Goal: Task Accomplishment & Management: Manage account settings

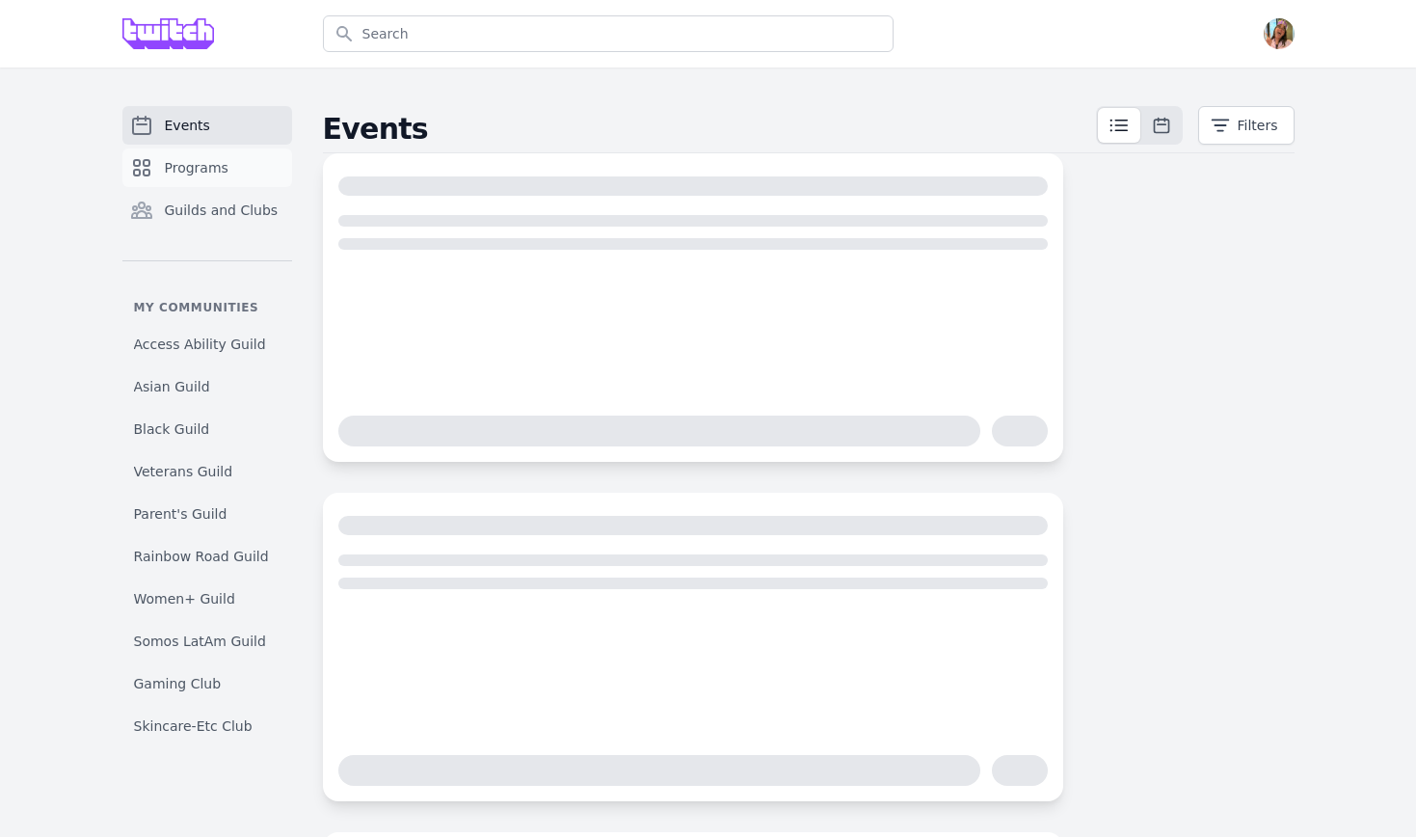
click at [259, 158] on link "Programs" at bounding box center [207, 167] width 170 height 39
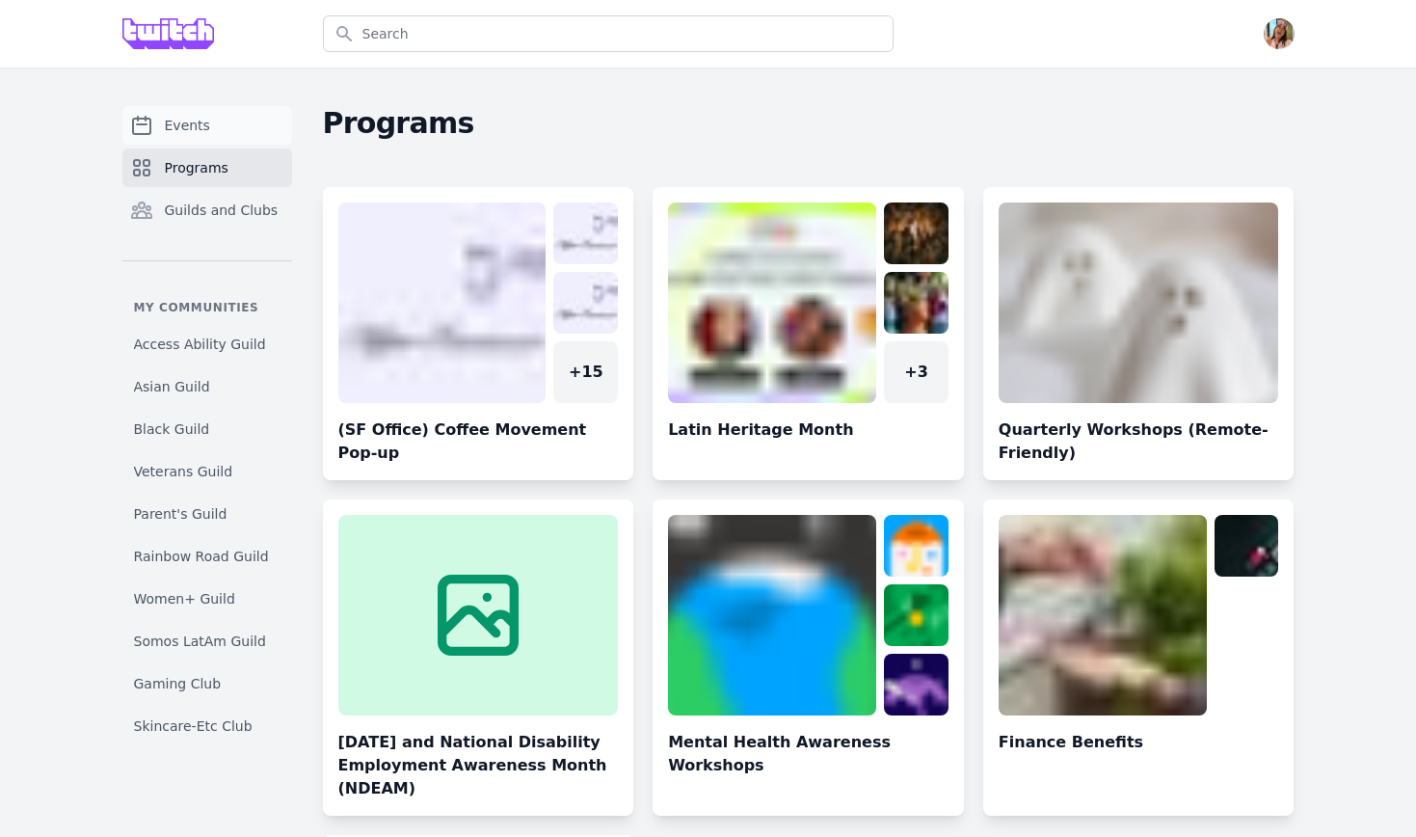
click at [237, 135] on link "Events" at bounding box center [207, 125] width 170 height 39
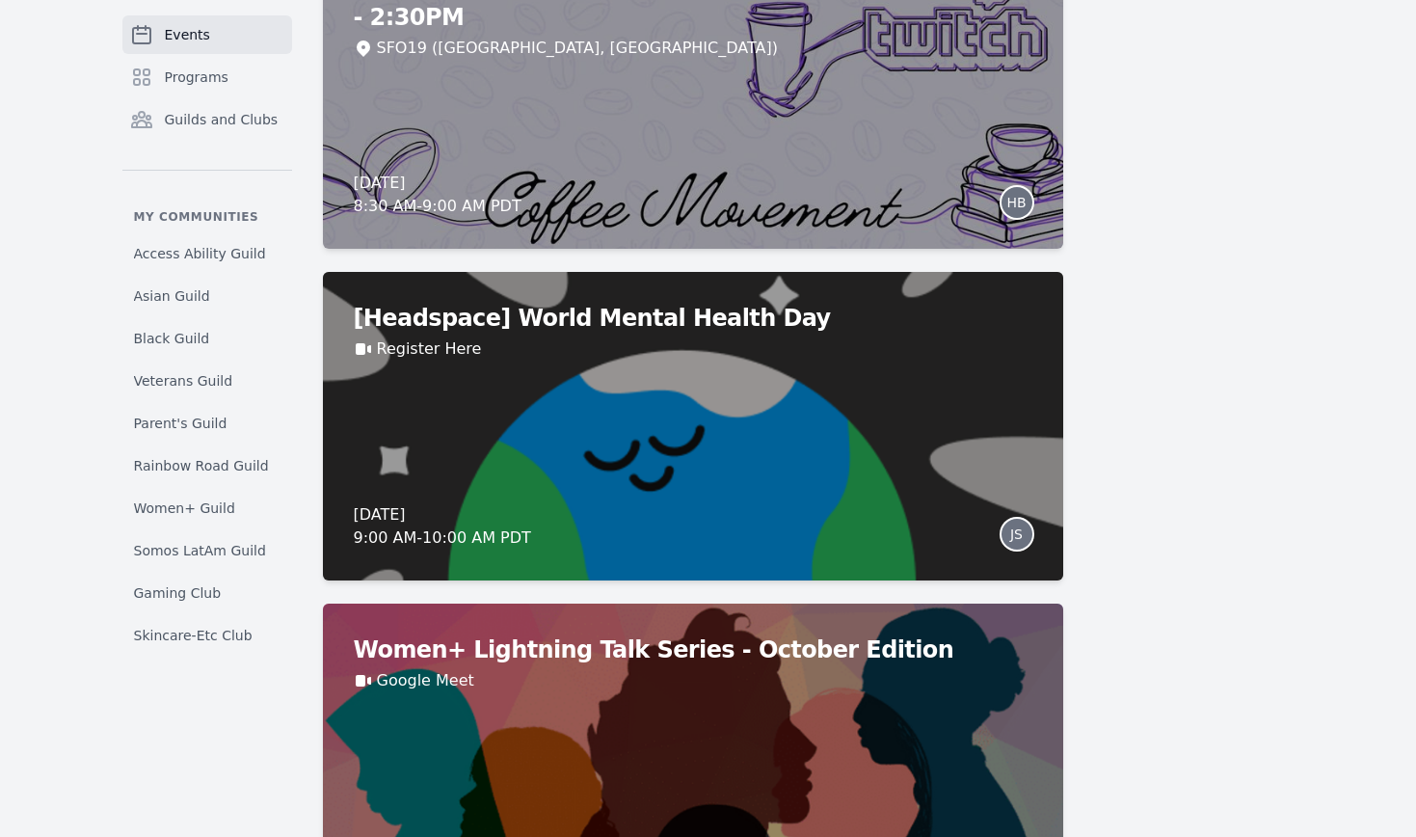
scroll to position [4917, 0]
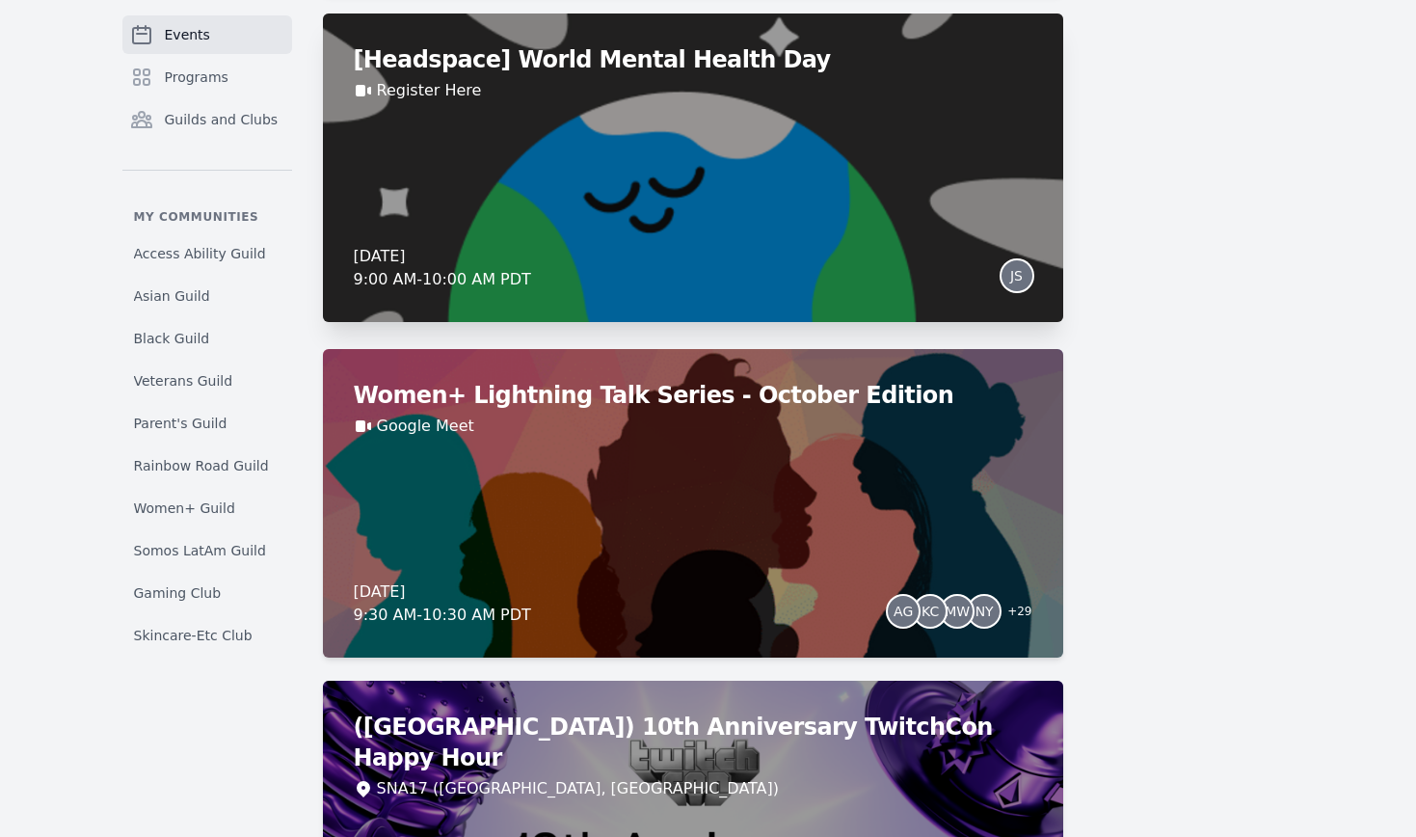
click at [886, 232] on div "[Headspace] World Mental Health Day Register Here Thursday, October 9, 2025 9:0…" at bounding box center [693, 167] width 740 height 308
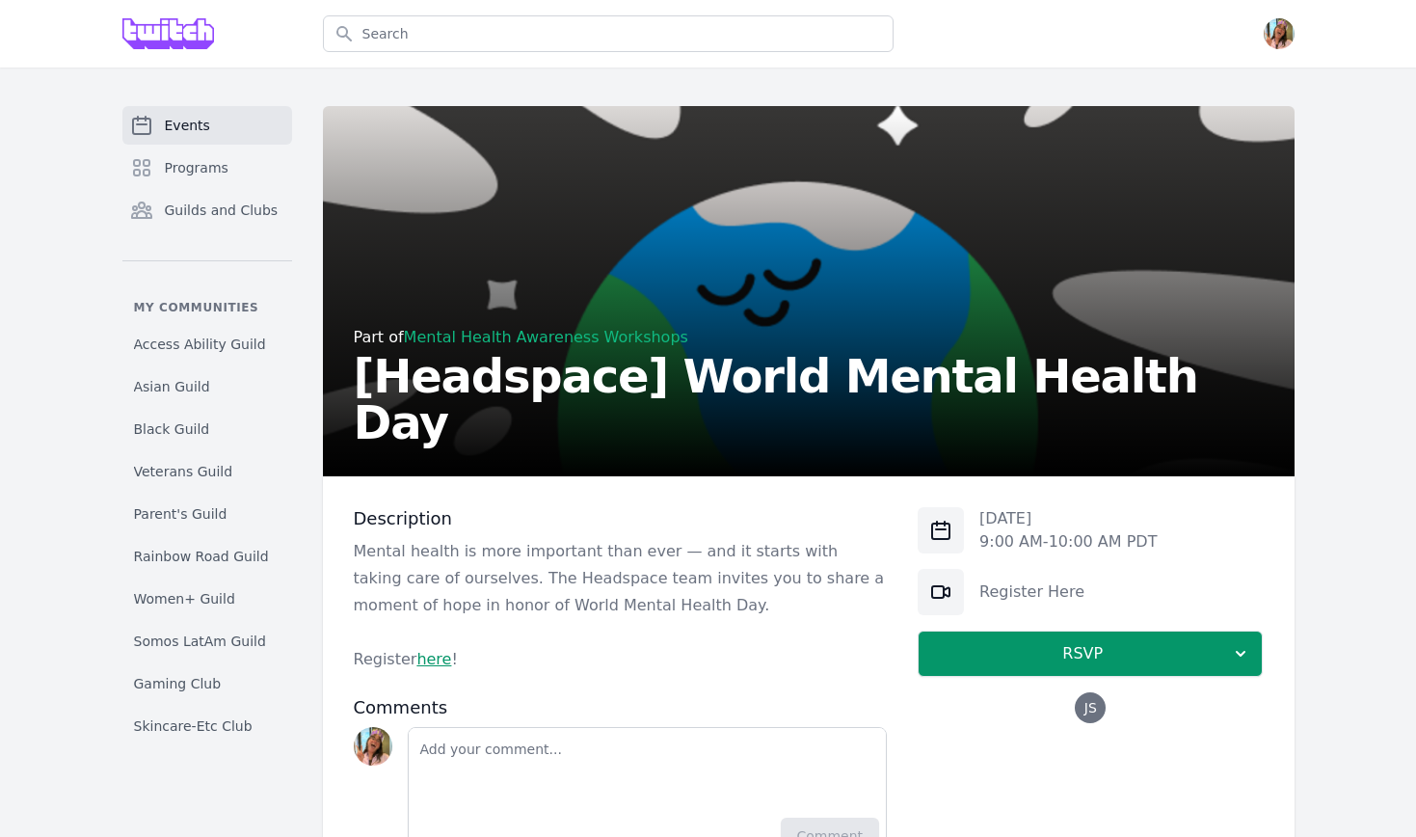
click at [619, 411] on h2 "[Headspace] World Mental Health Day" at bounding box center [809, 399] width 910 height 93
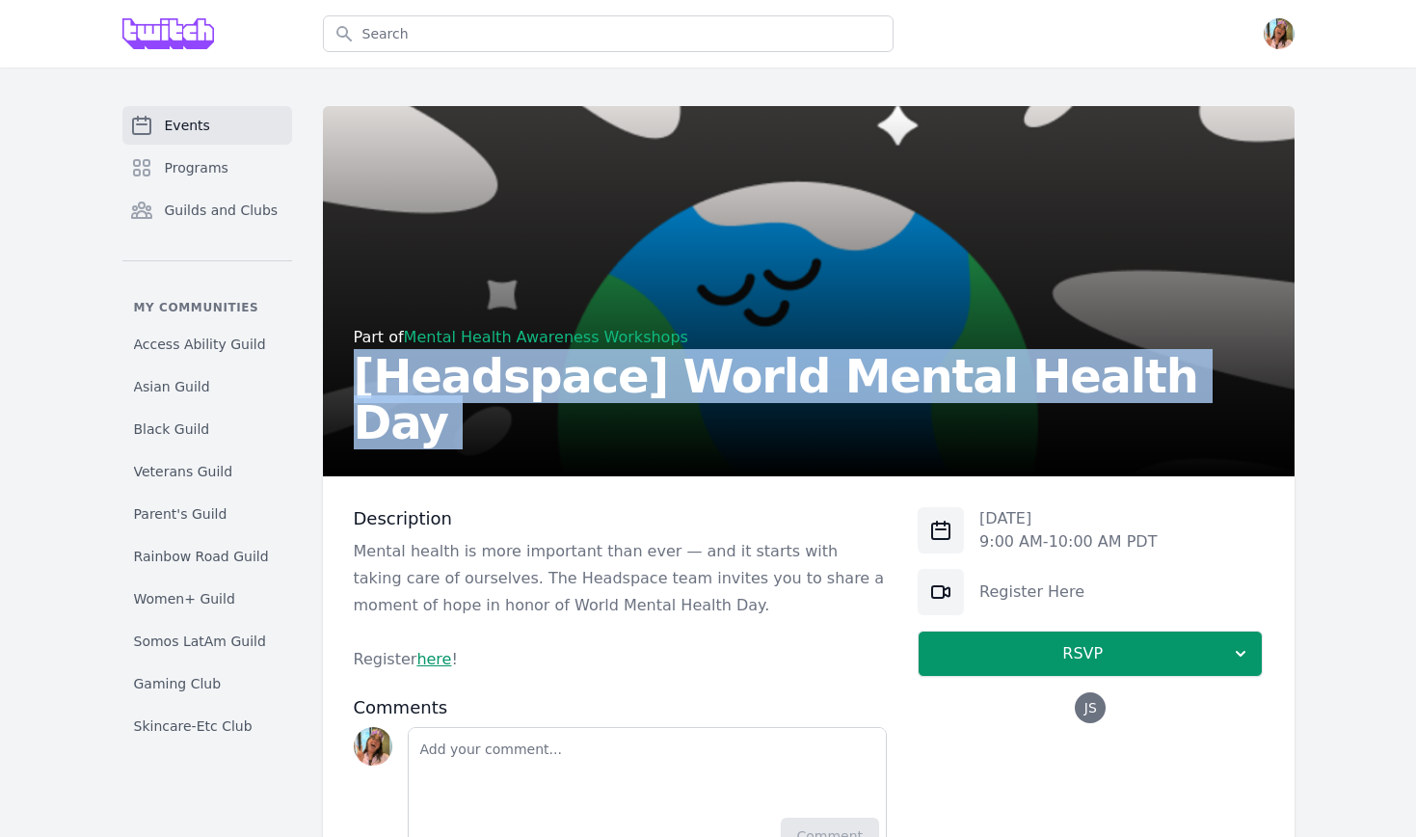
click at [619, 411] on h2 "[Headspace] World Mental Health Day" at bounding box center [809, 399] width 910 height 93
copy h2 "[Headspace] World Mental Health Day"
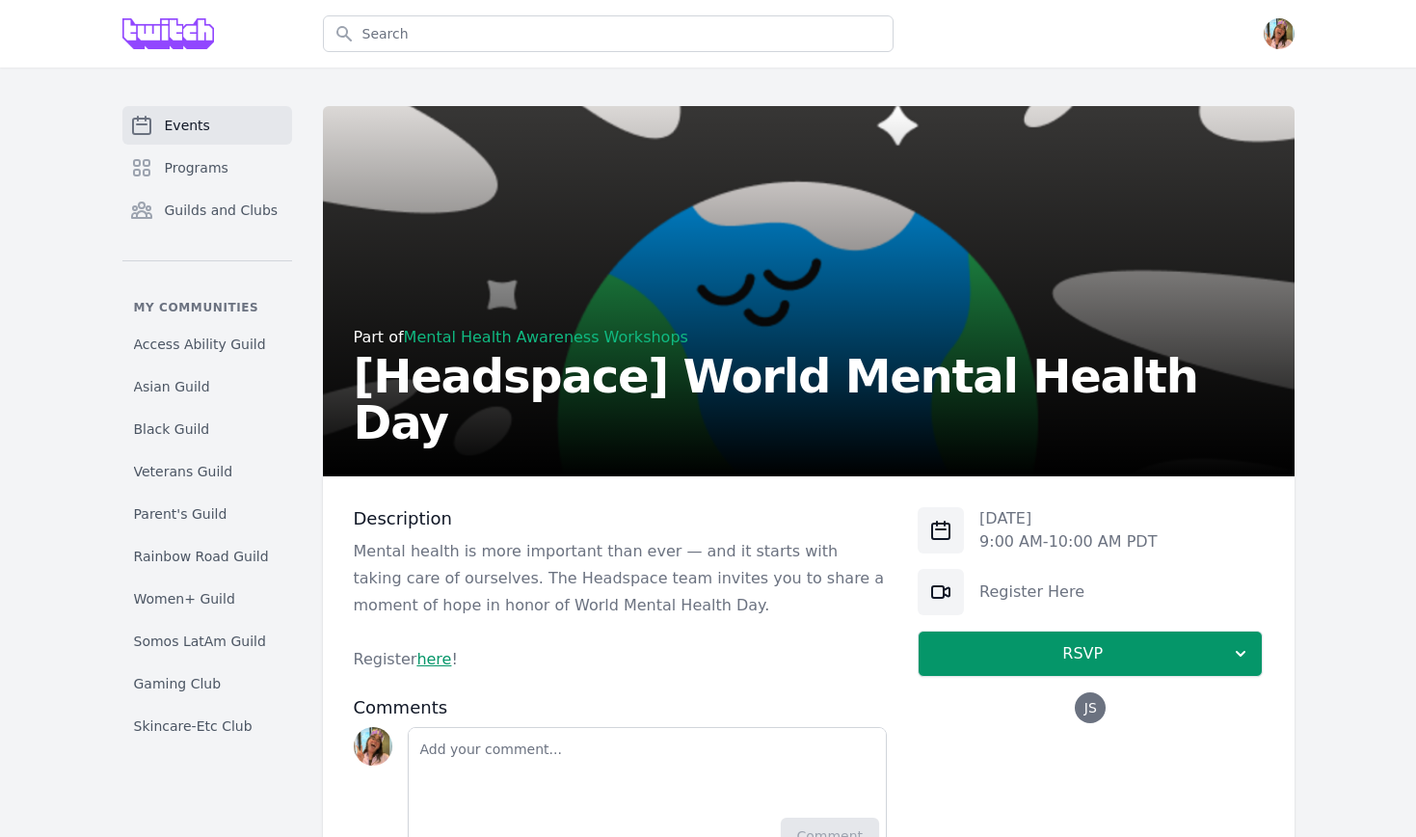
click at [1051, 520] on p "Thu, Oct 9, 2025" at bounding box center [1067, 518] width 177 height 23
click at [1171, 533] on div "Thu, Oct 9, 2025 9:00 AM - 10:00 AM PDT" at bounding box center [1090, 530] width 345 height 46
copy div "Thu, Oct 9, 2025 9:00 AM - 10:00 AM PDT"
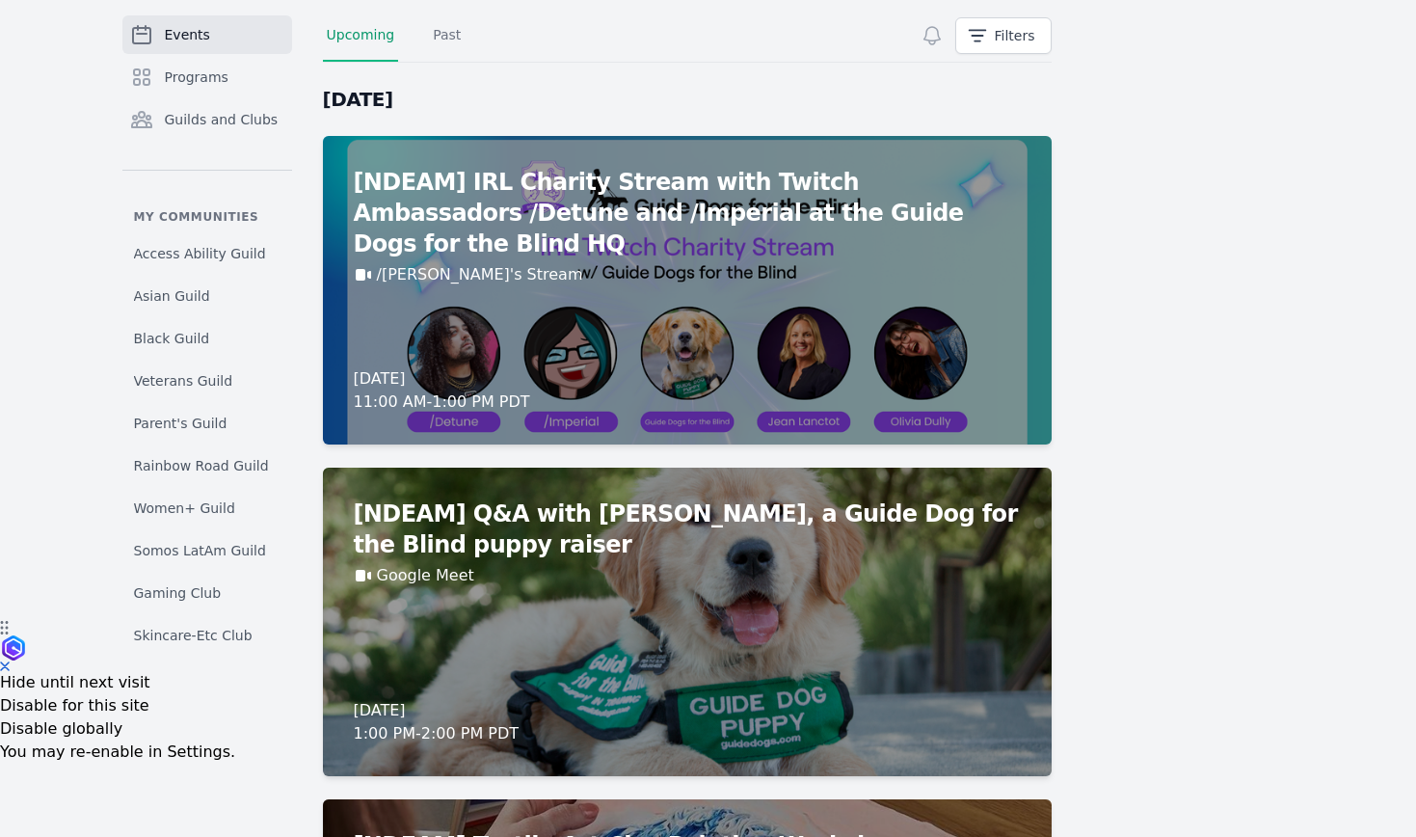
scroll to position [210, 0]
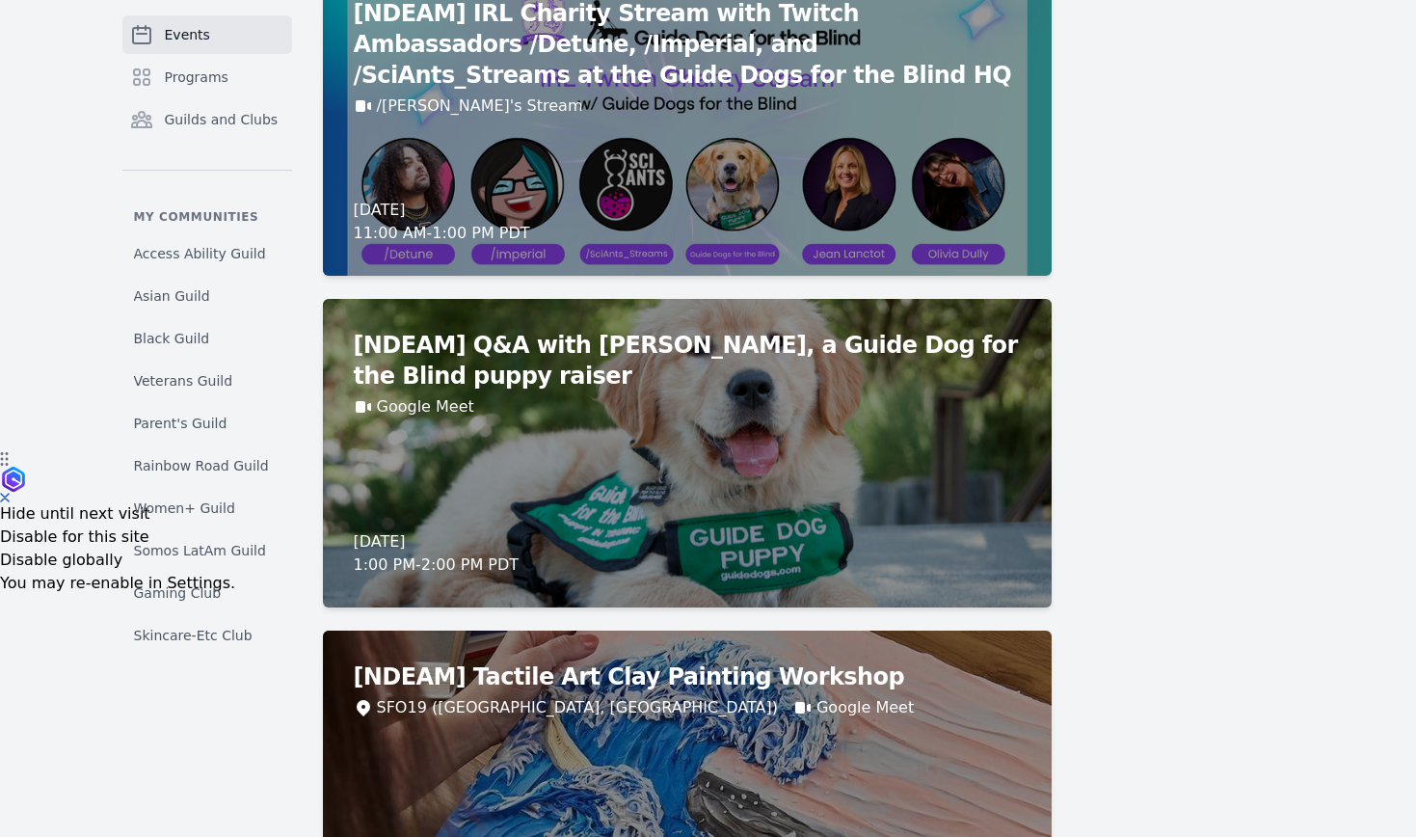
scroll to position [170, 0]
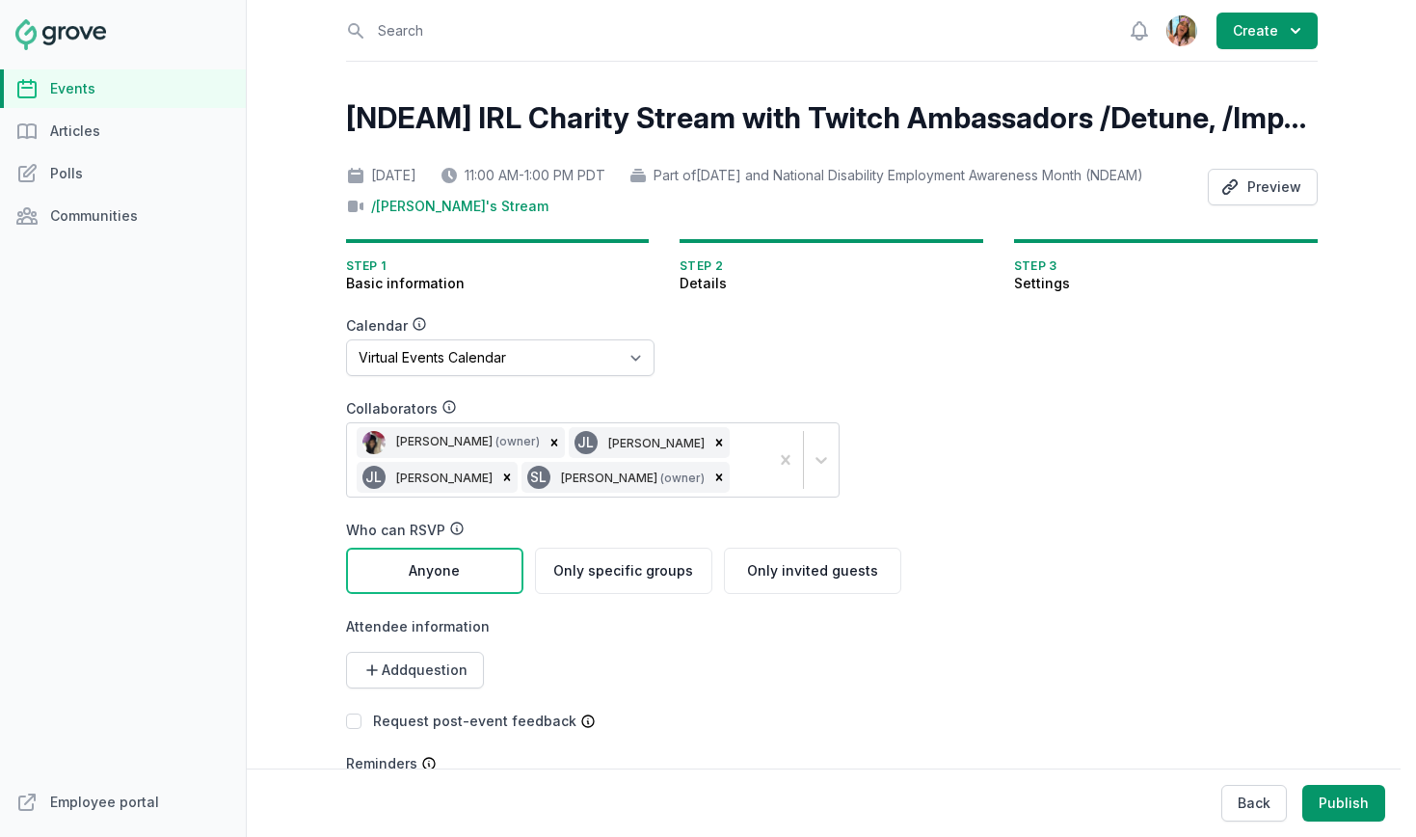
select select "89"
click at [141, 77] on link "Events" at bounding box center [123, 88] width 246 height 39
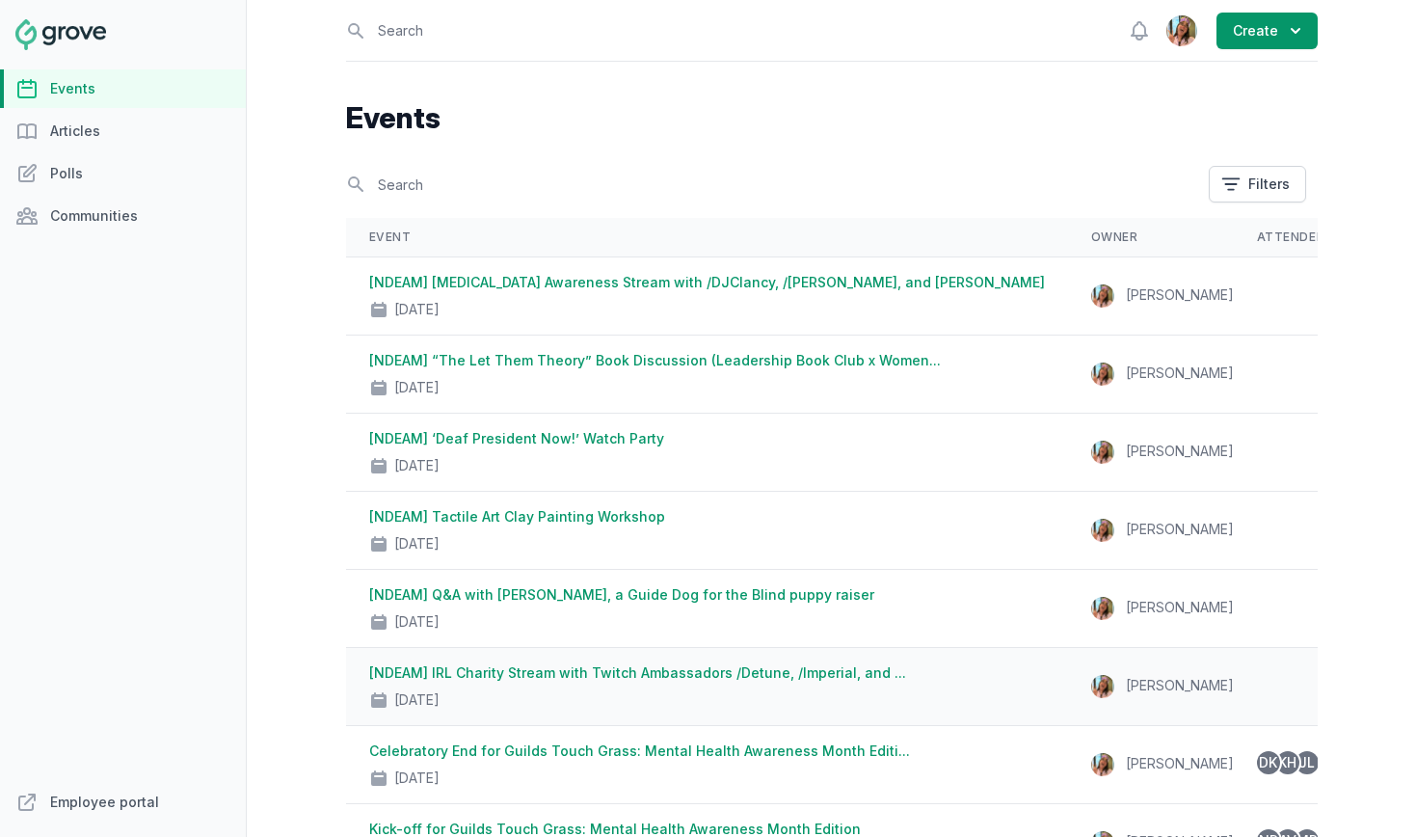
click at [496, 671] on link "[NDEAM] IRL Charity Stream with Twitch Ambassadors /Detune, /Imperial, and ..." at bounding box center [637, 672] width 537 height 16
click at [494, 593] on link "[NDEAM] Q&A with Chip Bradford, a Guide Dog for the Blind puppy raiser" at bounding box center [621, 594] width 505 height 16
click at [495, 524] on div "[NDEAM] Tactile Art Clay Painting Workshop Oct 23, 2025" at bounding box center [707, 530] width 676 height 46
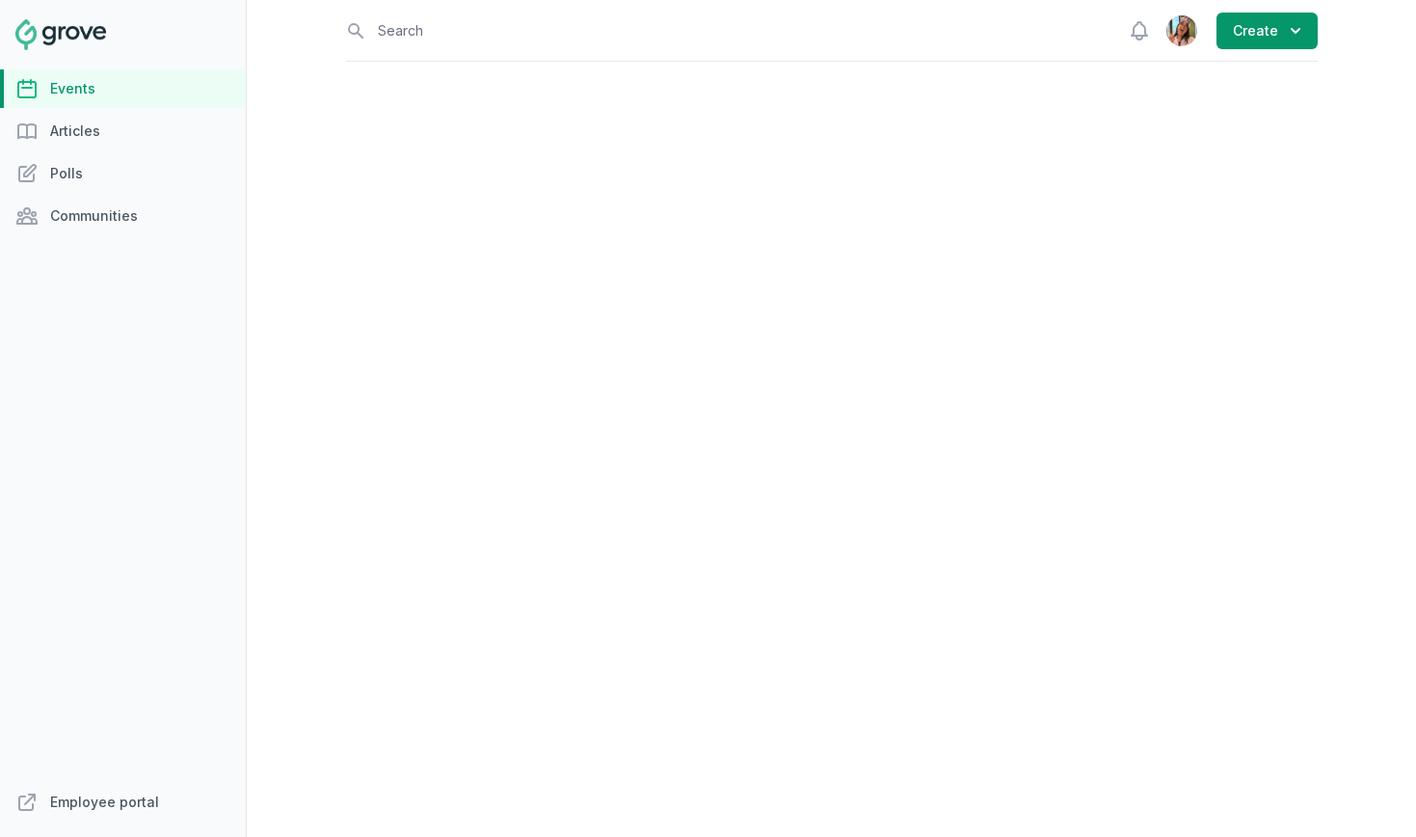
select select "96"
select select "43"
select select "2:00 PM"
select select "3:30 PM"
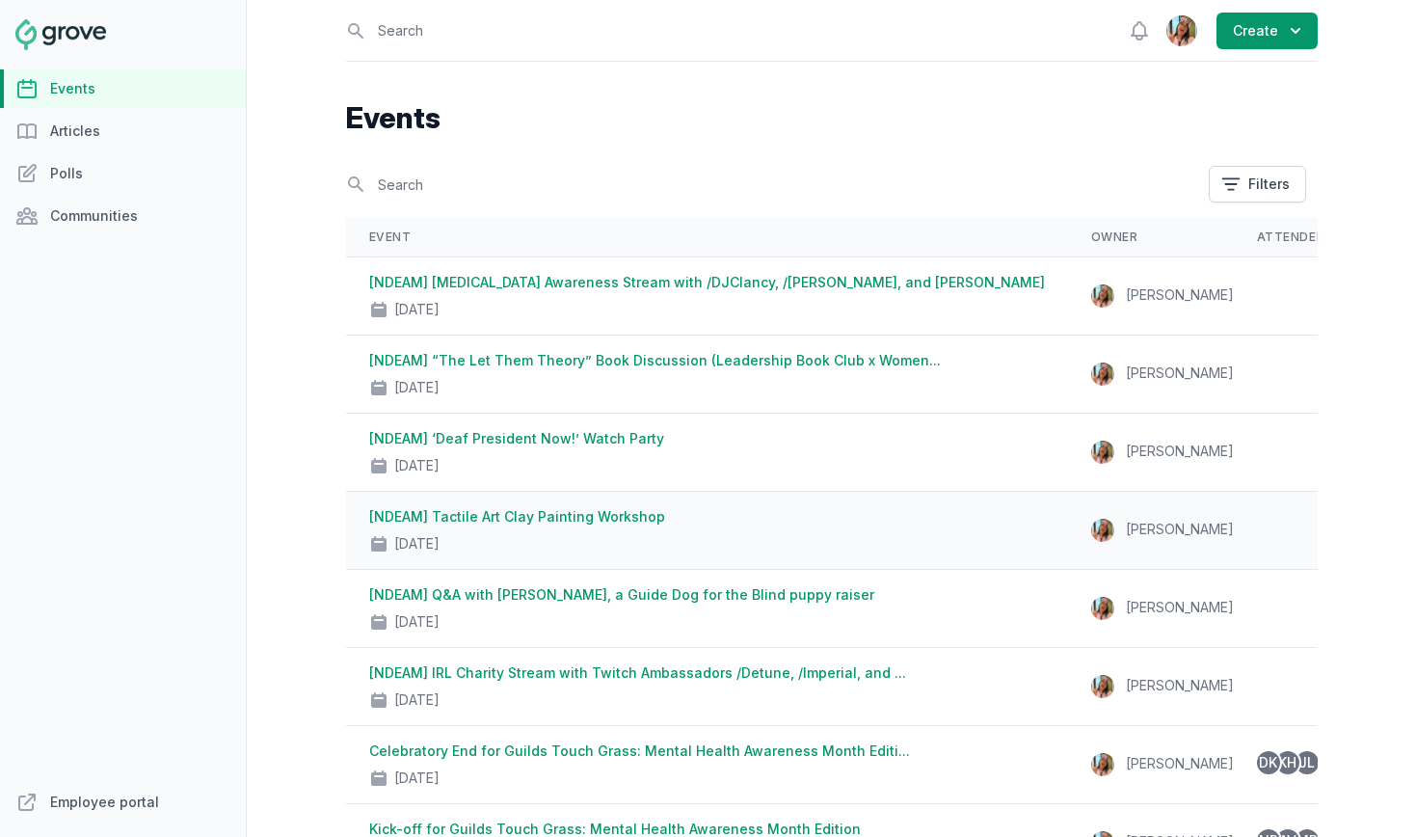
click at [527, 519] on link "[NDEAM] Tactile Art Clay Painting Workshop" at bounding box center [517, 516] width 296 height 16
click at [534, 436] on link "[NDEAM] ‘Deaf President Now!’ Watch Party" at bounding box center [516, 438] width 295 height 16
click at [534, 362] on link "[NDEAM] “The Let Them Theory” Book Discussion (Leadership Book Club x Women..." at bounding box center [655, 360] width 572 height 16
click at [549, 278] on link "[NDEAM] ADHD Awareness Stream with /DJClancy, /Meadow, and Cassandra Reyna" at bounding box center [707, 282] width 676 height 16
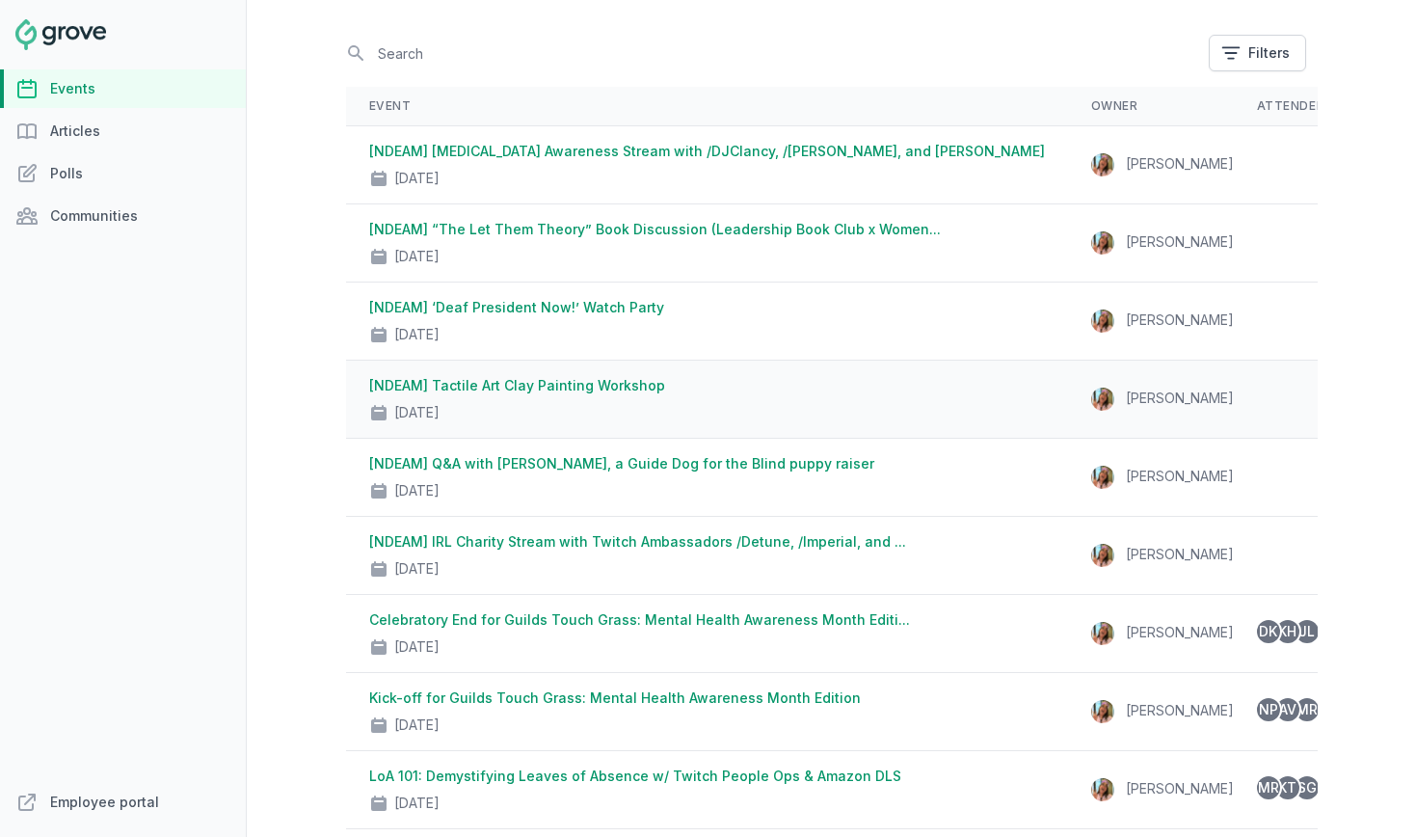
scroll to position [132, 0]
click at [540, 535] on link "[NDEAM] IRL Charity Stream with Twitch Ambassadors /Detune, /Imperial, and ..." at bounding box center [637, 540] width 537 height 16
click at [534, 461] on link "[NDEAM] Q&A with Chip Bradford, a Guide Dog for the Blind puppy raiser" at bounding box center [621, 462] width 505 height 16
click at [525, 384] on link "[NDEAM] Tactile Art Clay Painting Workshop" at bounding box center [517, 384] width 296 height 16
click at [541, 308] on link "[NDEAM] ‘Deaf President Now!’ Watch Party" at bounding box center [516, 306] width 295 height 16
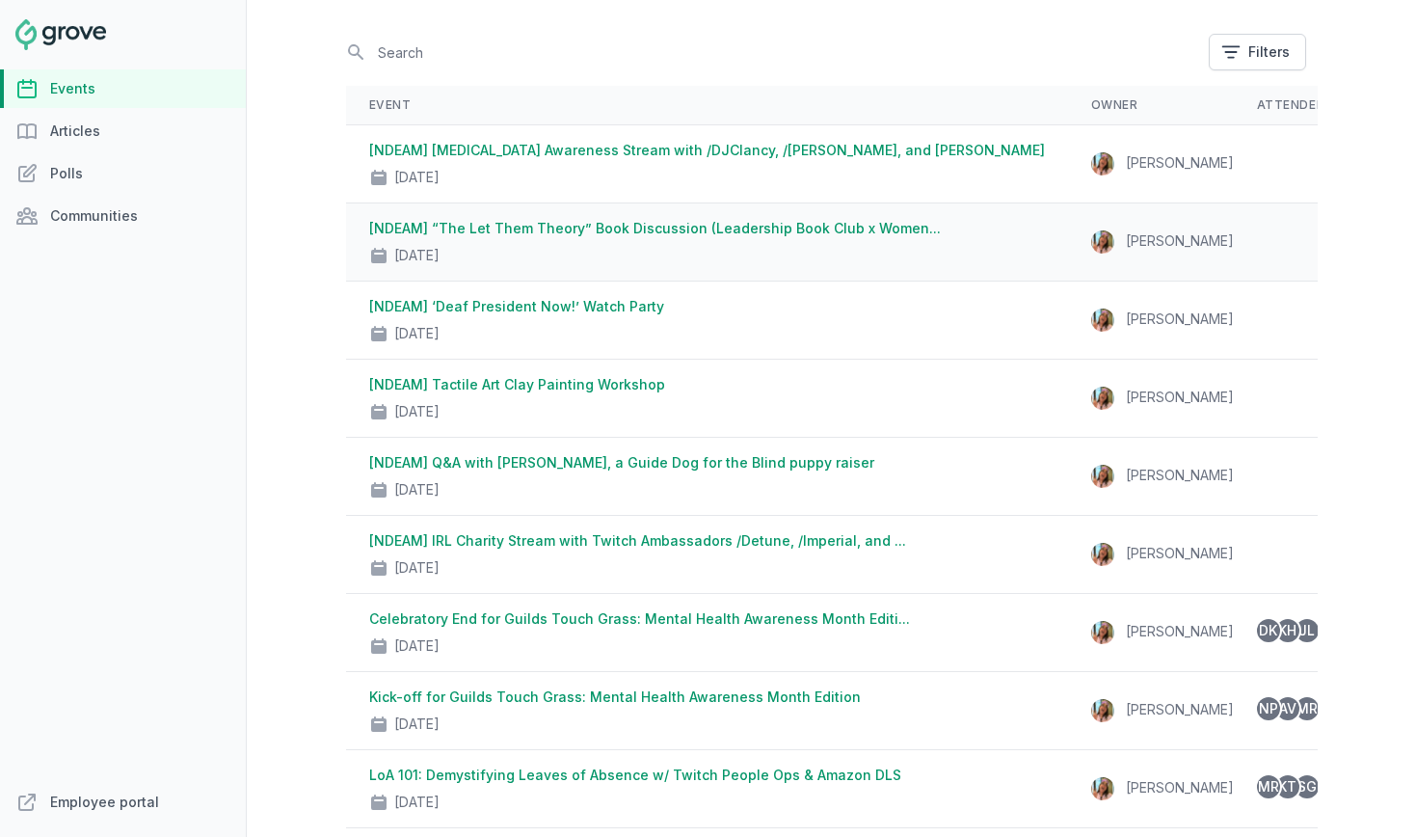
click at [541, 227] on link "[NDEAM] “The Let Them Theory” Book Discussion (Leadership Book Club x Women..." at bounding box center [655, 228] width 572 height 16
click at [558, 135] on td "[NDEAM] ADHD Awareness Stream with /DJClancy, /Meadow, and Cassandra Reyna Oct …" at bounding box center [707, 164] width 722 height 78
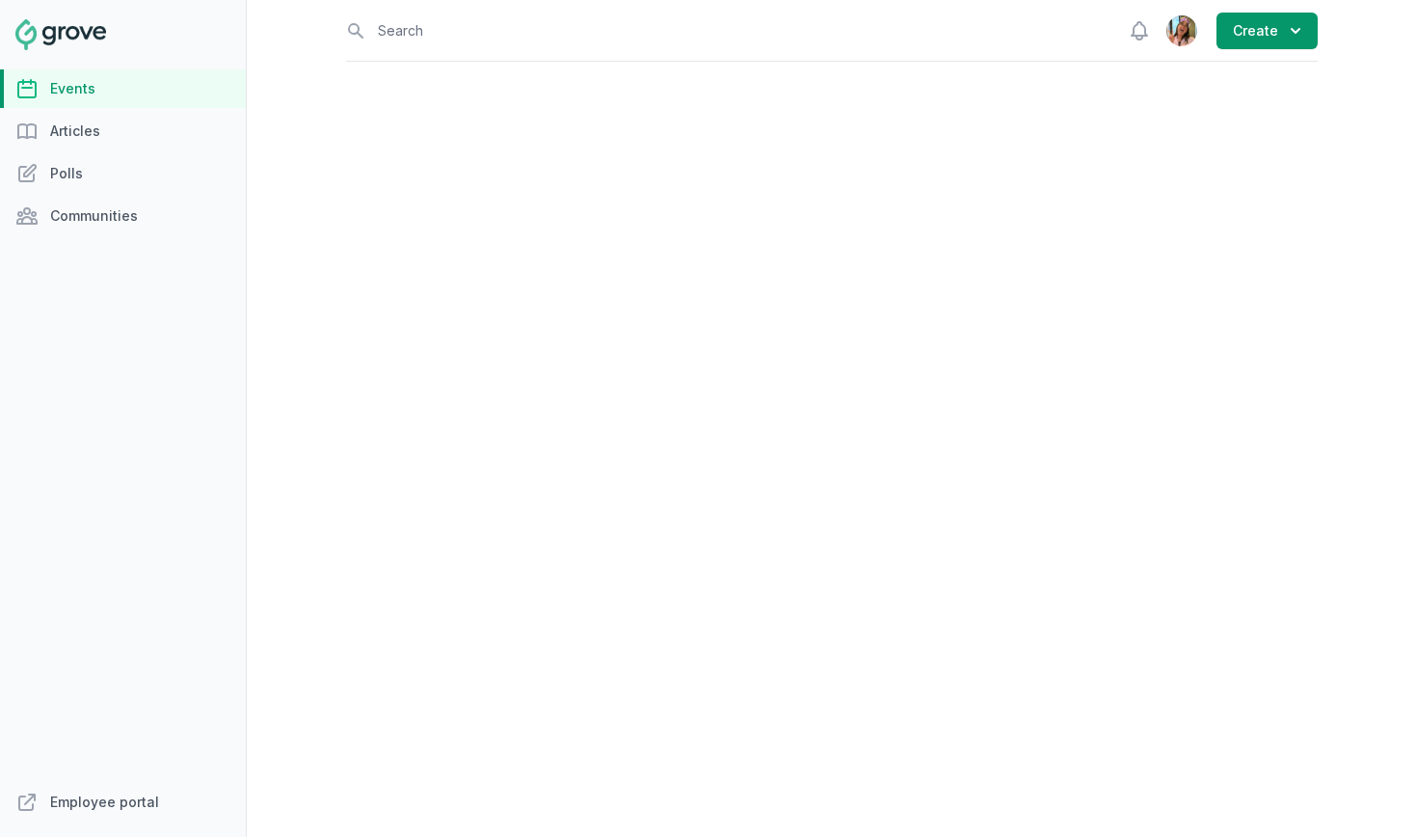
select select "96"
select select "virtual"
select select "false"
select select "4:00 PM"
select select "6:00 PM"
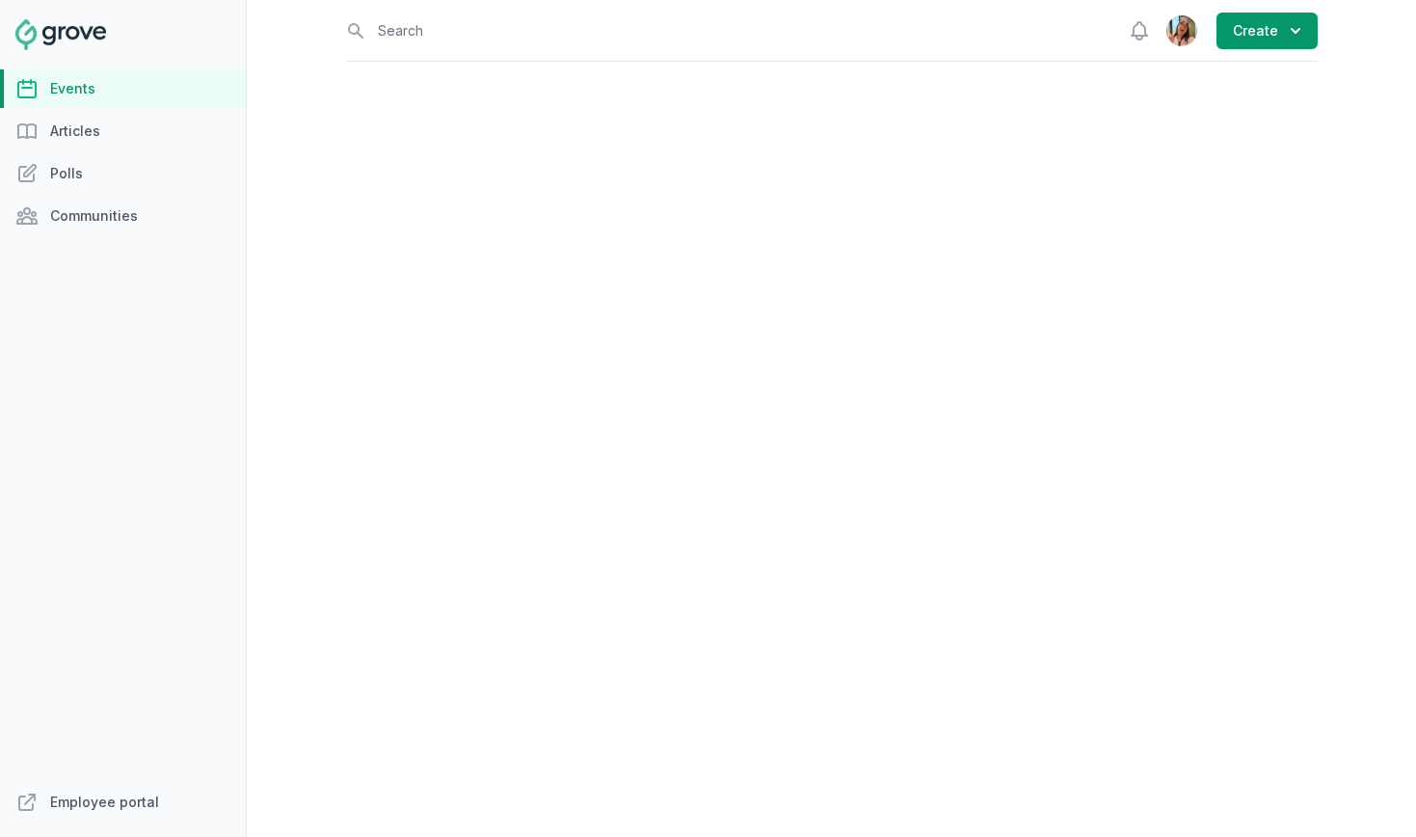
select select "96"
select select "virtual"
select select "false"
select select "11:00 AM"
select select "1:00 PM"
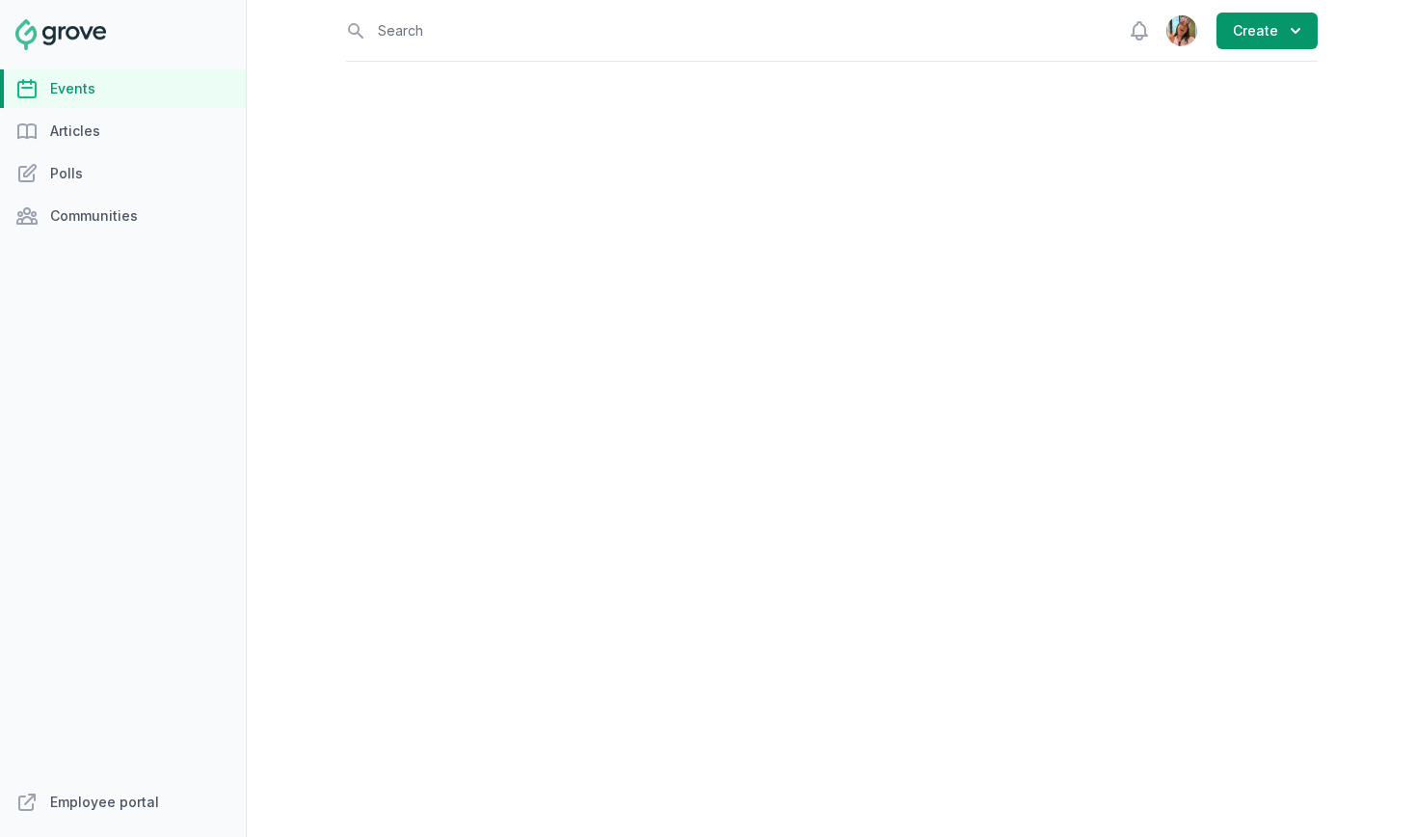
select select "96"
select select "virtual"
select select "1:00 PM"
select select "2:00 PM"
select select "96"
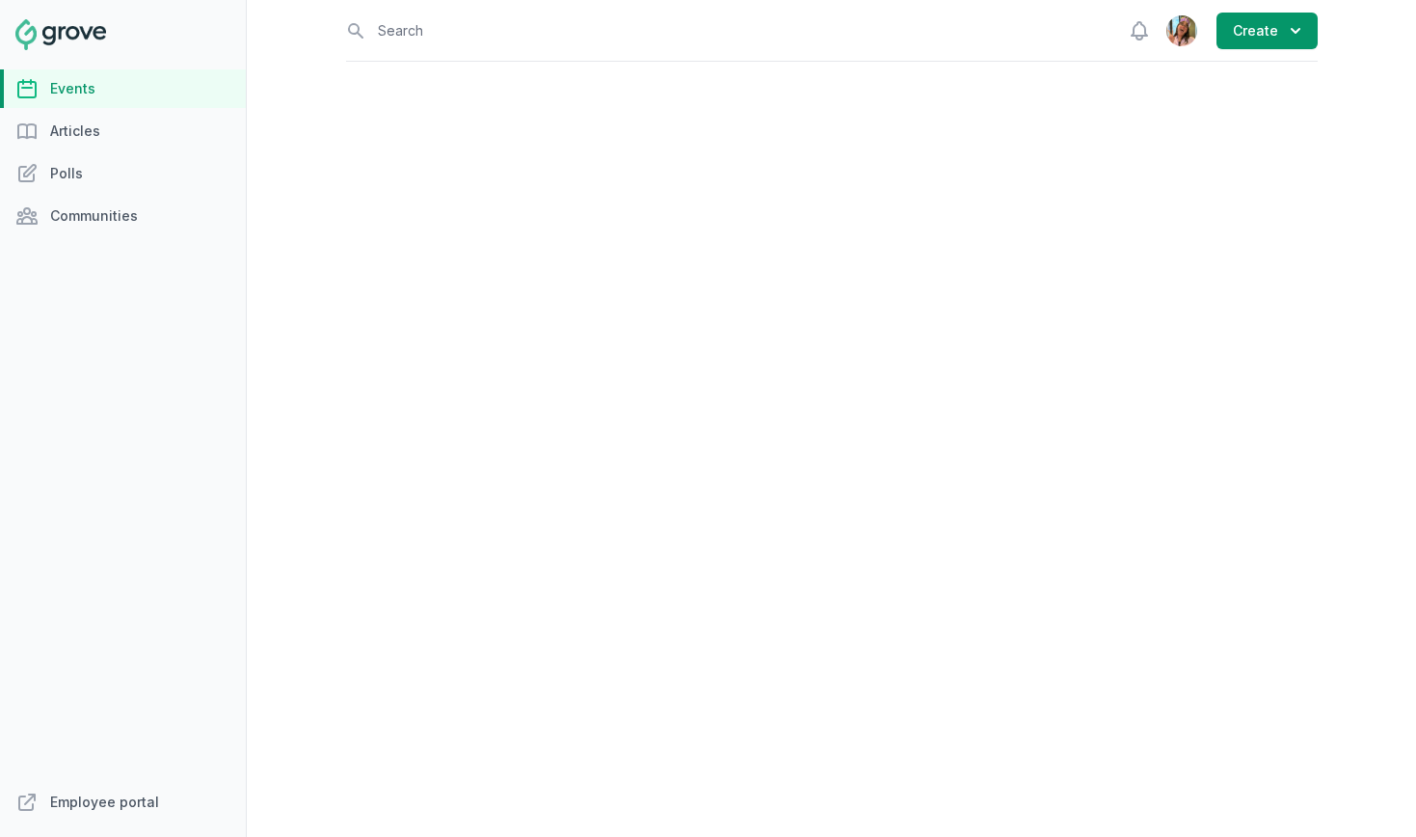
select select "43"
select select "2:00 PM"
select select "3:30 PM"
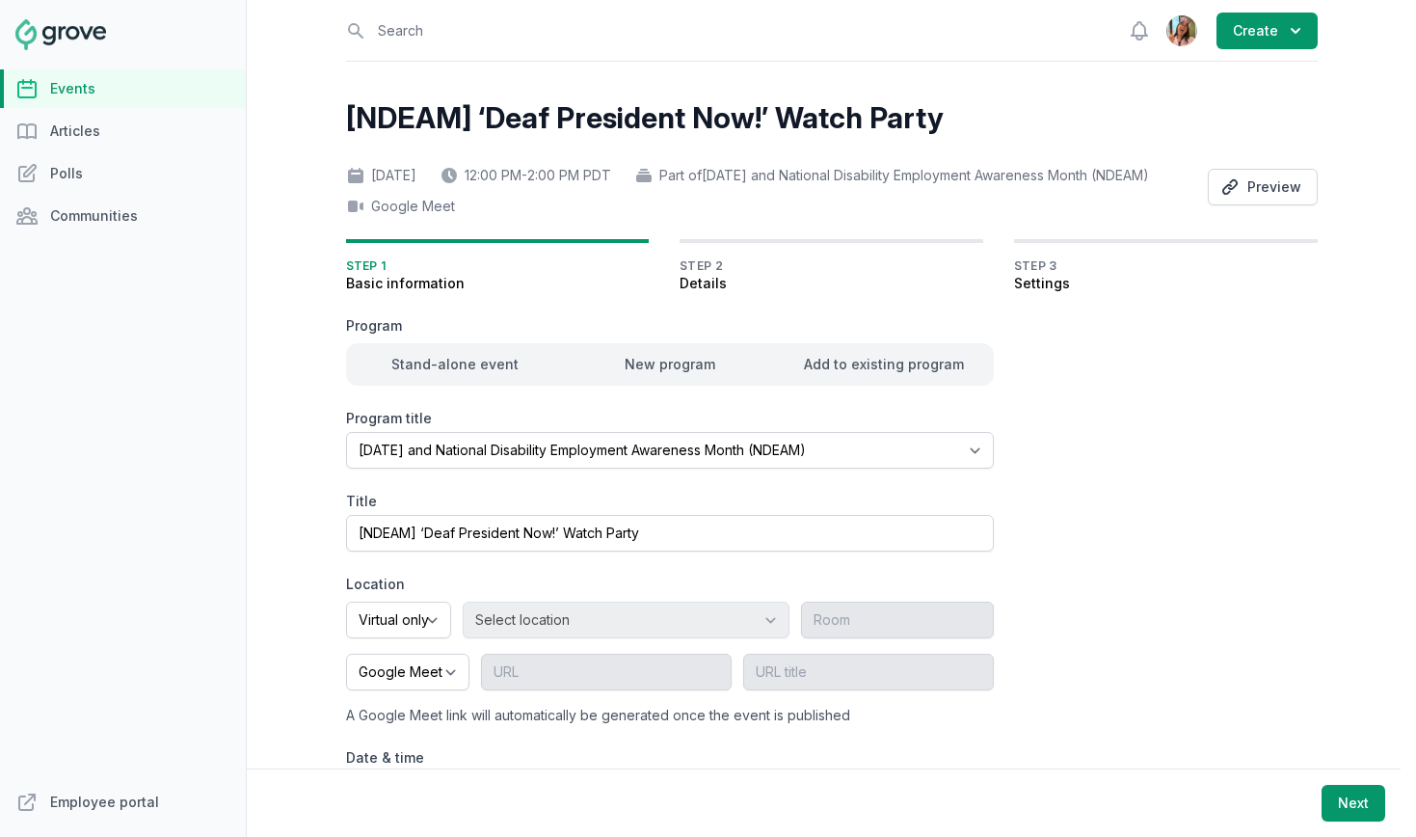
select select "96"
select select "virtual"
select select "12:00 PM"
select select "2:00 PM"
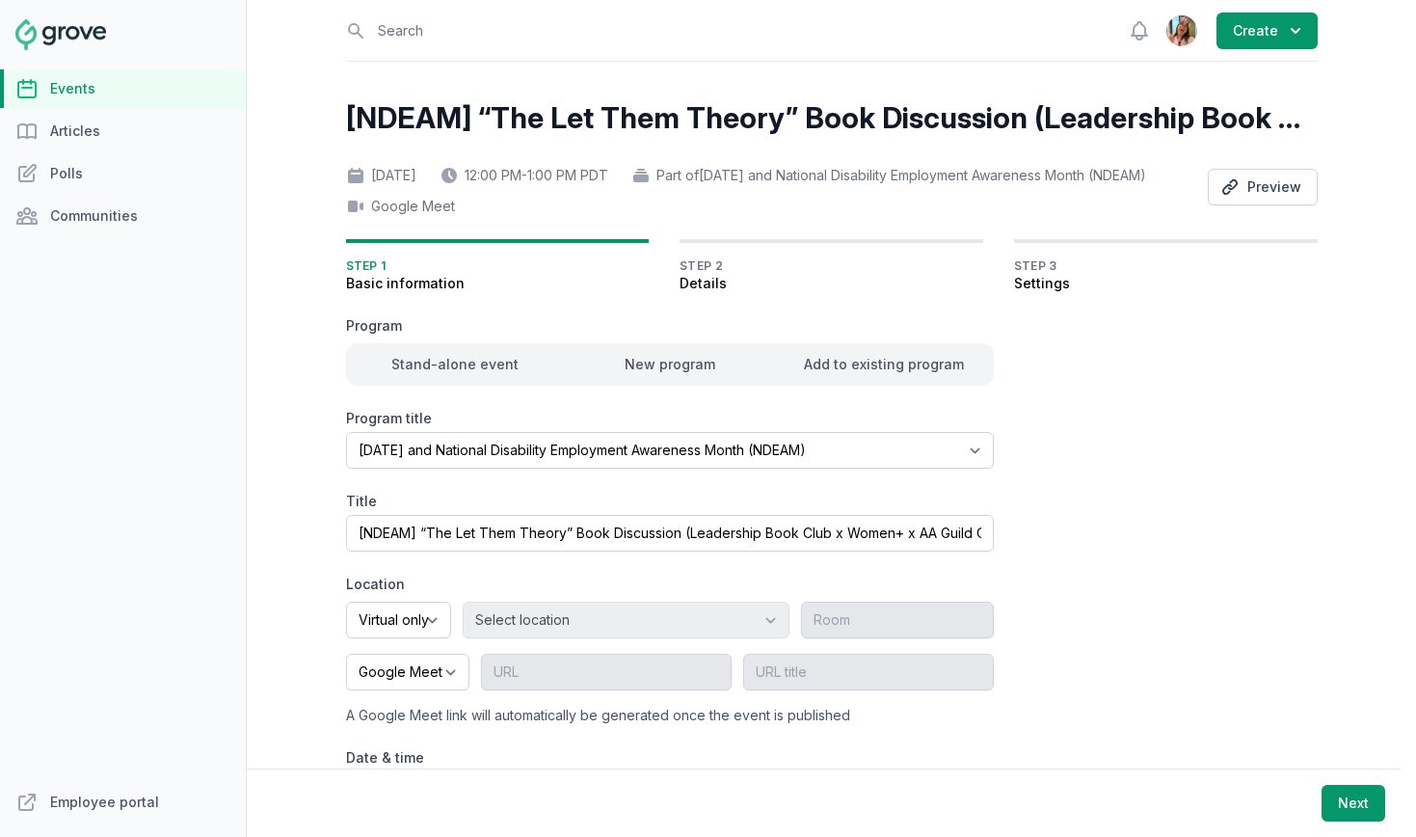
select select "96"
select select "virtual"
select select "12:00 PM"
select select "1:00 PM"
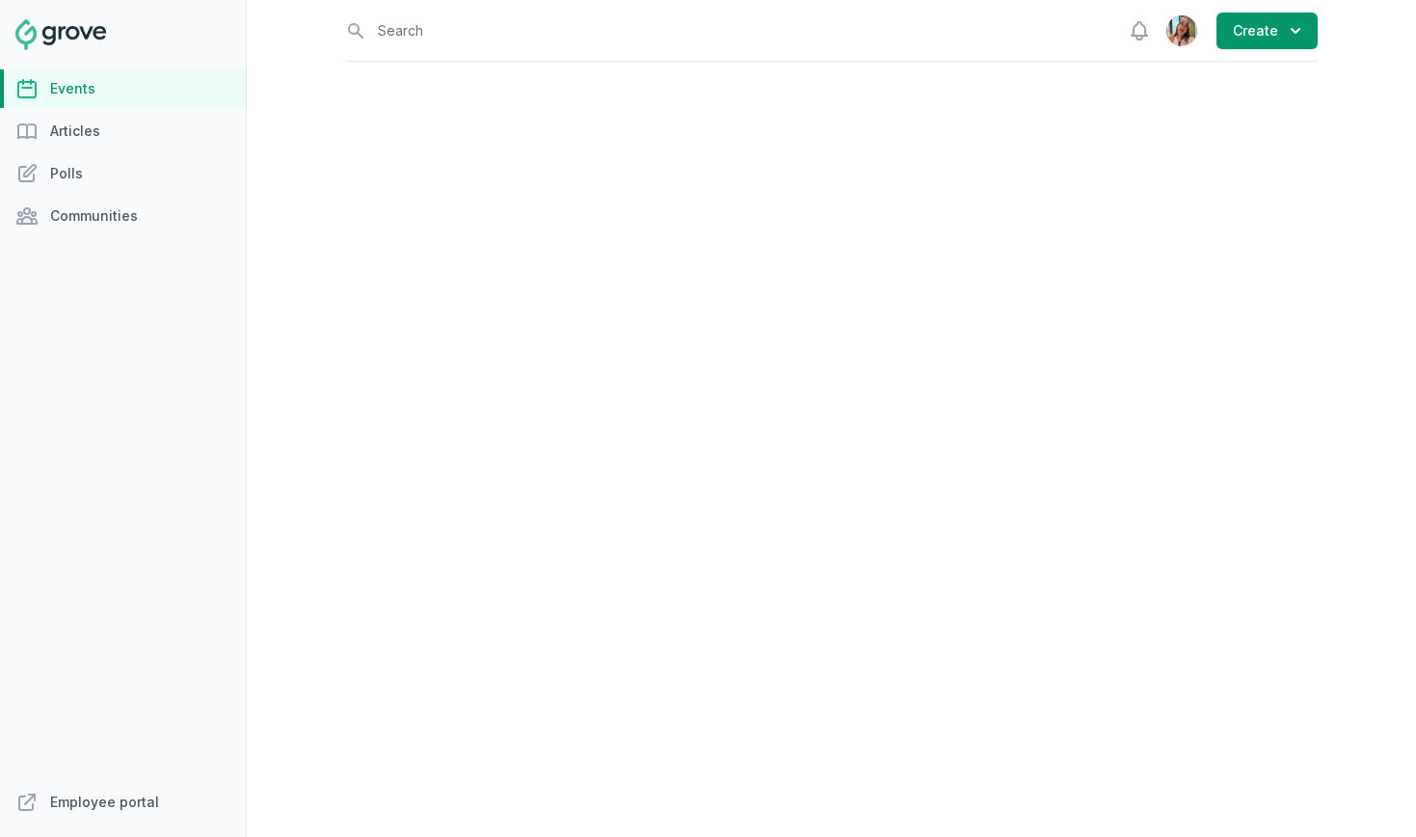
select select "96"
select select "virtual"
select select "false"
select select "4:00 PM"
select select "6:00 PM"
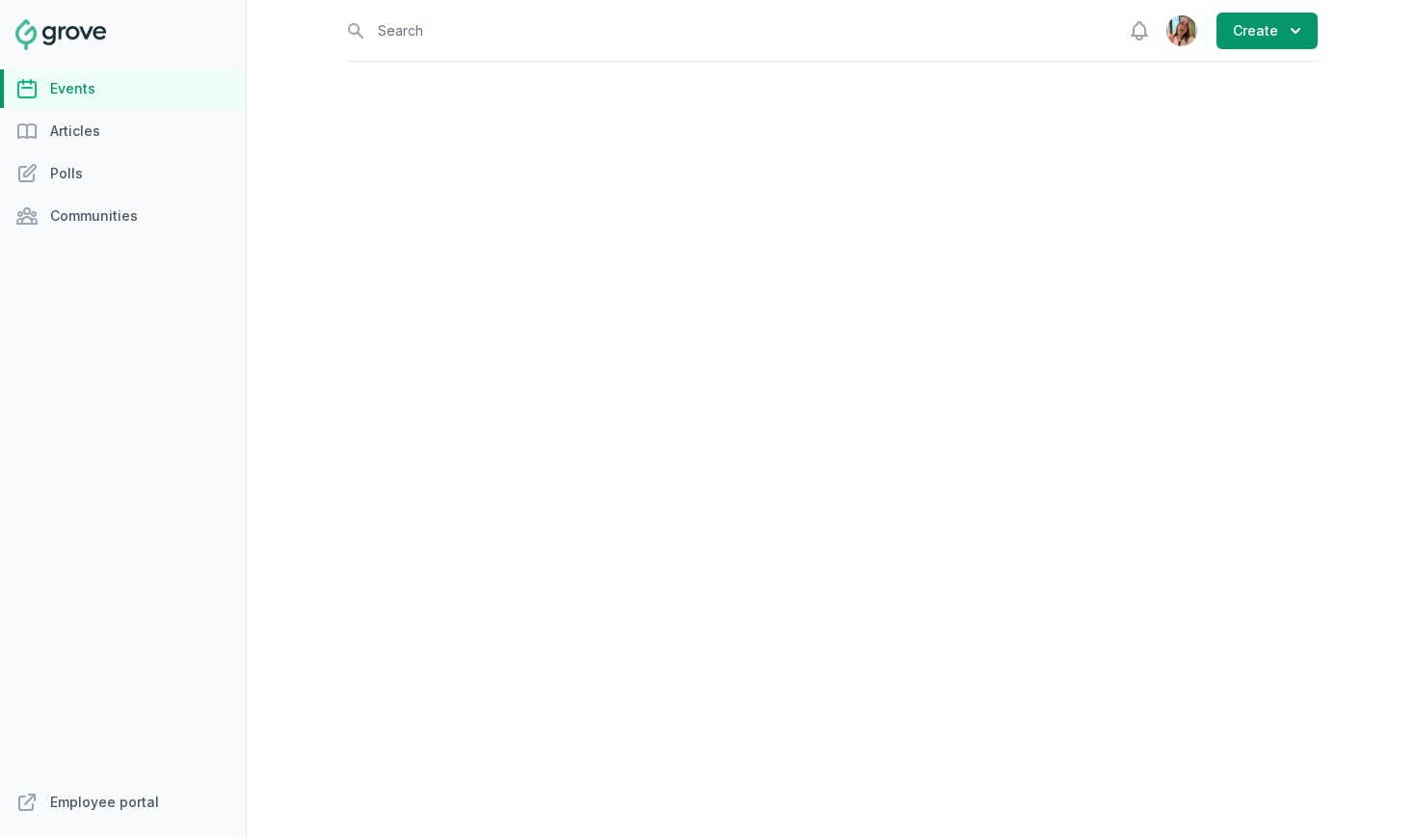
select select "96"
select select "virtual"
select select "false"
select select "11:00 AM"
select select "1:00 PM"
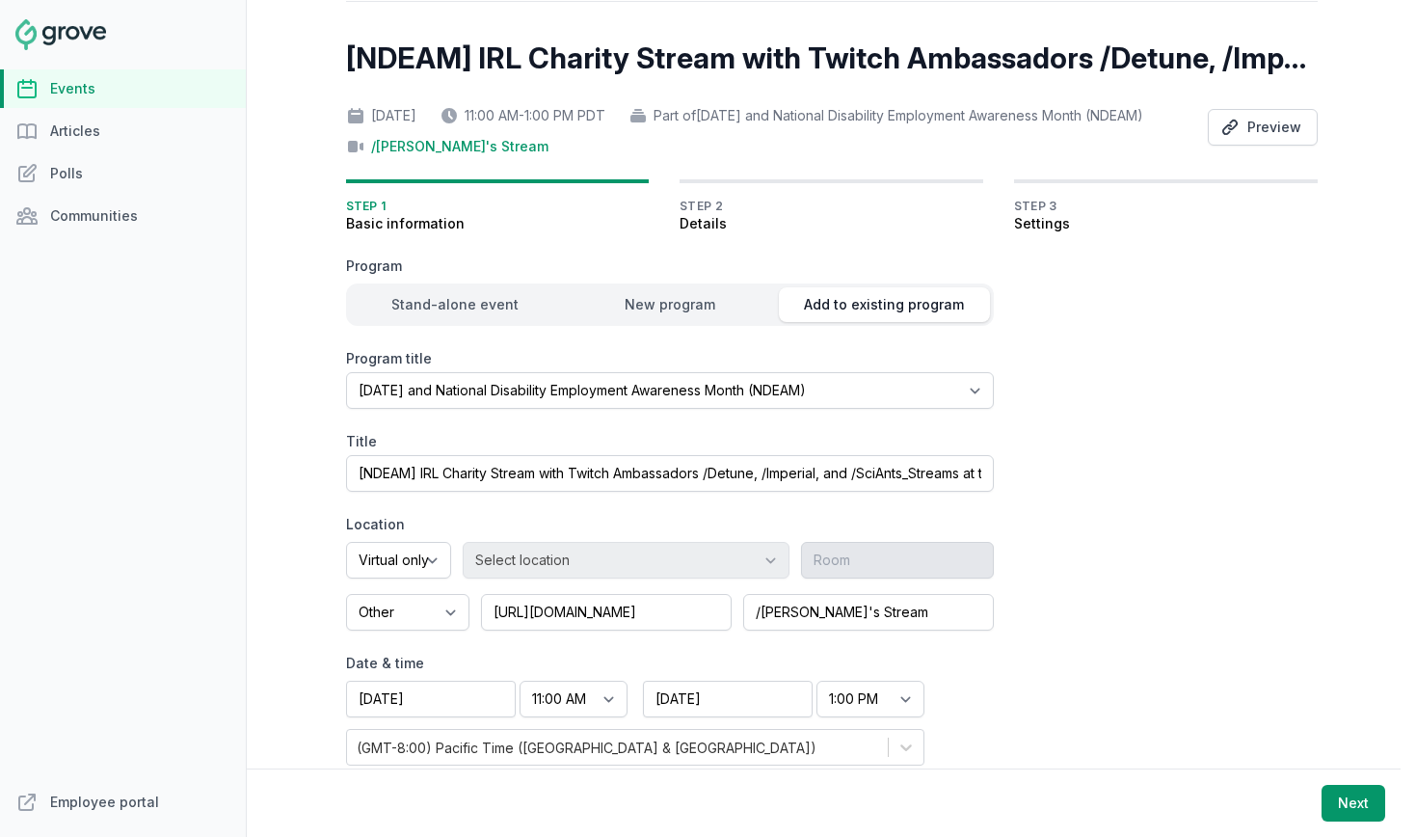
scroll to position [116, 0]
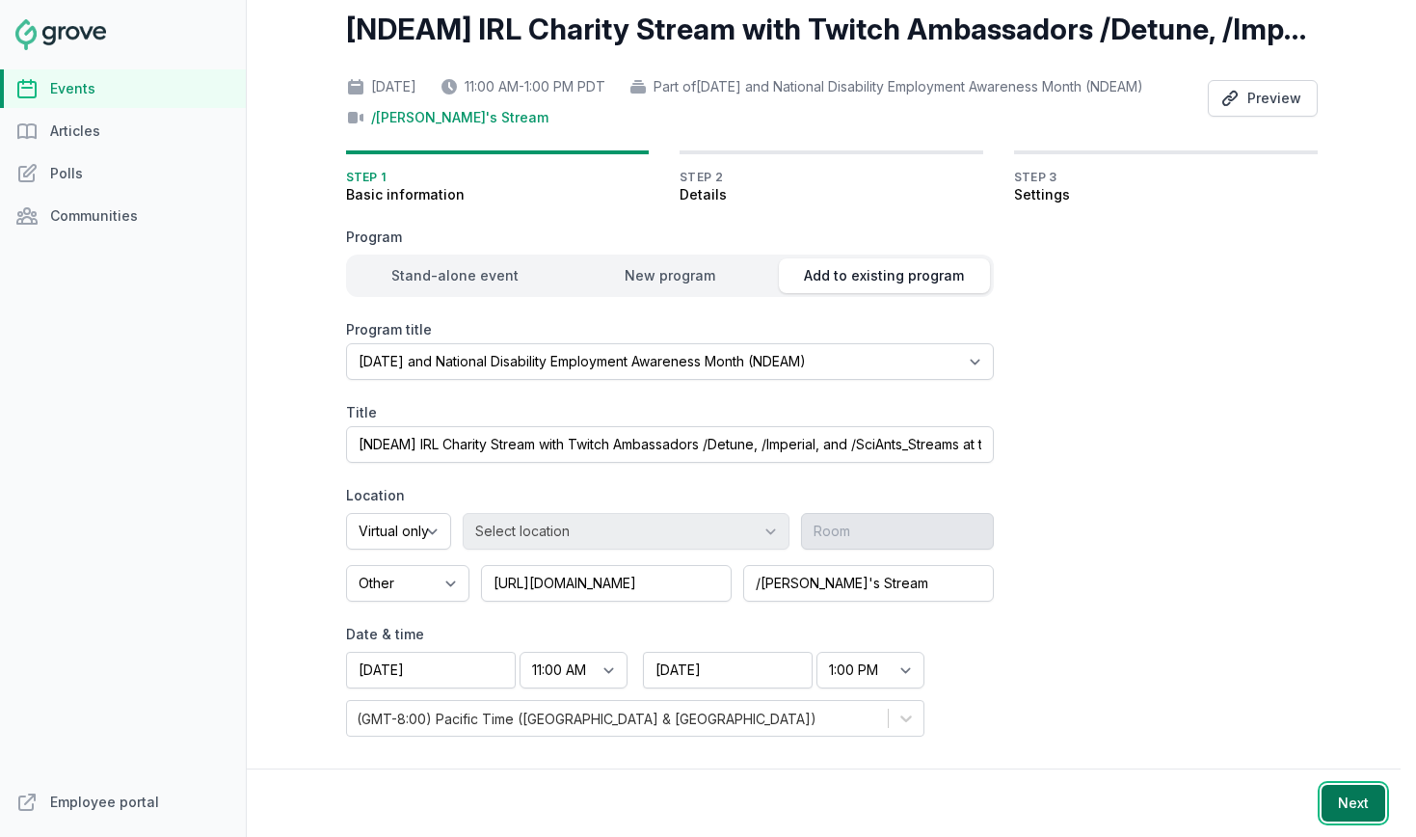
click at [1349, 793] on button "Next" at bounding box center [1354, 803] width 64 height 37
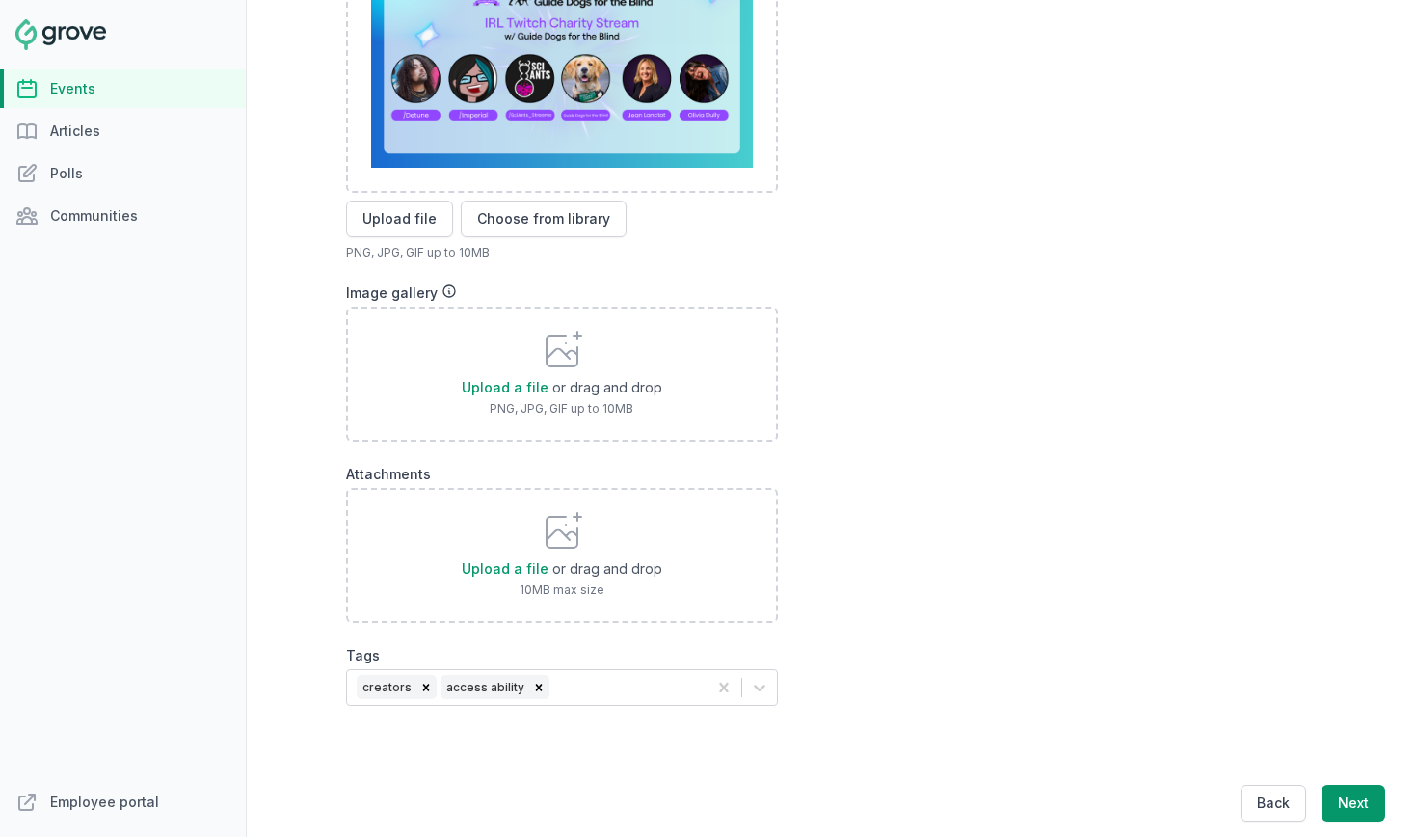
scroll to position [736, 0]
click at [1348, 797] on button "Next" at bounding box center [1354, 803] width 64 height 37
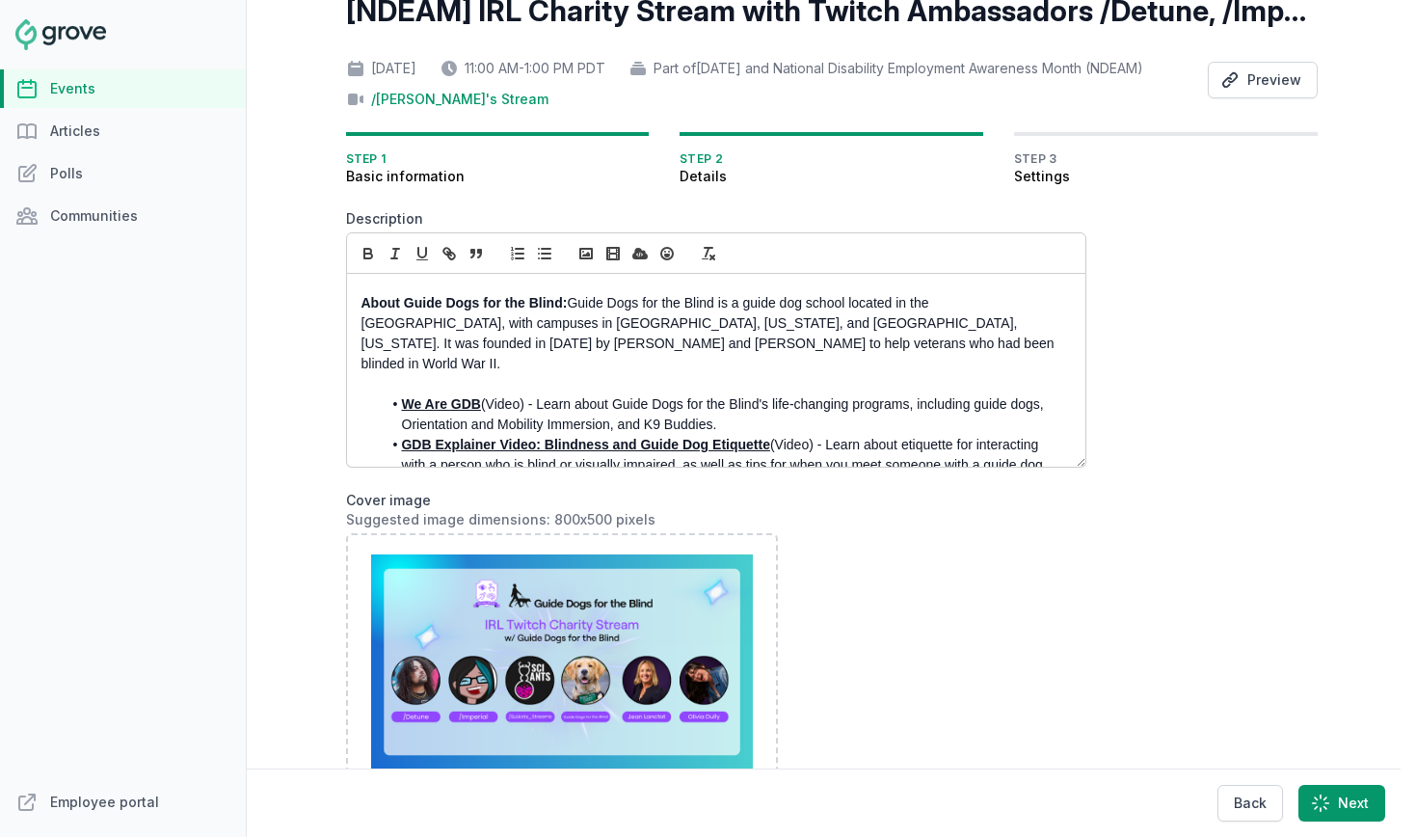
select select "89"
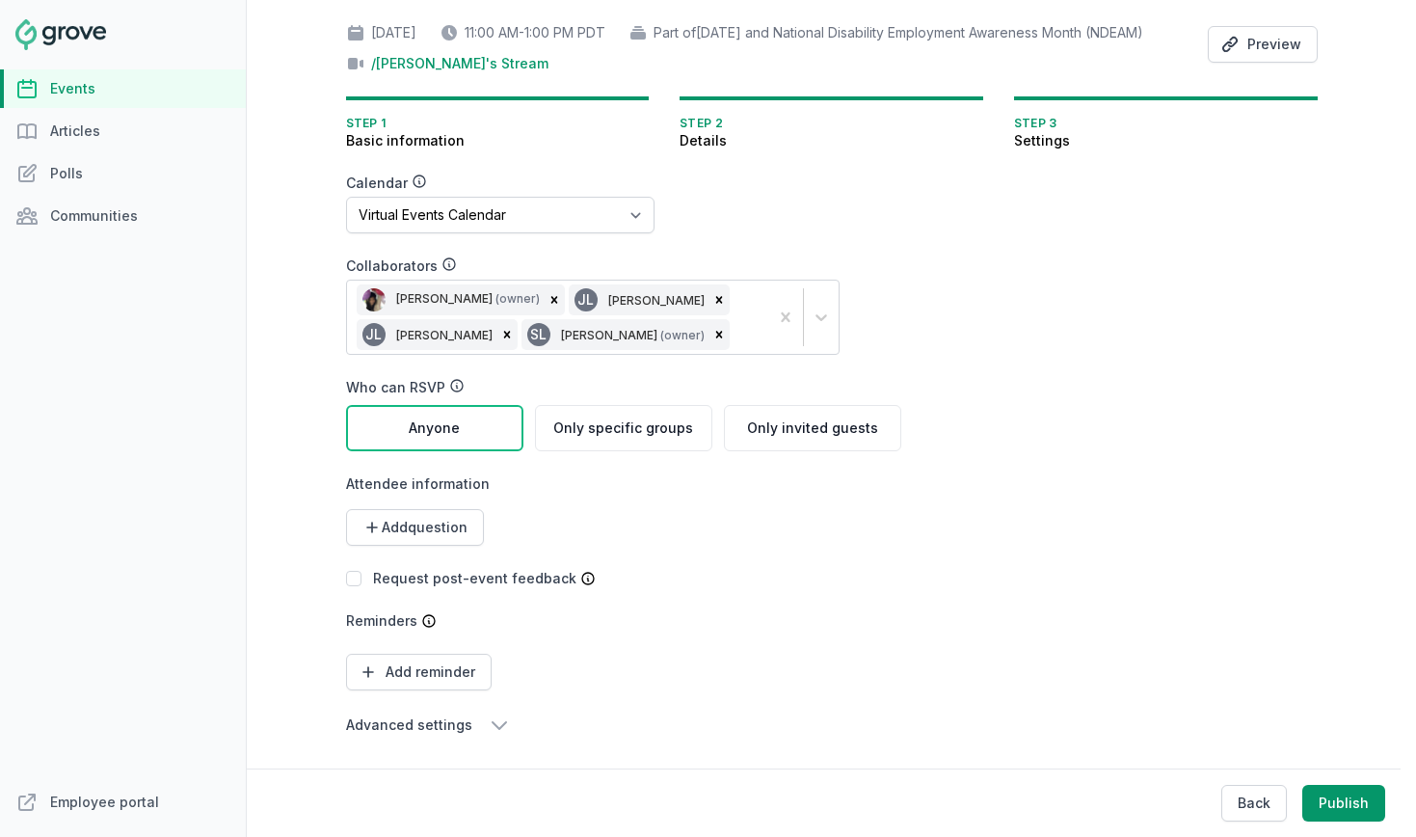
scroll to position [170, 0]
click at [379, 732] on span "Advanced settings" at bounding box center [409, 724] width 126 height 19
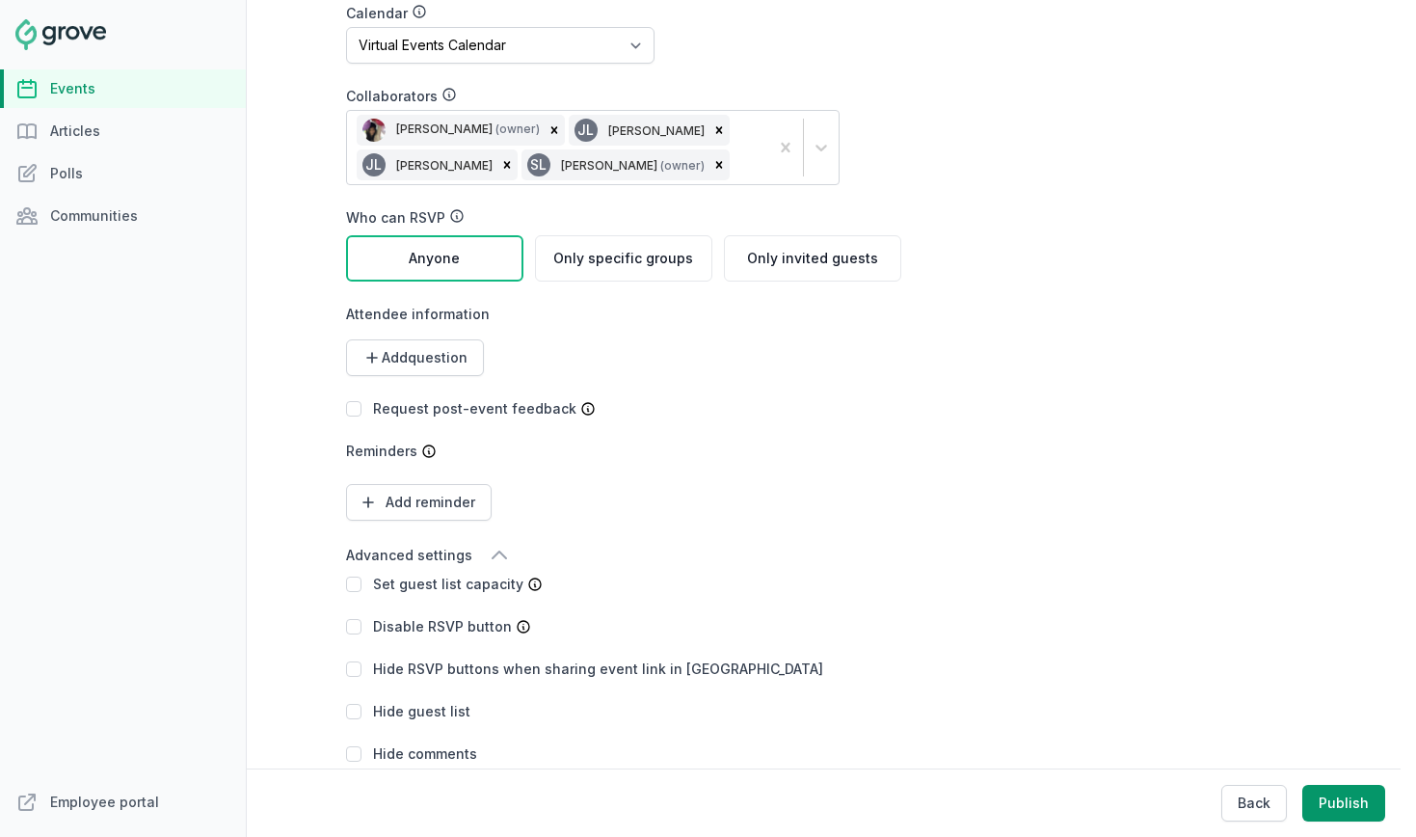
scroll to position [366, 0]
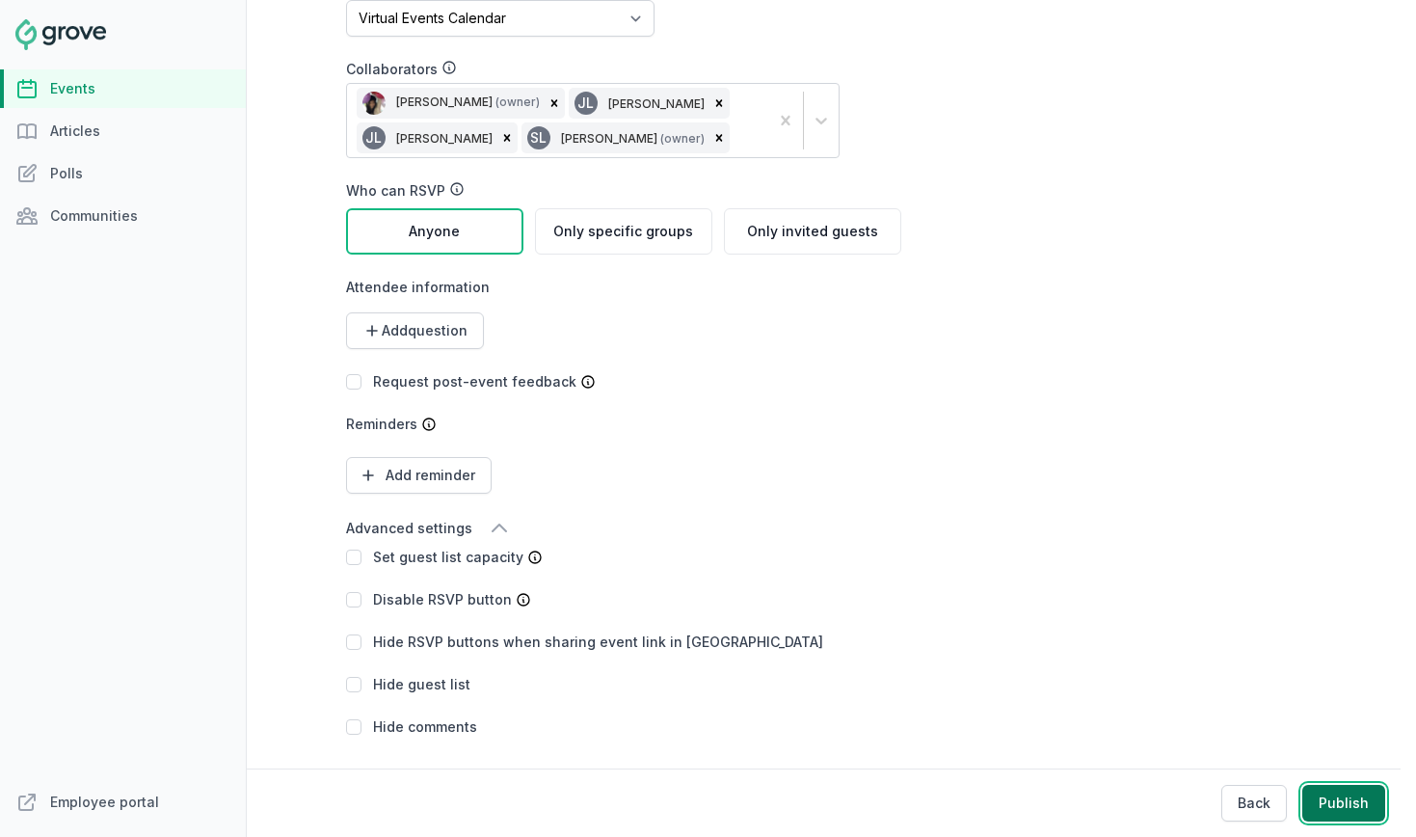
click at [1330, 803] on button "Publish" at bounding box center [1343, 803] width 83 height 37
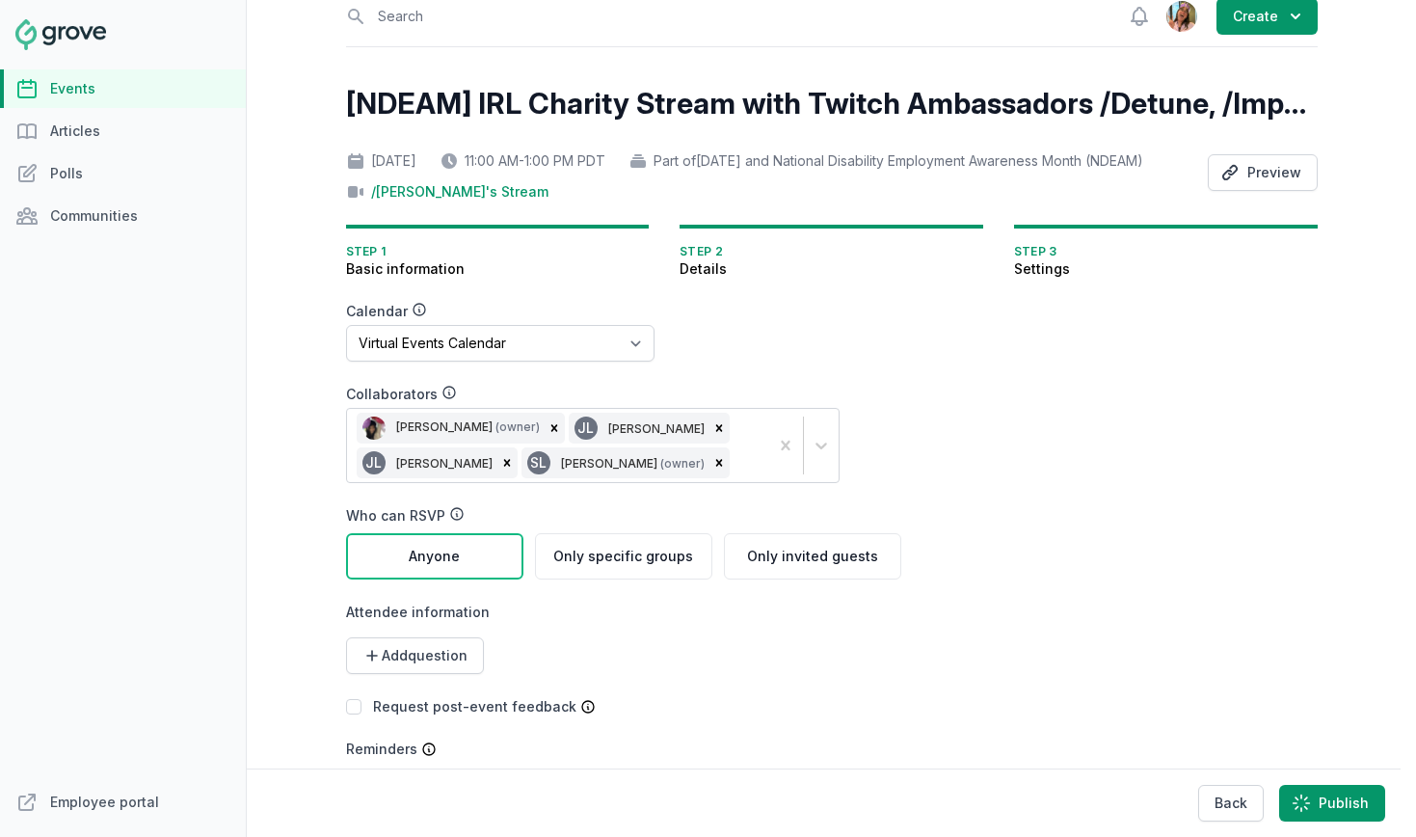
scroll to position [0, 0]
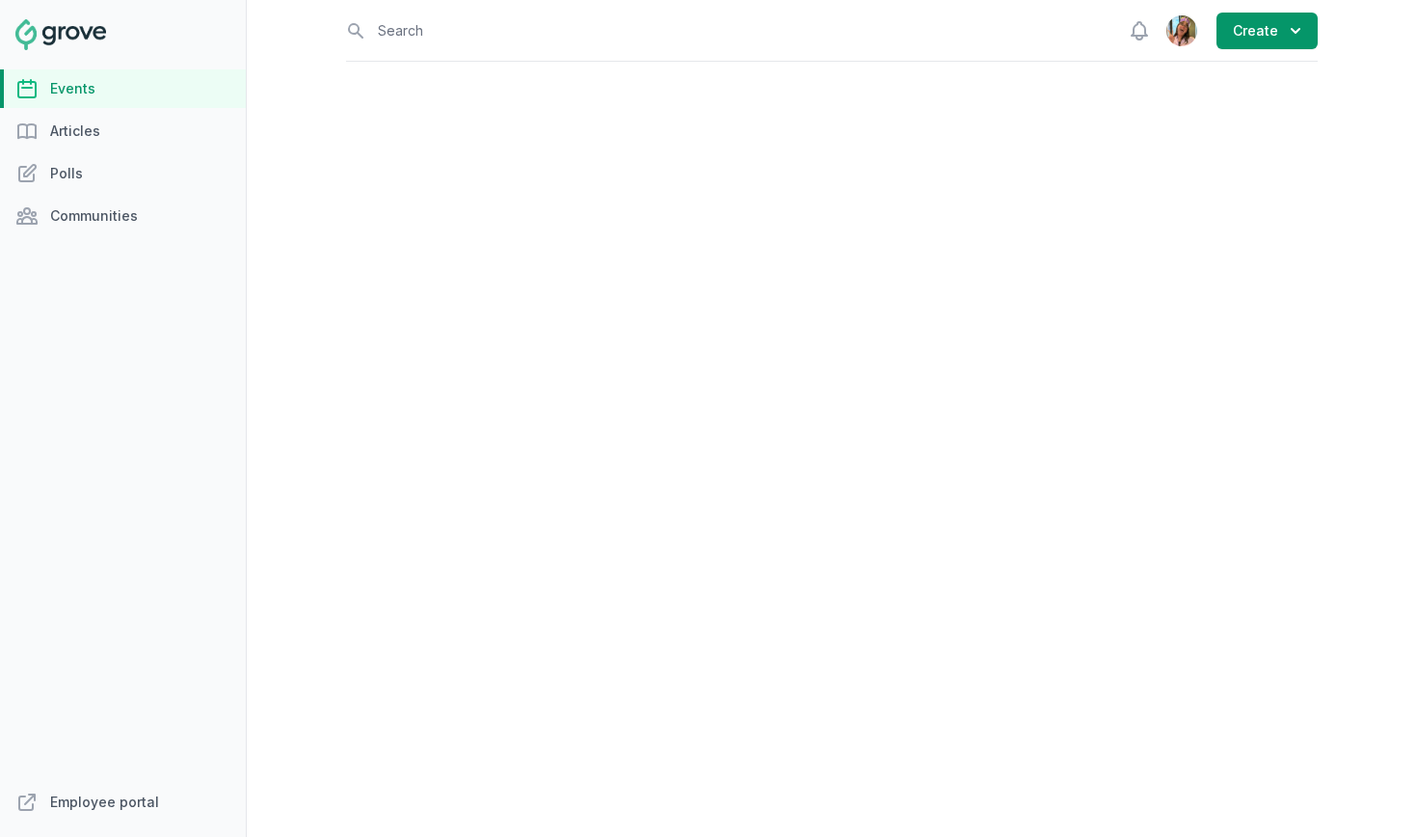
select select "96"
select select "virtual"
select select "12:00 PM"
select select "2:00 PM"
select select "96"
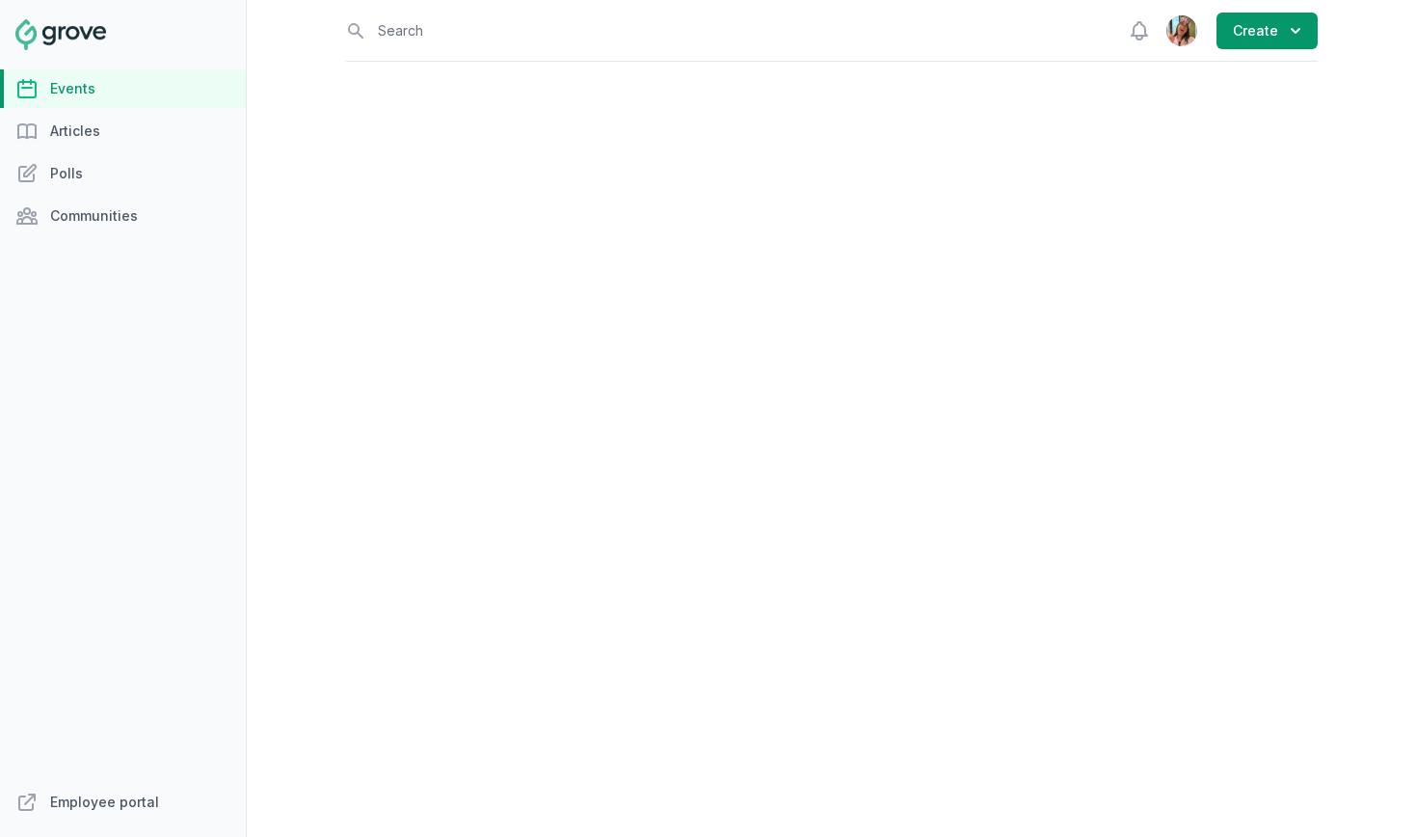
select select "virtual"
select select "12:00 PM"
select select "1:00 PM"
select select "96"
select select "virtual"
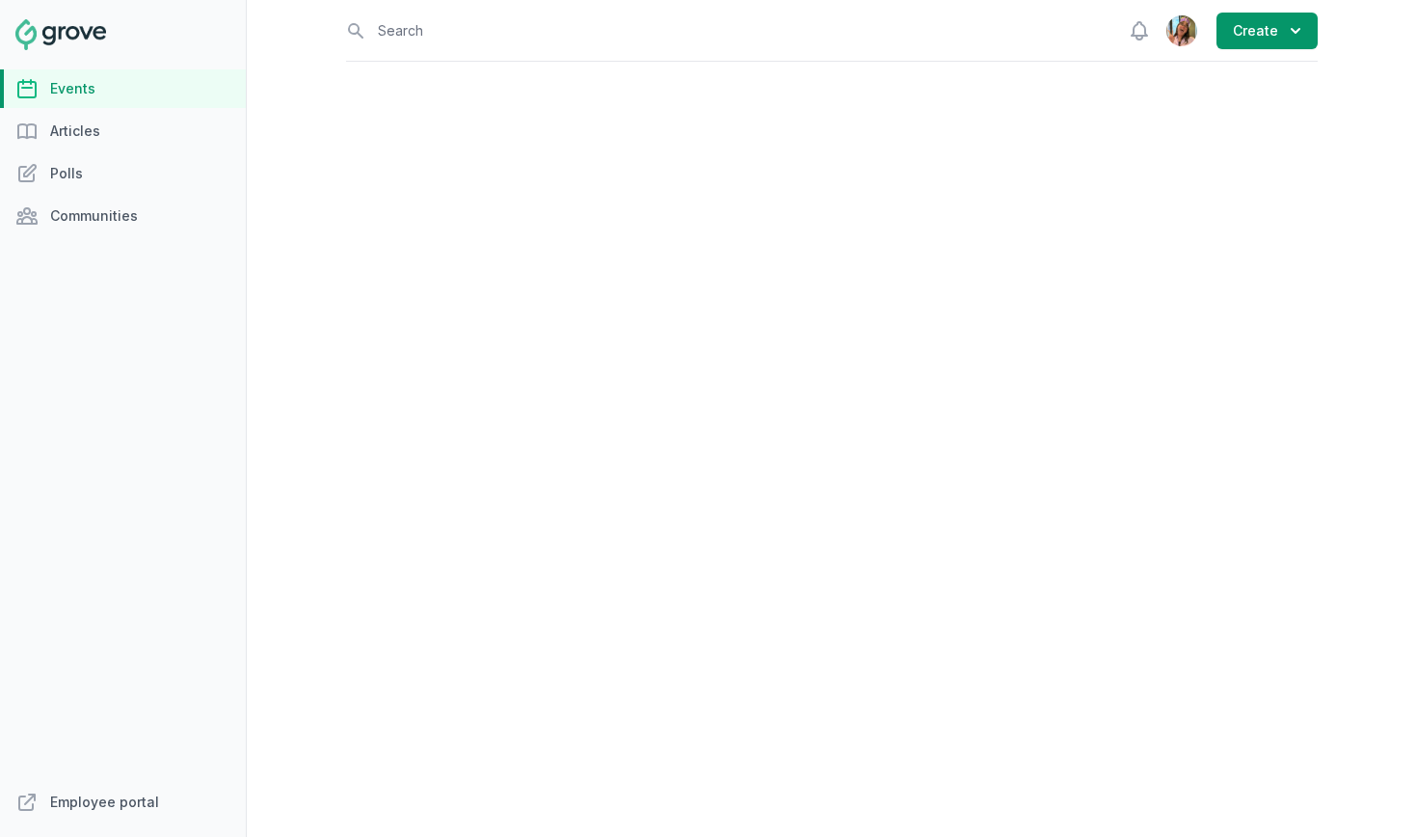
select select "1:00 PM"
select select "2:00 PM"
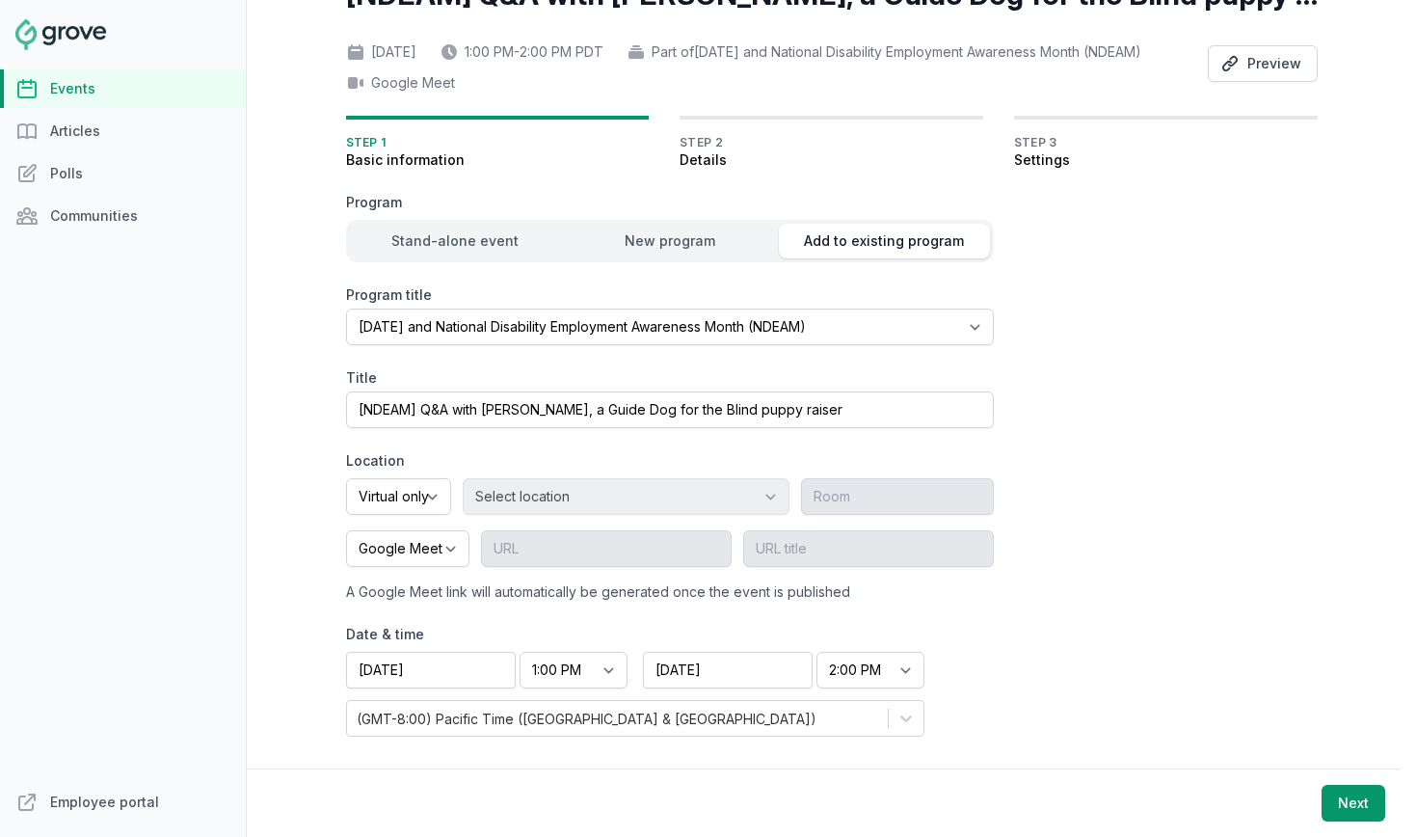
scroll to position [150, 0]
click at [1348, 801] on button "Next" at bounding box center [1354, 803] width 64 height 37
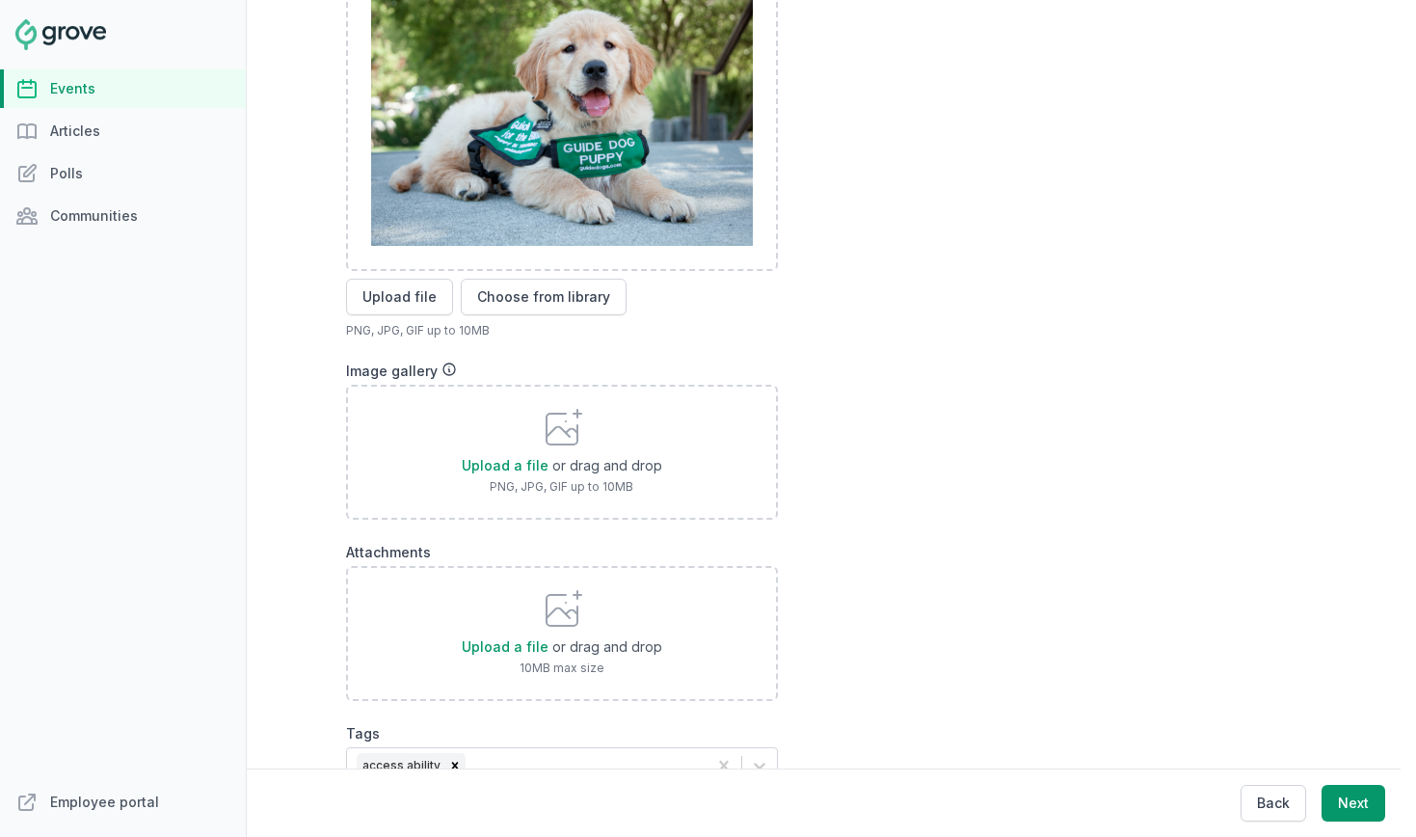
scroll to position [775, 0]
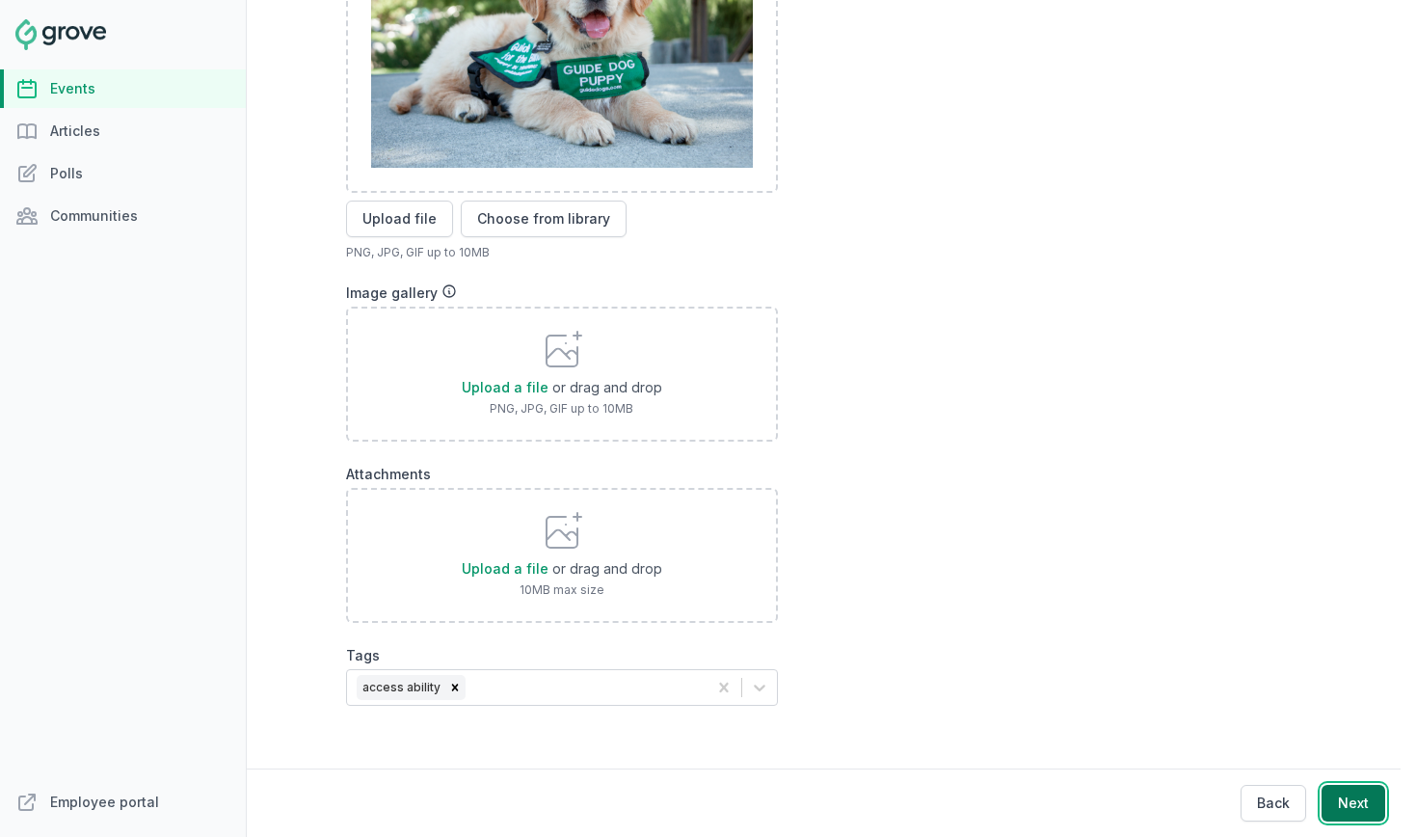
click at [1356, 813] on button "Next" at bounding box center [1354, 803] width 64 height 37
select select "89"
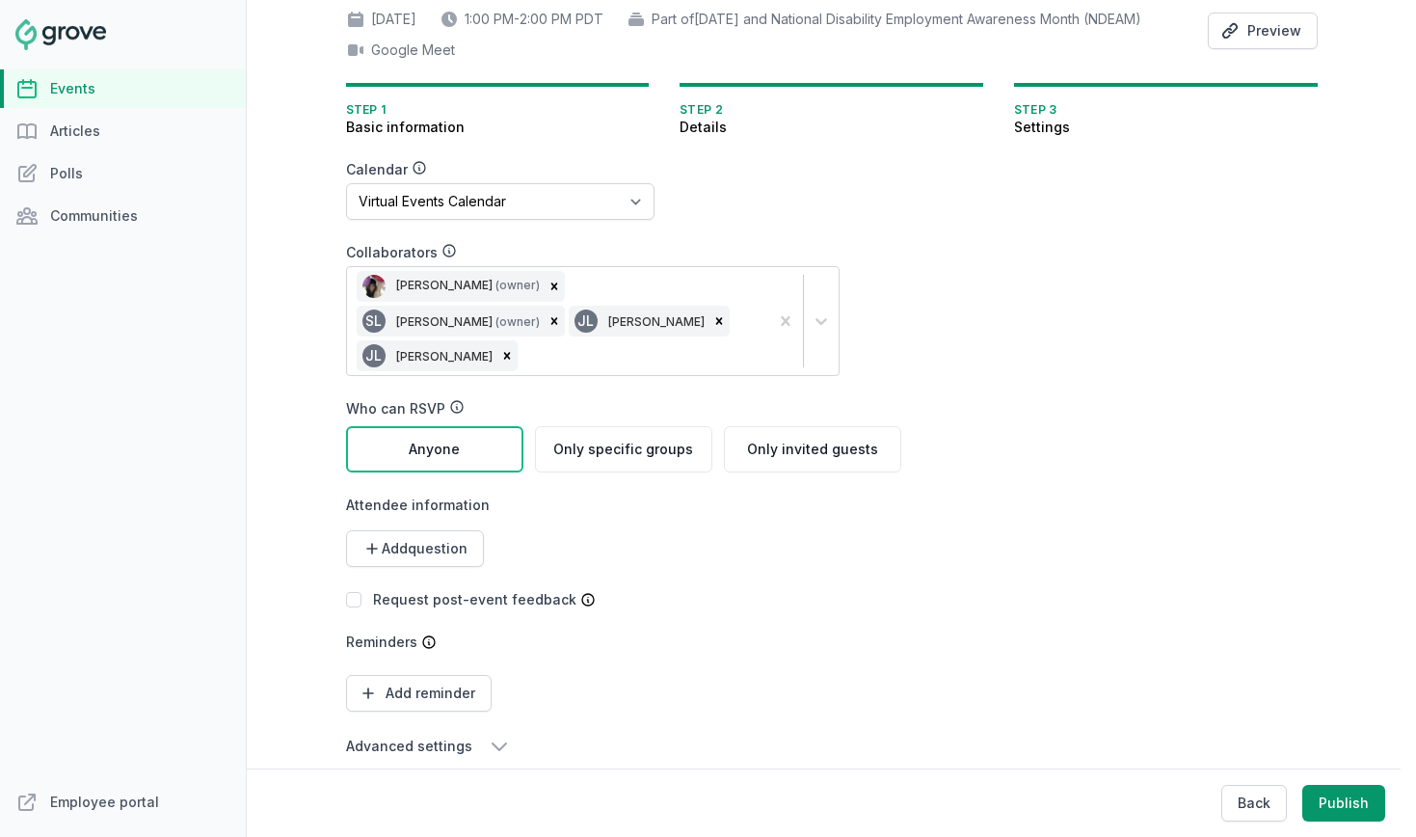
scroll to position [170, 0]
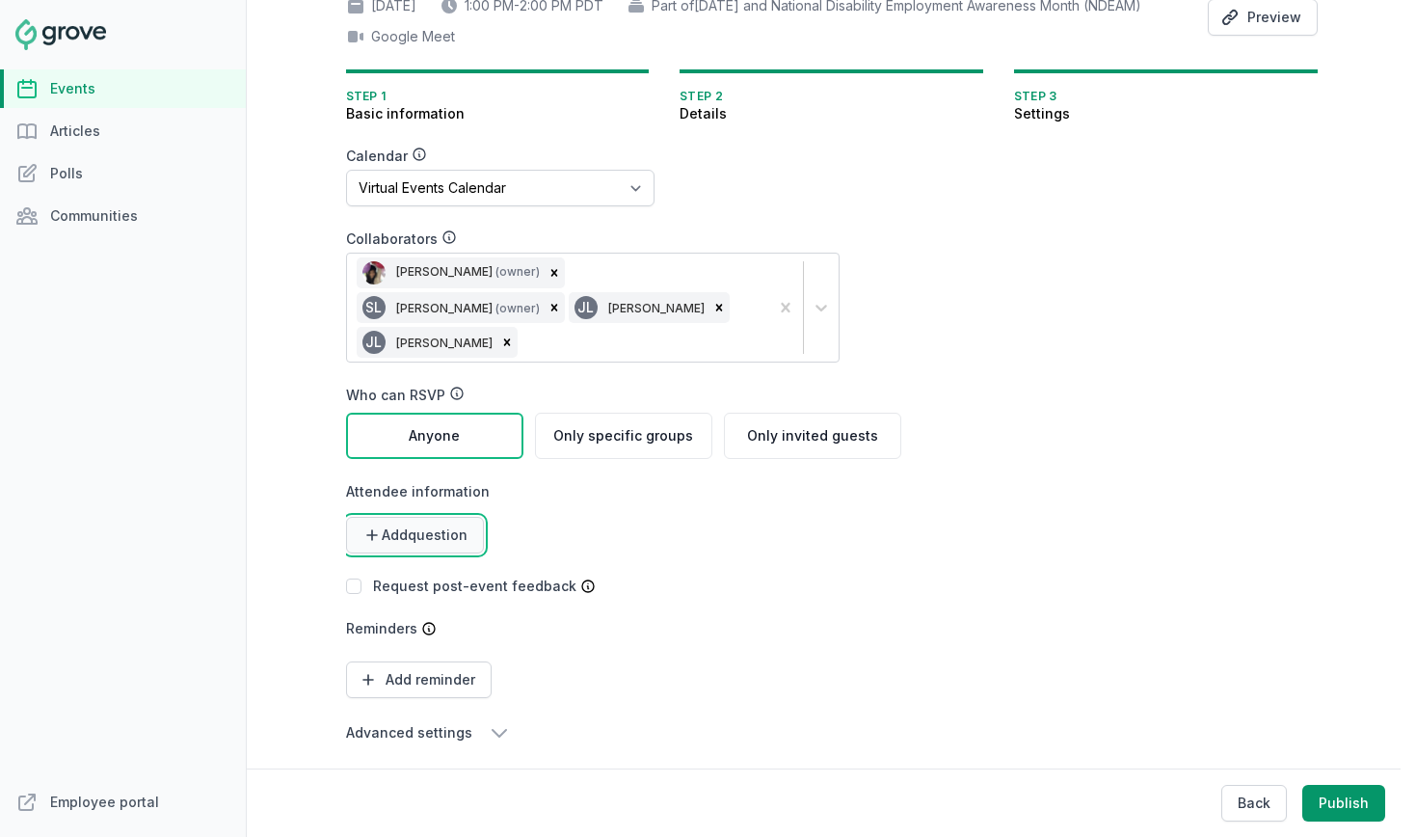
click at [464, 525] on span "Add question" at bounding box center [425, 534] width 86 height 19
click at [419, 568] on link "Short text" at bounding box center [409, 582] width 127 height 35
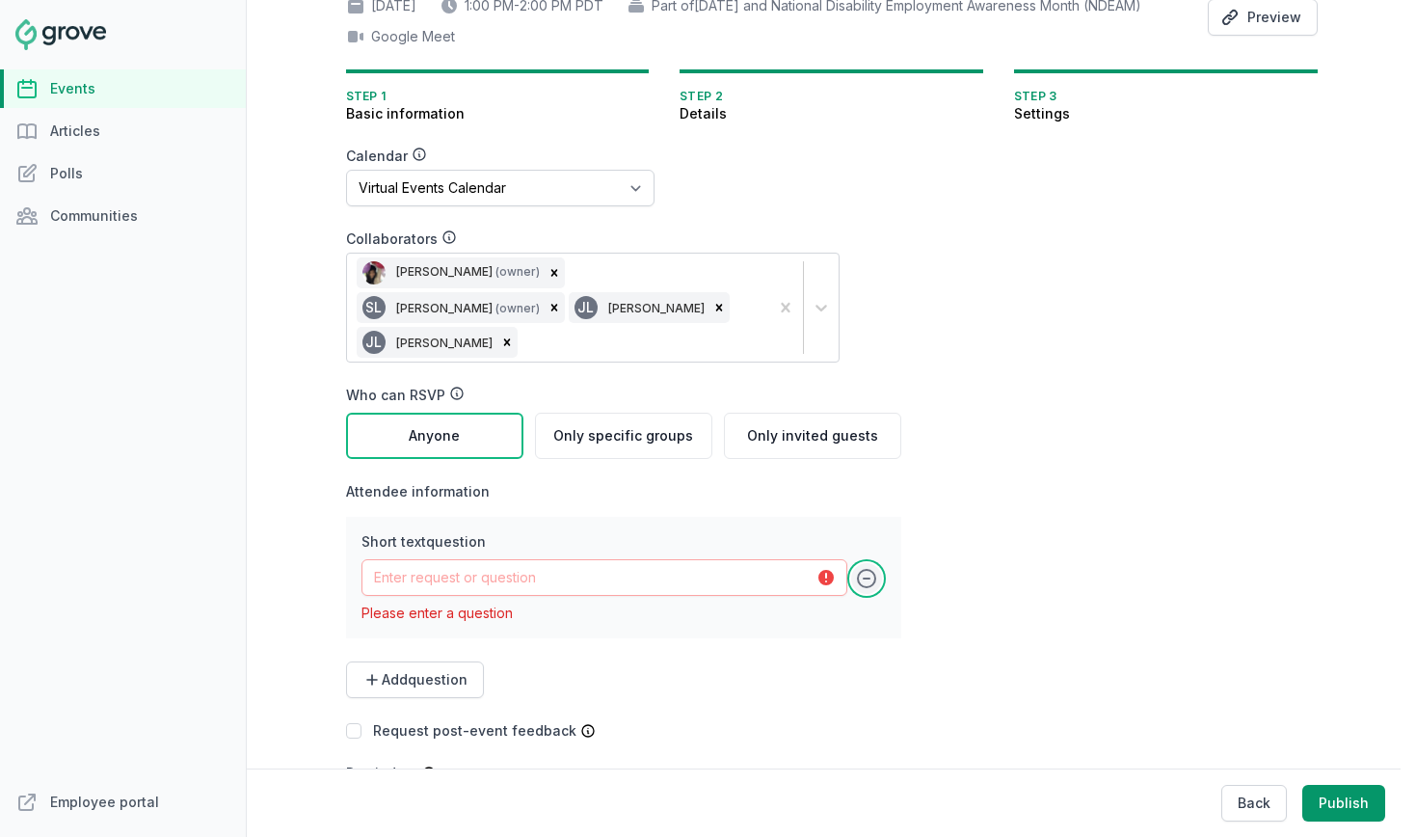
click at [860, 574] on icon at bounding box center [866, 578] width 23 height 23
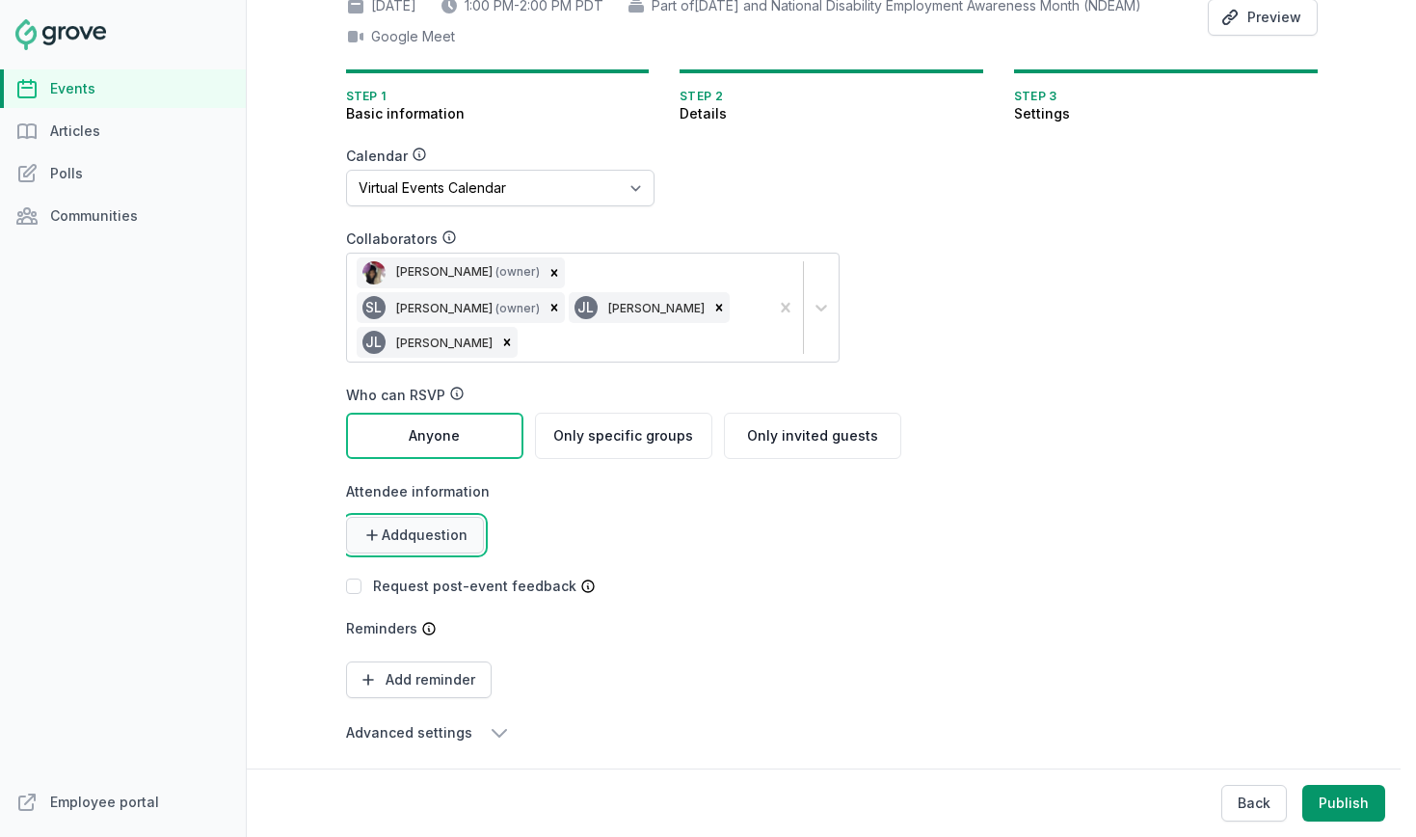
click at [458, 517] on button "Add question" at bounding box center [415, 535] width 138 height 37
click at [436, 600] on link "Long text" at bounding box center [409, 617] width 127 height 35
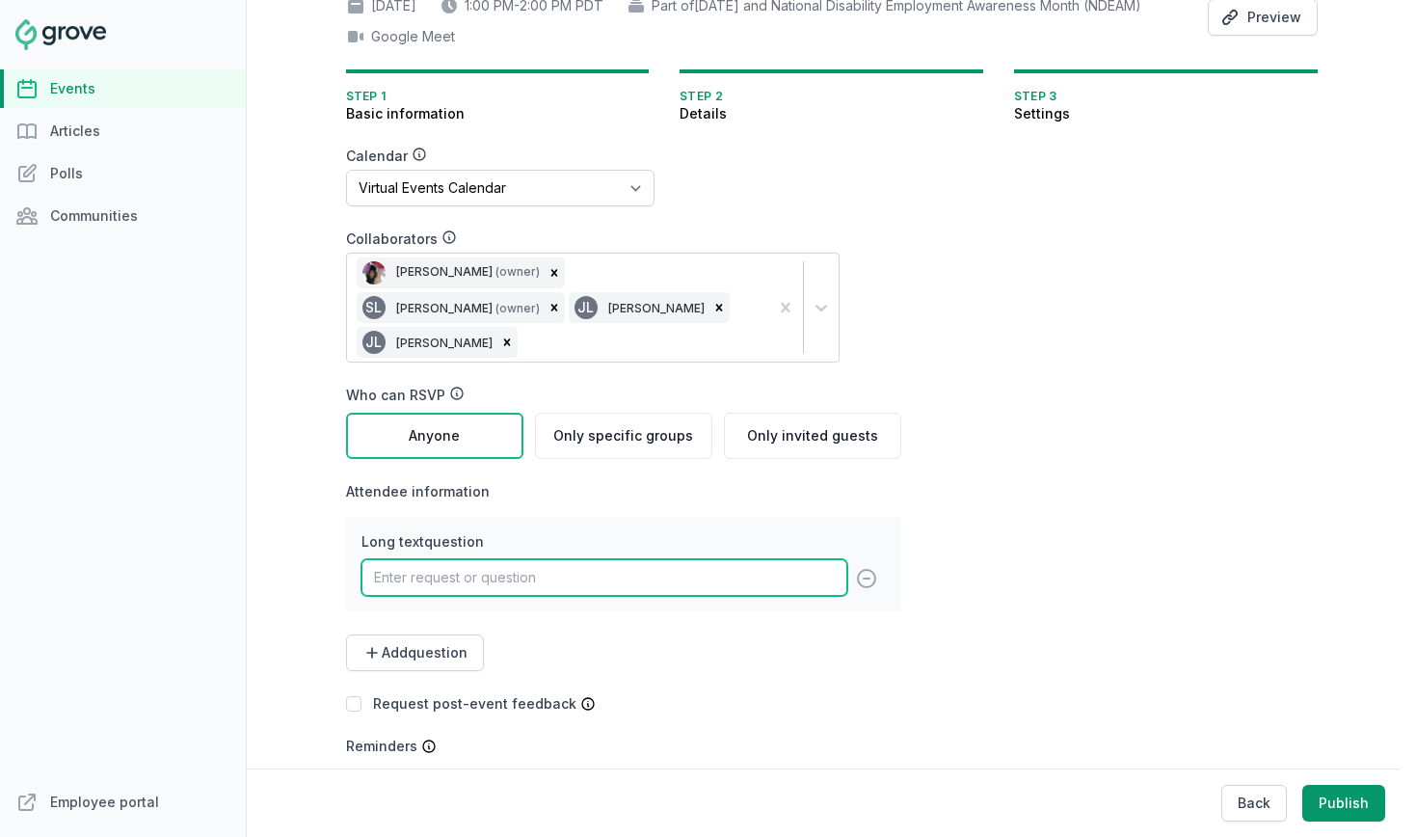
click at [506, 568] on input "text" at bounding box center [605, 577] width 486 height 37
click at [463, 569] on input "Submit any questions you might have" at bounding box center [605, 577] width 486 height 37
type input "H"
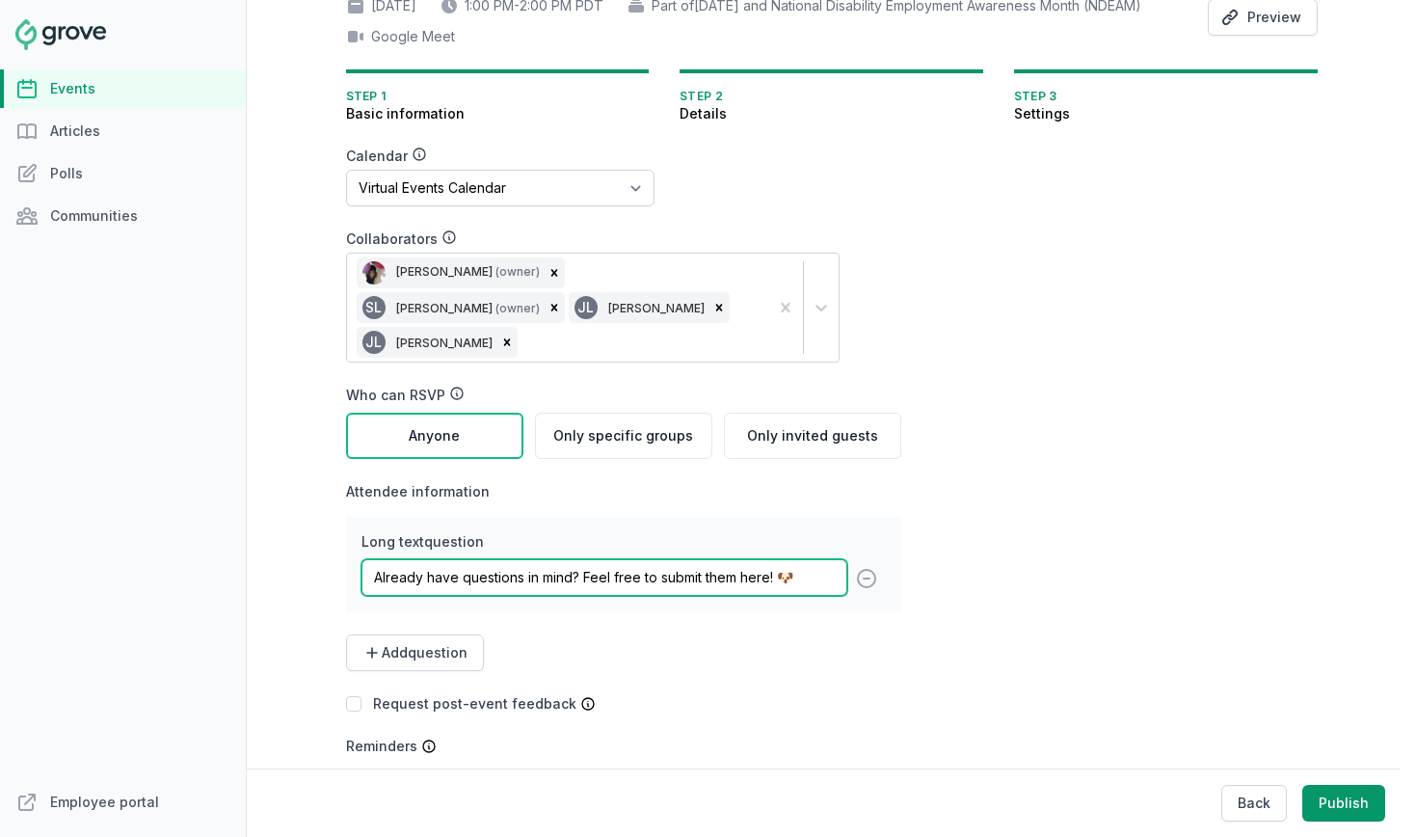
type input "Already have questions in mind? Feel free to submit them here! 🐶"
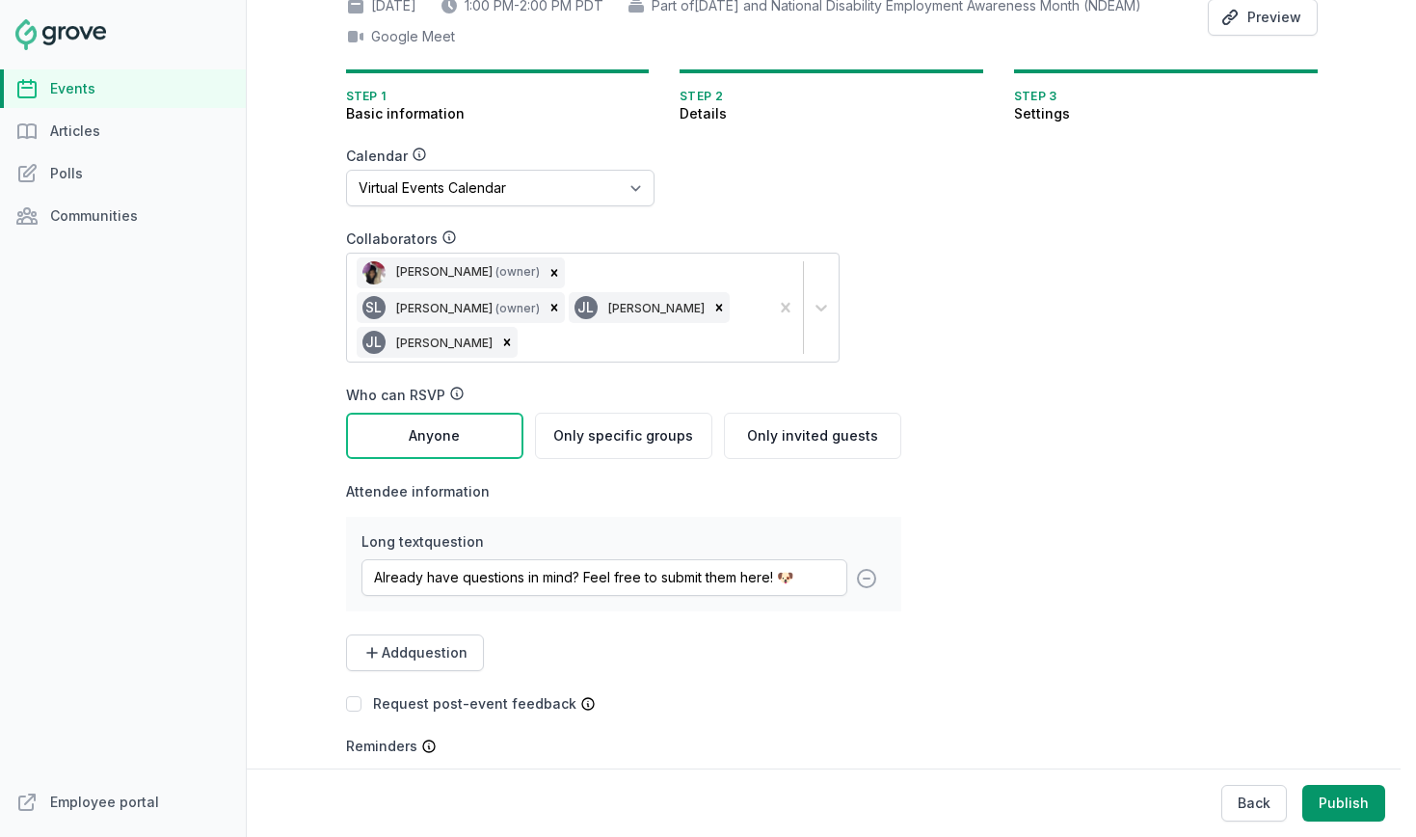
click at [973, 636] on form "Calendar No calendar Virtual Events Calendar Collaborators Jenn Luu (owner) SL …" at bounding box center [716, 504] width 740 height 715
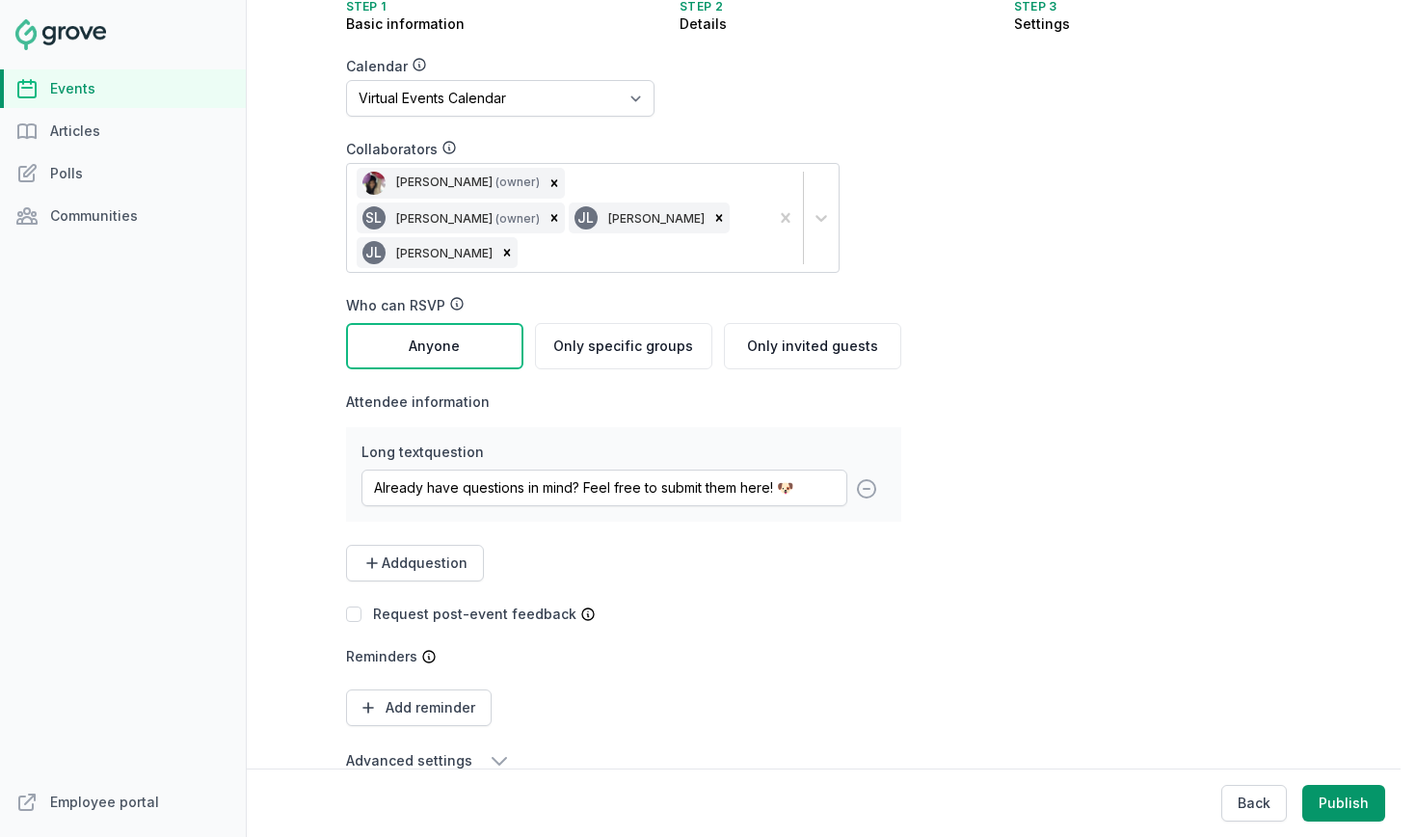
scroll to position [287, 0]
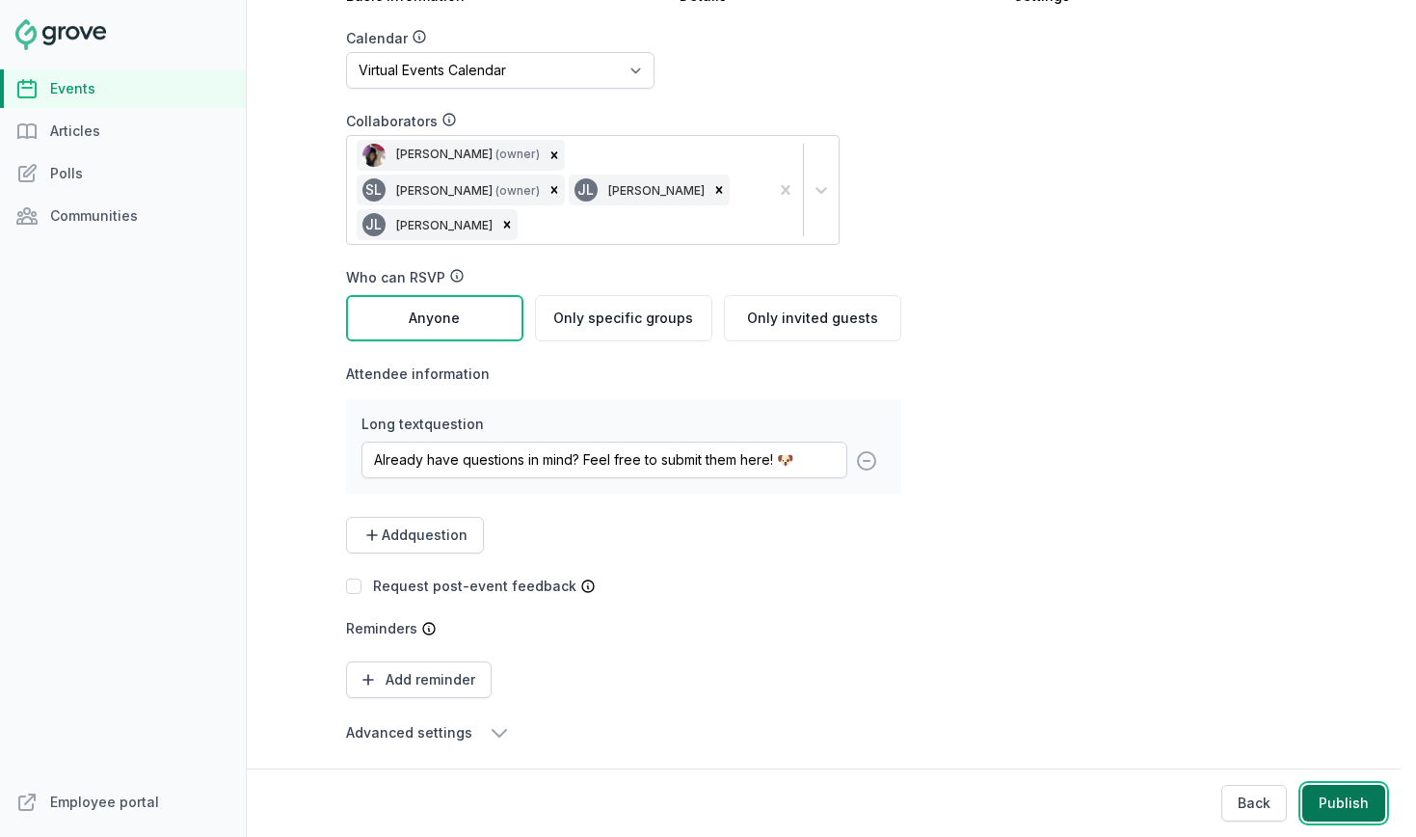
click at [1365, 807] on button "Publish" at bounding box center [1343, 803] width 83 height 37
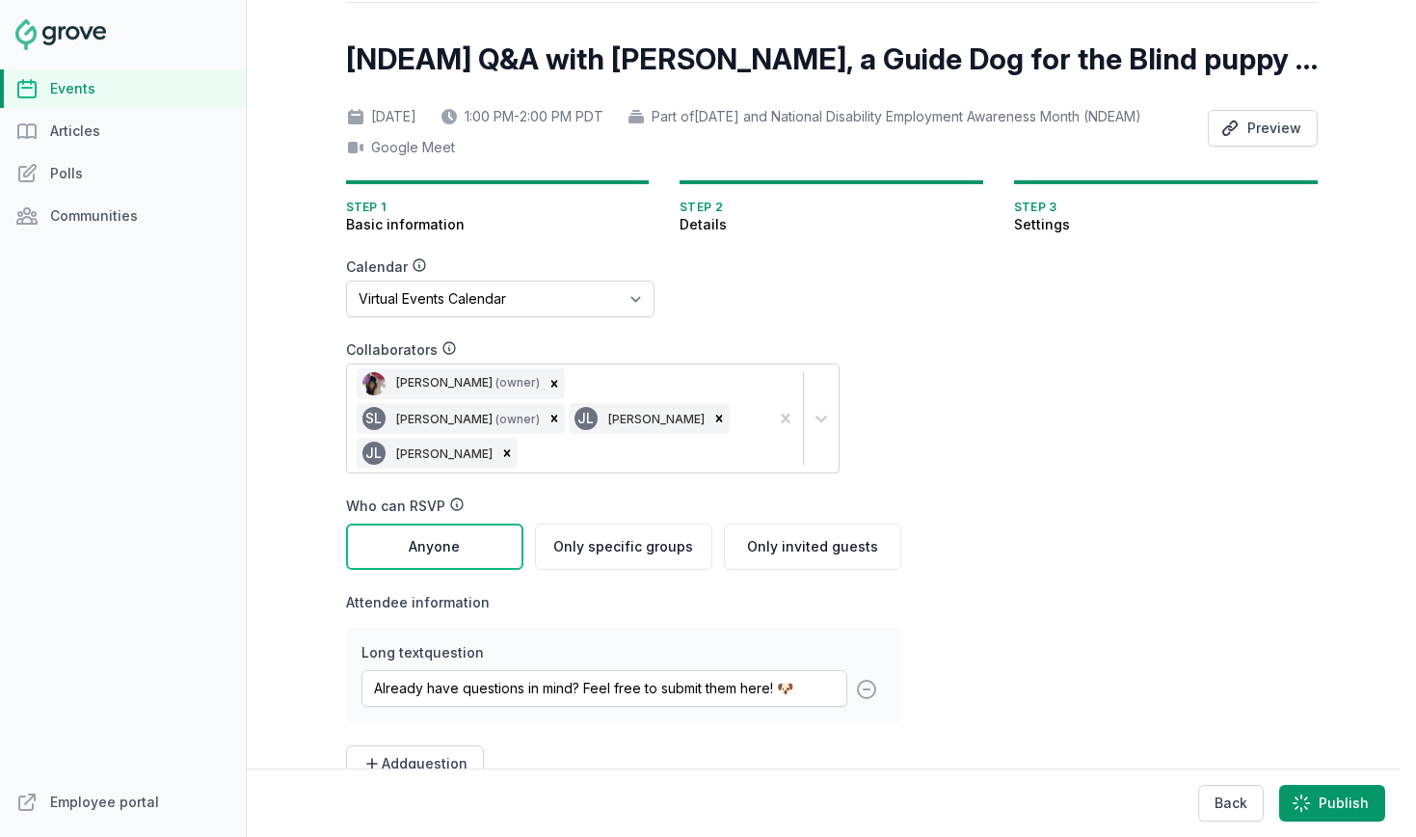
scroll to position [0, 0]
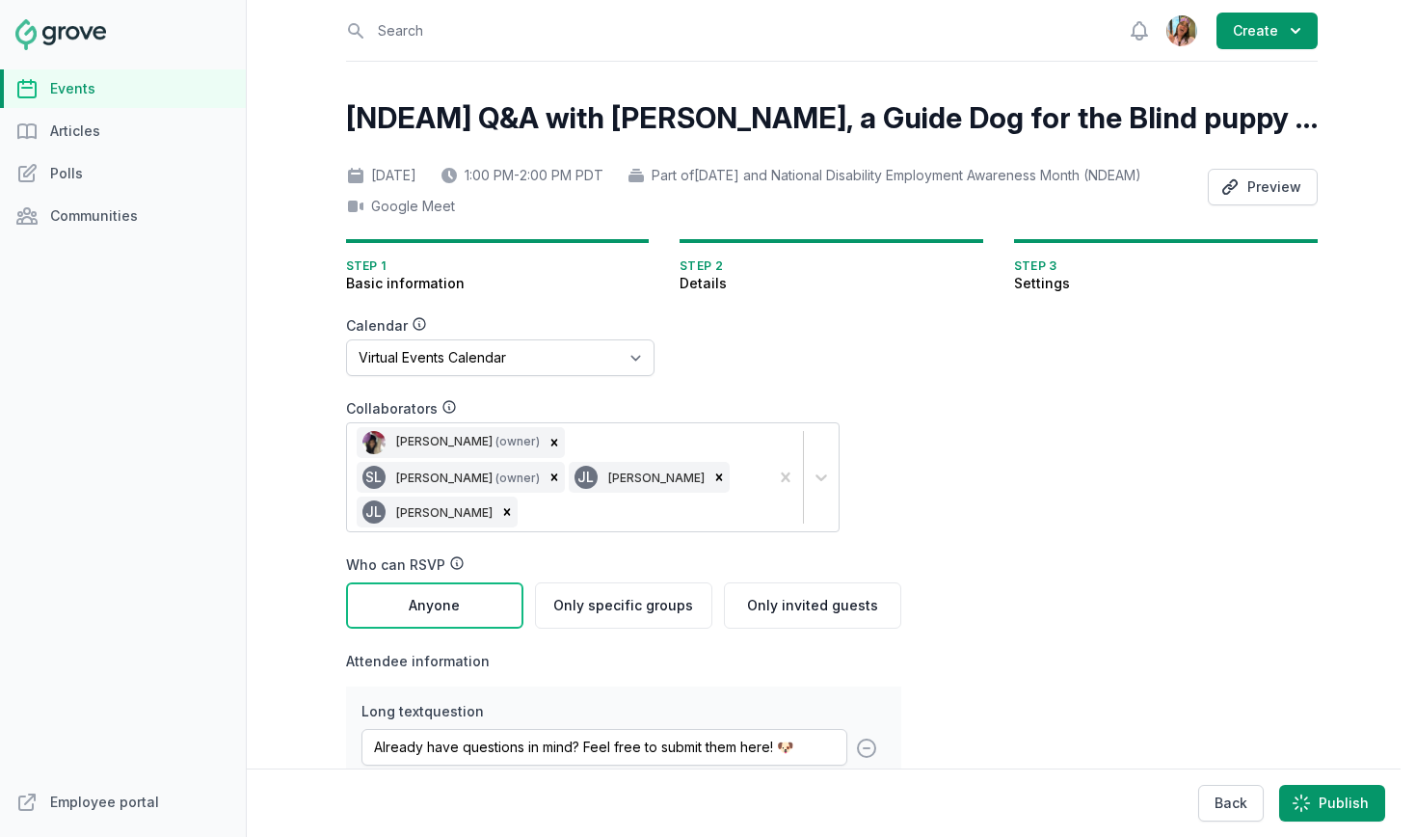
click at [1130, 502] on div "[NDEAM] Q&A with Chip Bradford, a Guide Dog for the Blind puppy raiser Tue, Oct…" at bounding box center [832, 585] width 972 height 970
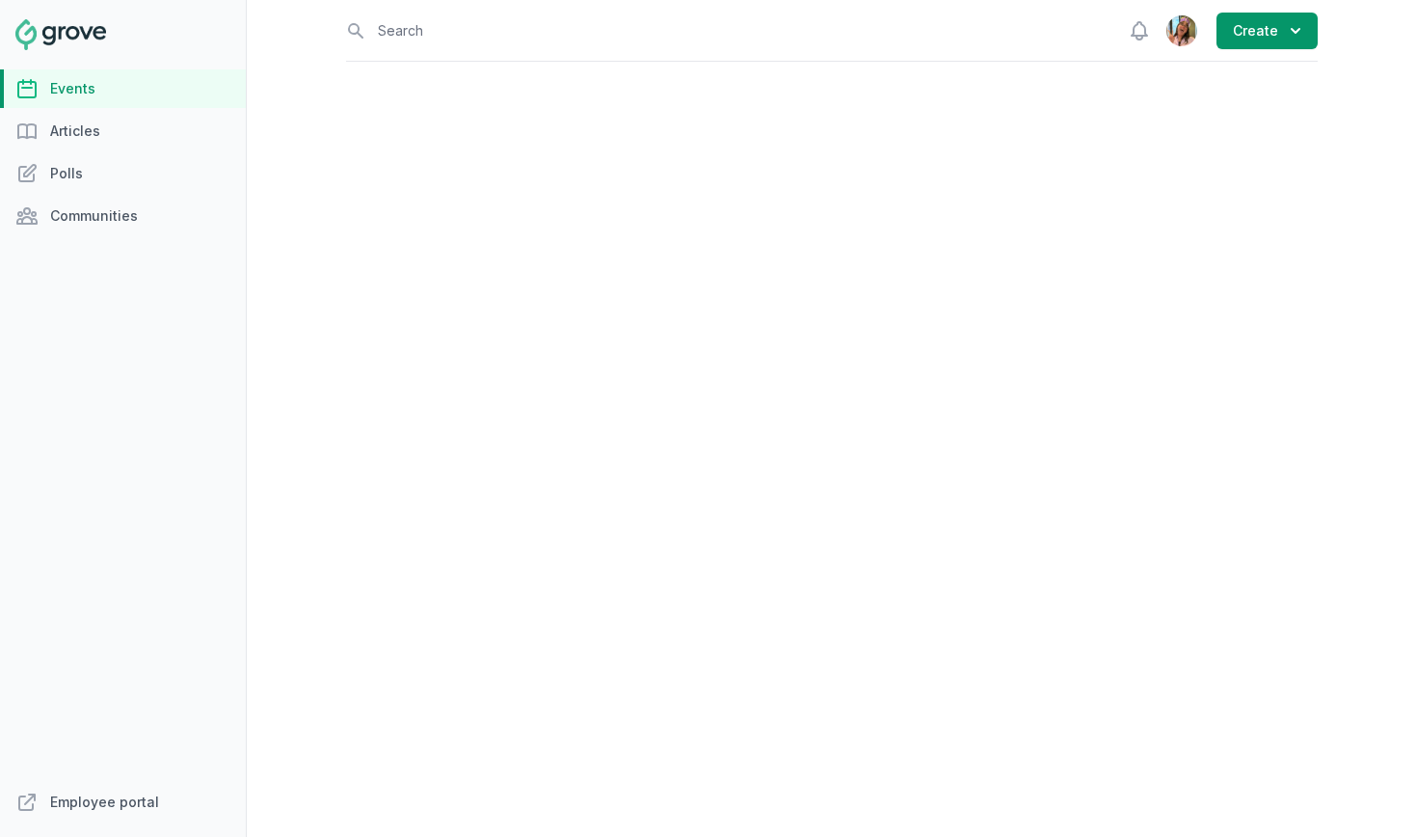
select select "96"
select select "virtual"
select select "1:00 PM"
select select "2:00 PM"
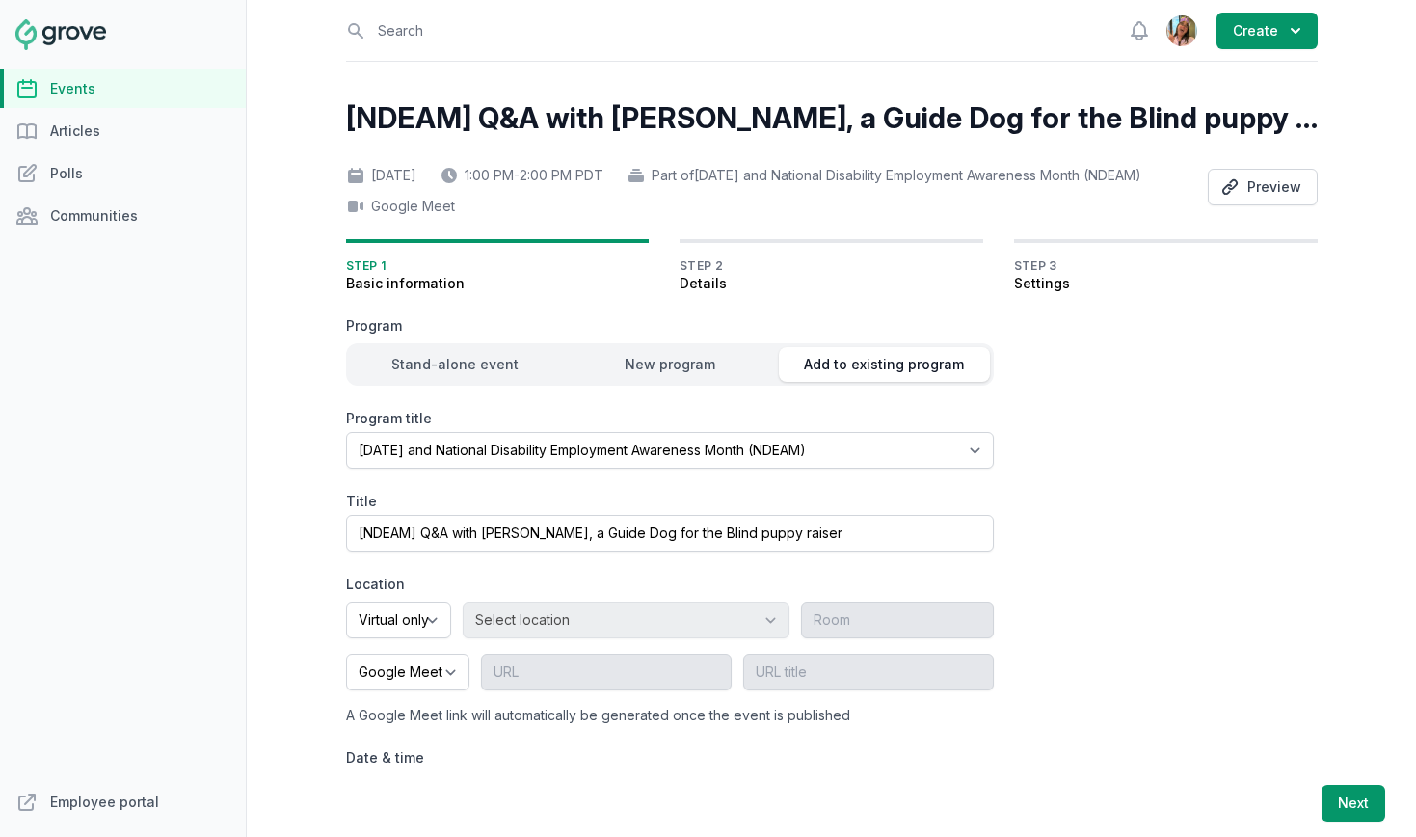
scroll to position [150, 0]
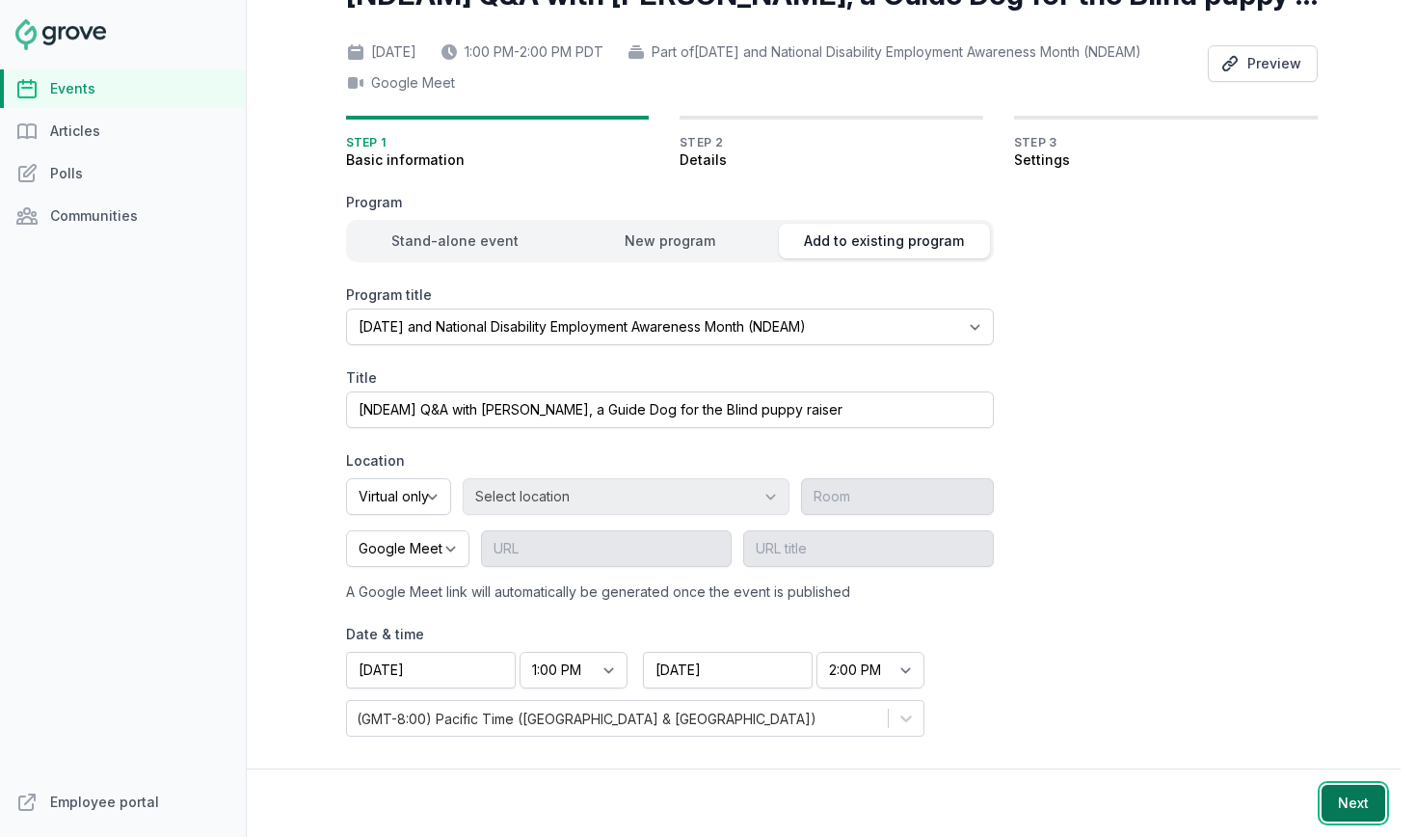
click at [1332, 797] on button "Next" at bounding box center [1354, 803] width 64 height 37
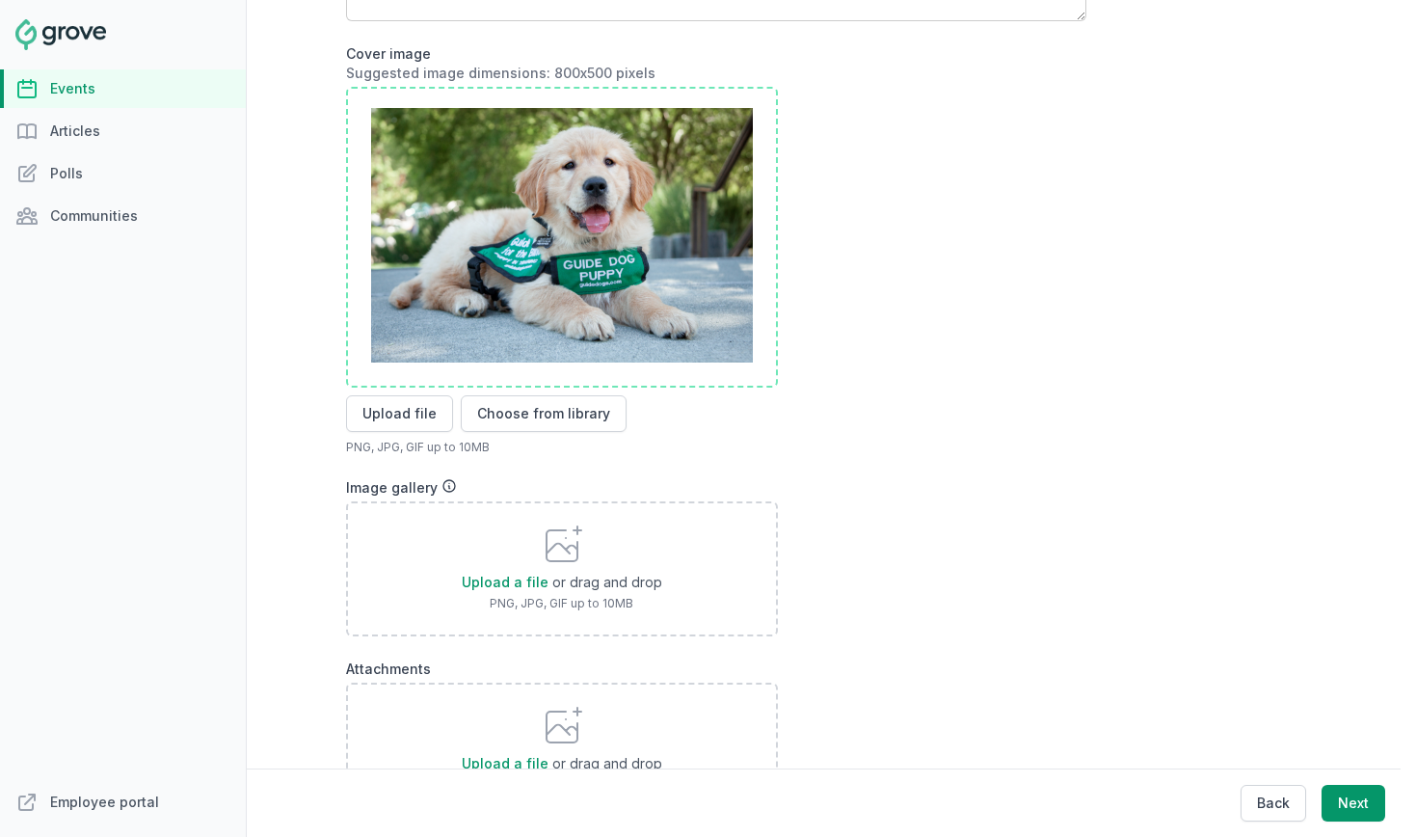
scroll to position [775, 0]
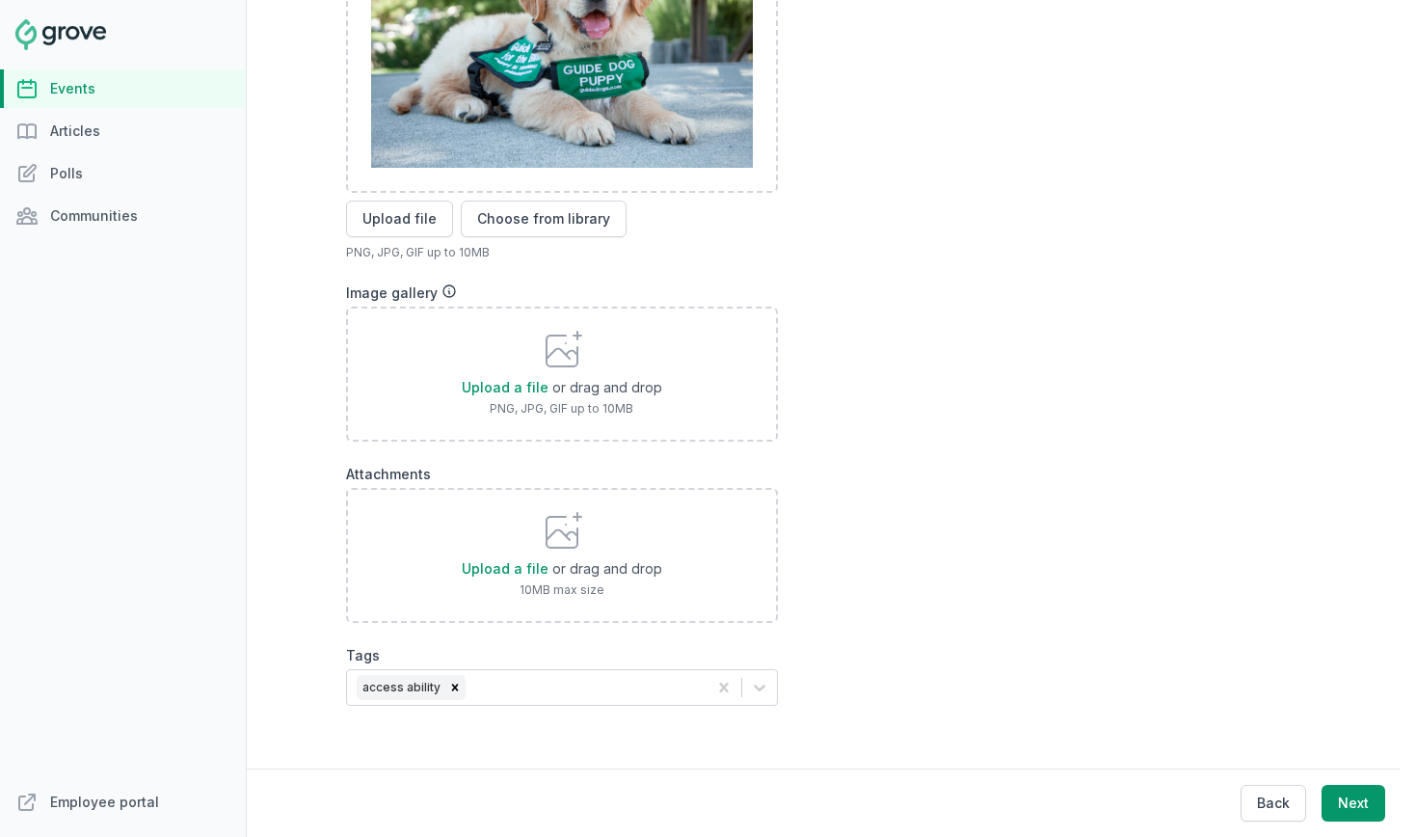
click at [1390, 801] on div "Back Next" at bounding box center [693, 802] width 1416 height 68
click at [1373, 800] on button "Next" at bounding box center [1354, 803] width 64 height 37
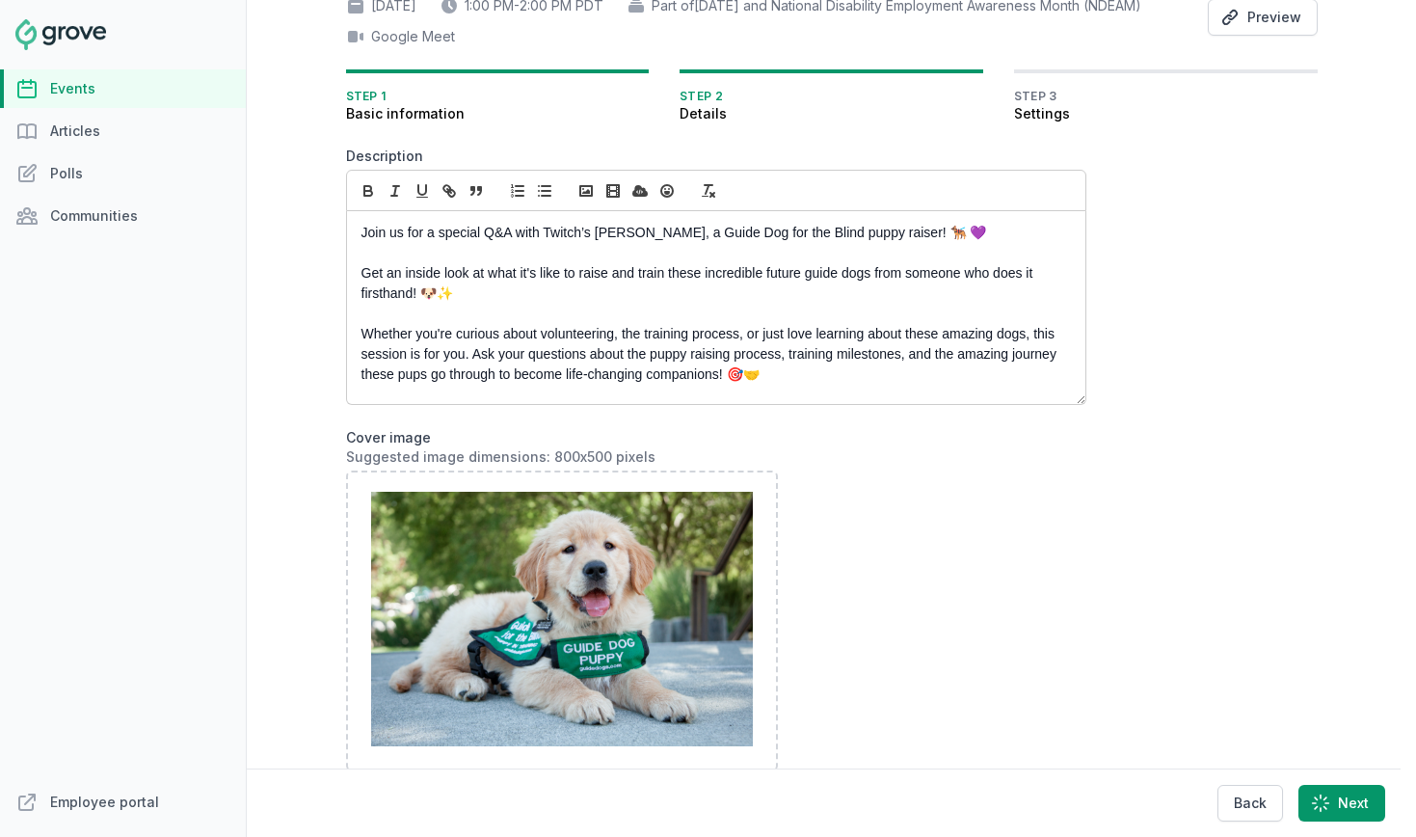
select select "89"
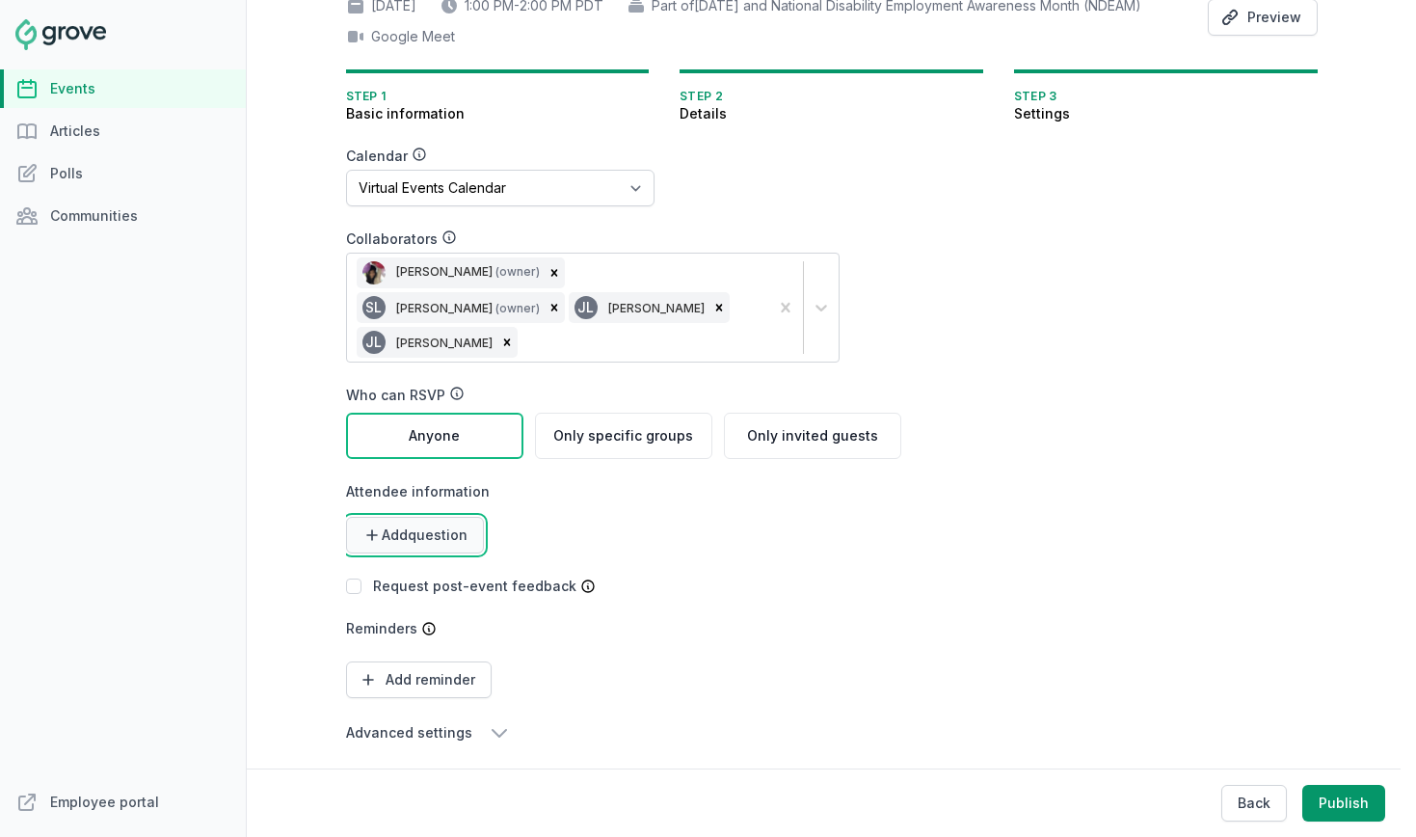
click at [420, 517] on button "Add question" at bounding box center [415, 535] width 138 height 37
click at [408, 608] on link "Long text" at bounding box center [409, 617] width 127 height 35
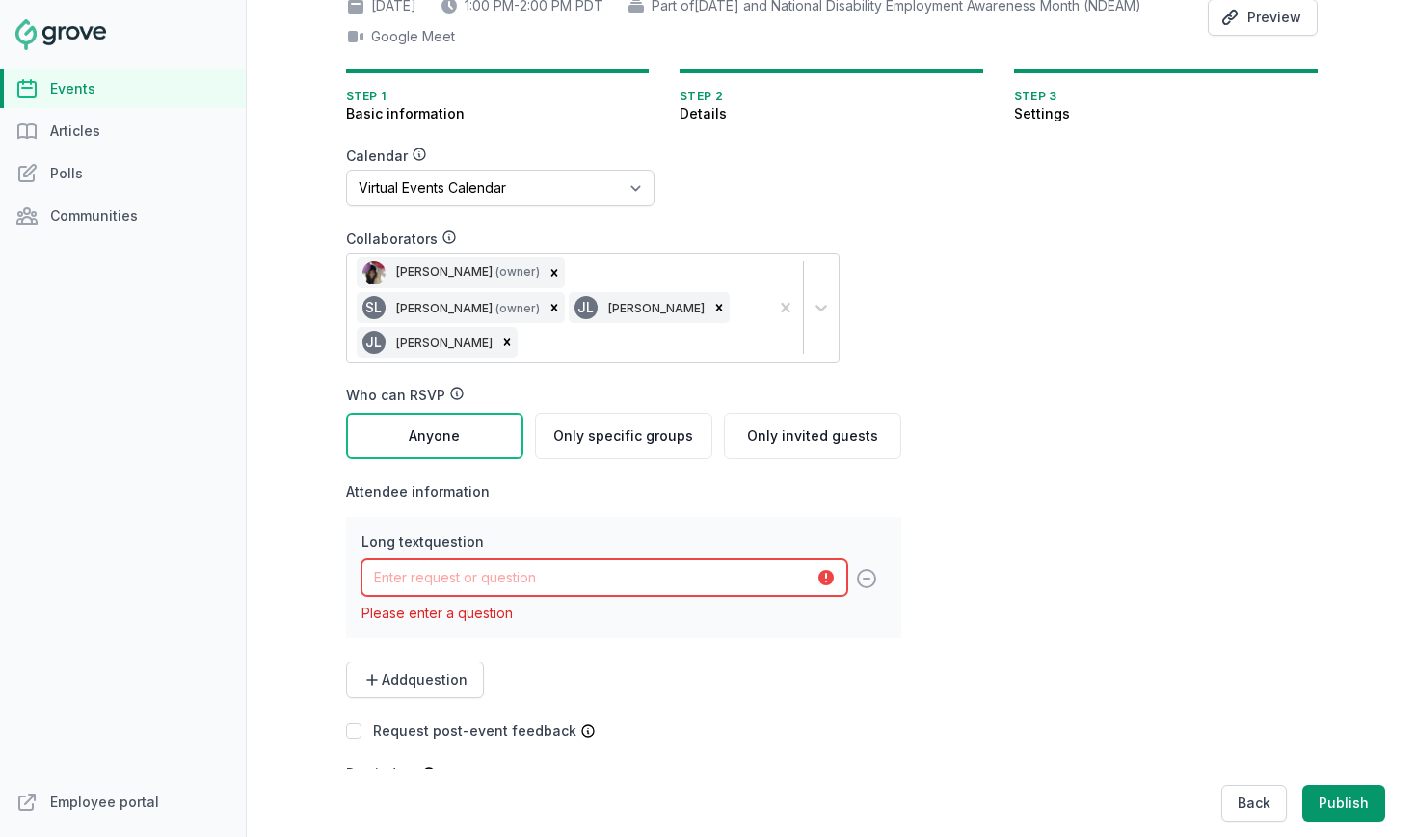
click at [507, 567] on input "text" at bounding box center [605, 577] width 486 height 37
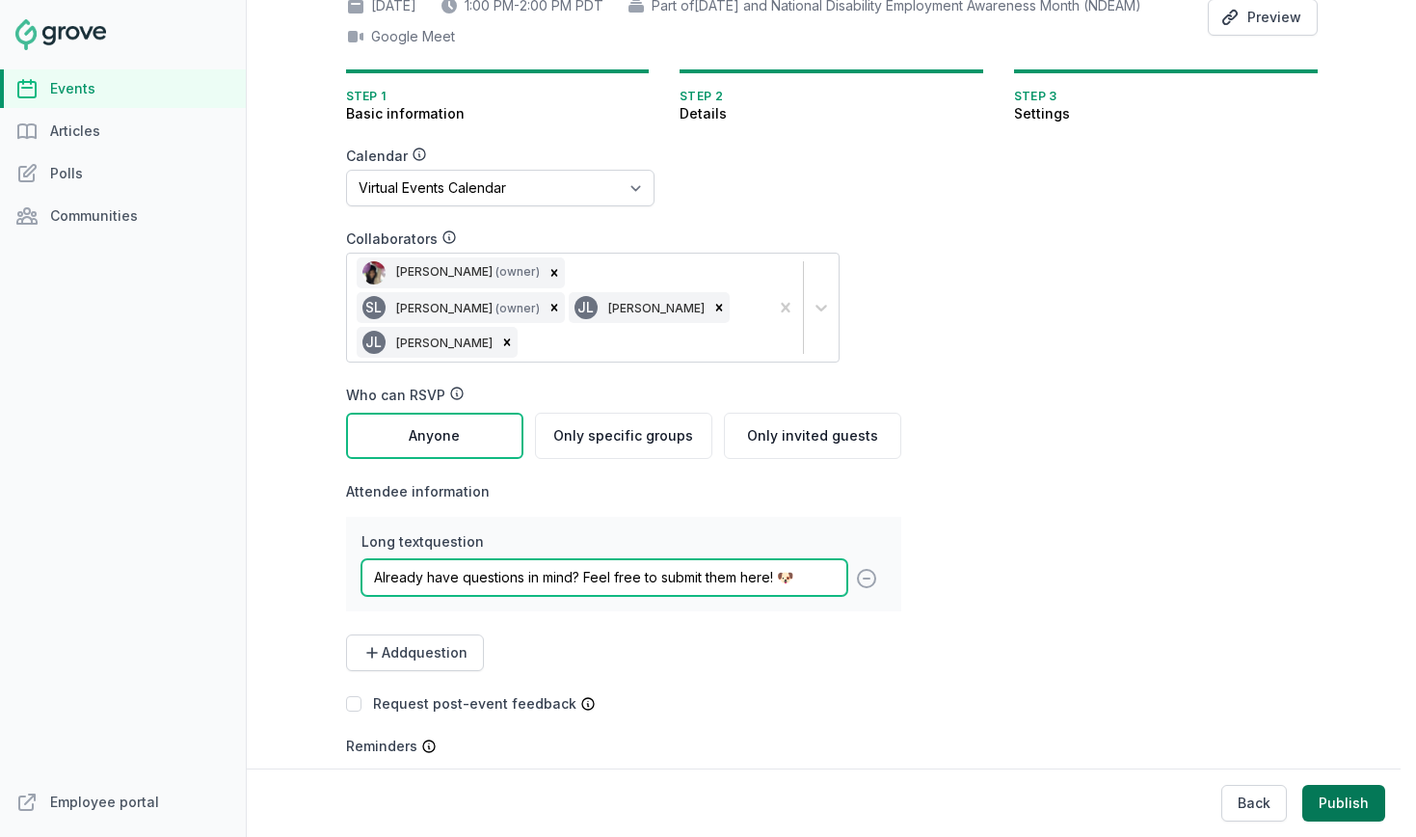
type input "Already have questions in mind? Feel free to submit them here! 🐶"
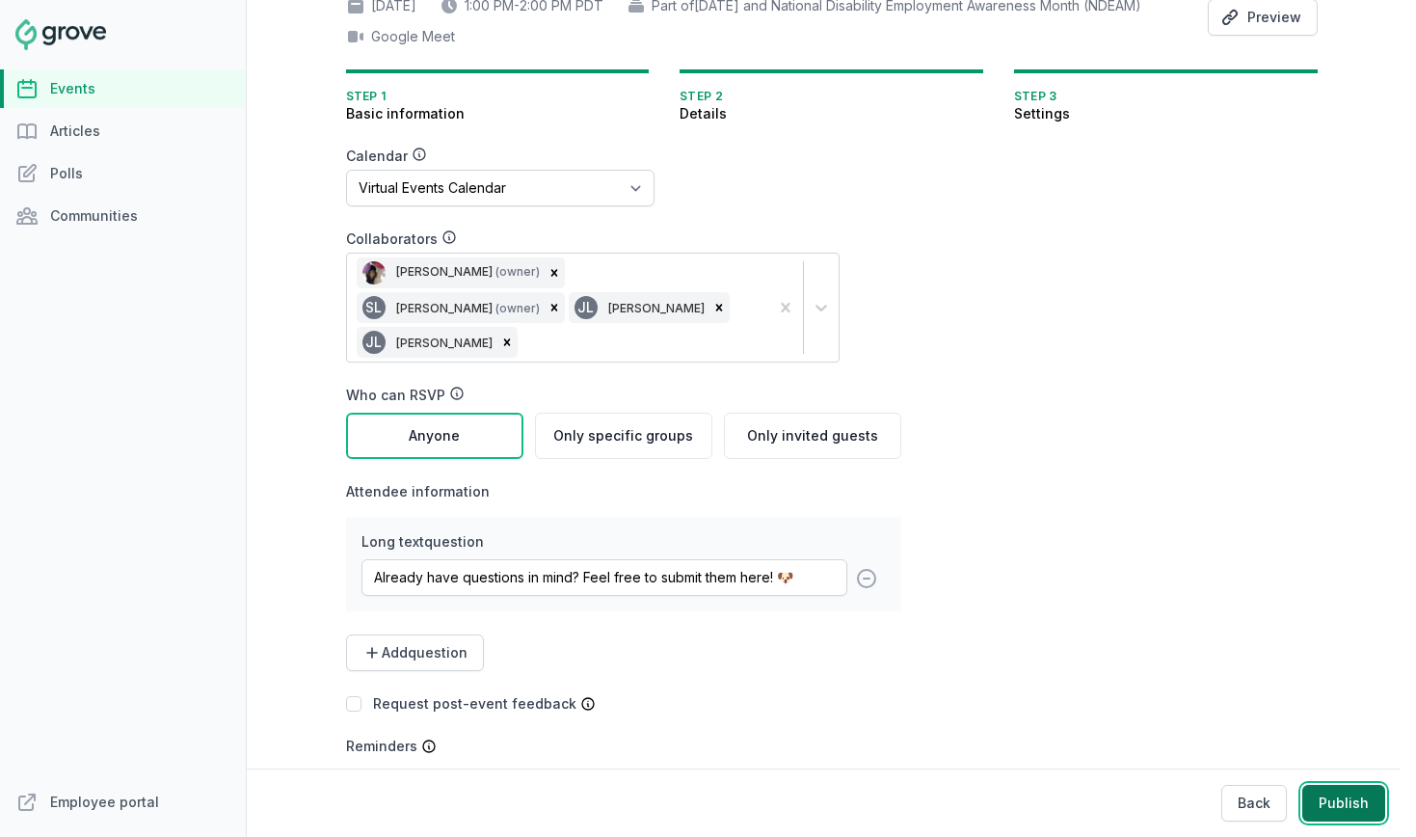
click at [1334, 796] on button "Publish" at bounding box center [1343, 803] width 83 height 37
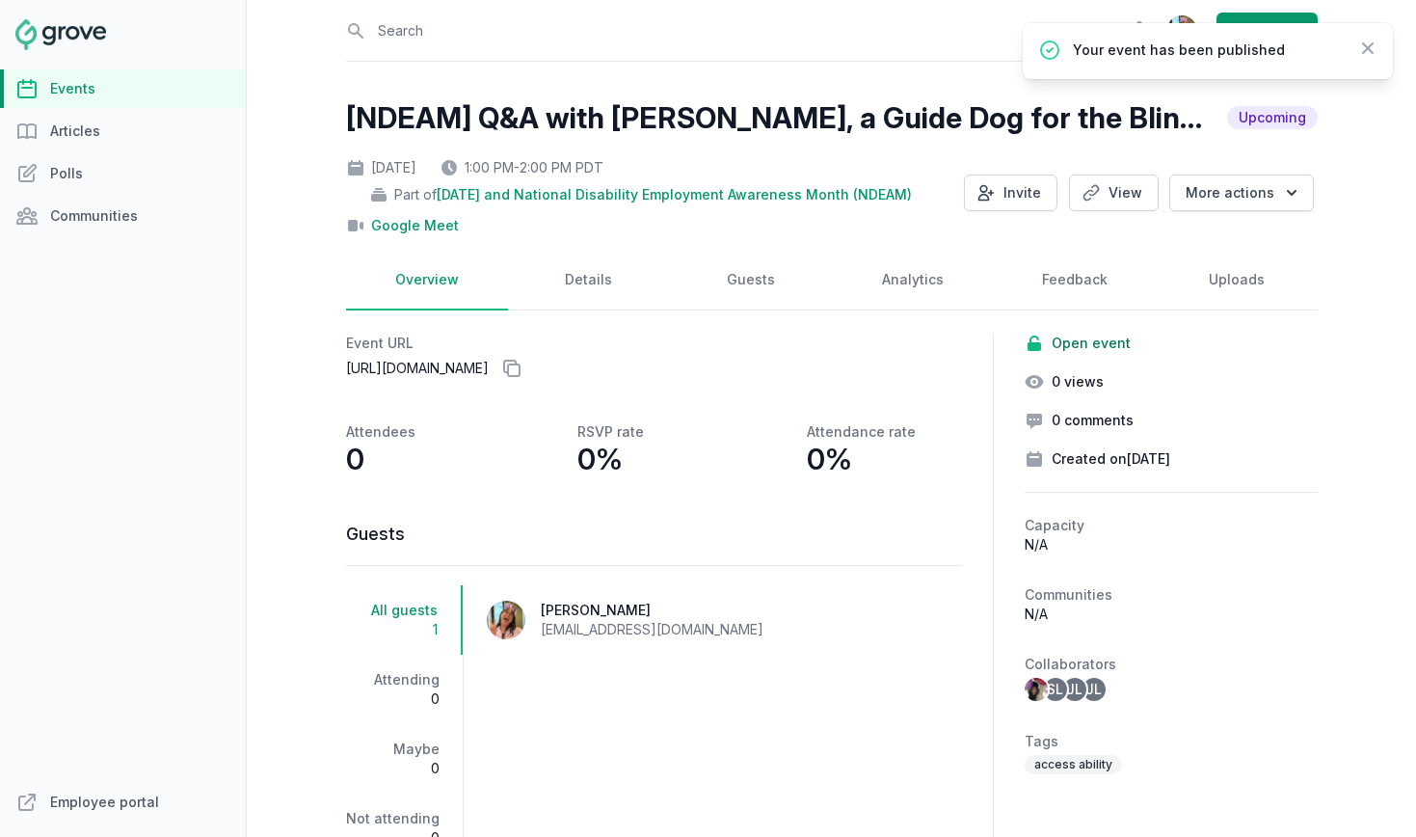
click at [90, 83] on link "Events" at bounding box center [123, 88] width 246 height 39
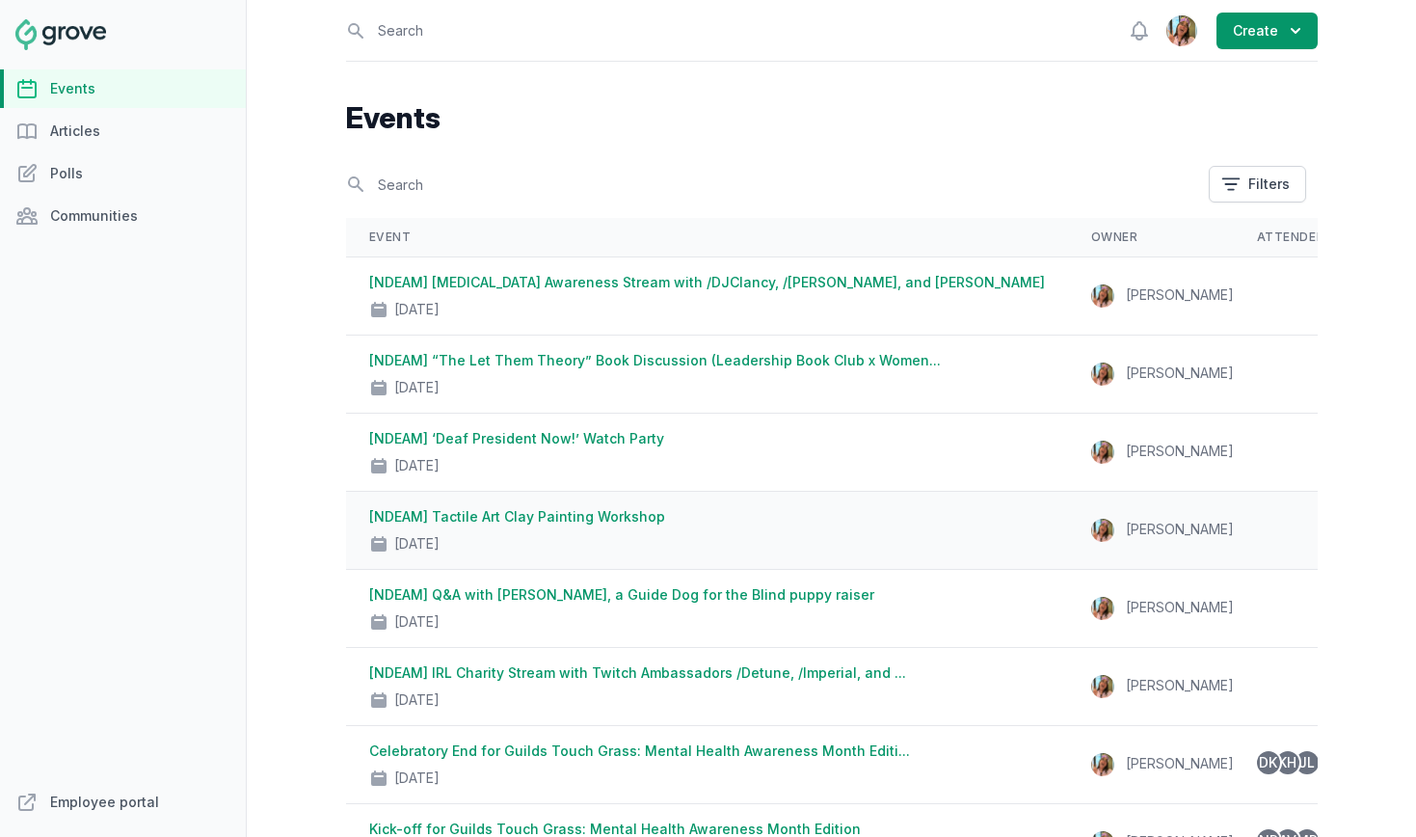
click at [673, 516] on div "[NDEAM] Tactile Art Clay Painting Workshop Oct 23, 2025" at bounding box center [707, 530] width 676 height 46
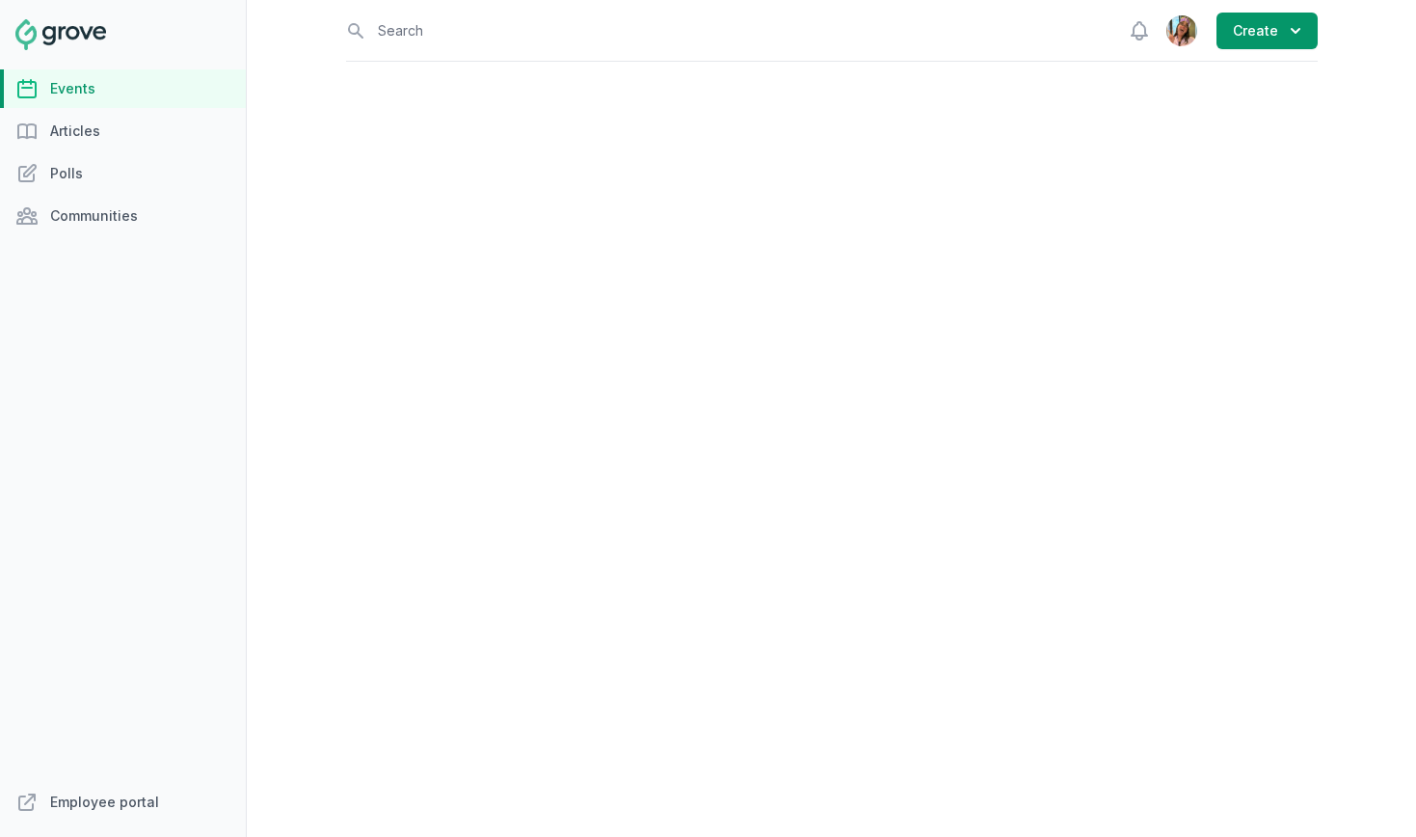
select select "96"
select select "43"
select select "2:00 PM"
select select "3:30 PM"
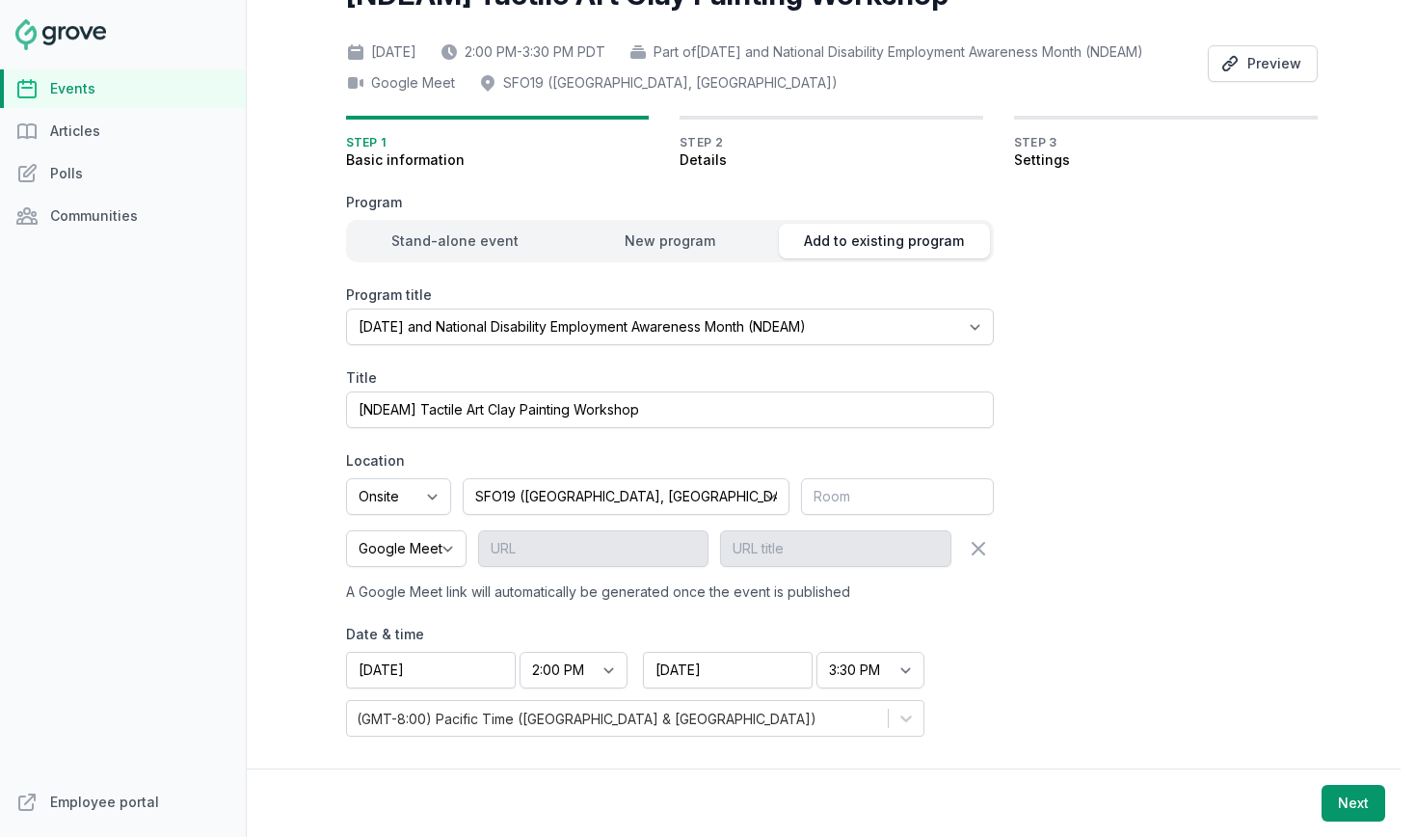
scroll to position [150, 0]
click at [1361, 791] on button "Next" at bounding box center [1354, 803] width 64 height 37
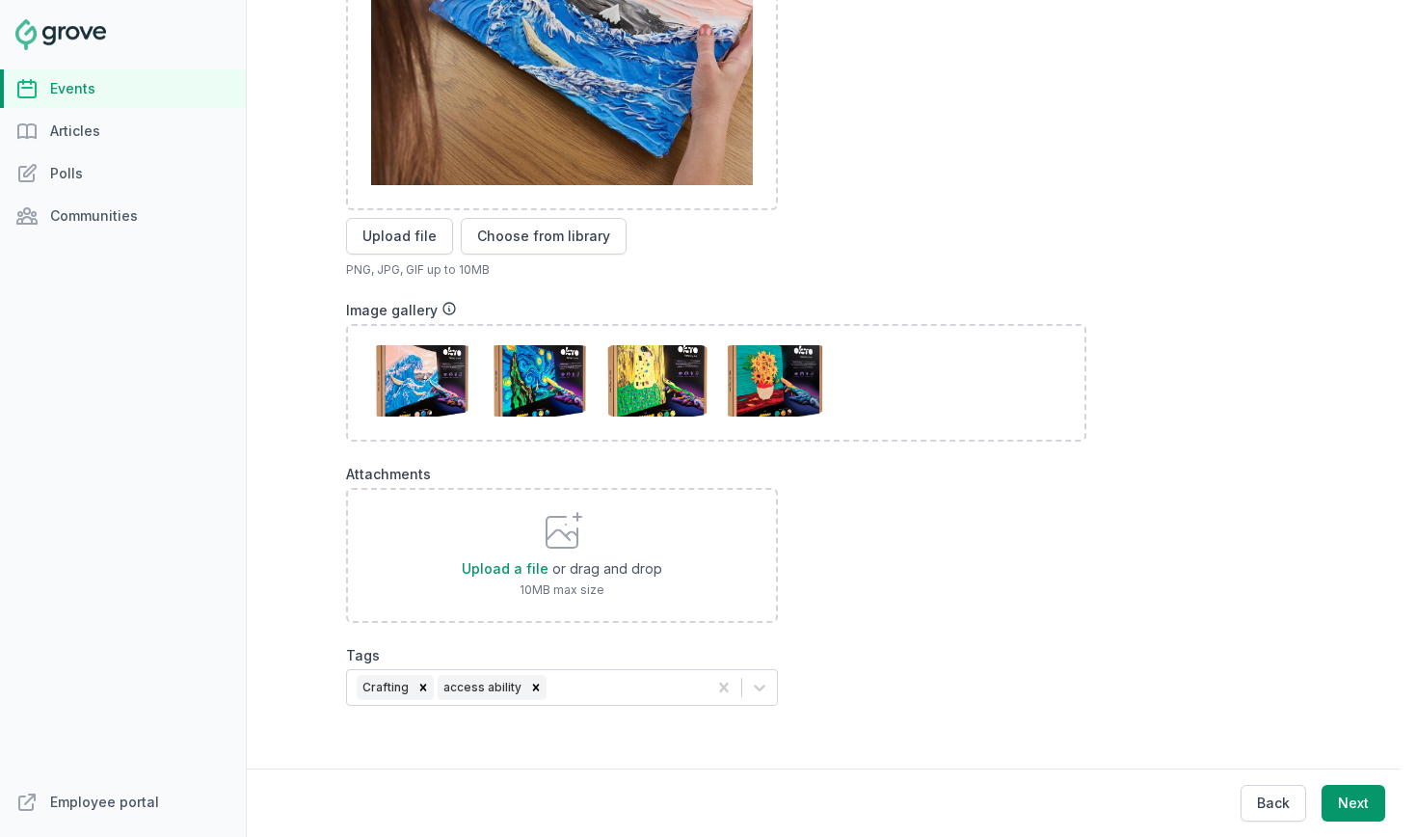
scroll to position [885, 0]
click at [1367, 790] on button "Next" at bounding box center [1354, 803] width 64 height 37
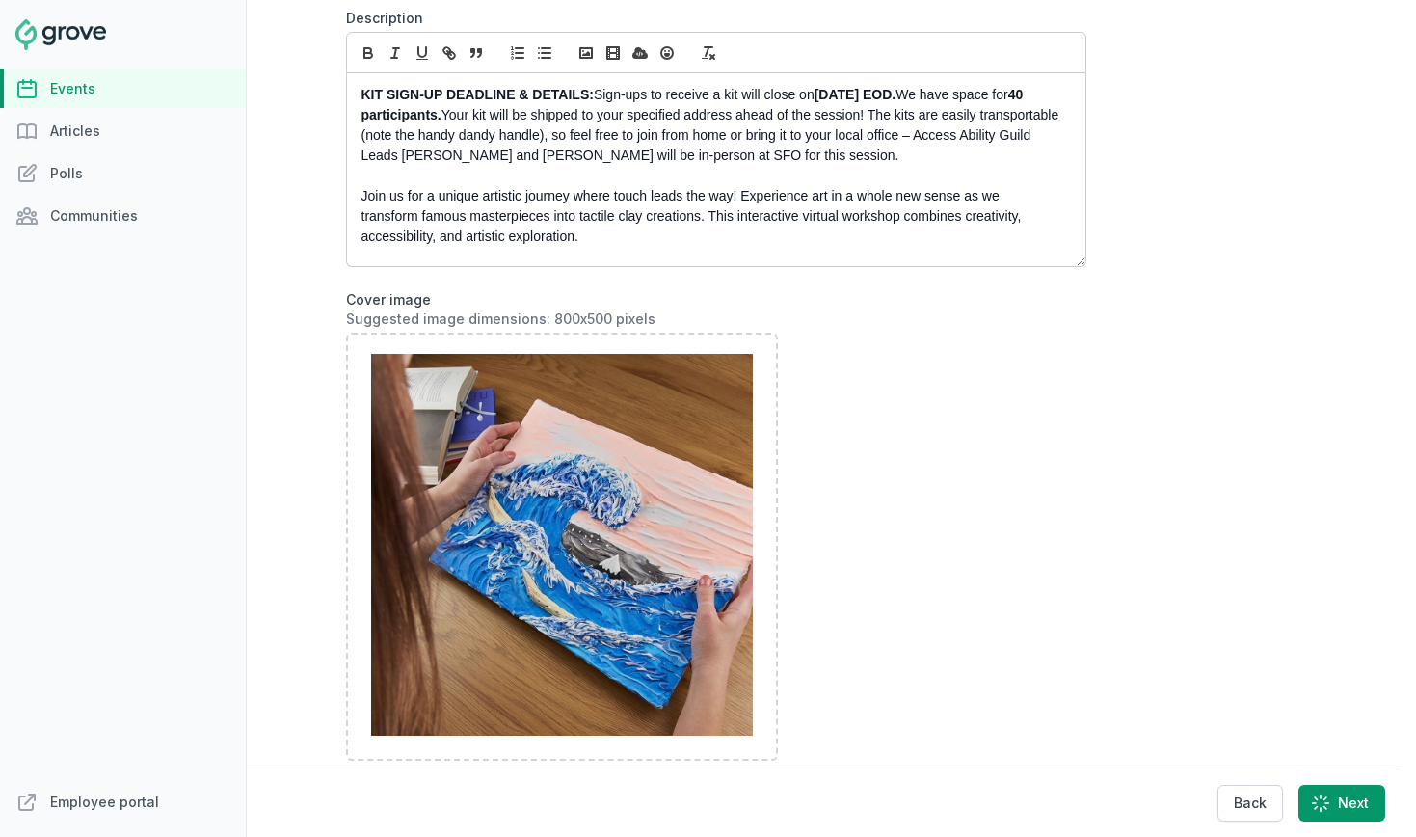
select select "89"
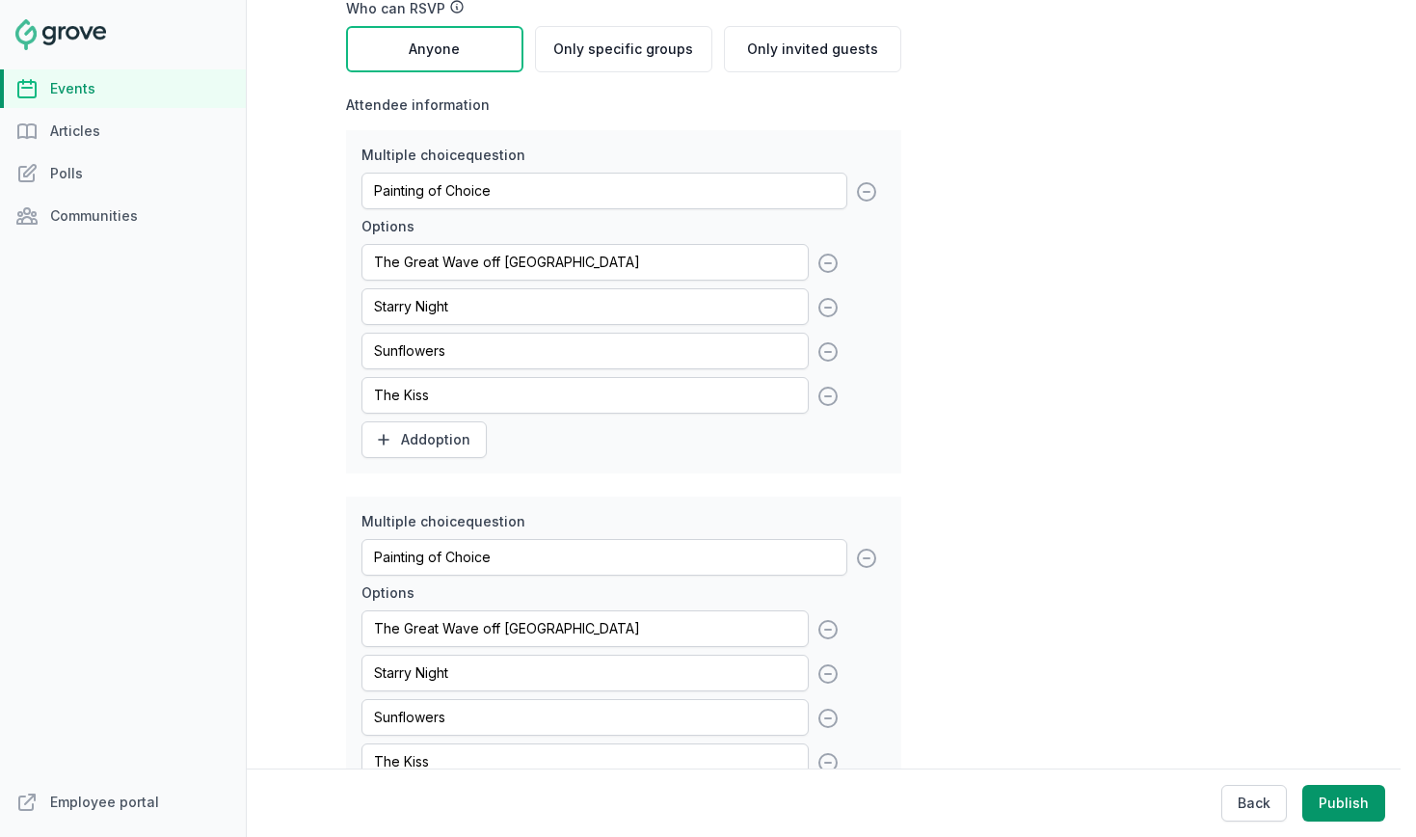
scroll to position [523, 0]
click at [864, 199] on icon at bounding box center [866, 189] width 17 height 17
type input "First and Last Name"
type input "Address Line 1 (Street Name and Number)"
type input "Address Line 2 (Apartment or Unit Number)"
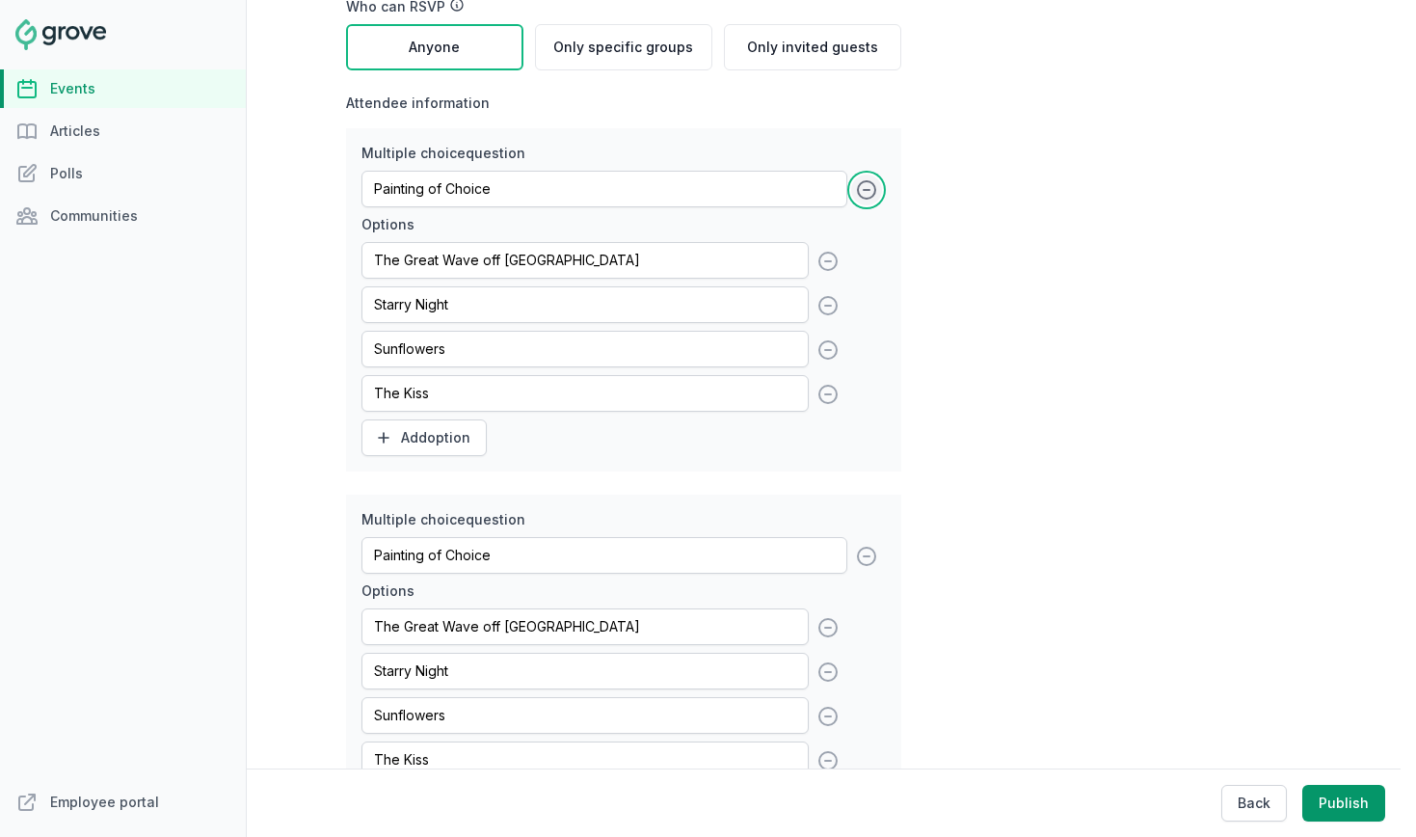
type input "Painting of Choice"
type input "First and Last Name"
type input "Address Line 1 (Street Name and Number)"
type input "Address Line 2 (Apartment or Unit Number)"
type input "City"
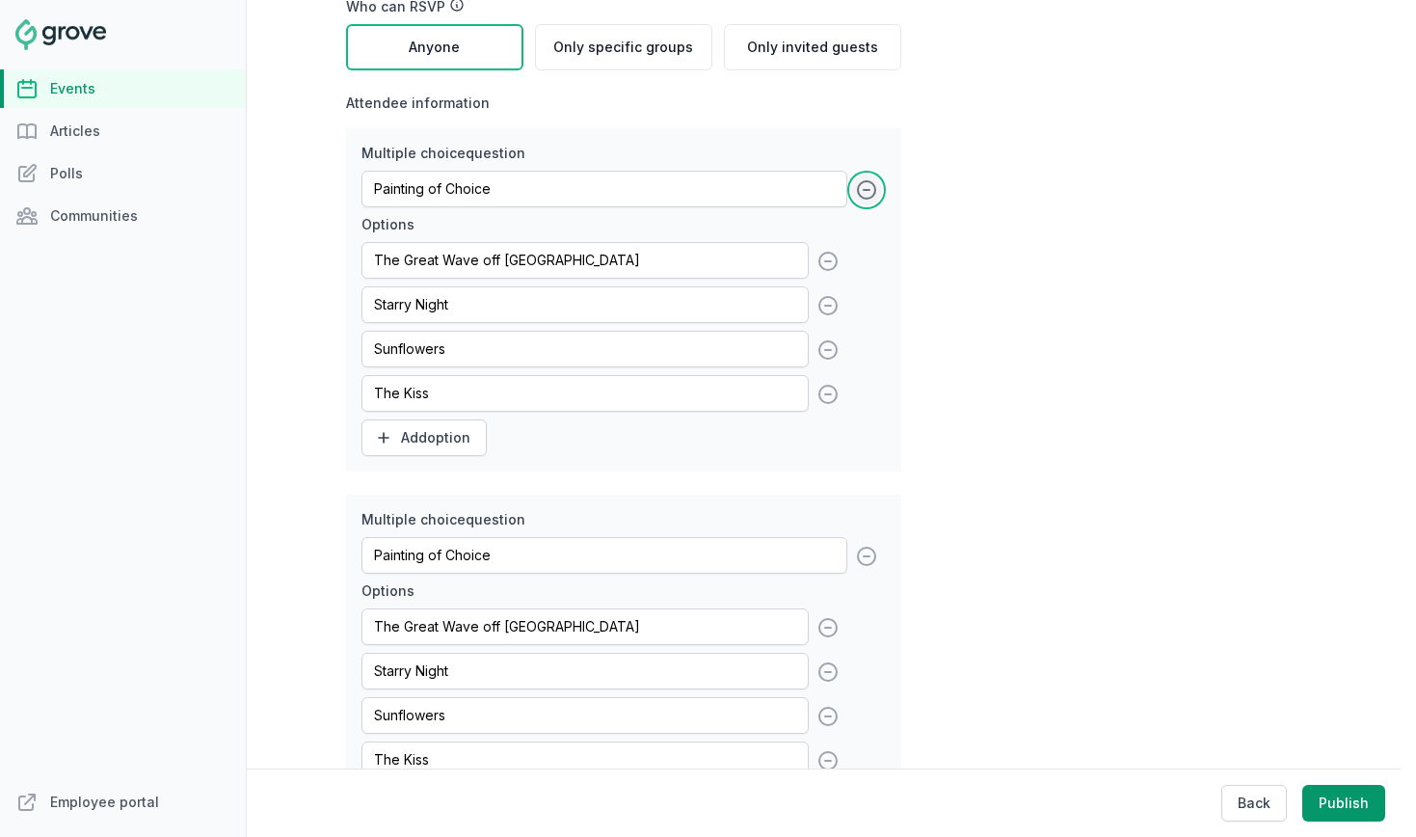
type input "State/Province"
type input "Country"
type input "Painting of Choice"
type input "First and Last Name"
type input "Address Line 1 (Street Name and Number)"
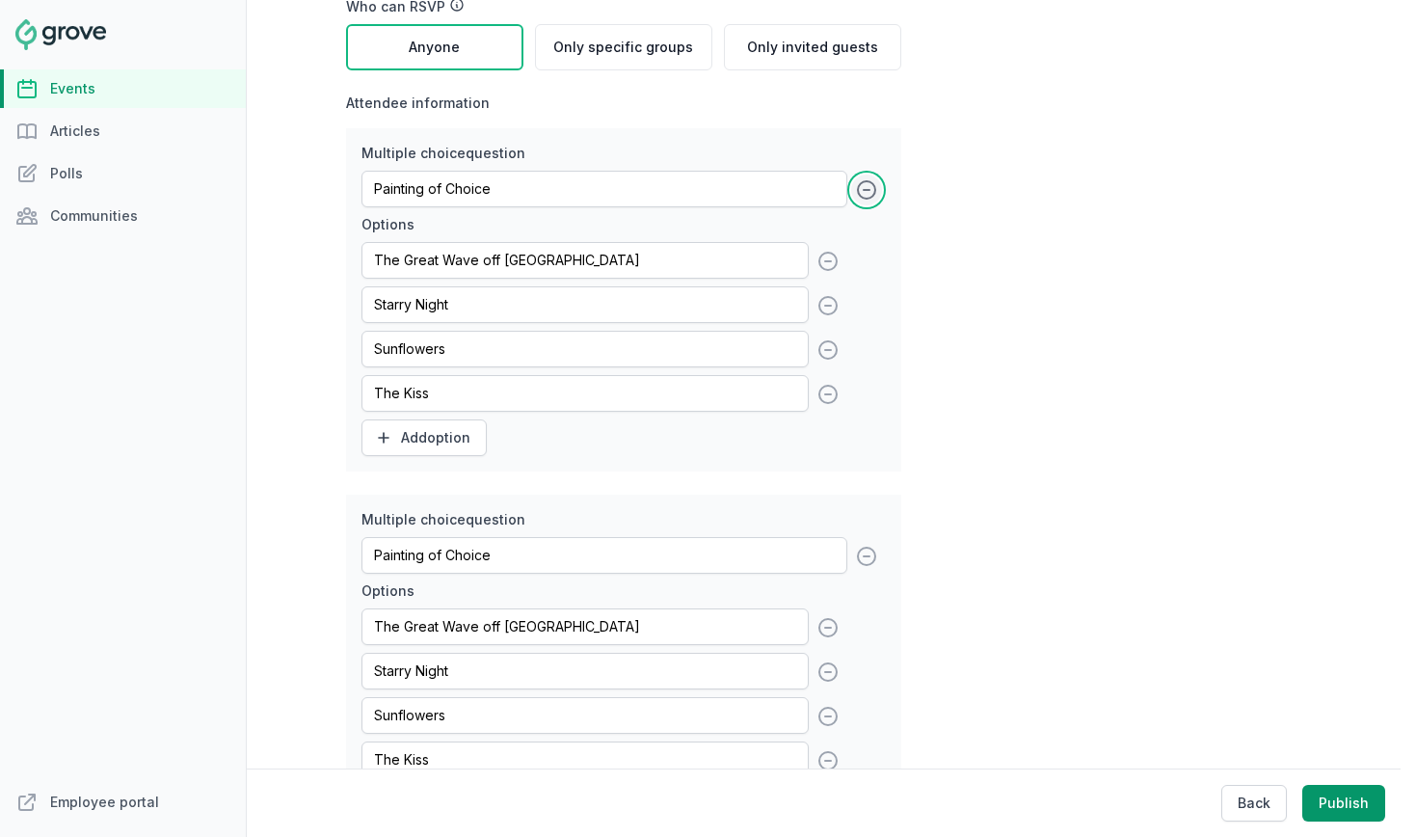
type input "Address Line 2 (Apartment or Unit Number)"
type input "City"
type input "State/Province"
type input "Country"
type input "Zip Code"
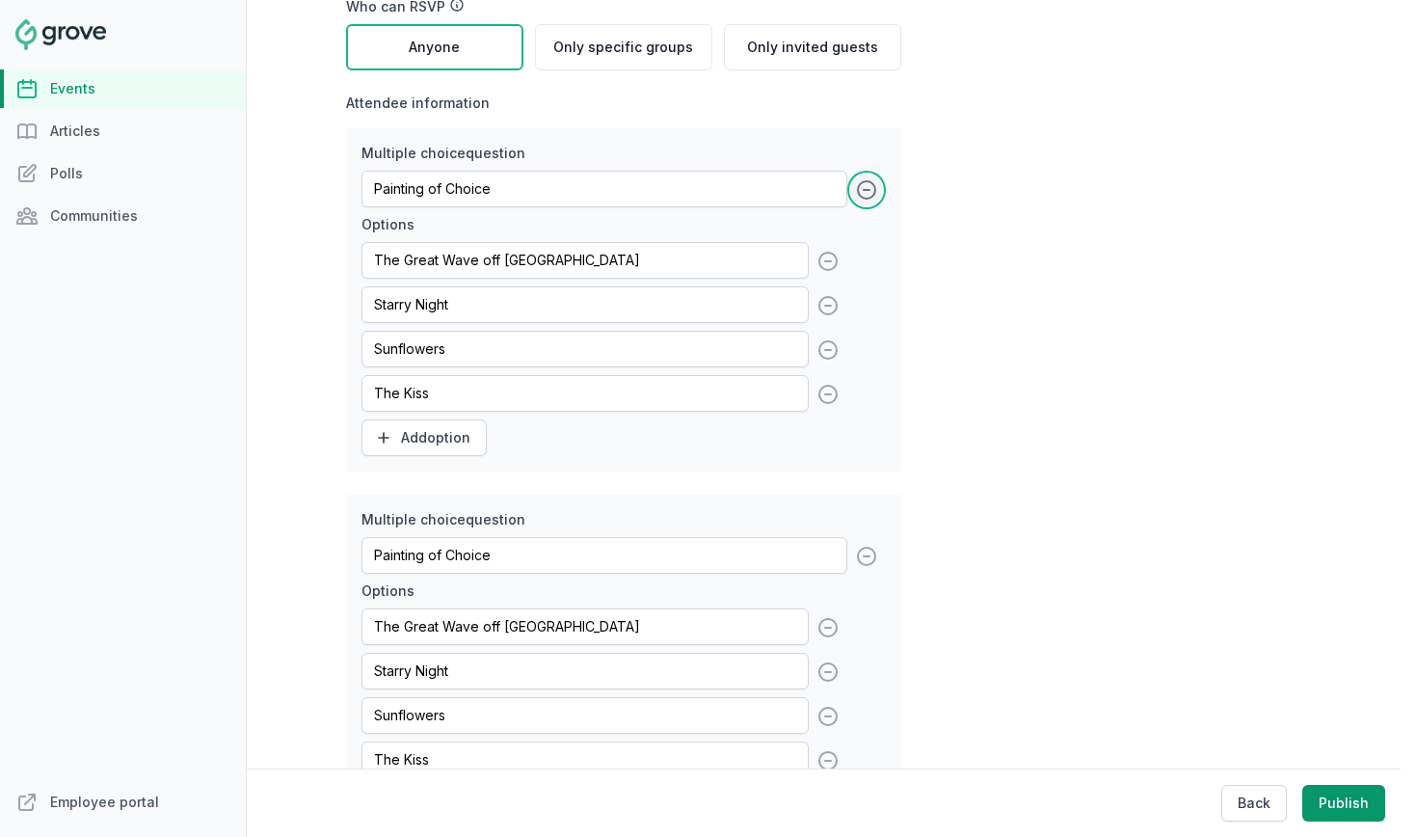
type input "Phone Number (for shipping concerns)"
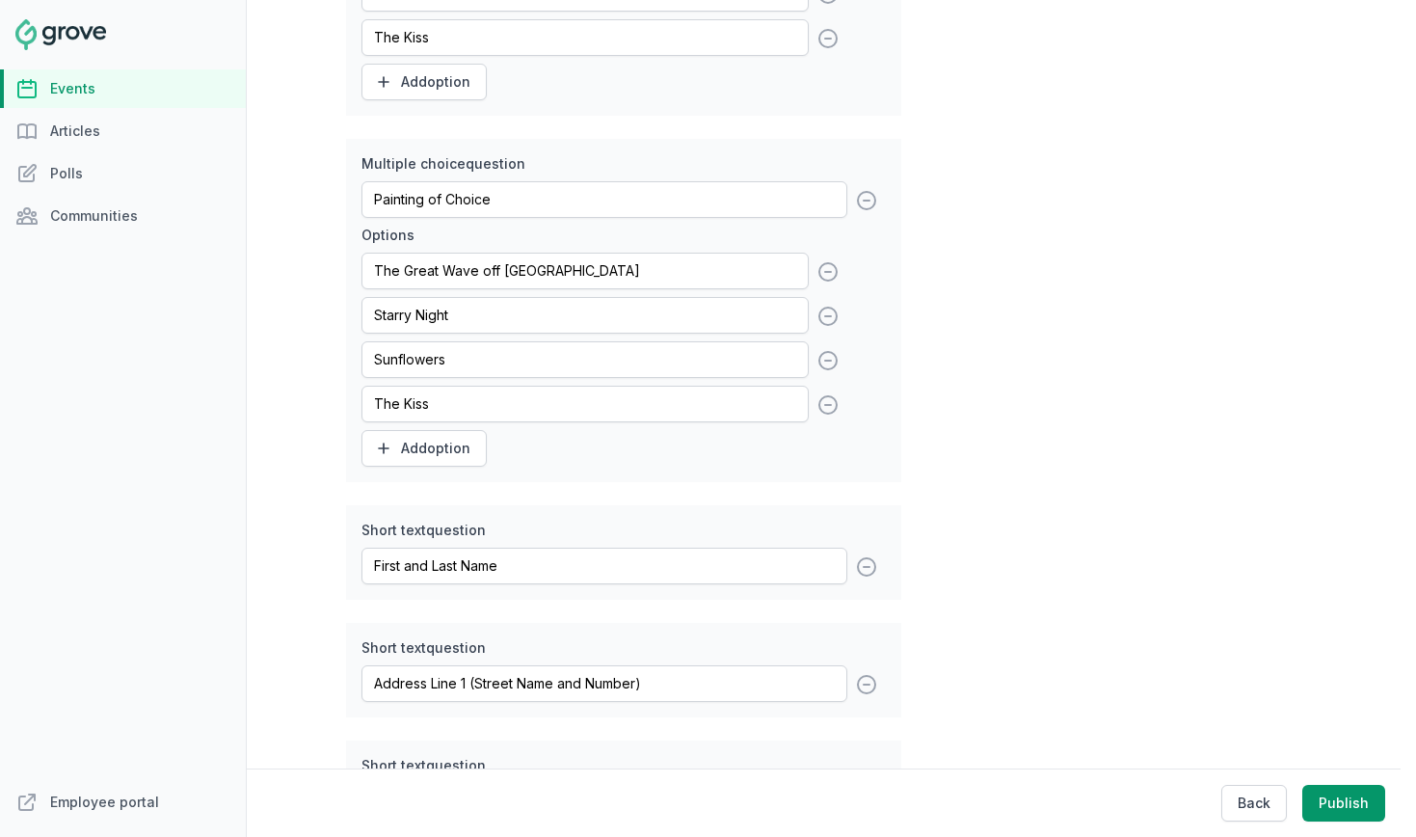
scroll to position [856, 0]
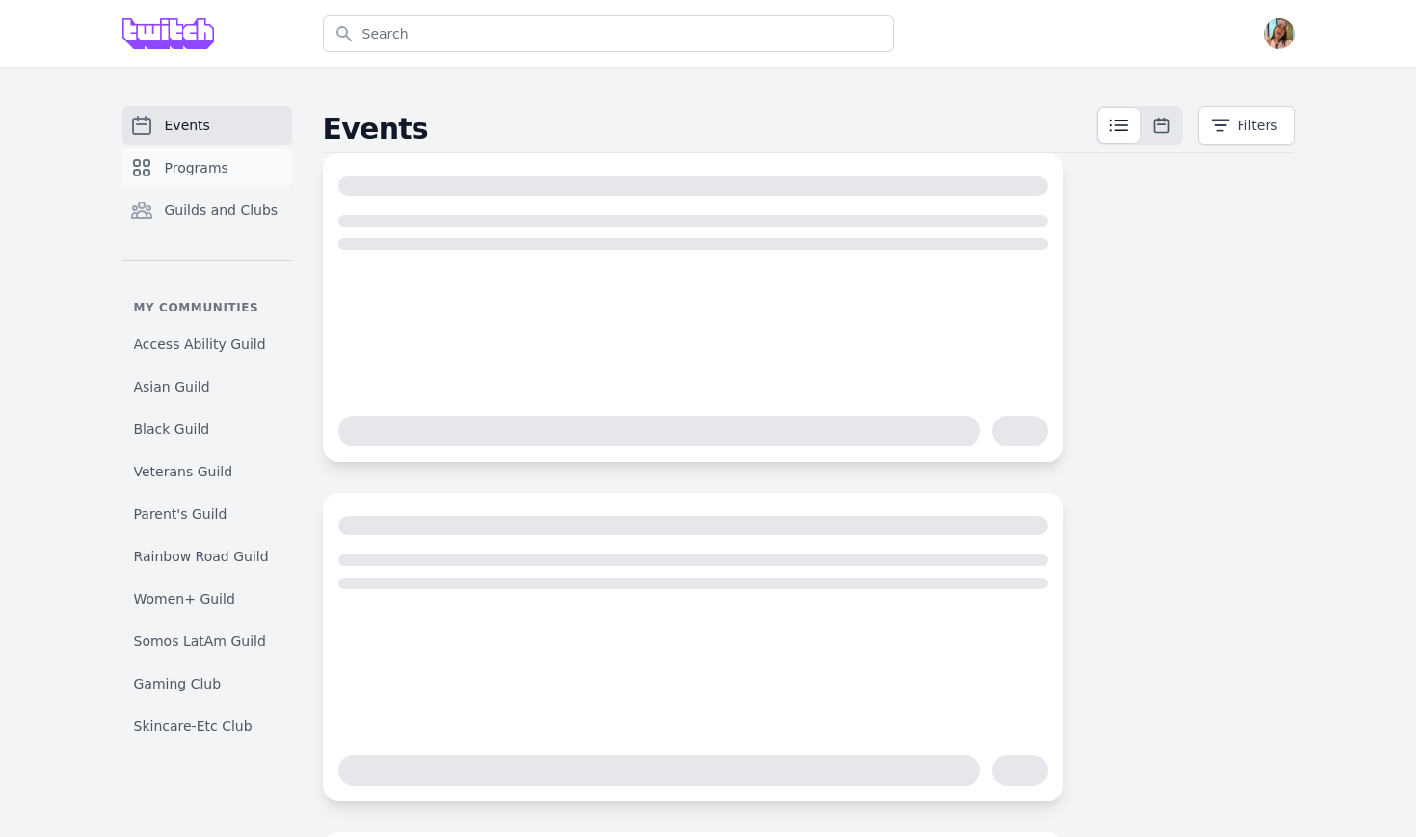
click at [212, 173] on span "Programs" at bounding box center [197, 167] width 64 height 19
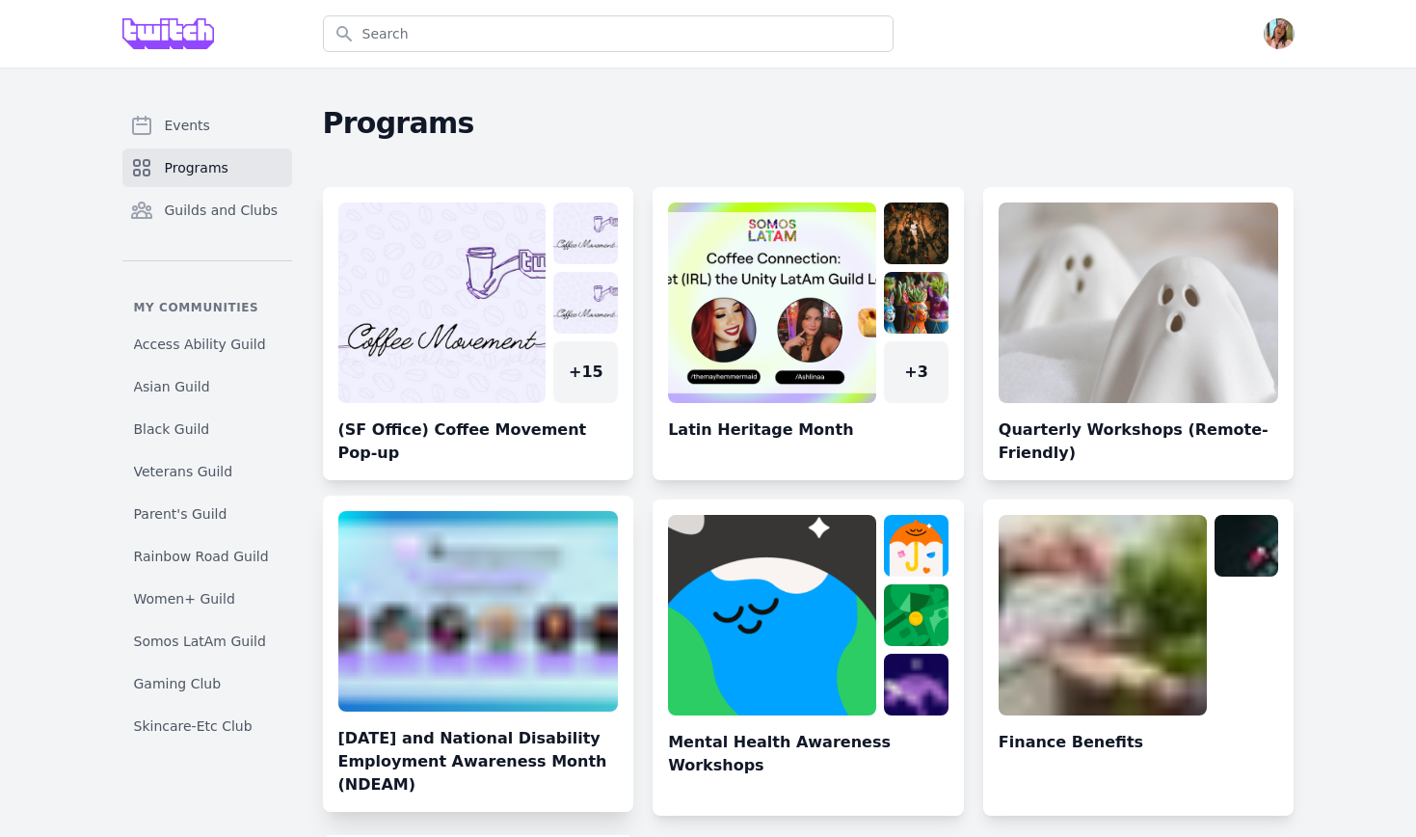
click at [506, 644] on link at bounding box center [478, 661] width 311 height 301
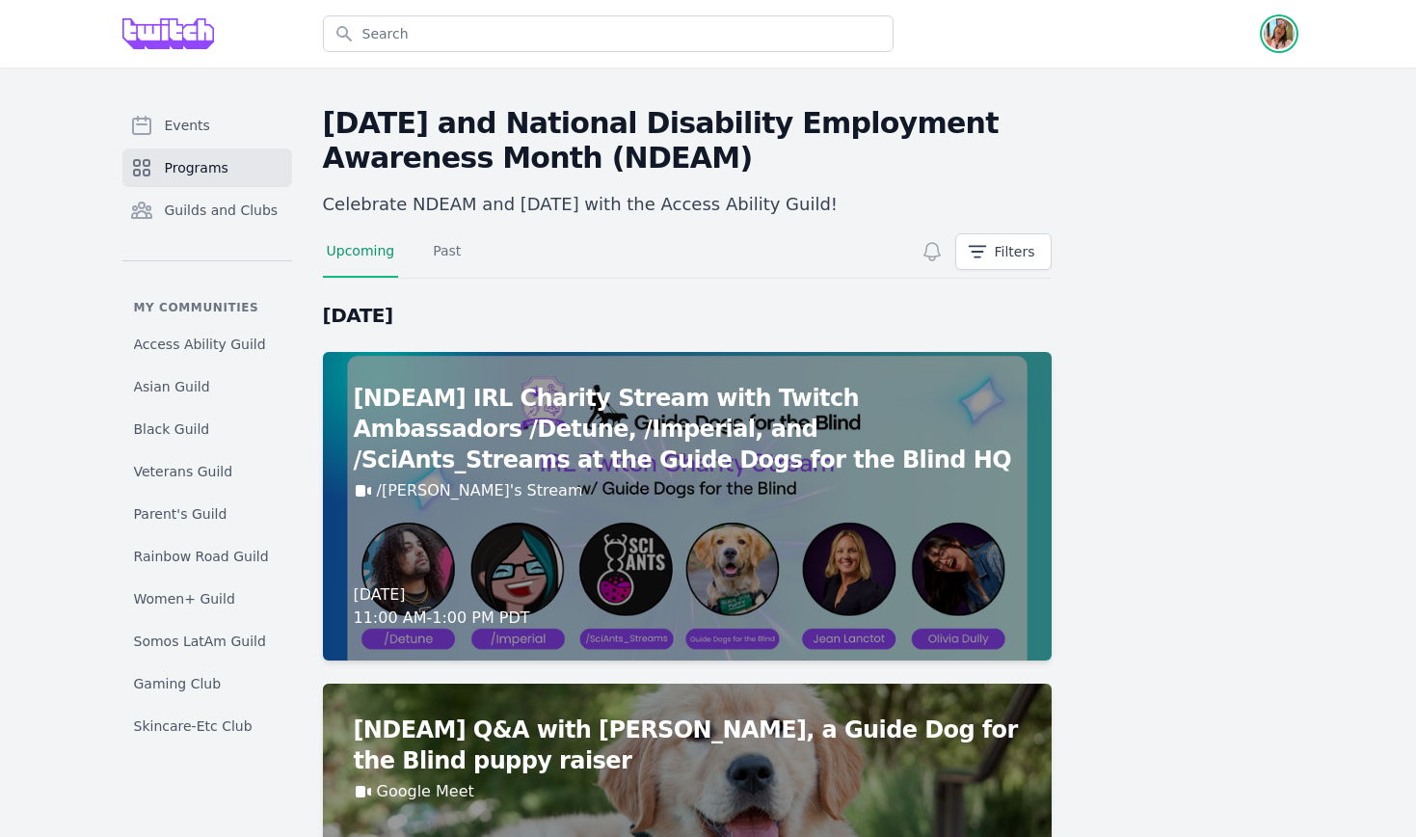
click at [1280, 36] on img "button" at bounding box center [1279, 33] width 31 height 31
click at [1280, 67] on link "Admin" at bounding box center [1202, 78] width 185 height 35
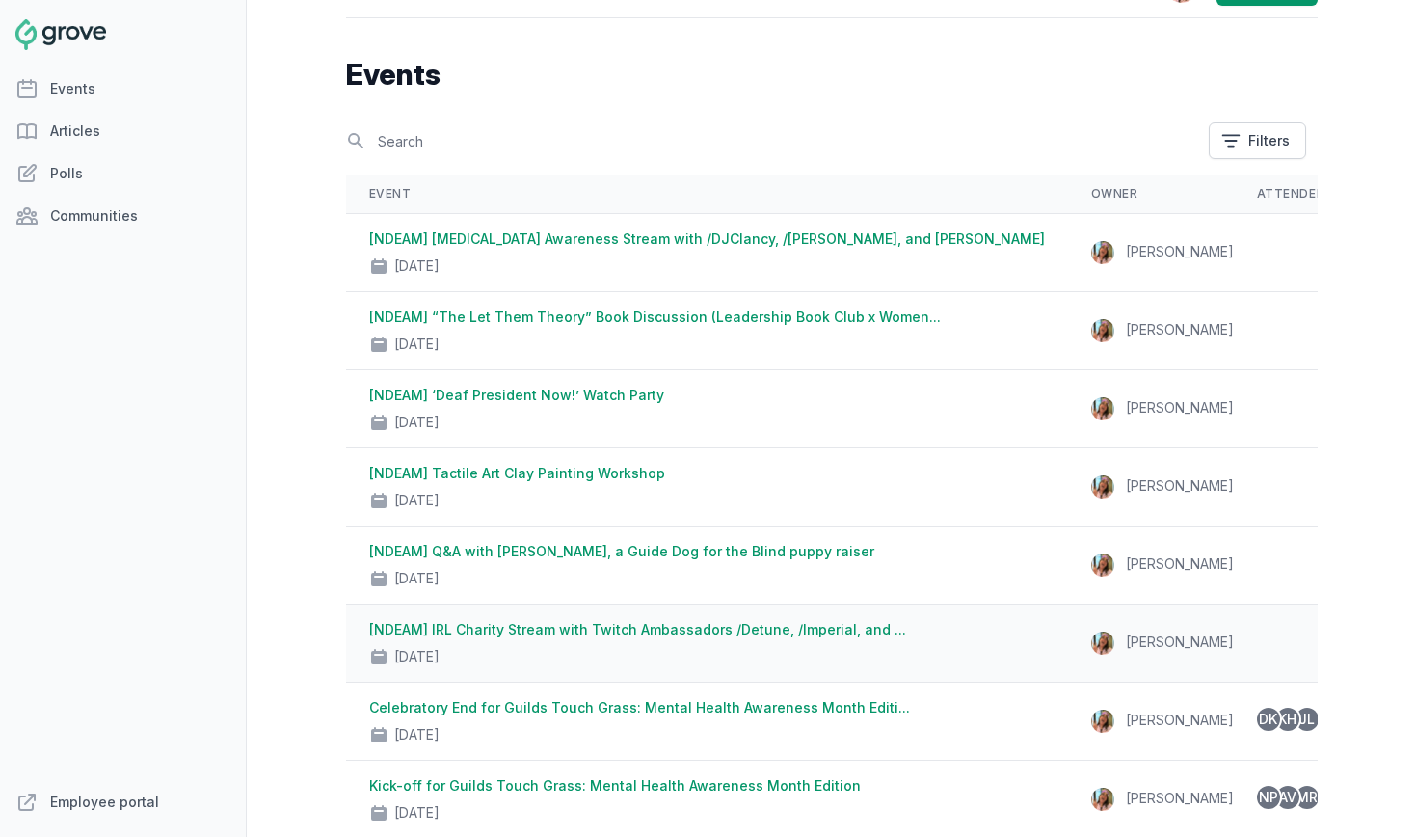
scroll to position [45, 0]
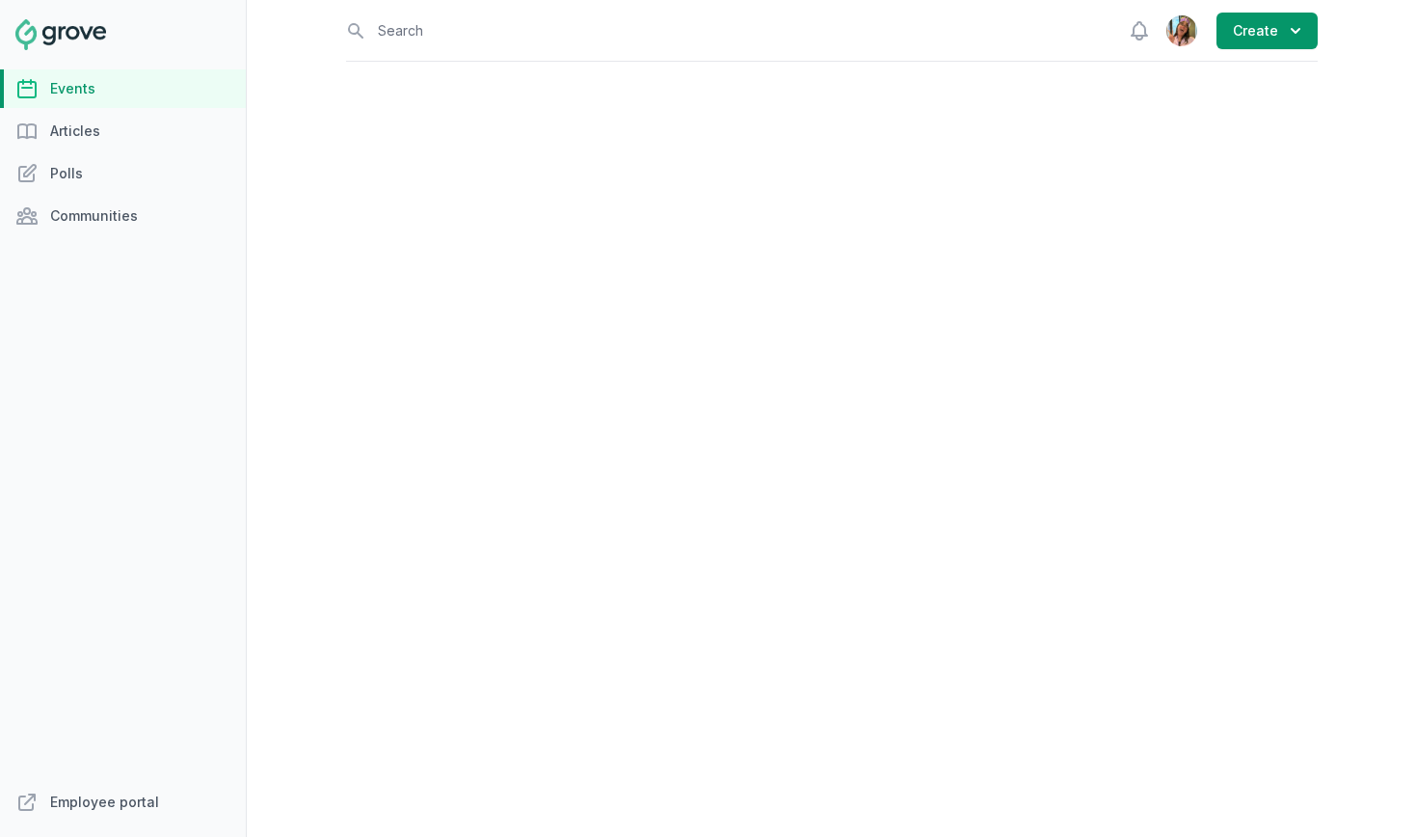
select select "96"
select select "43"
select select "2:00 PM"
select select "3:30 PM"
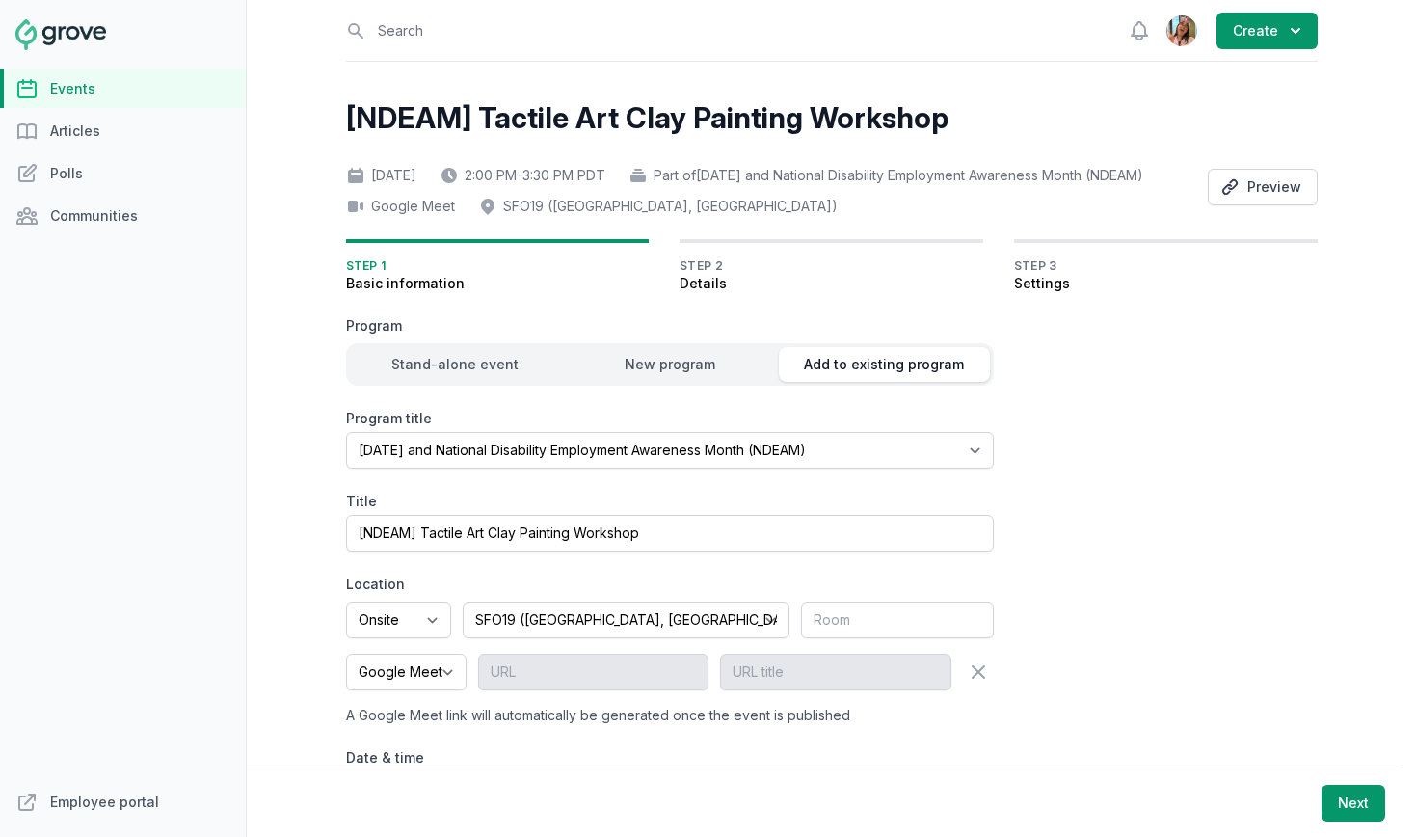
scroll to position [150, 0]
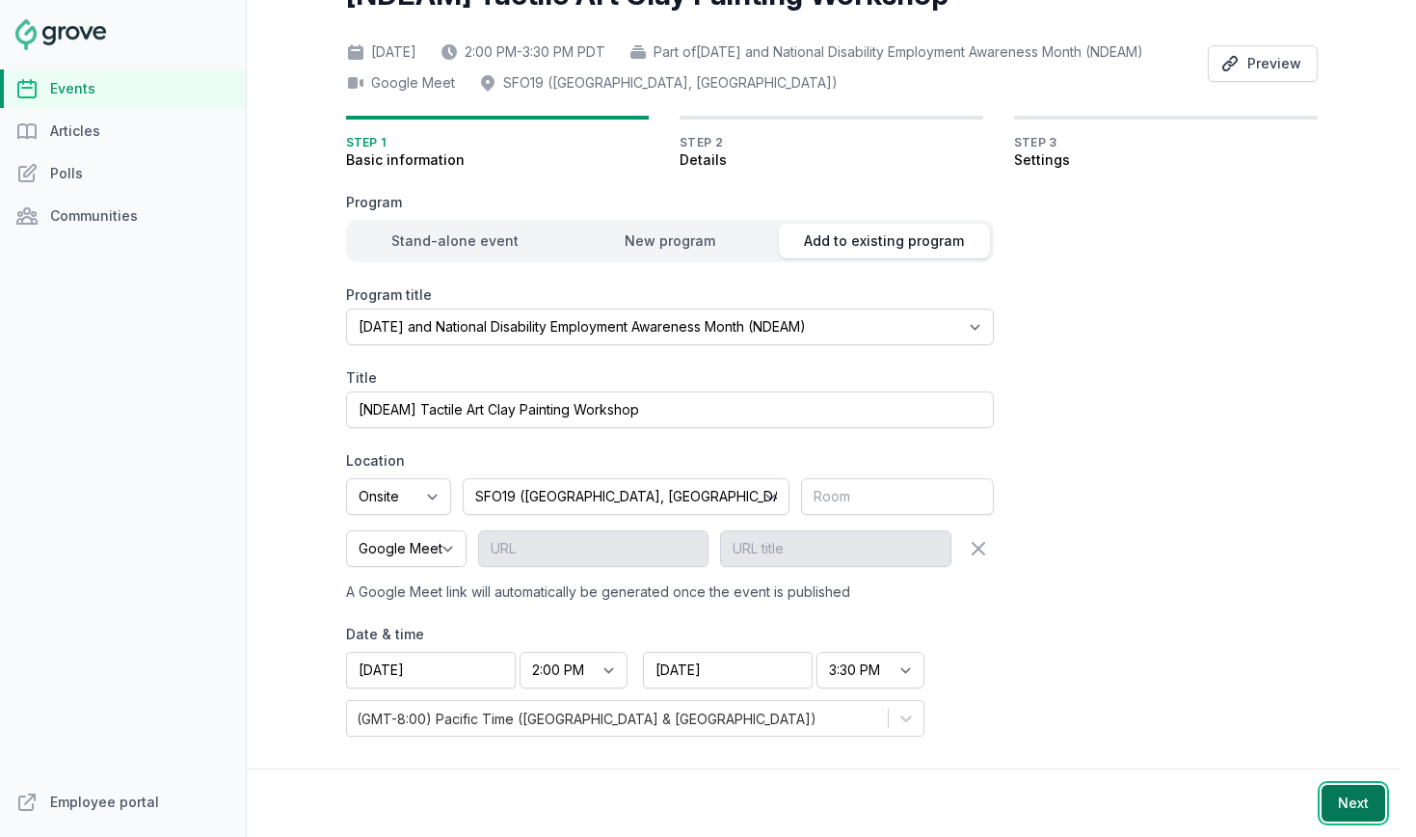
click at [1337, 798] on button "Next" at bounding box center [1354, 803] width 64 height 37
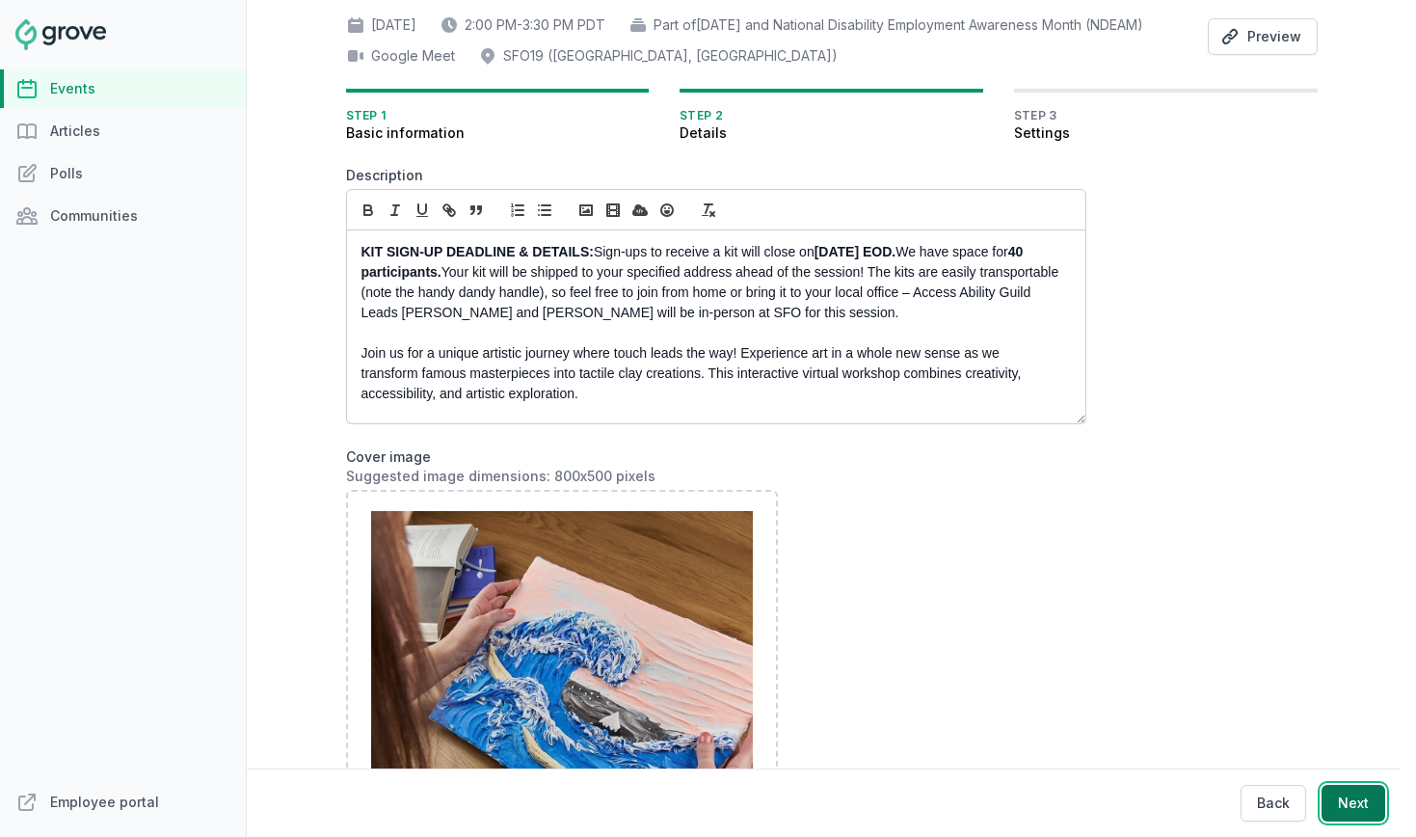
click at [1344, 799] on button "Next" at bounding box center [1354, 803] width 64 height 37
select select "89"
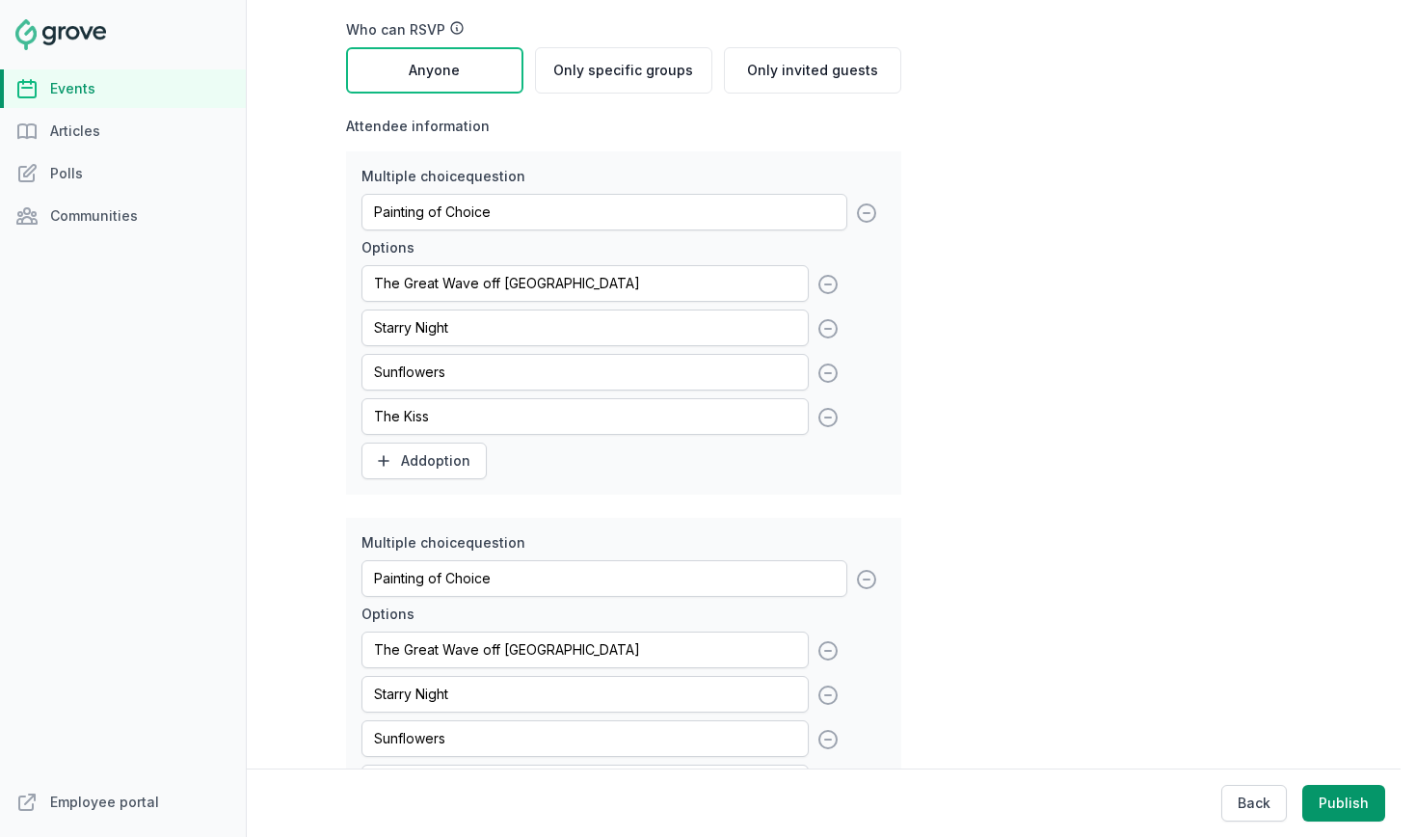
scroll to position [588, 0]
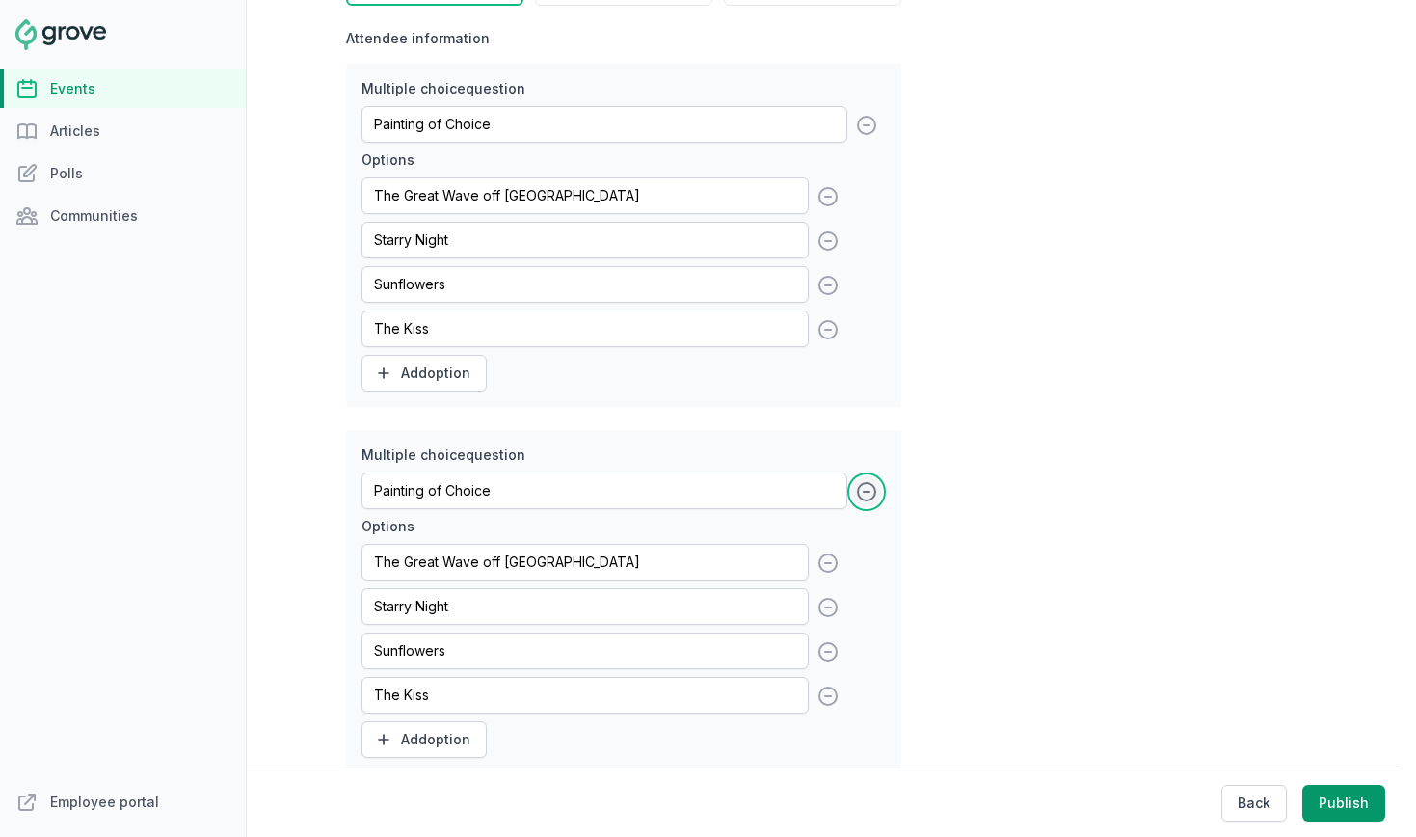
click at [870, 503] on icon at bounding box center [866, 491] width 23 height 23
type input "First and Last Name"
type input "Address Line 1 (Street Name and Number)"
type input "Address Line 2 (Apartment or Unit Number)"
type input "Painting of Choice"
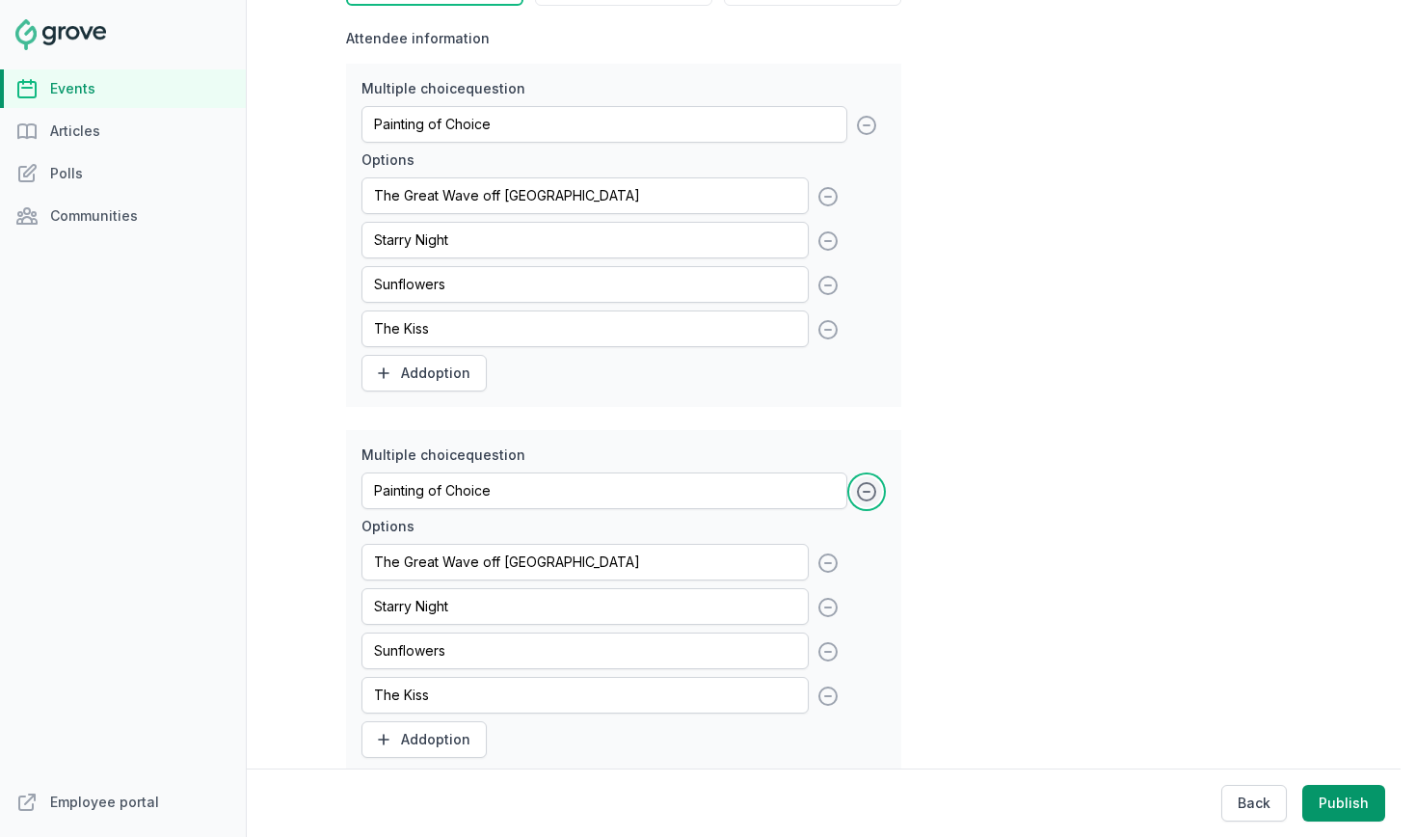
type input "First and Last Name"
type input "Address Line 1 (Street Name and Number)"
type input "Address Line 2 (Apartment or Unit Number)"
type input "City"
type input "State/Province"
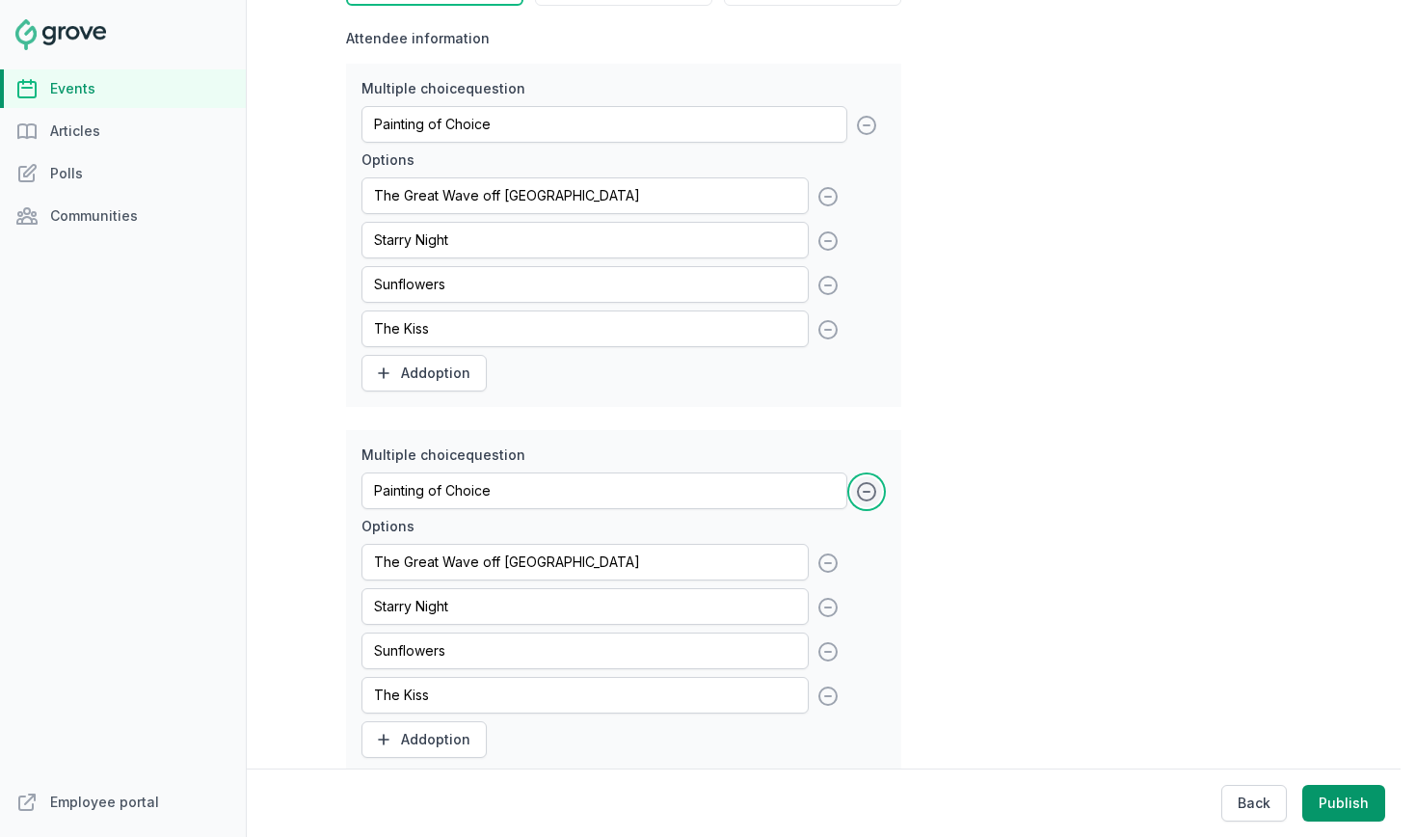
type input "Country"
type input "Painting of Choice"
type input "First and Last Name"
type input "Address Line 1 (Street Name and Number)"
type input "Address Line 2 (Apartment or Unit Number)"
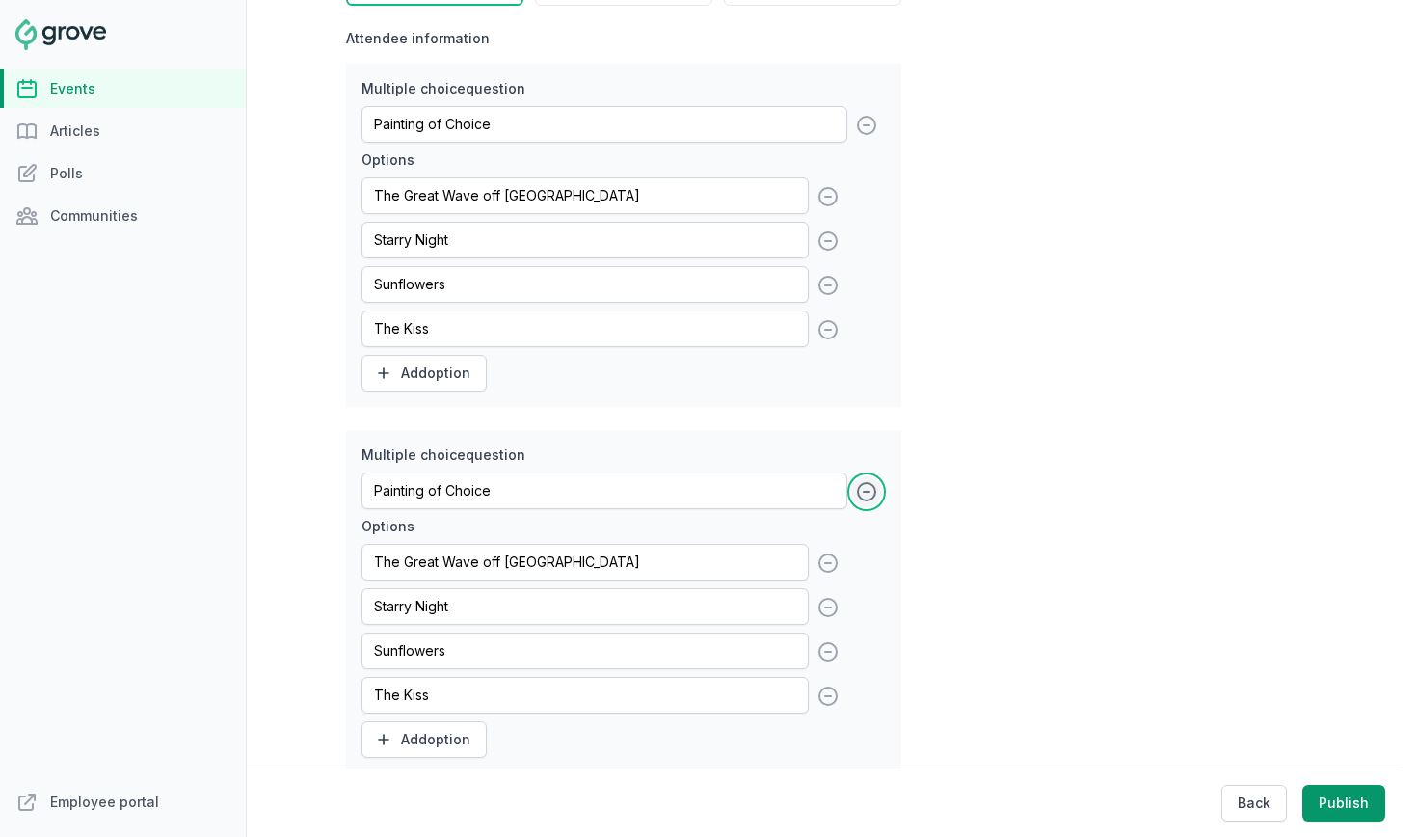
type input "City"
type input "State/Province"
type input "Country"
type input "Zip Code"
type input "Phone Number (for shipping concerns)"
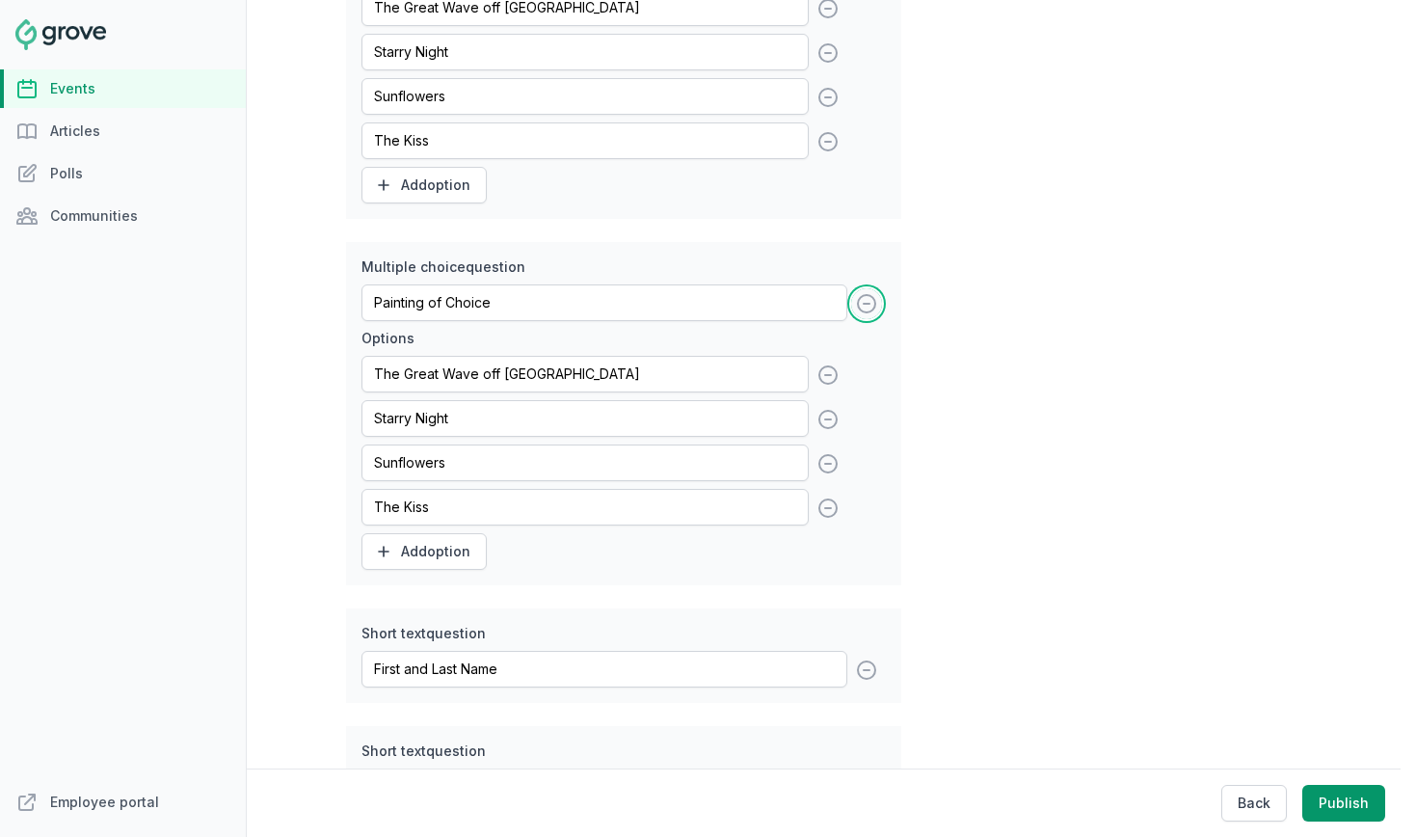
scroll to position [777, 0]
click at [868, 314] on icon at bounding box center [866, 302] width 23 height 23
type input "First and Last Name"
type input "Address Line 1 (Street Name and Number)"
type input "Address Line 2 (Apartment or Unit Number)"
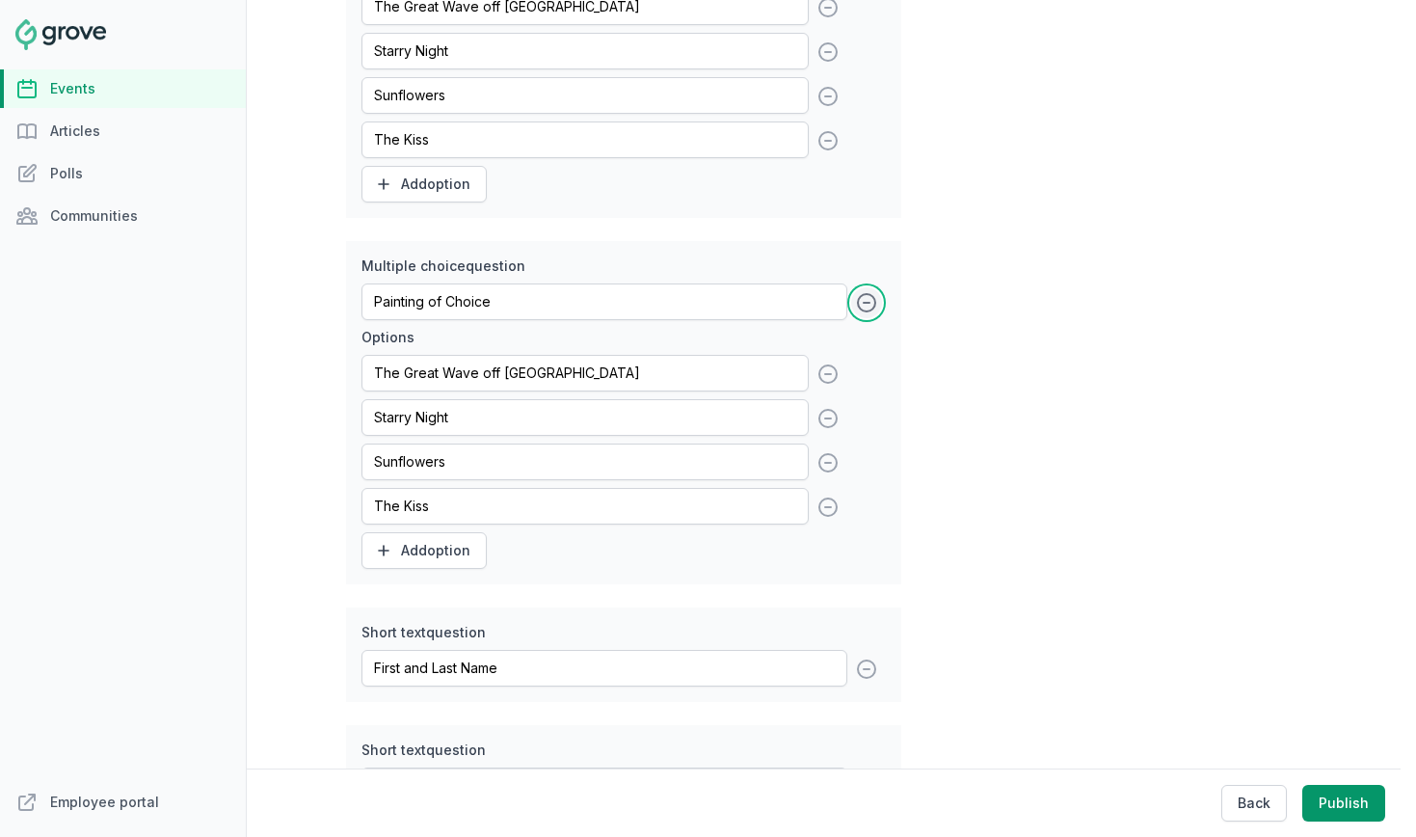
type input "Painting of Choice"
type input "First and Last Name"
type input "Address Line 1 (Street Name and Number)"
type input "Address Line 2 (Apartment or Unit Number)"
type input "City"
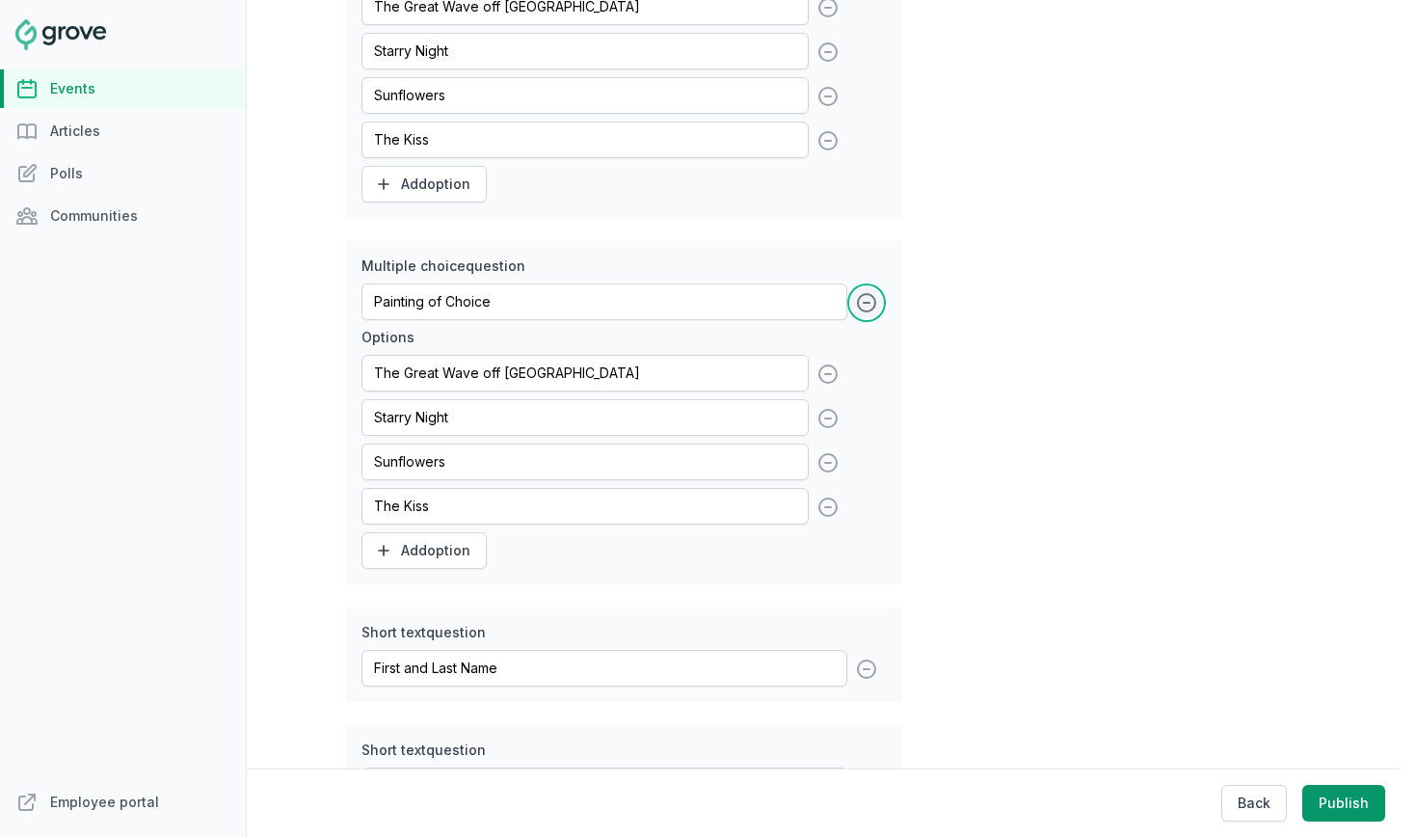
type input "State/Province"
type input "Country"
type input "Painting of Choice"
type input "First and Last Name"
type input "Address Line 1 (Street Name and Number)"
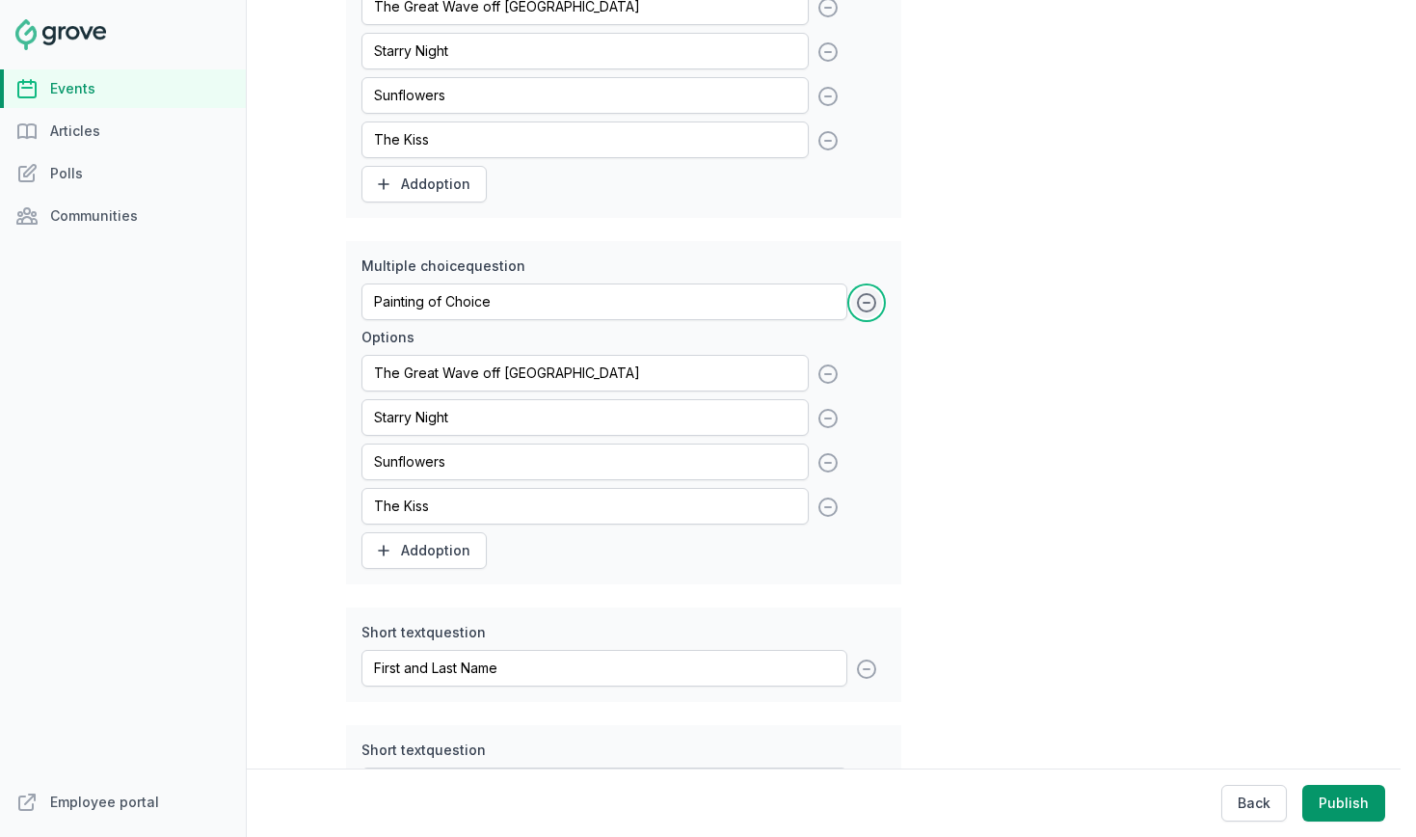
type input "Address Line 2 (Apartment or Unit Number)"
type input "City"
type input "State/Province"
type input "Country"
type input "Zip Code"
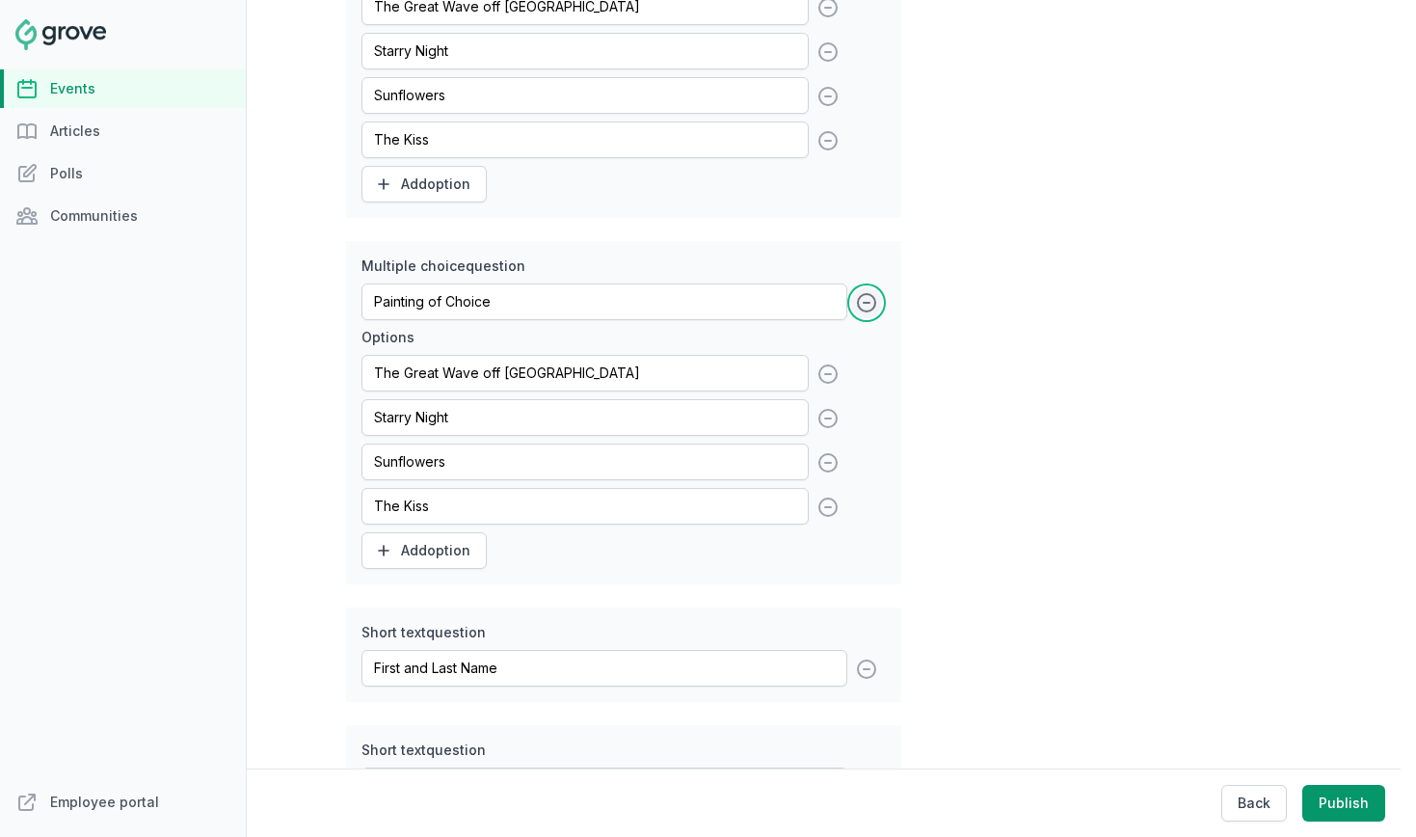
type input "Phone Number (for shipping concerns)"
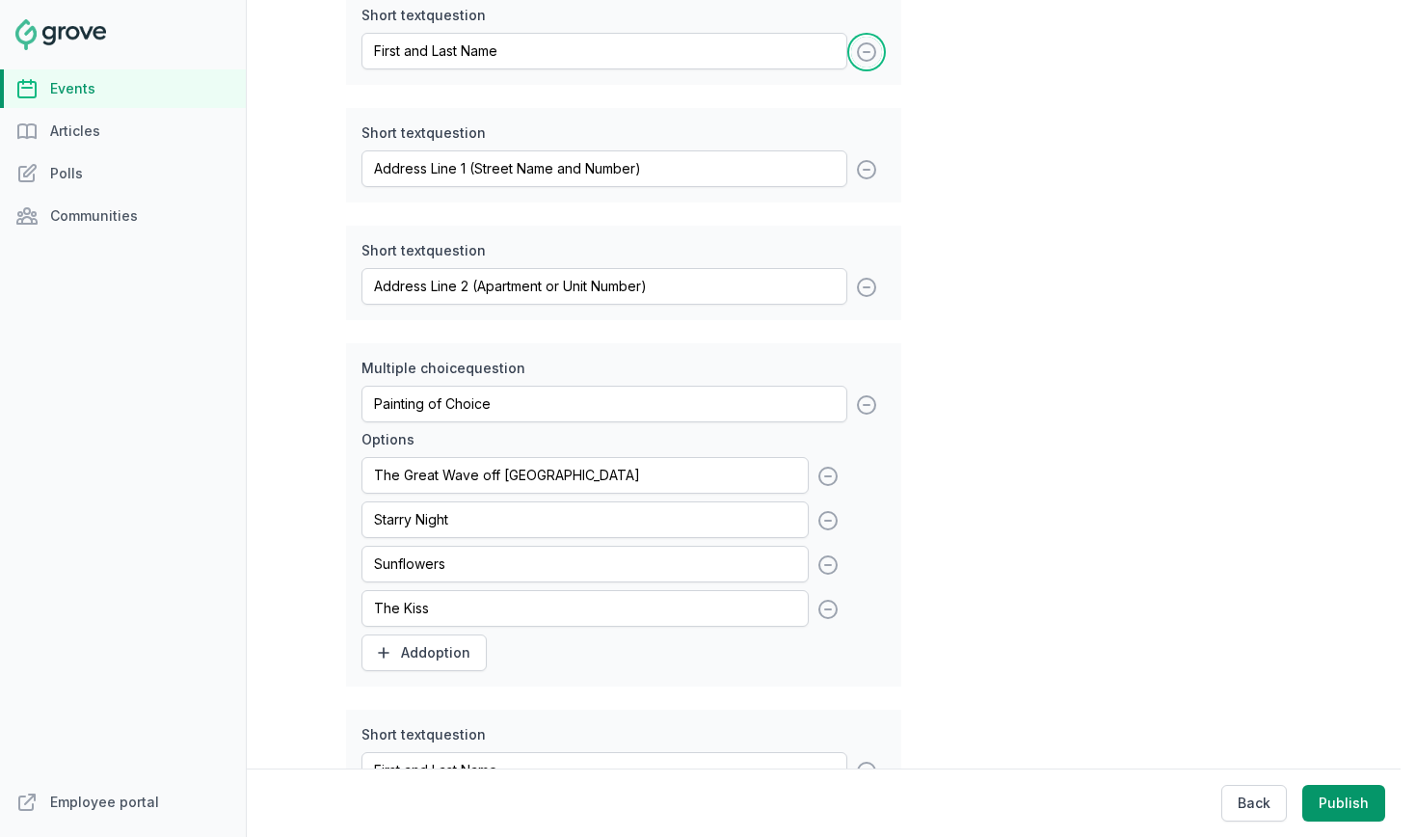
scroll to position [1091, 0]
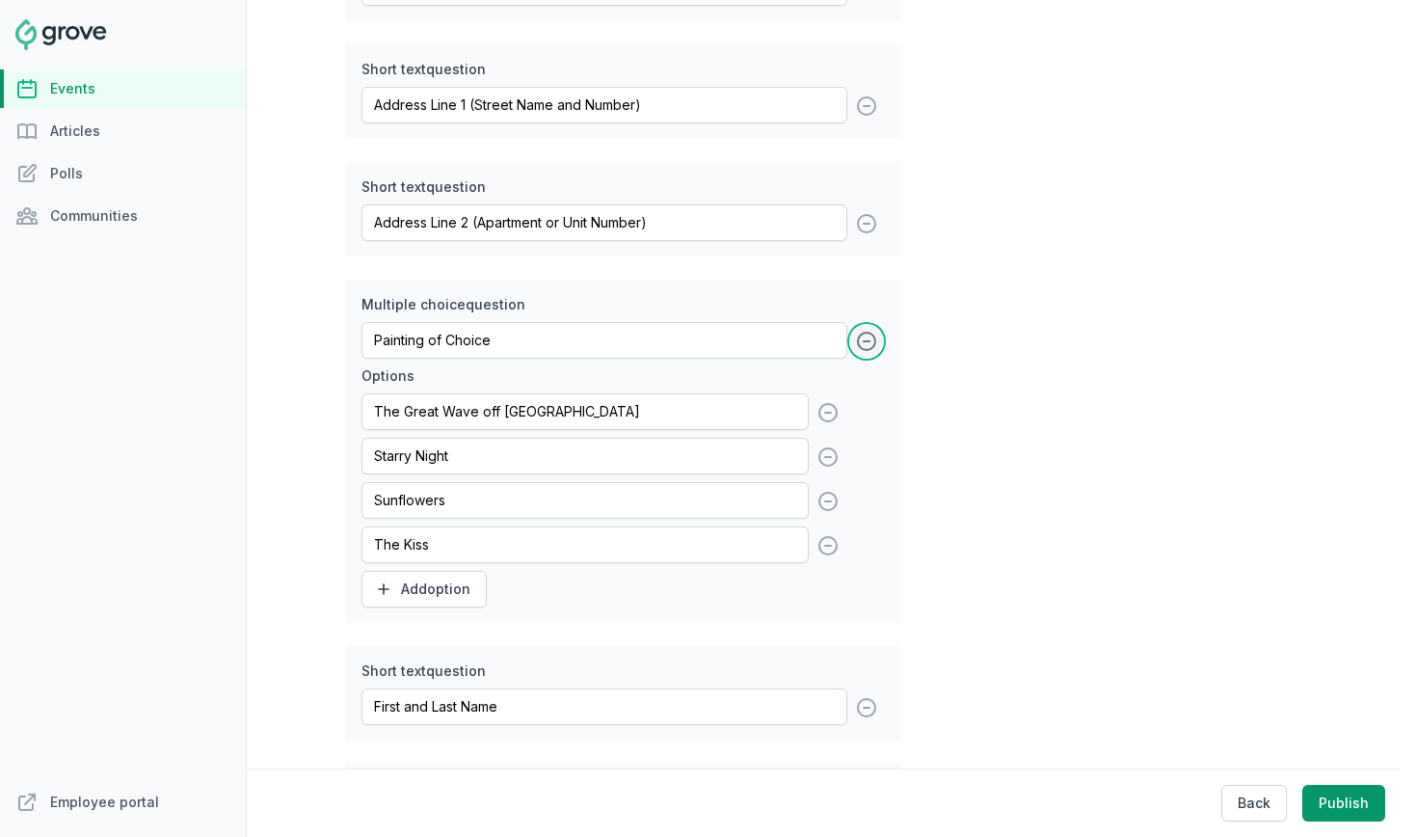
click at [862, 353] on icon at bounding box center [866, 341] width 23 height 23
type input "First and Last Name"
type input "Address Line 1 (Street Name and Number)"
type input "Address Line 2 (Apartment or Unit Number)"
type input "City"
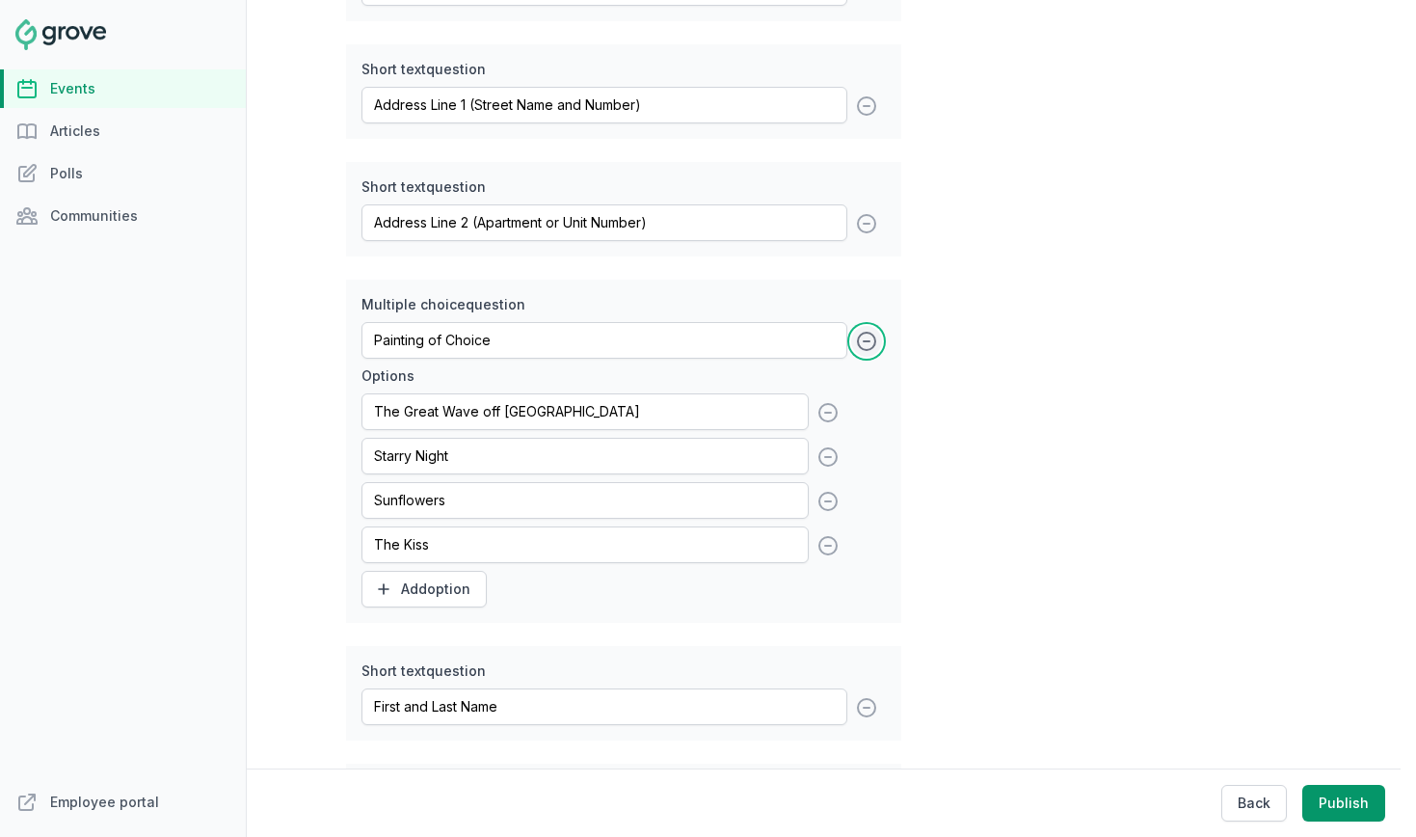
type input "State/Province"
type input "Country"
type input "Painting of Choice"
type input "First and Last Name"
type input "Address Line 1 (Street Name and Number)"
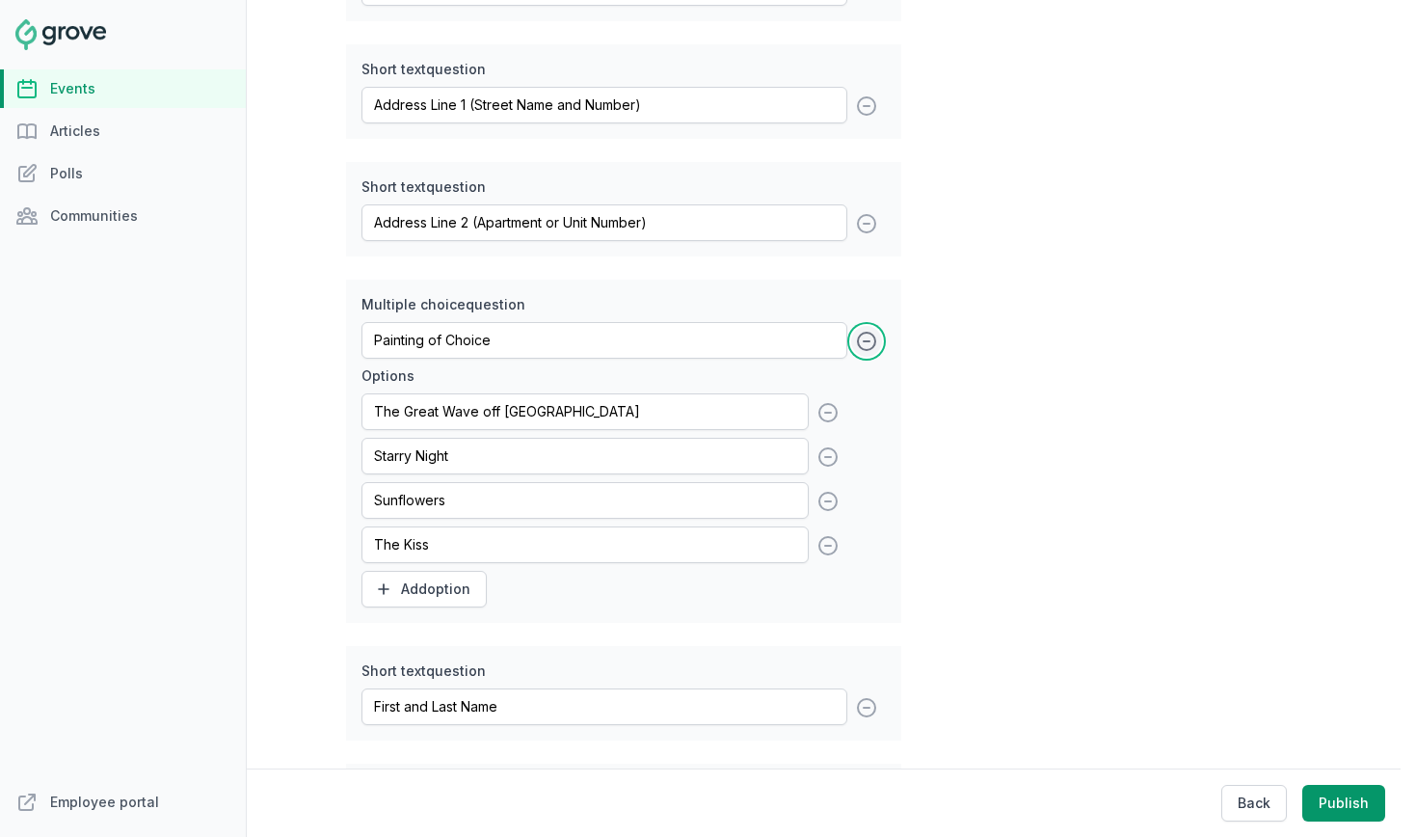
type input "Address Line 2 (Apartment or Unit Number)"
type input "City"
type input "State/Province"
type input "Country"
type input "Zip Code"
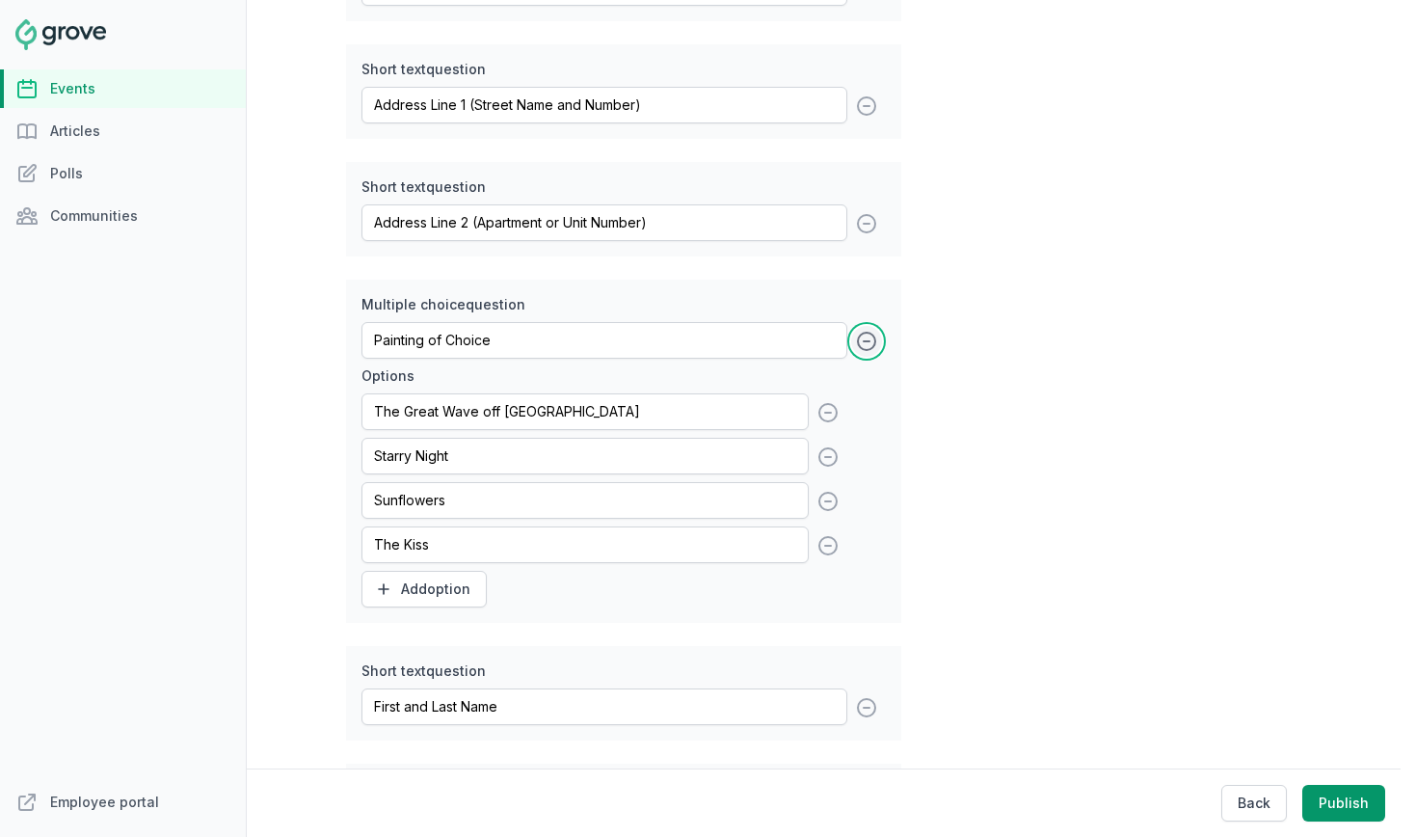
type input "Phone Number (for shipping concerns)"
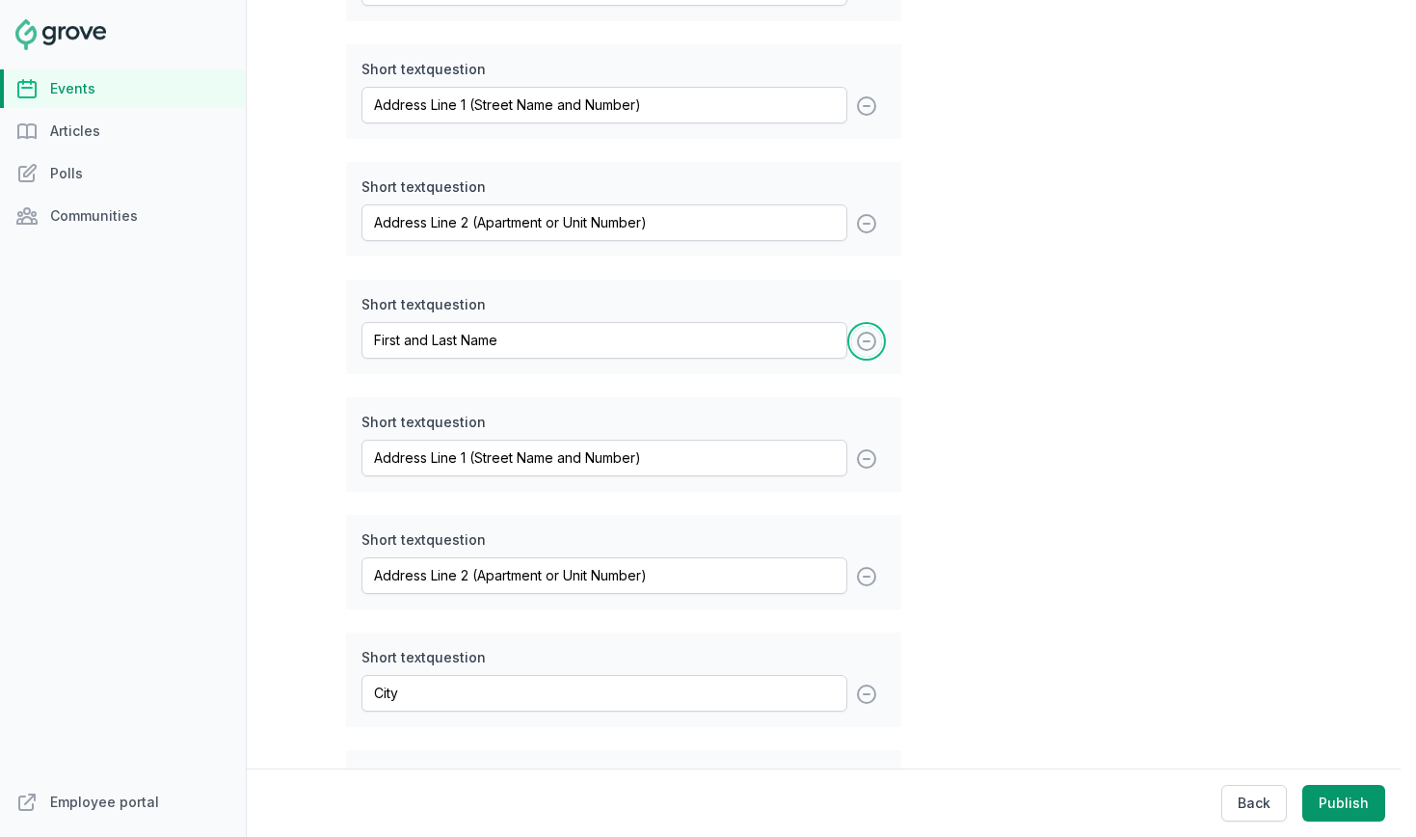
scroll to position [1133, 0]
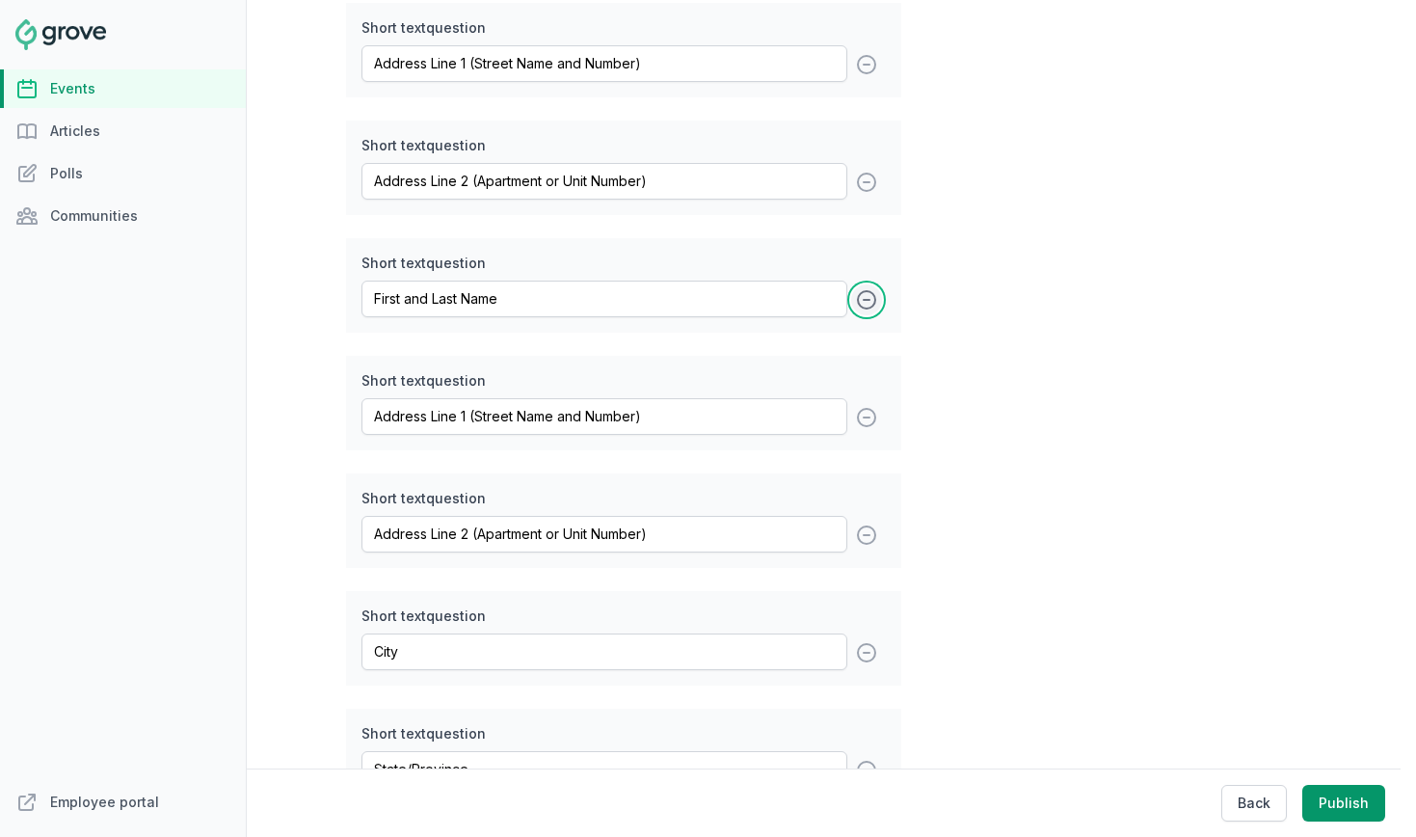
click at [861, 311] on icon at bounding box center [866, 299] width 23 height 23
type input "Address Line 1 (Street Name and Number)"
type input "Address Line 2 (Apartment or Unit Number)"
type input "City"
type input "State/Province"
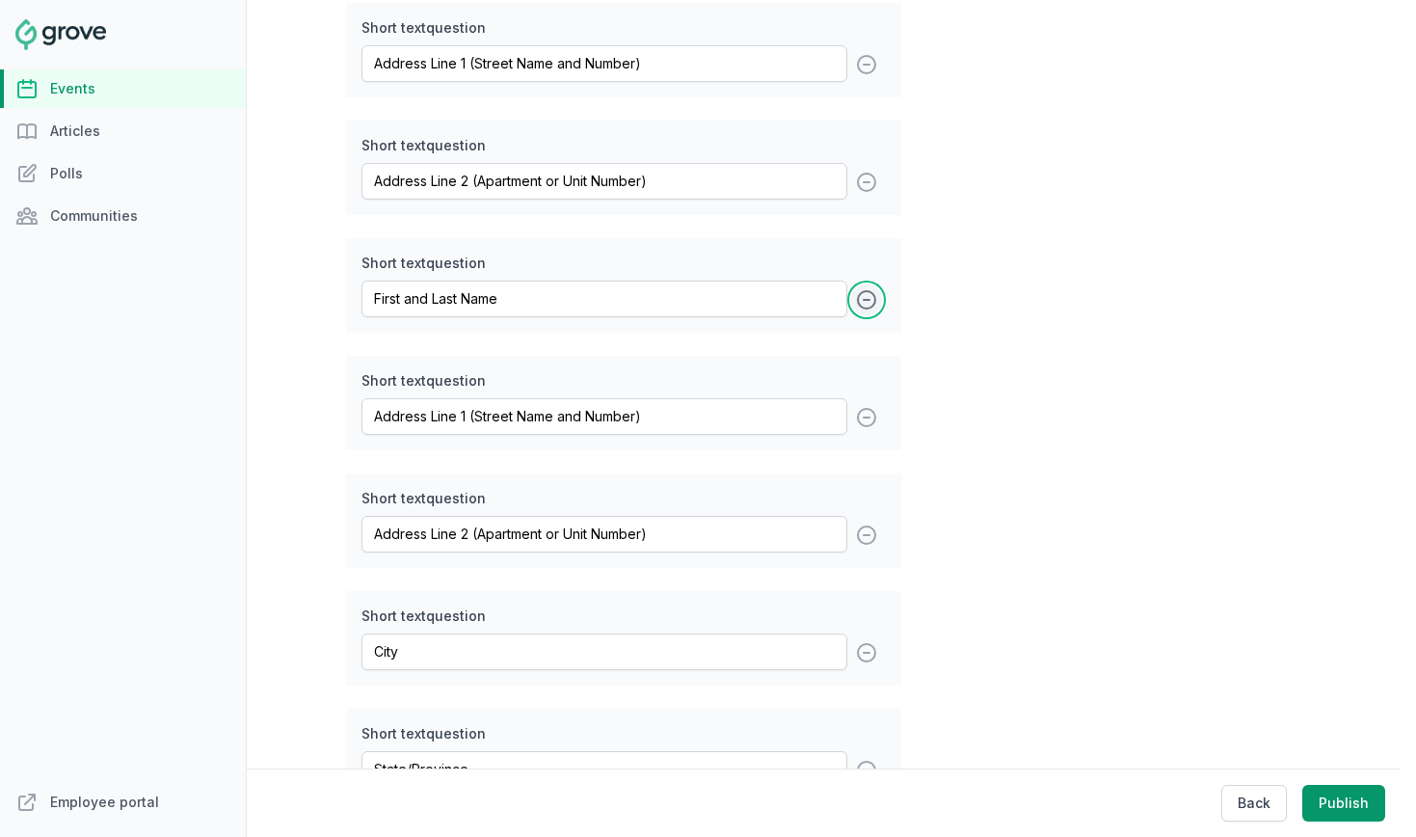
type input "Country"
type input "Painting of Choice"
type input "First and Last Name"
type input "Address Line 1 (Street Name and Number)"
type input "Address Line 2 (Apartment or Unit Number)"
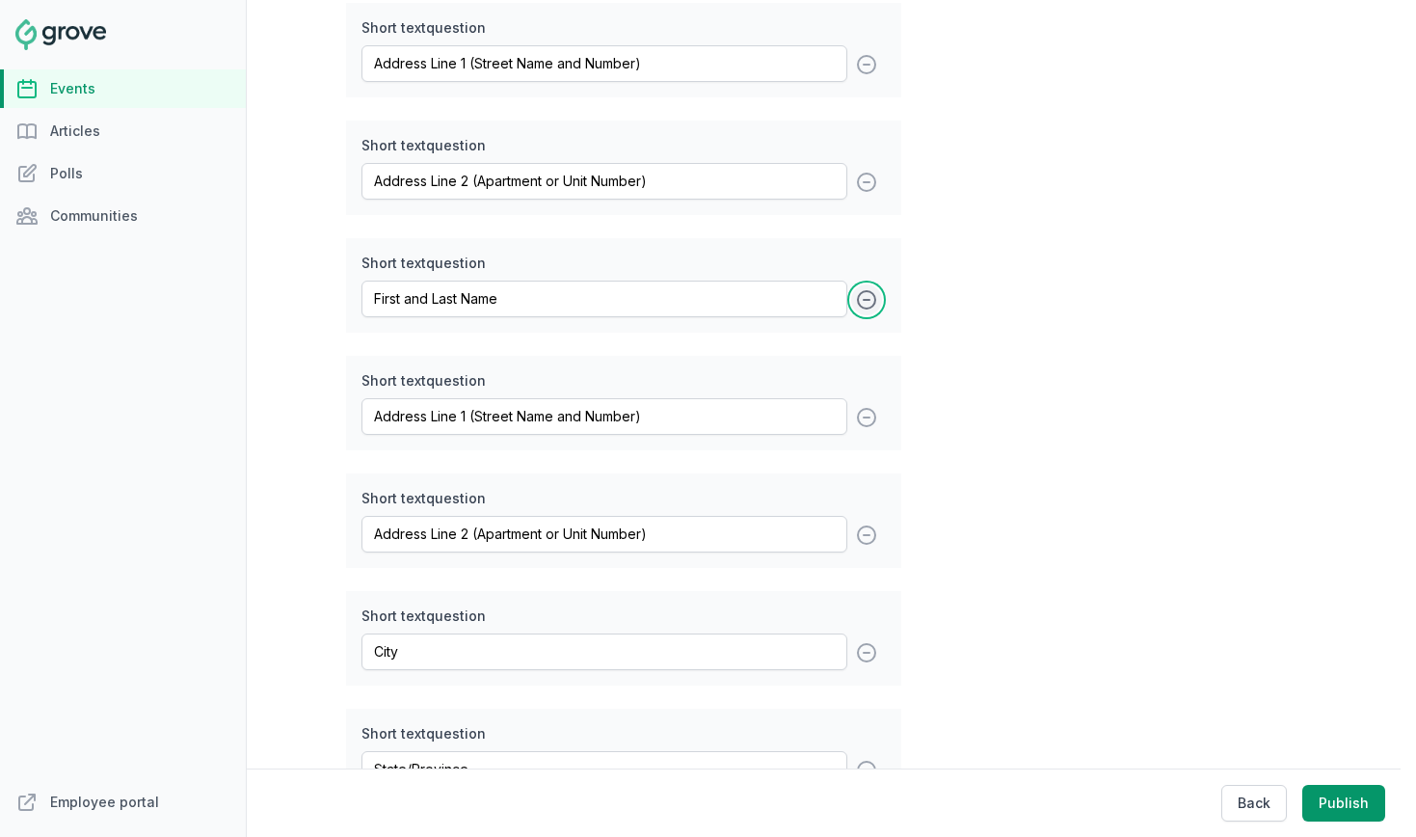
type input "City"
type input "State/Province"
type input "Country"
type input "Zip Code"
type input "Phone Number (for shipping concerns)"
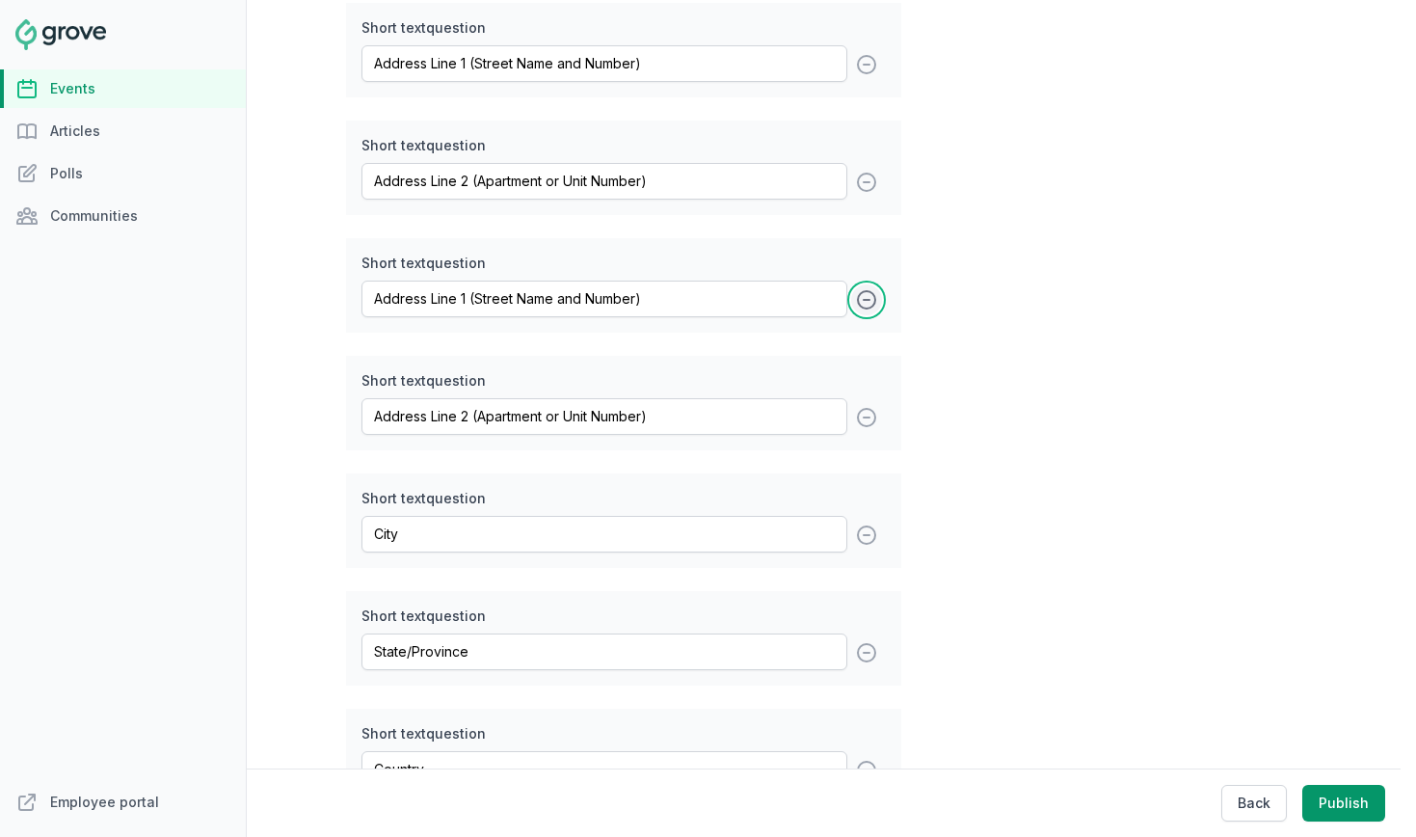
click at [861, 308] on icon at bounding box center [866, 299] width 17 height 17
type input "Address Line 2 (Apartment or Unit Number)"
type input "City"
type input "State/Province"
type input "Country"
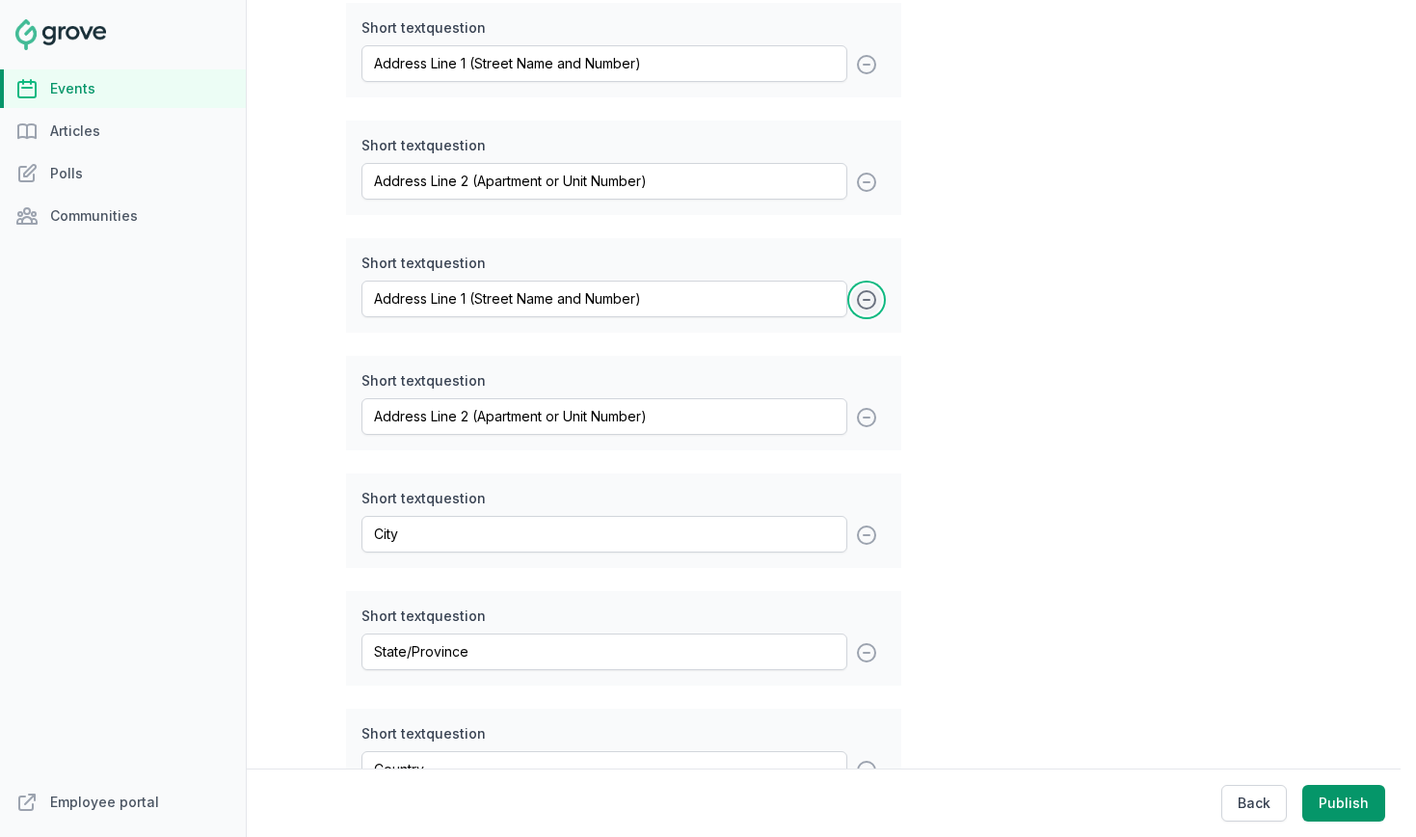
type input "Painting of Choice"
type input "First and Last Name"
type input "Address Line 1 (Street Name and Number)"
type input "Address Line 2 (Apartment or Unit Number)"
type input "City"
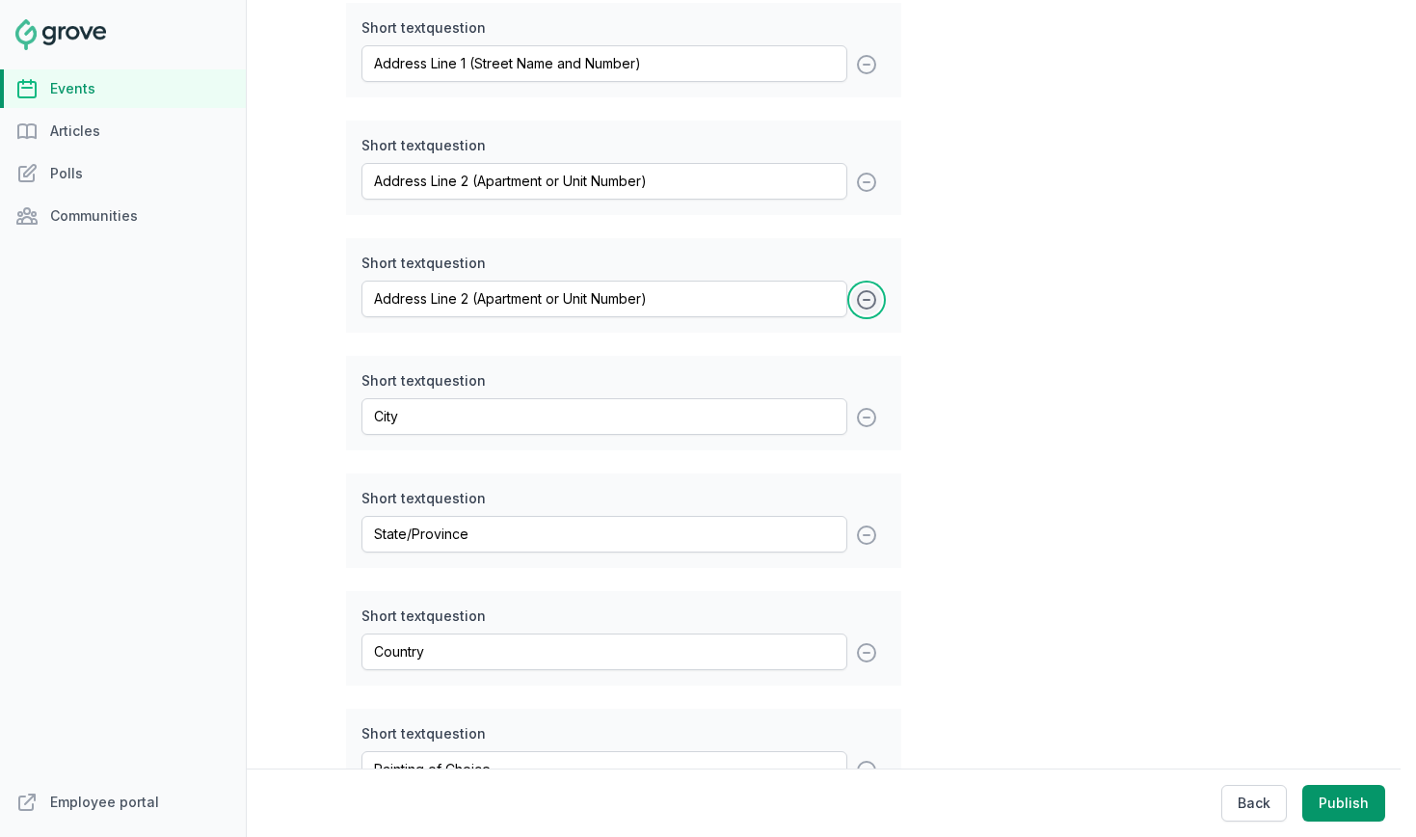
type input "State/Province"
type input "Country"
type input "Zip Code"
type input "Phone Number (for shipping concerns)"
click at [862, 315] on button "remove" at bounding box center [866, 299] width 31 height 31
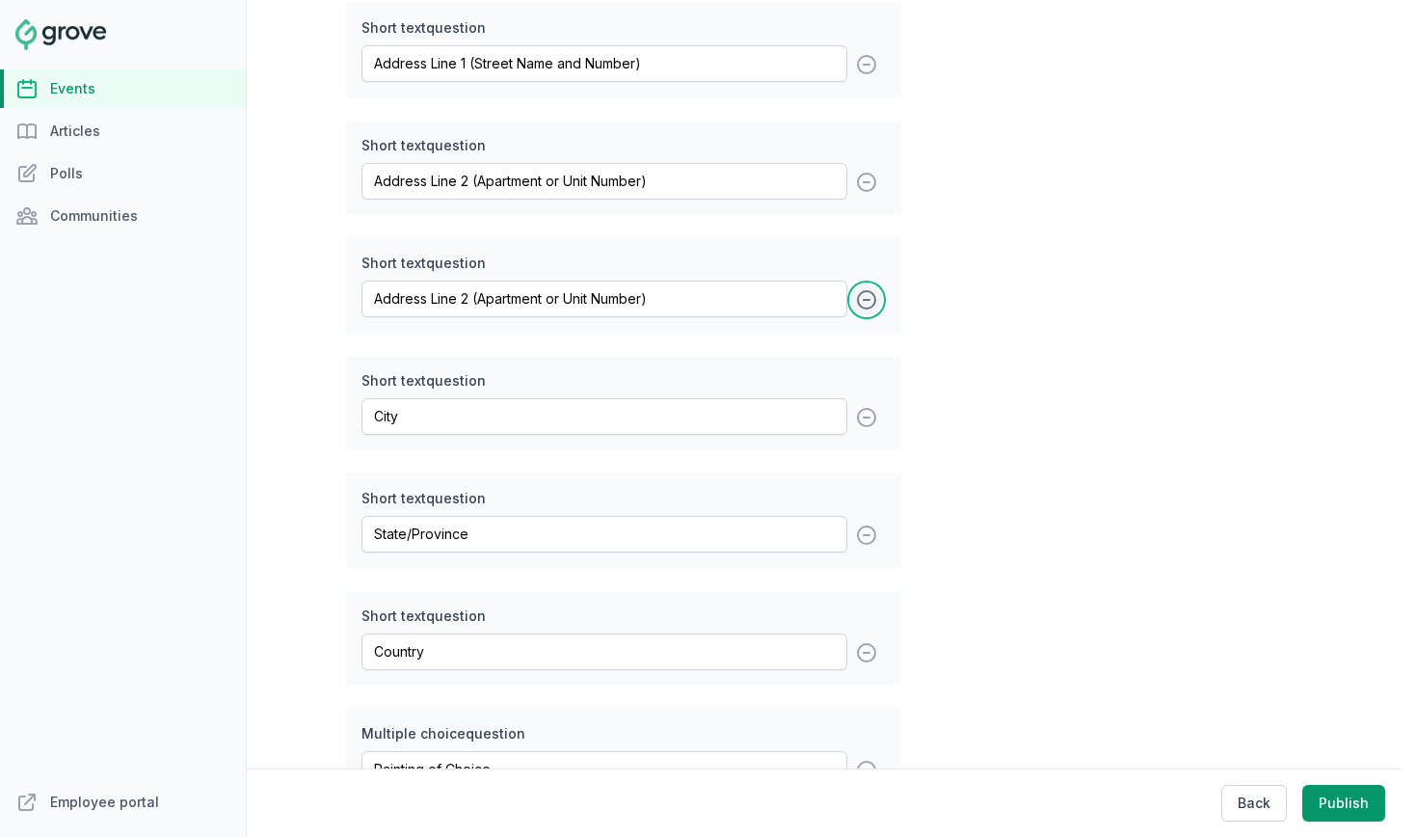
type input "City"
type input "State/Province"
type input "Country"
type input "Painting of Choice"
type input "First and Last Name"
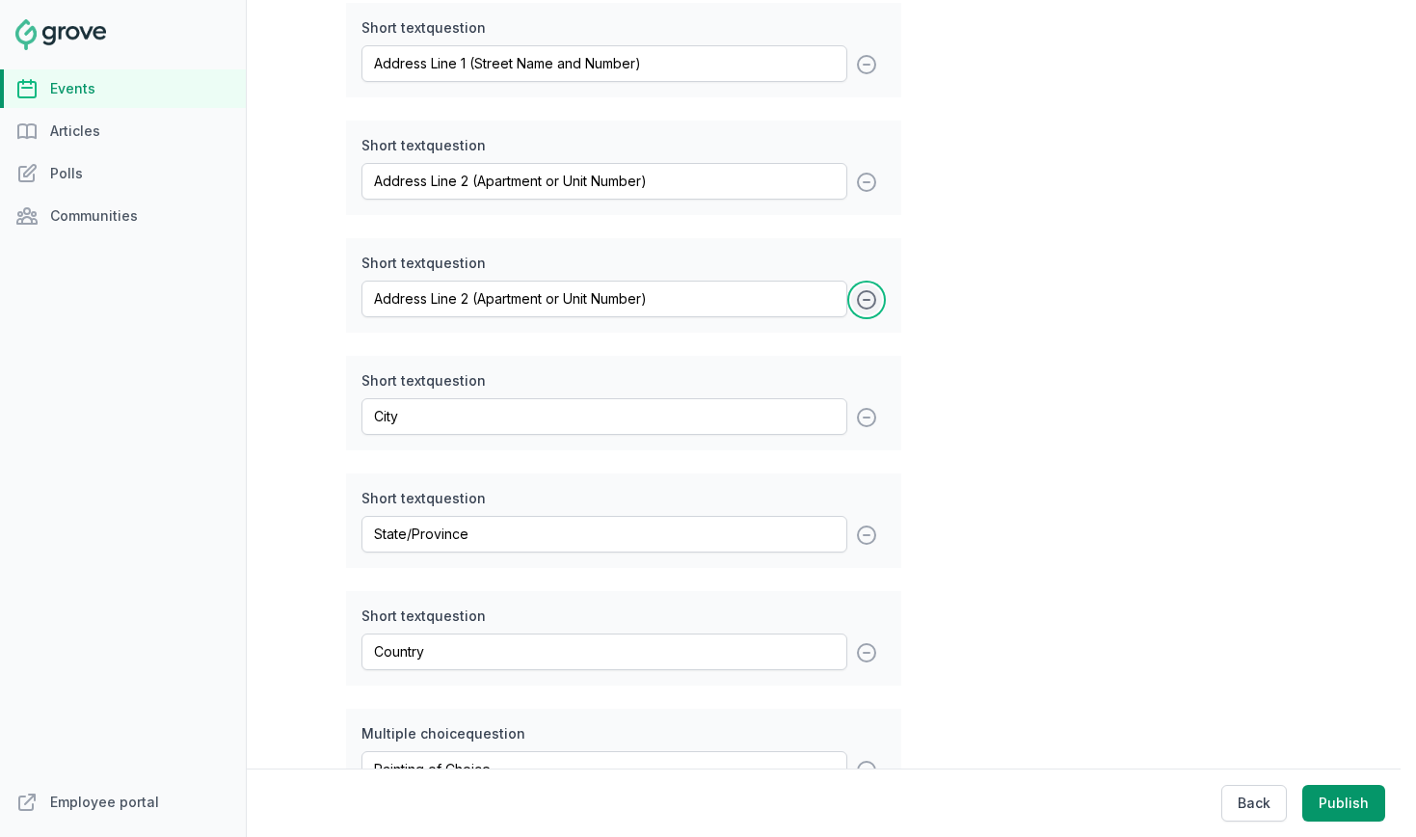
type input "Address Line 1 (Street Name and Number)"
type input "Address Line 2 (Apartment or Unit Number)"
type input "City"
type input "State/Province"
type input "Country"
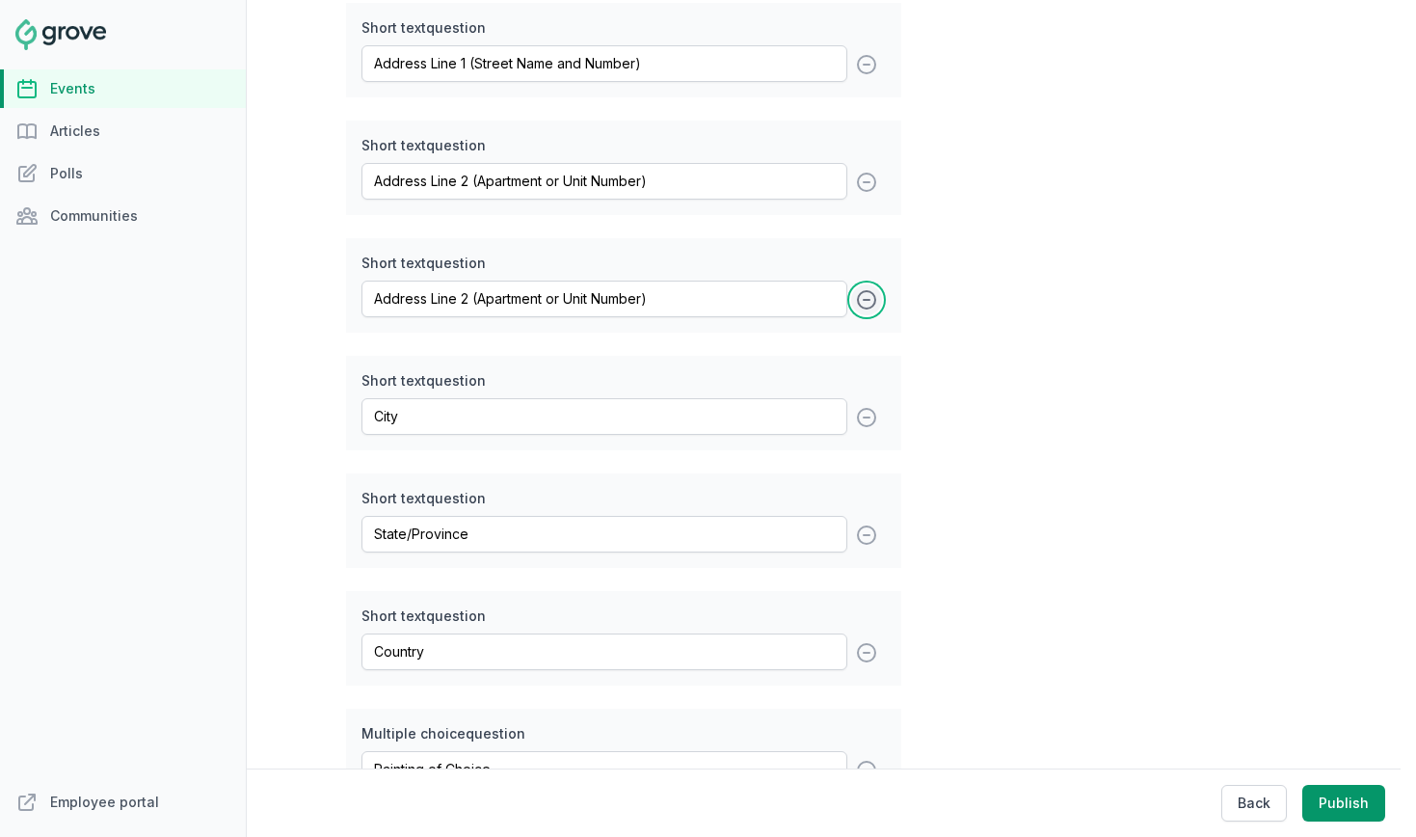
type input "Zip Code"
type input "Phone Number (for shipping concerns)"
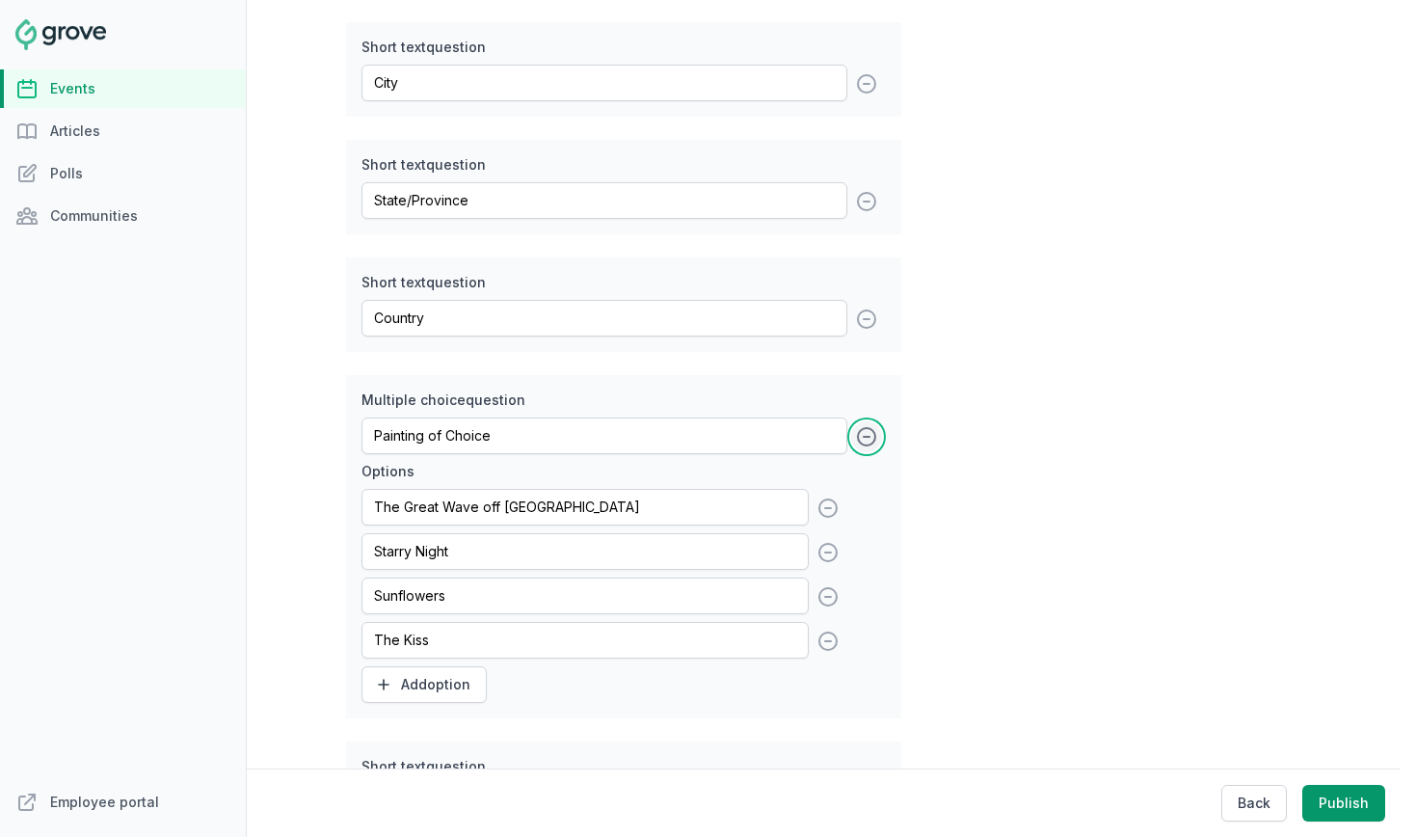
click at [872, 445] on icon at bounding box center [866, 436] width 17 height 17
type input "First and Last Name"
type input "Address Line 1 (Street Name and Number)"
type input "Address Line 2 (Apartment or Unit Number)"
type input "City"
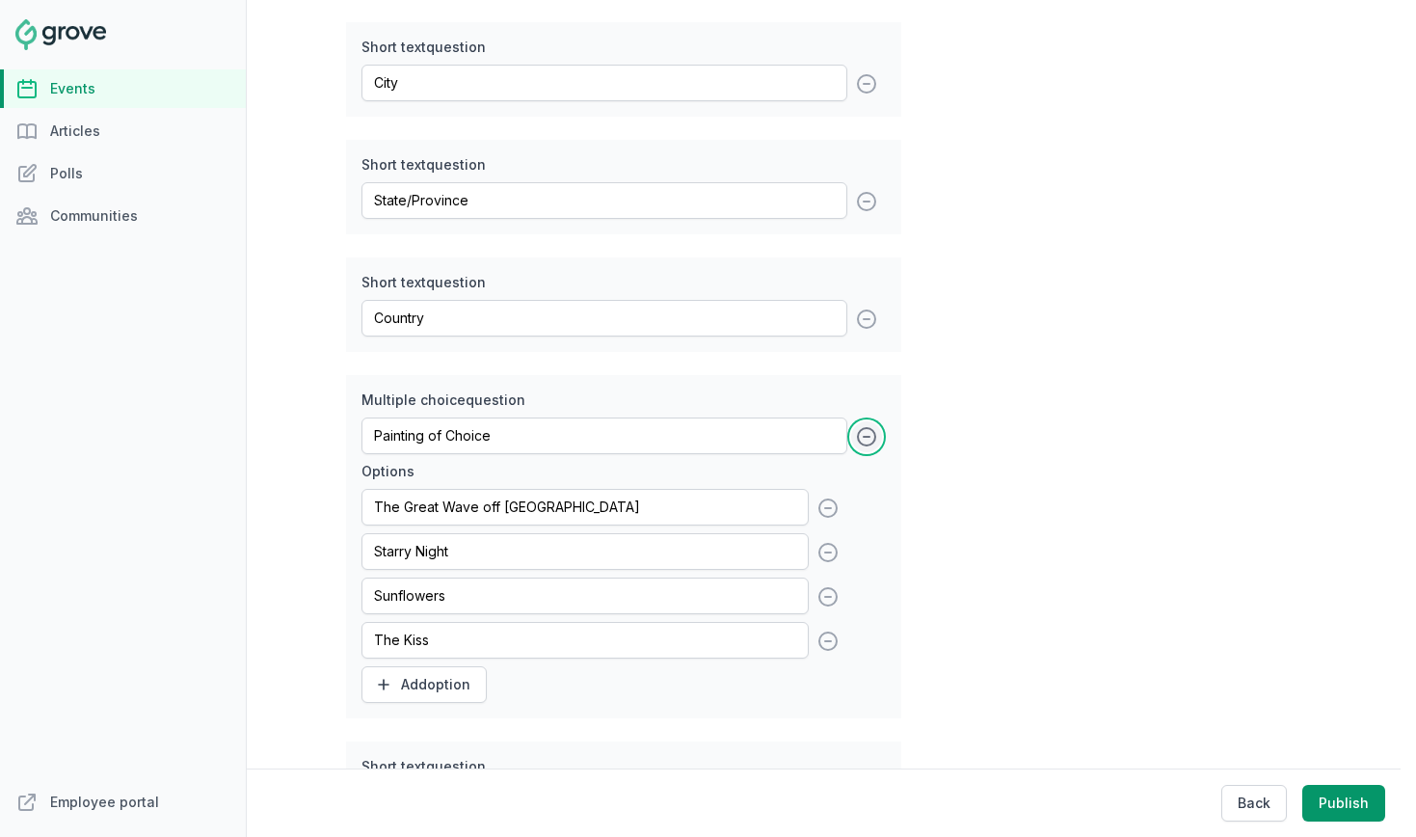
type input "State/Province"
type input "Country"
type input "Zip Code"
type input "Phone Number (for shipping concerns)"
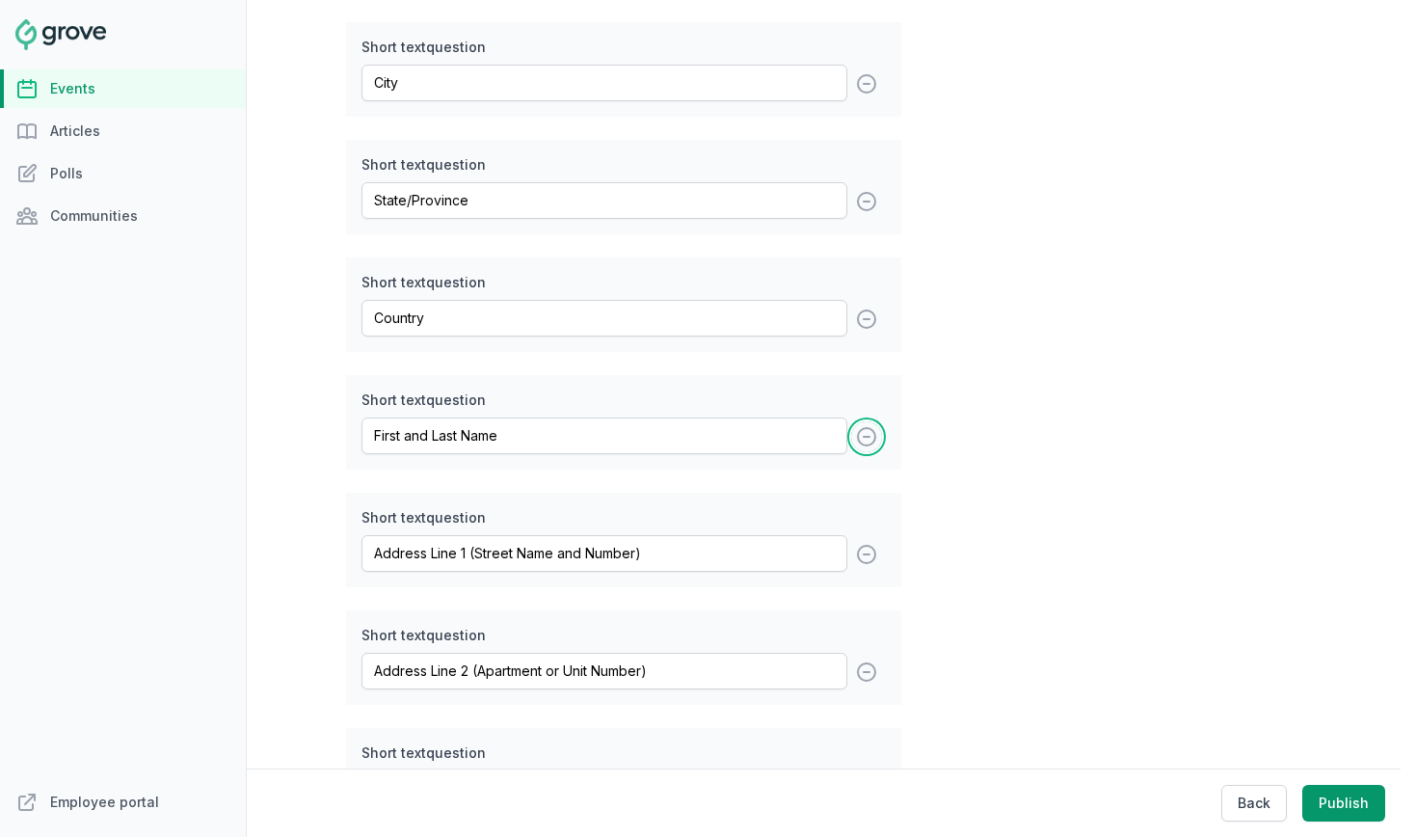
scroll to position [1384, 0]
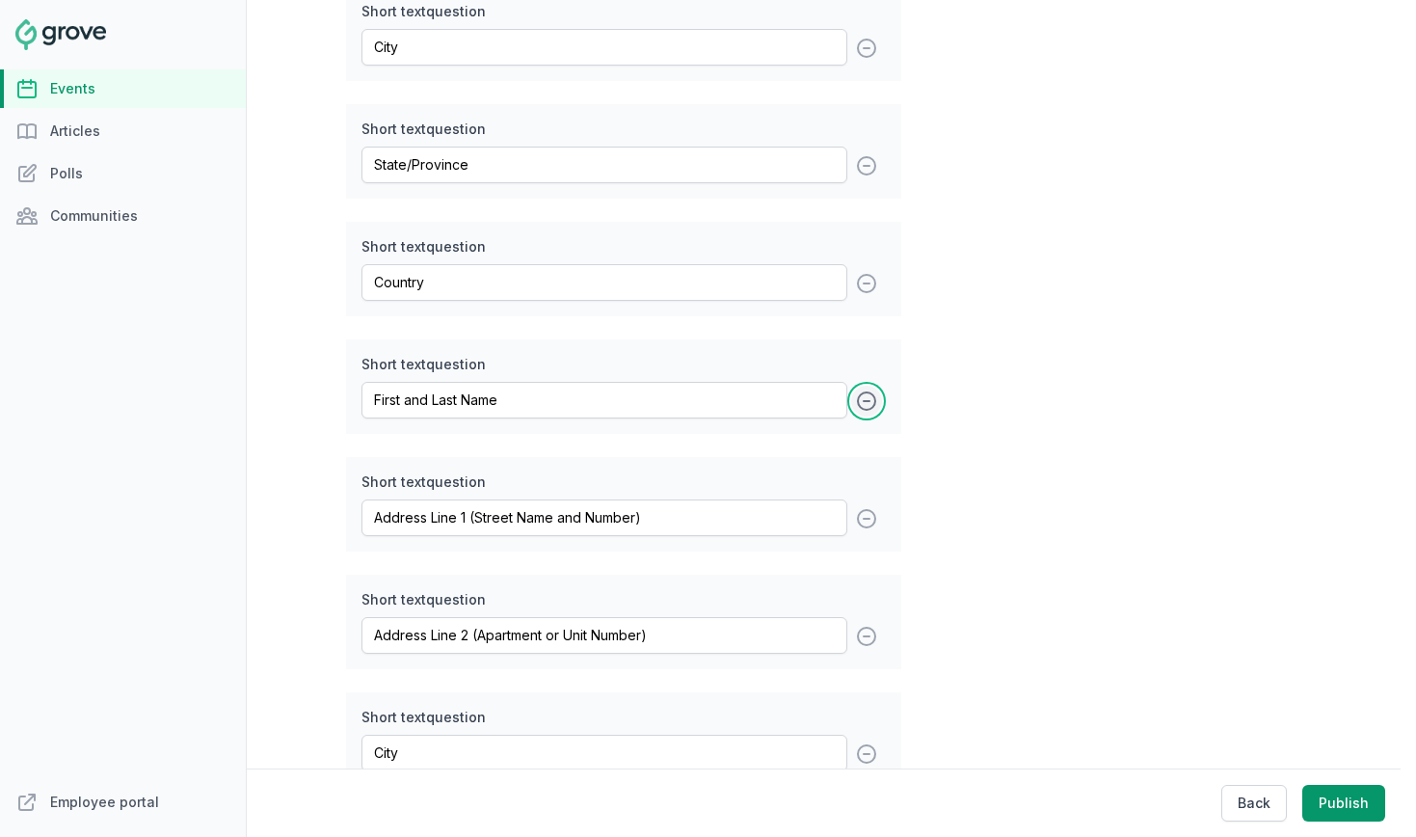
click at [870, 413] on icon at bounding box center [866, 400] width 23 height 23
type input "Address Line 1 (Street Name and Number)"
type input "Address Line 2 (Apartment or Unit Number)"
type input "City"
type input "State/Province"
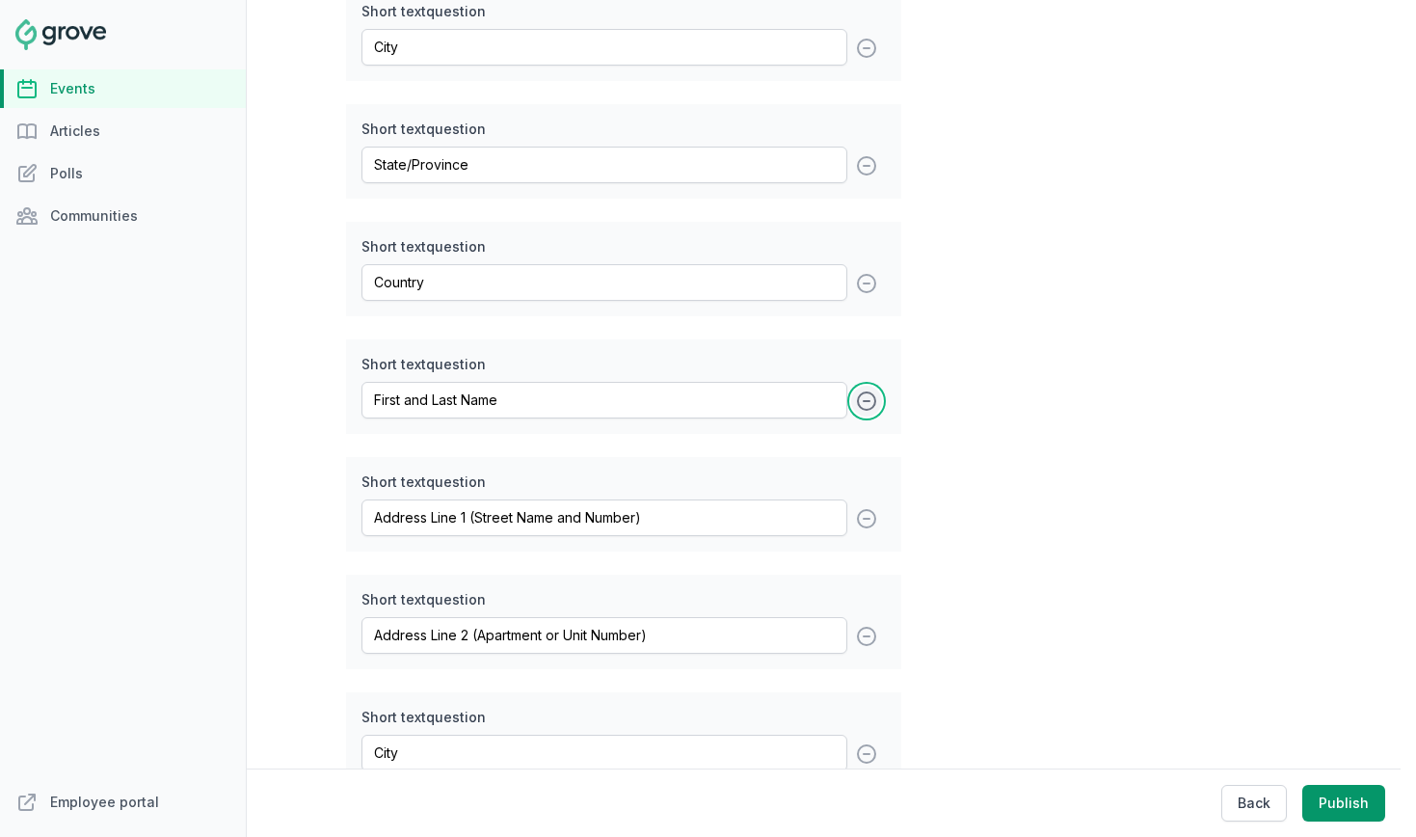
type input "Country"
type input "Zip Code"
type input "Phone Number (for shipping concerns)"
click at [870, 416] on button "remove" at bounding box center [866, 401] width 31 height 31
type input "Address Line 2 (Apartment or Unit Number)"
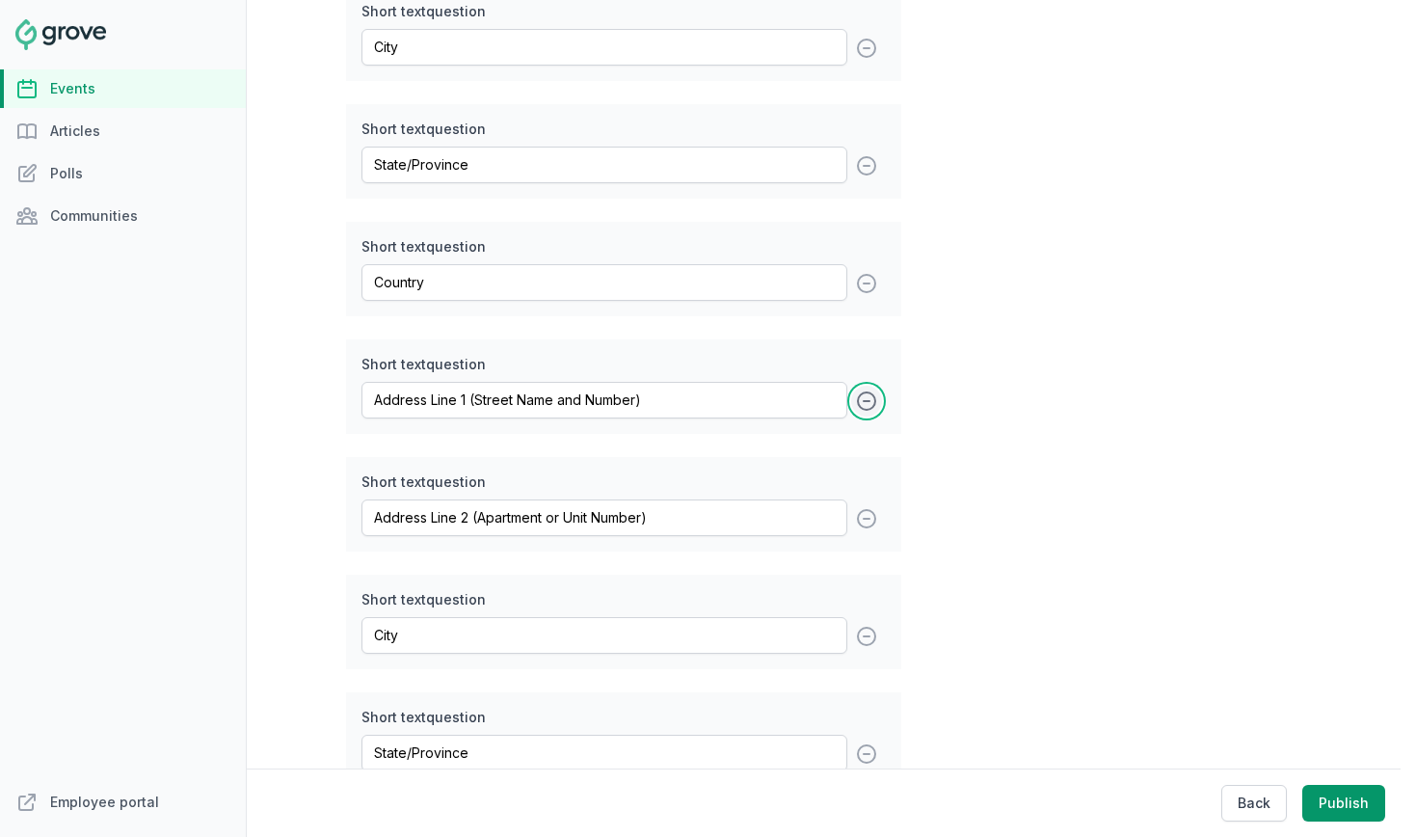
type input "City"
type input "State/Province"
type input "Country"
type input "Zip Code"
type input "Phone Number (for shipping concerns)"
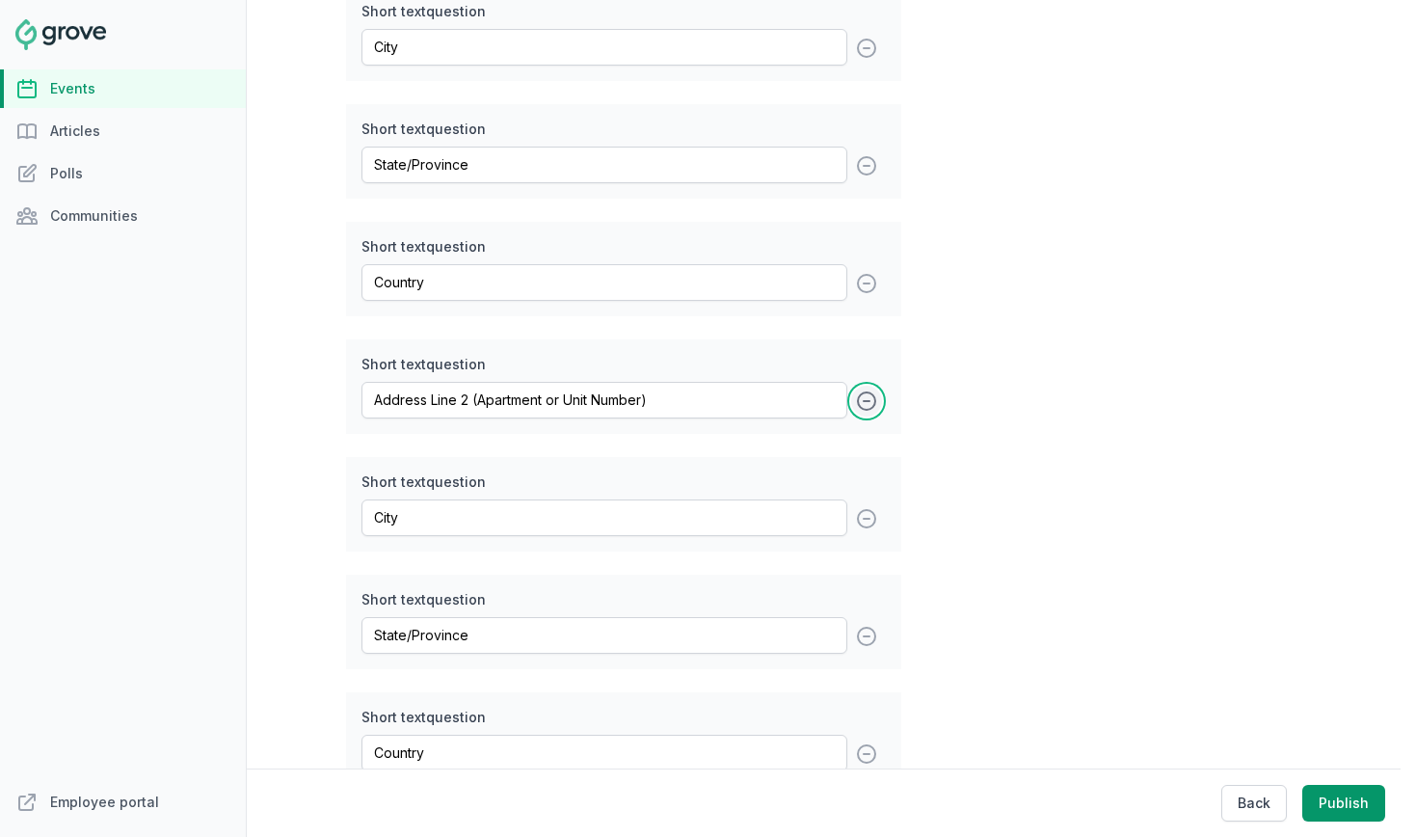
click at [870, 416] on button "remove" at bounding box center [866, 401] width 31 height 31
type input "City"
type input "State/Province"
type input "Country"
type input "Zip Code"
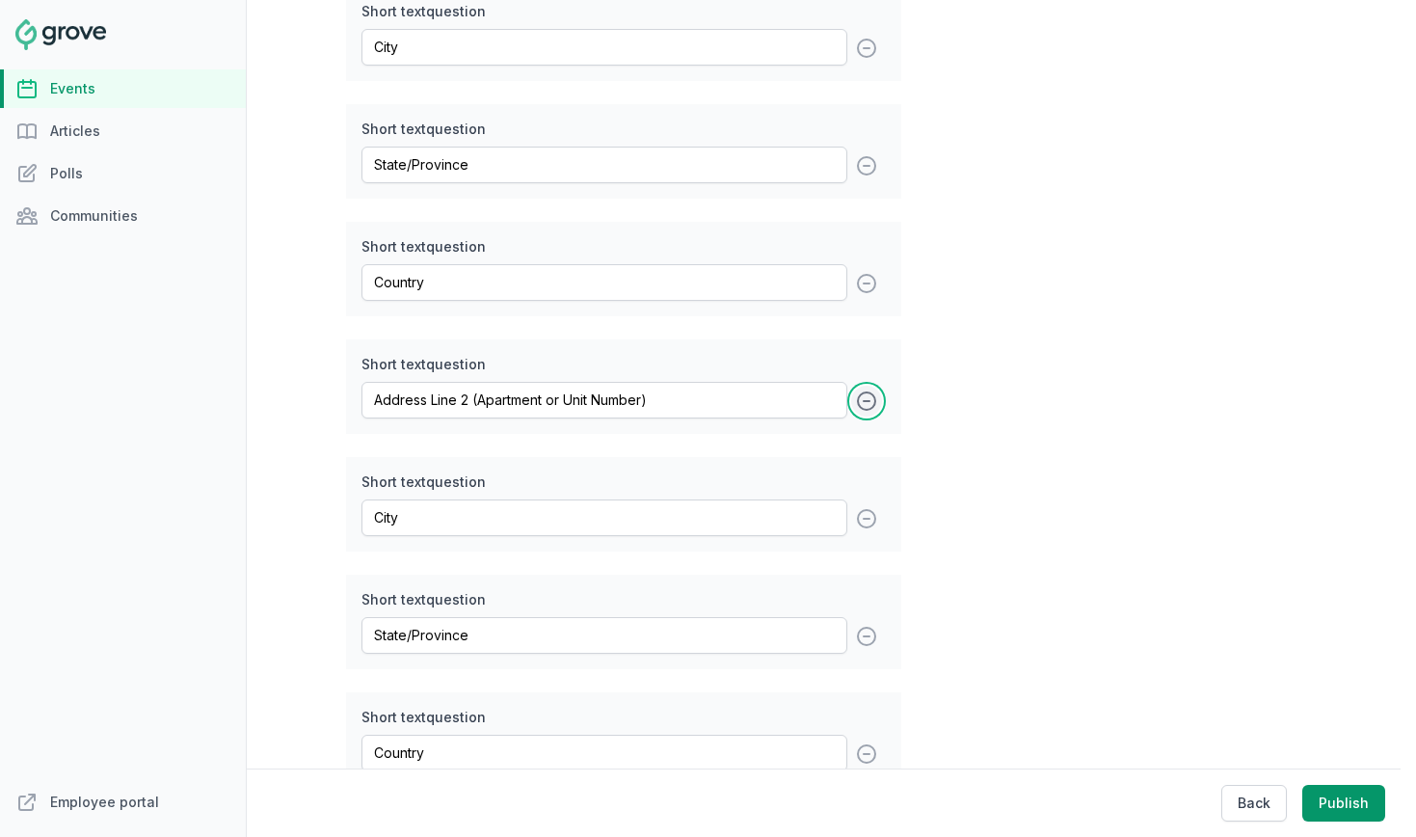
type input "Phone Number (for shipping concerns)"
click at [870, 416] on button "remove" at bounding box center [866, 401] width 31 height 31
type input "State/Province"
type input "Country"
type input "Zip Code"
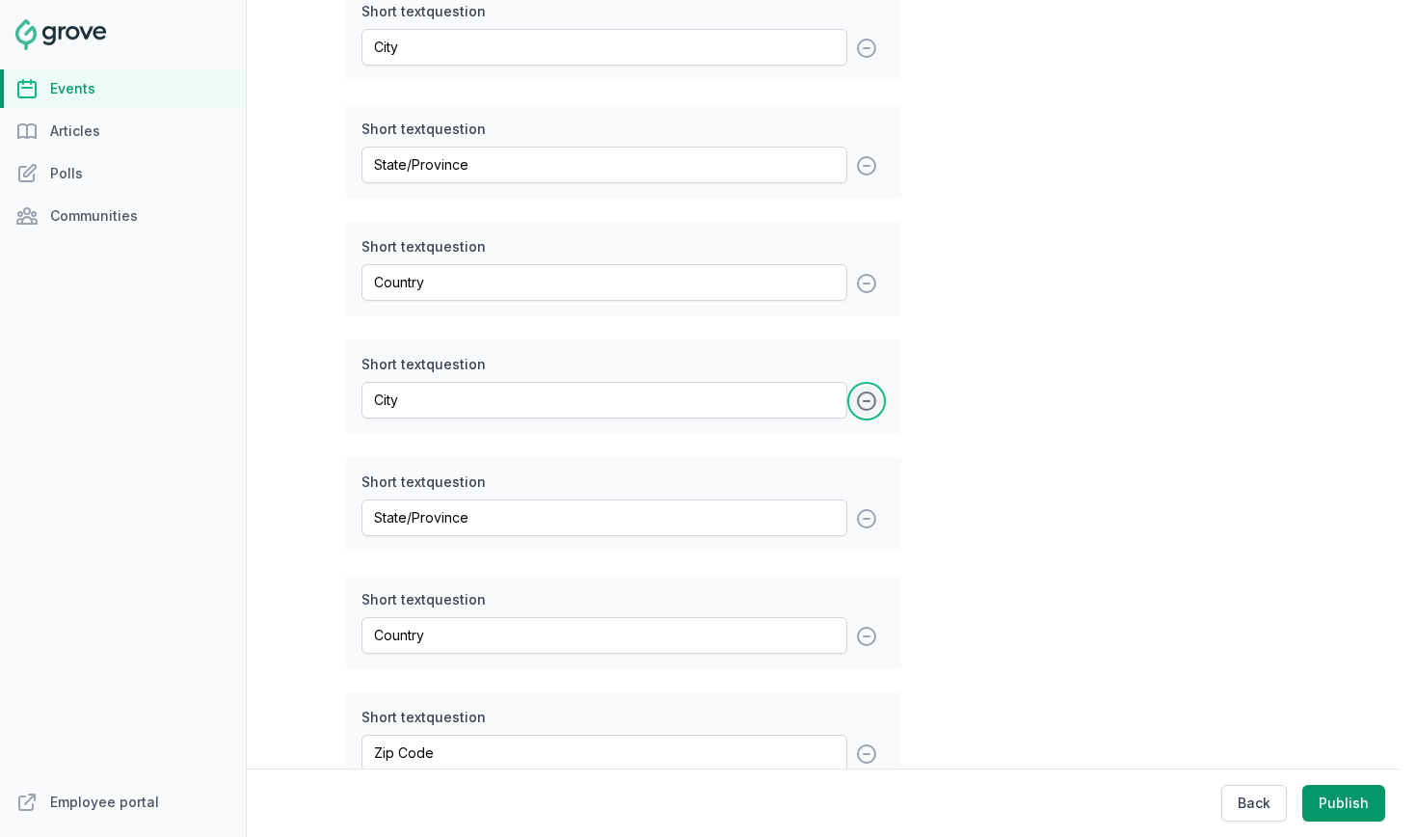
type input "Phone Number (for shipping concerns)"
click at [870, 416] on button "remove" at bounding box center [866, 401] width 31 height 31
type input "Country"
type input "Zip Code"
type input "Phone Number (for shipping concerns)"
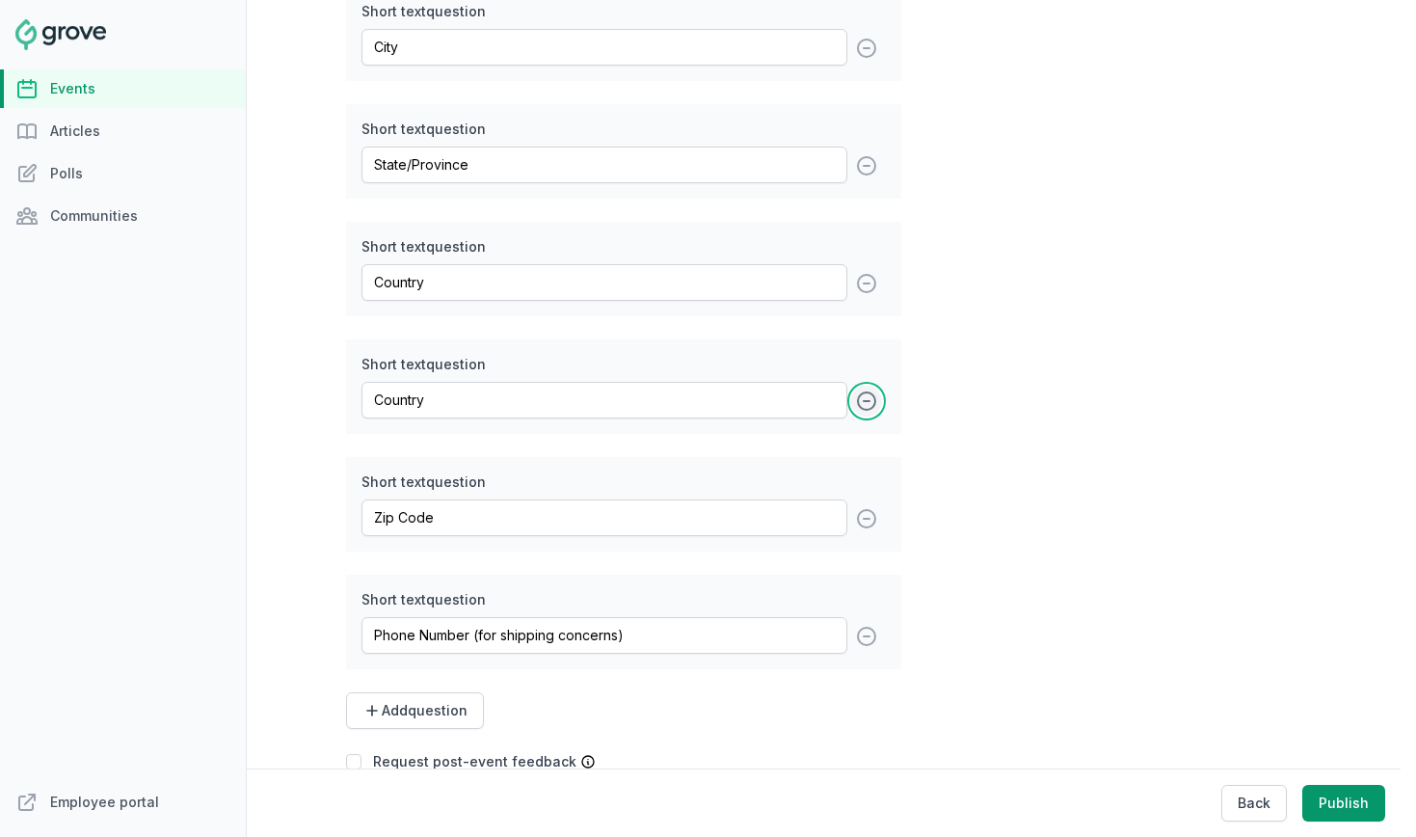
click at [870, 416] on button "remove" at bounding box center [866, 401] width 31 height 31
type input "Zip Code"
type input "Phone Number (for shipping concerns)"
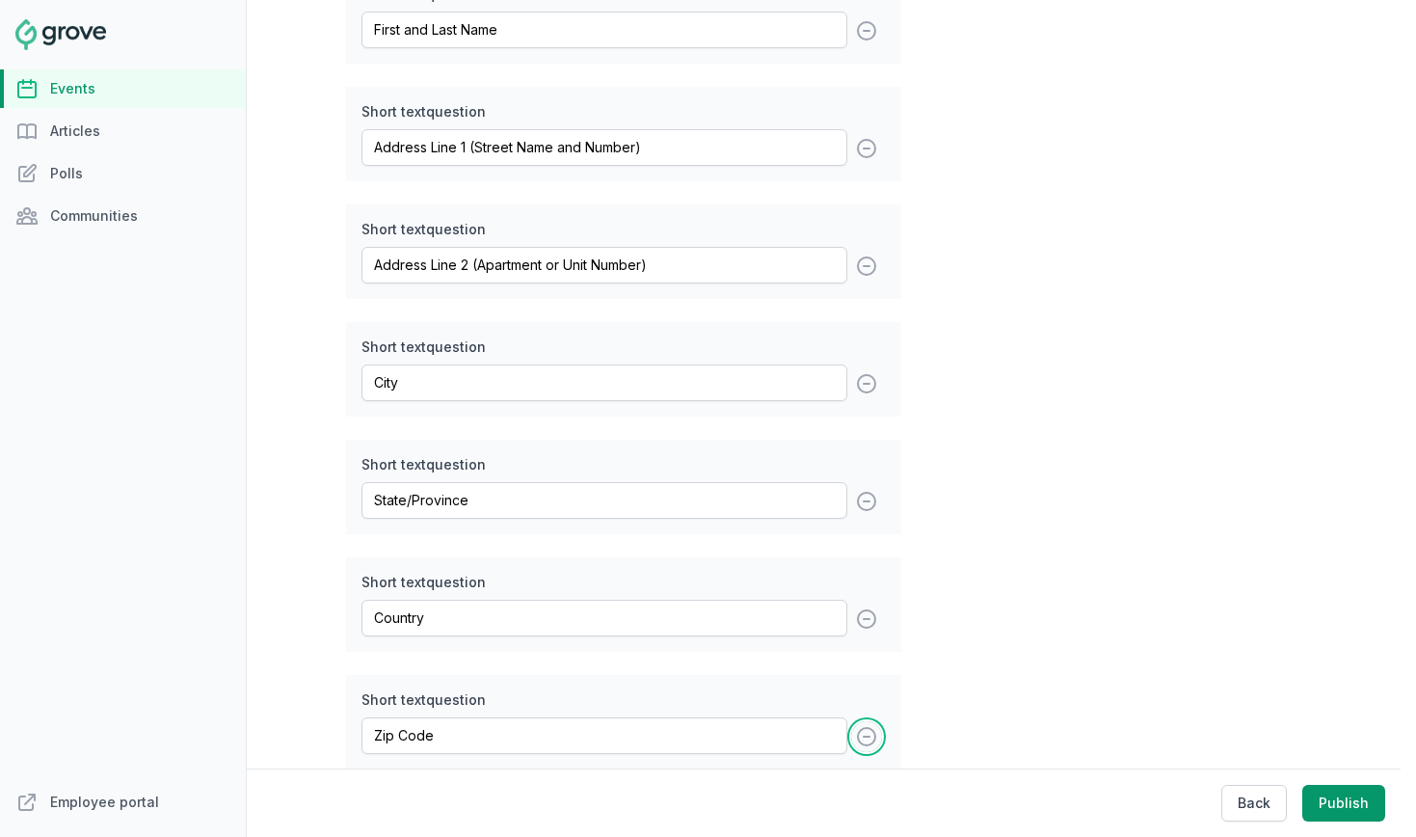
scroll to position [1477, 0]
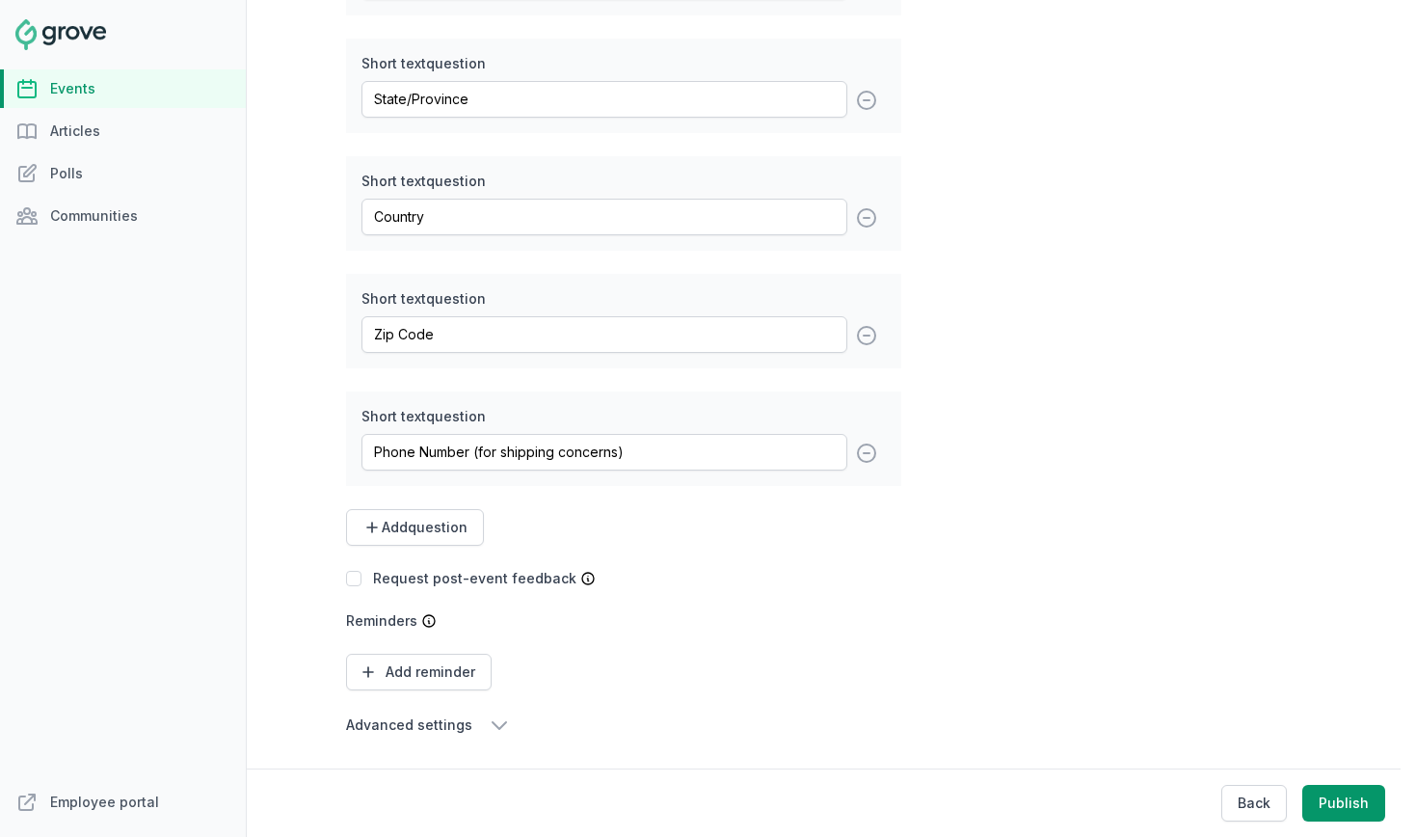
click at [496, 717] on icon "button" at bounding box center [499, 724] width 23 height 23
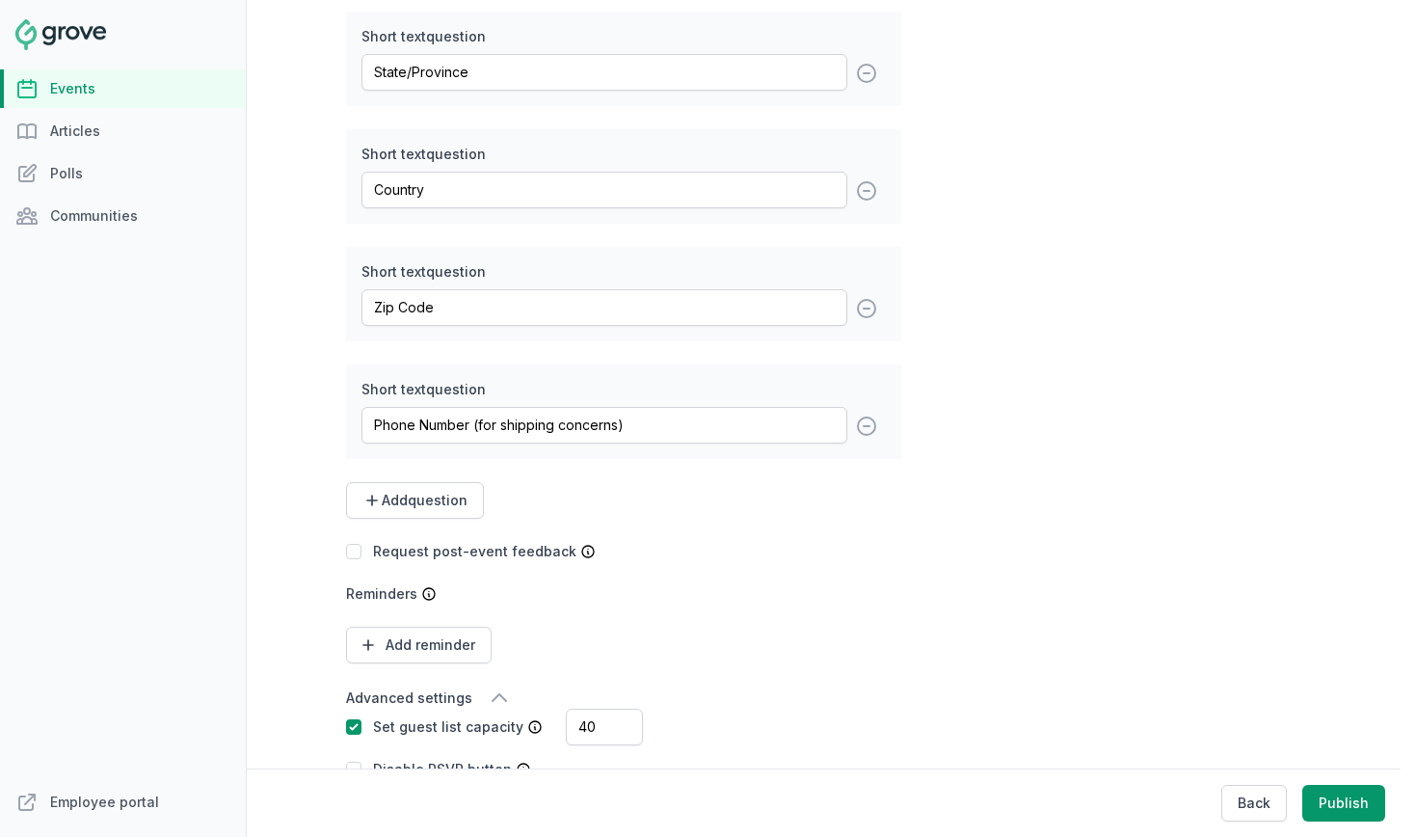
scroll to position [1674, 0]
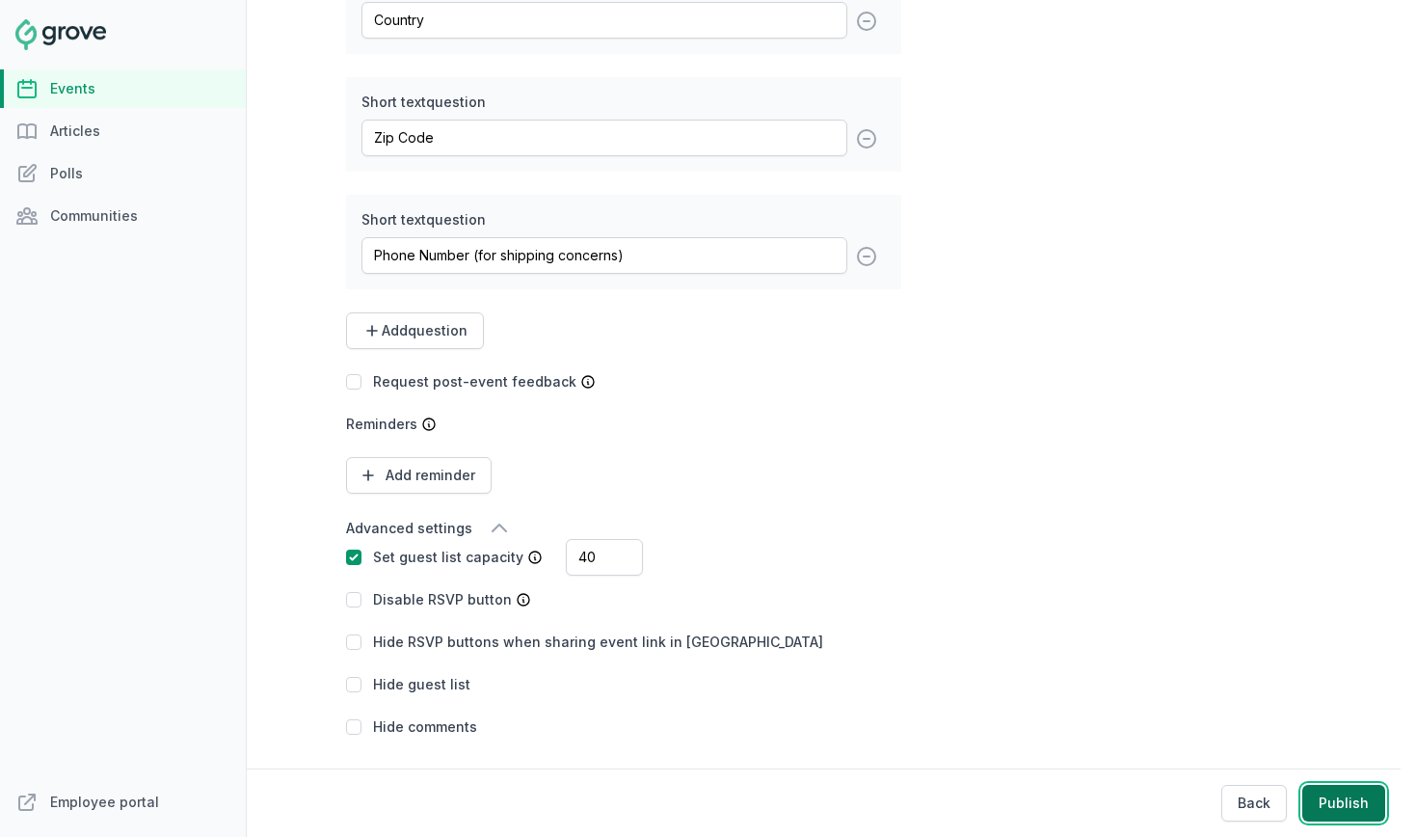
click at [1329, 802] on button "Publish" at bounding box center [1343, 803] width 83 height 37
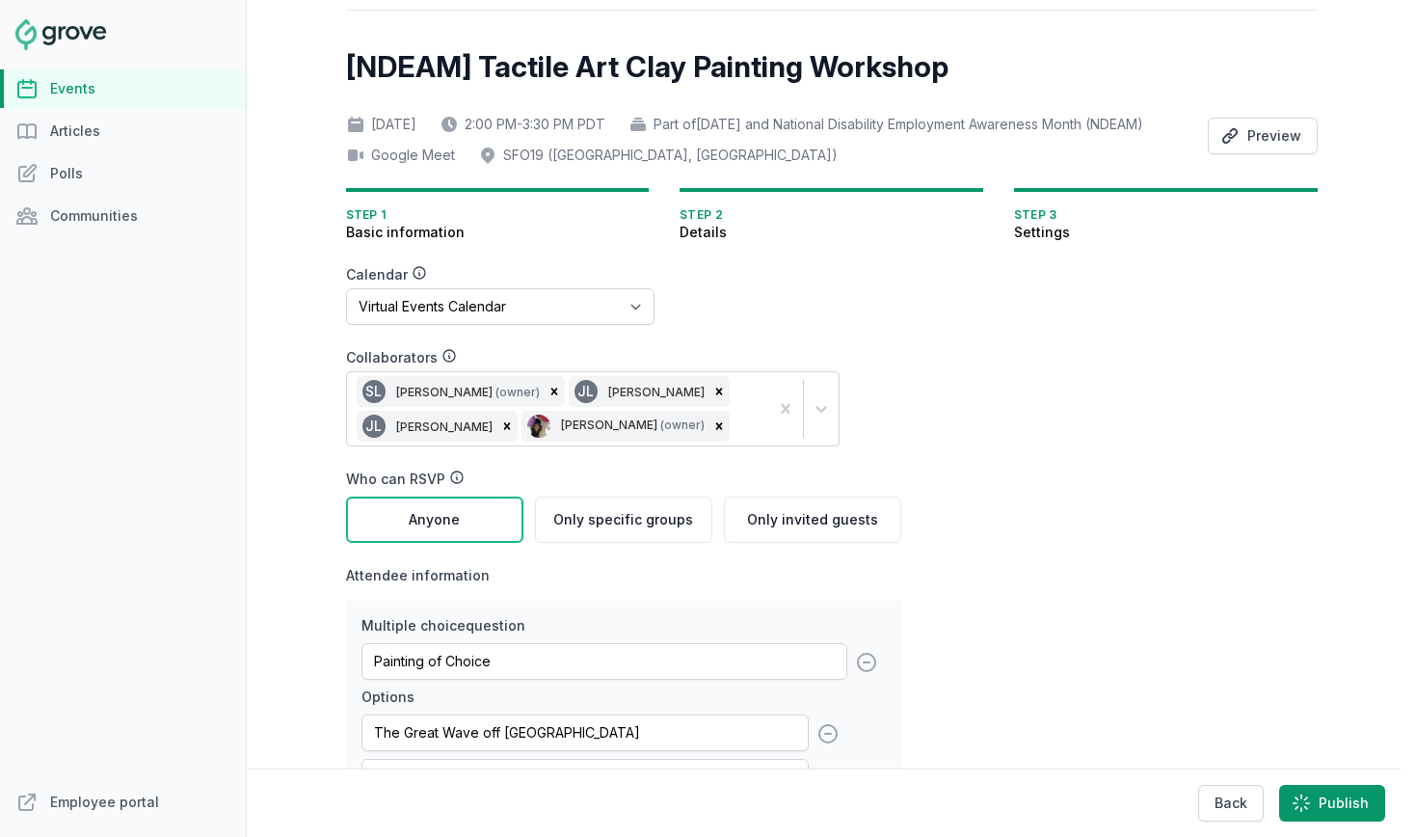
scroll to position [0, 0]
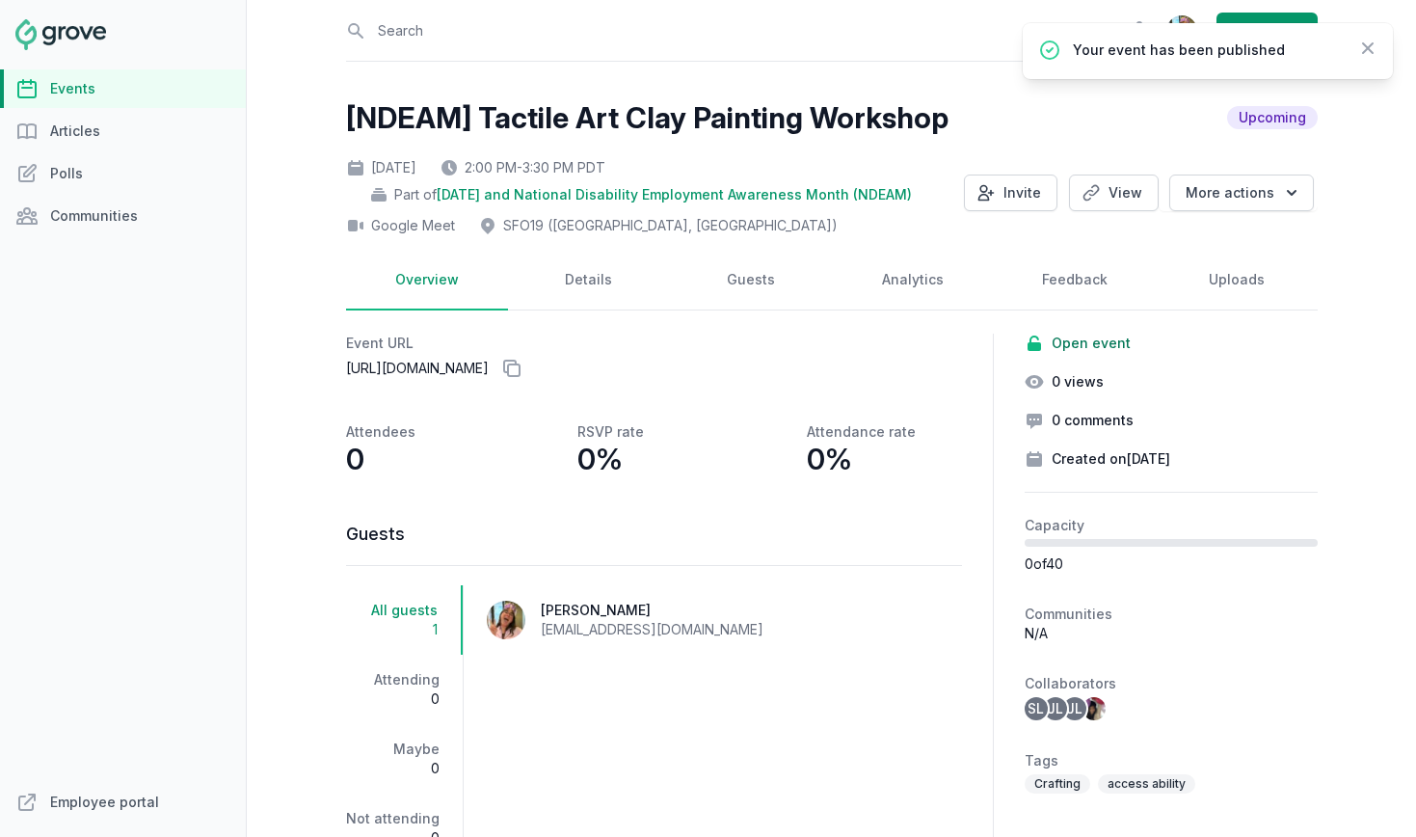
click at [87, 80] on link "Events" at bounding box center [123, 88] width 246 height 39
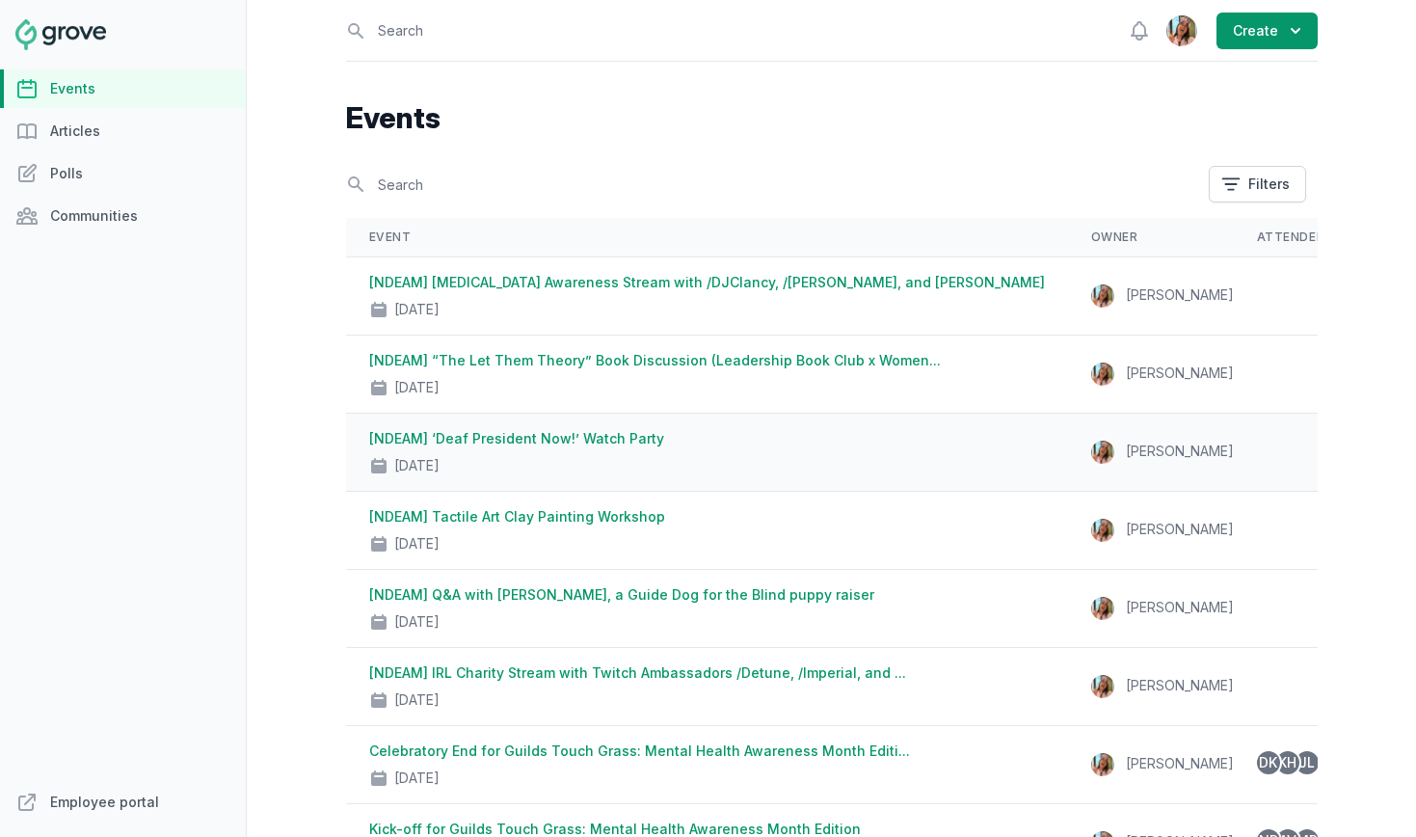
click at [560, 434] on link "[NDEAM] ‘Deaf President Now!’ Watch Party" at bounding box center [516, 438] width 295 height 16
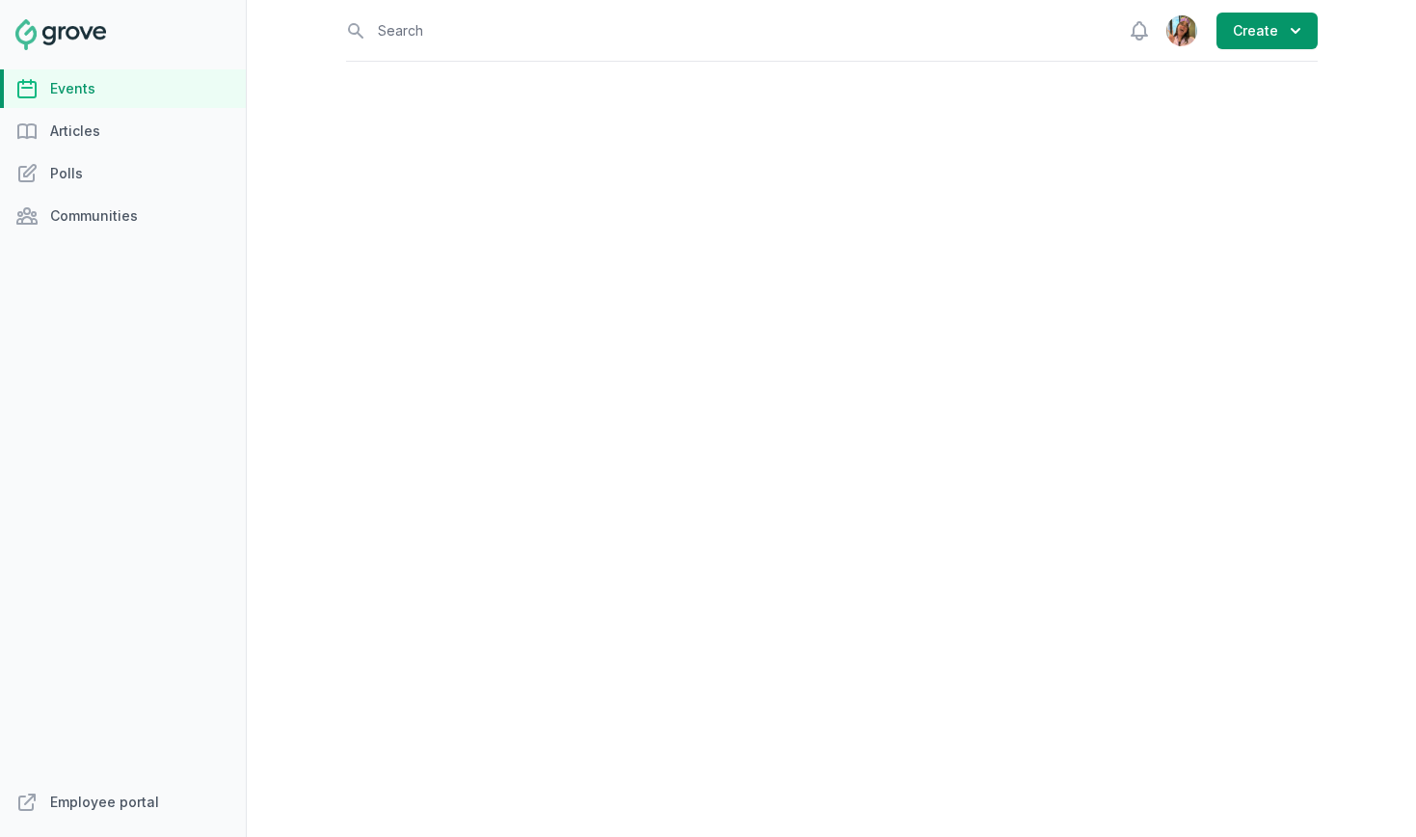
select select "96"
select select "virtual"
select select "12:00 PM"
select select "2:00 PM"
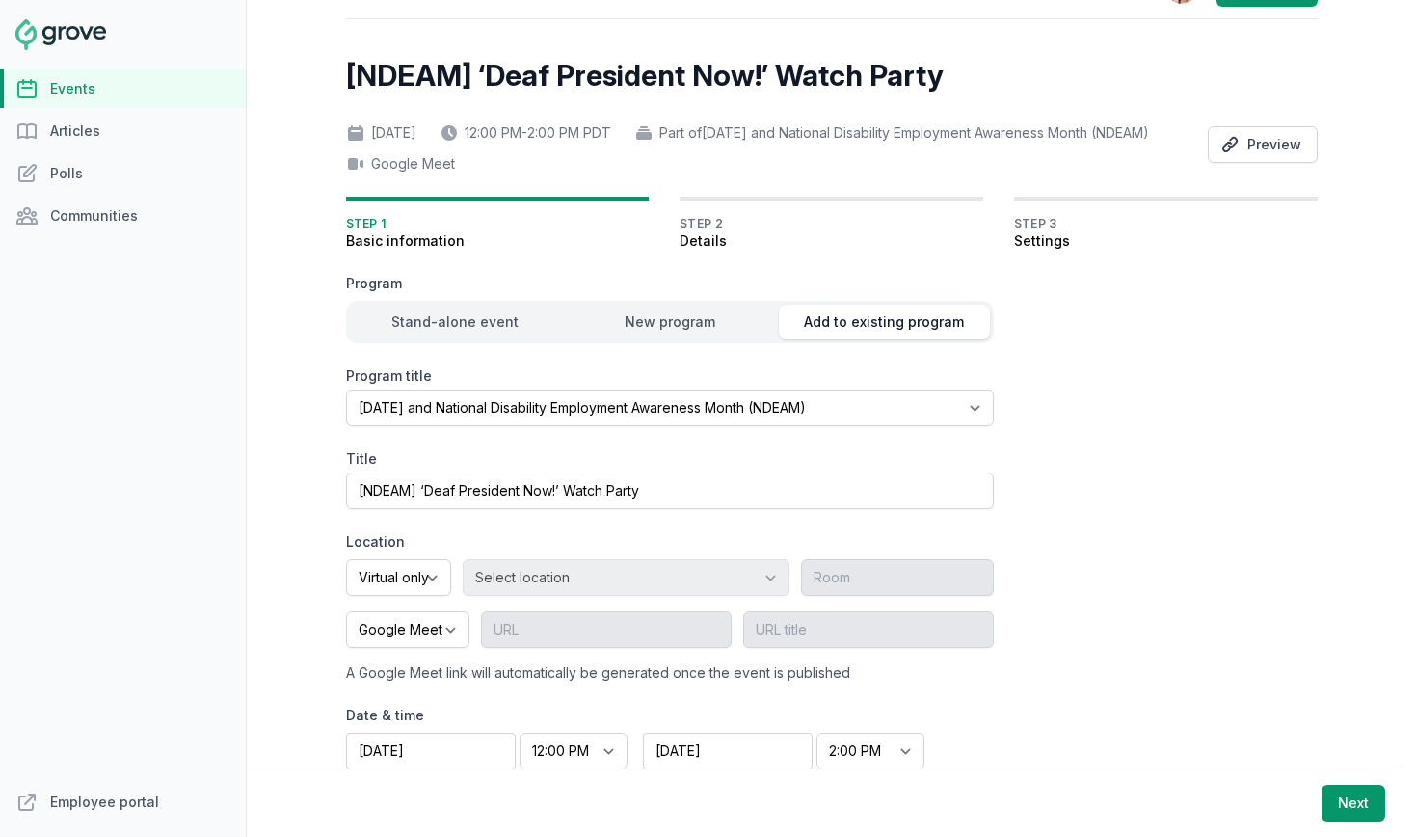
scroll to position [150, 0]
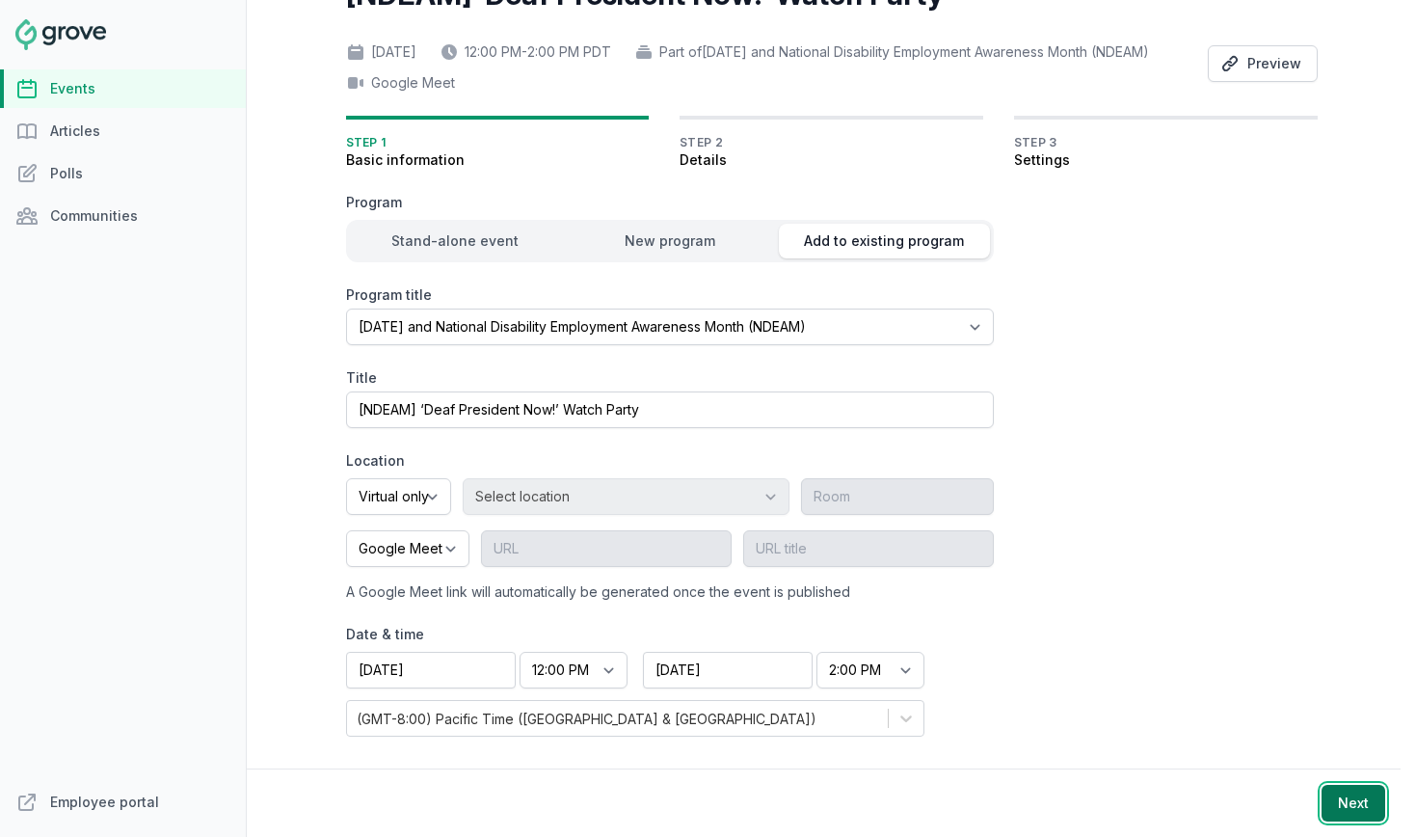
click at [1367, 803] on button "Next" at bounding box center [1354, 803] width 64 height 37
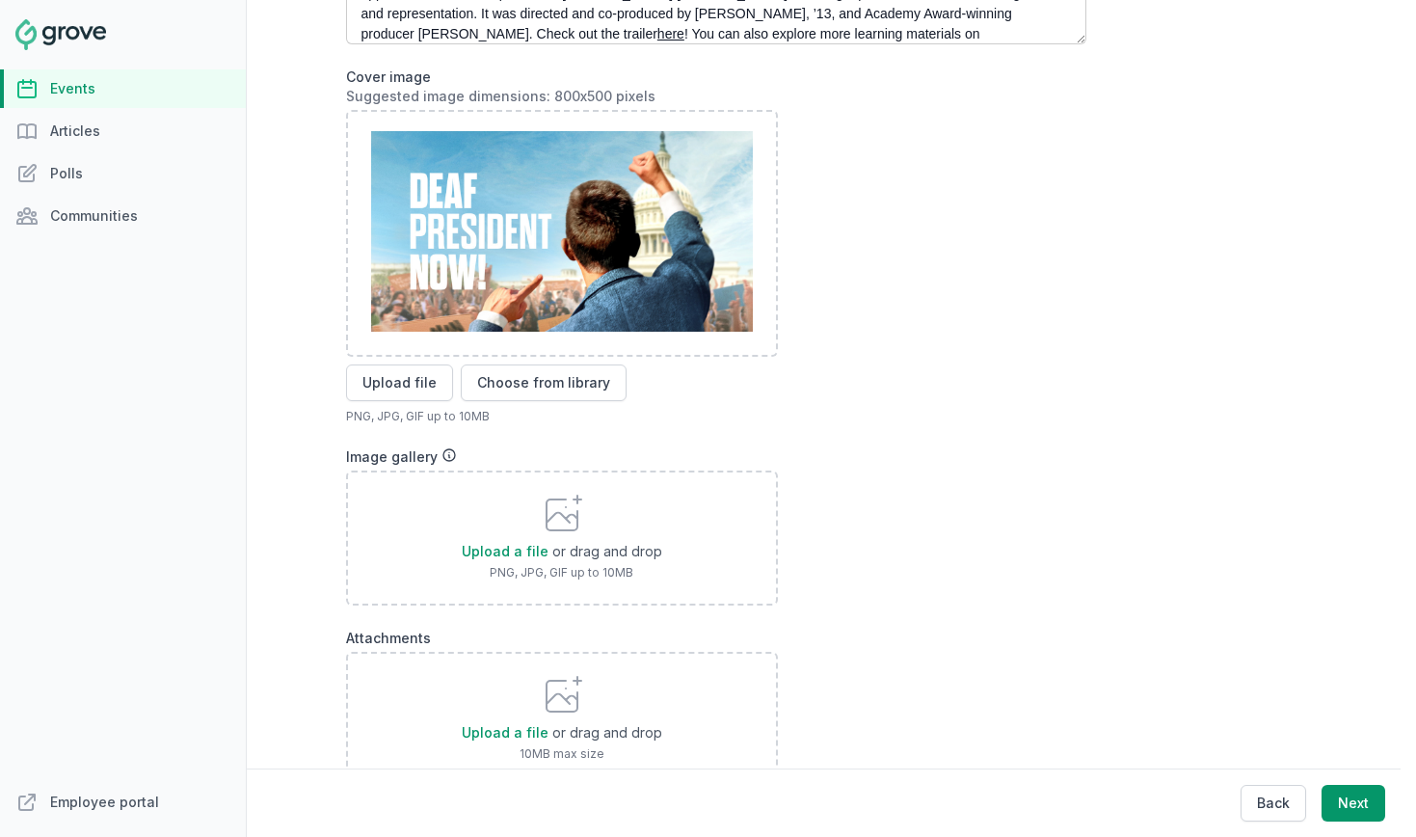
scroll to position [721, 0]
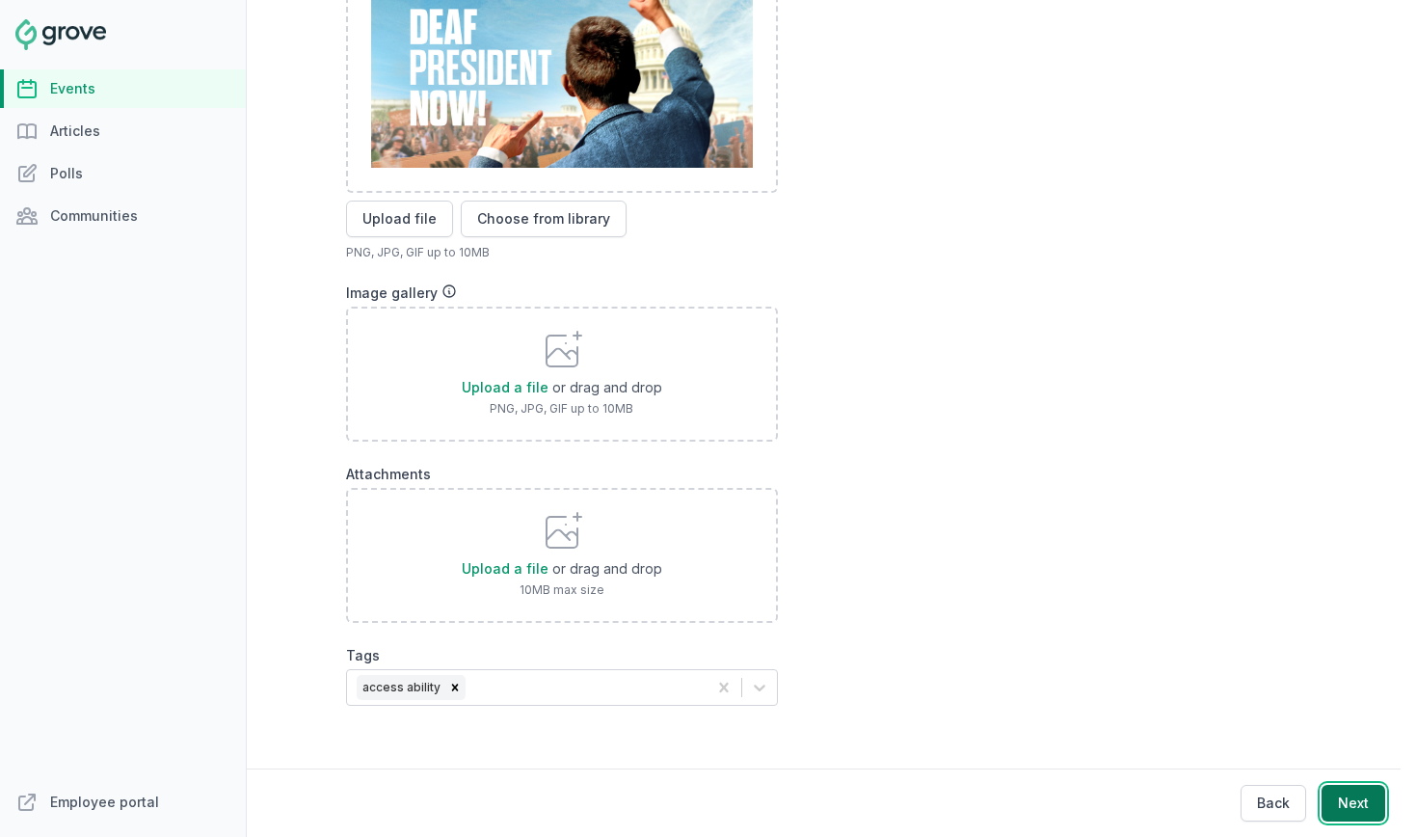
click at [1362, 805] on button "Next" at bounding box center [1354, 803] width 64 height 37
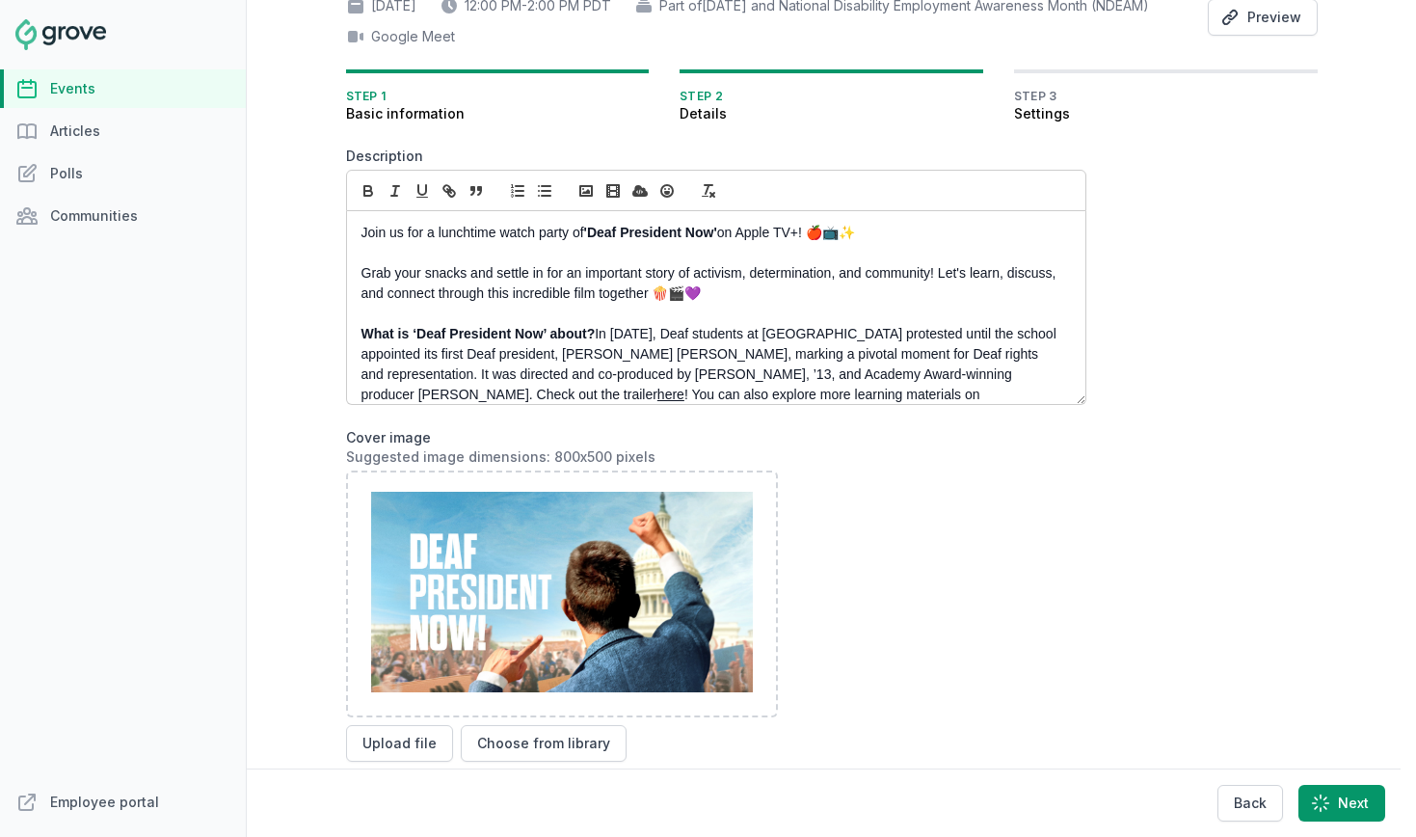
select select "89"
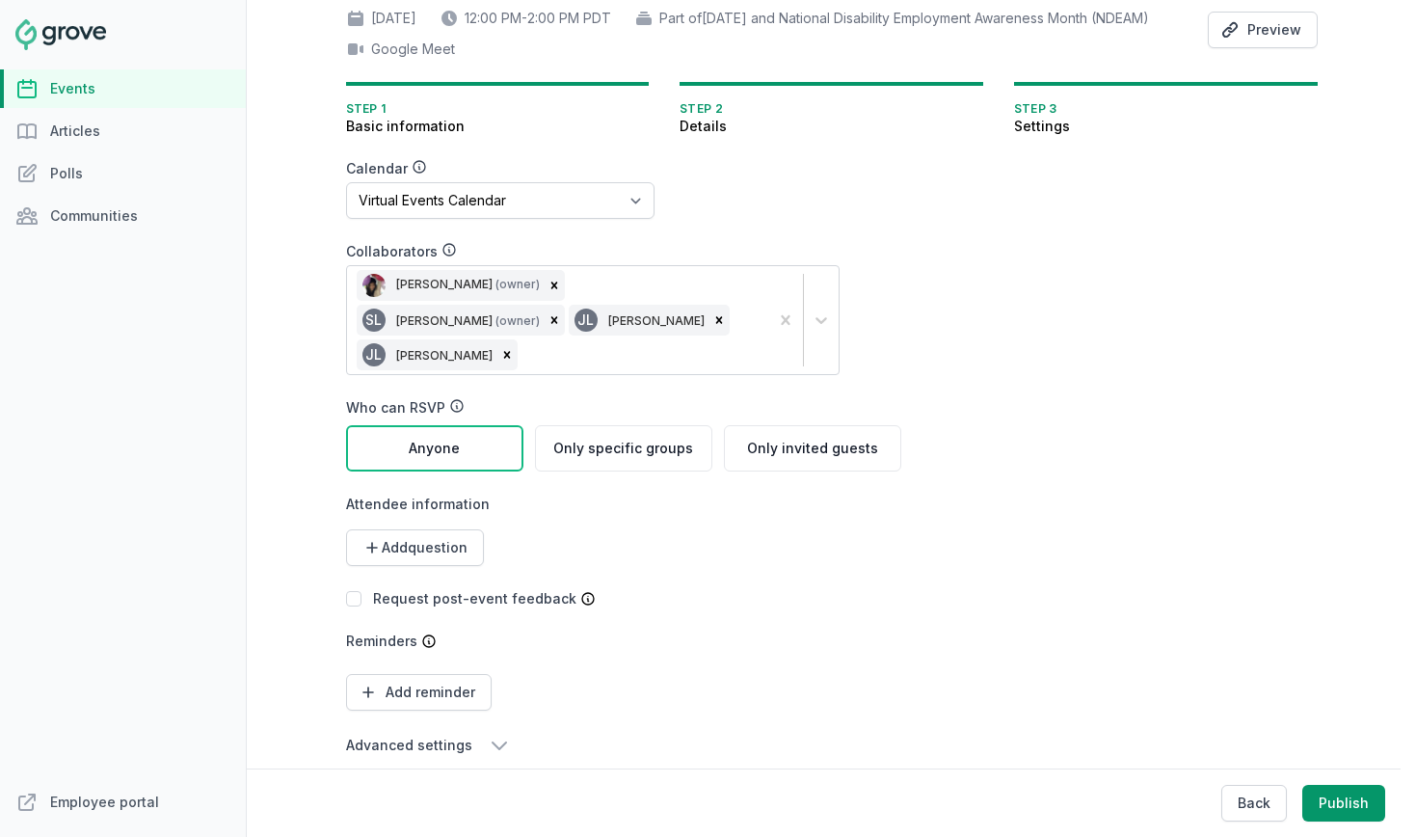
scroll to position [170, 0]
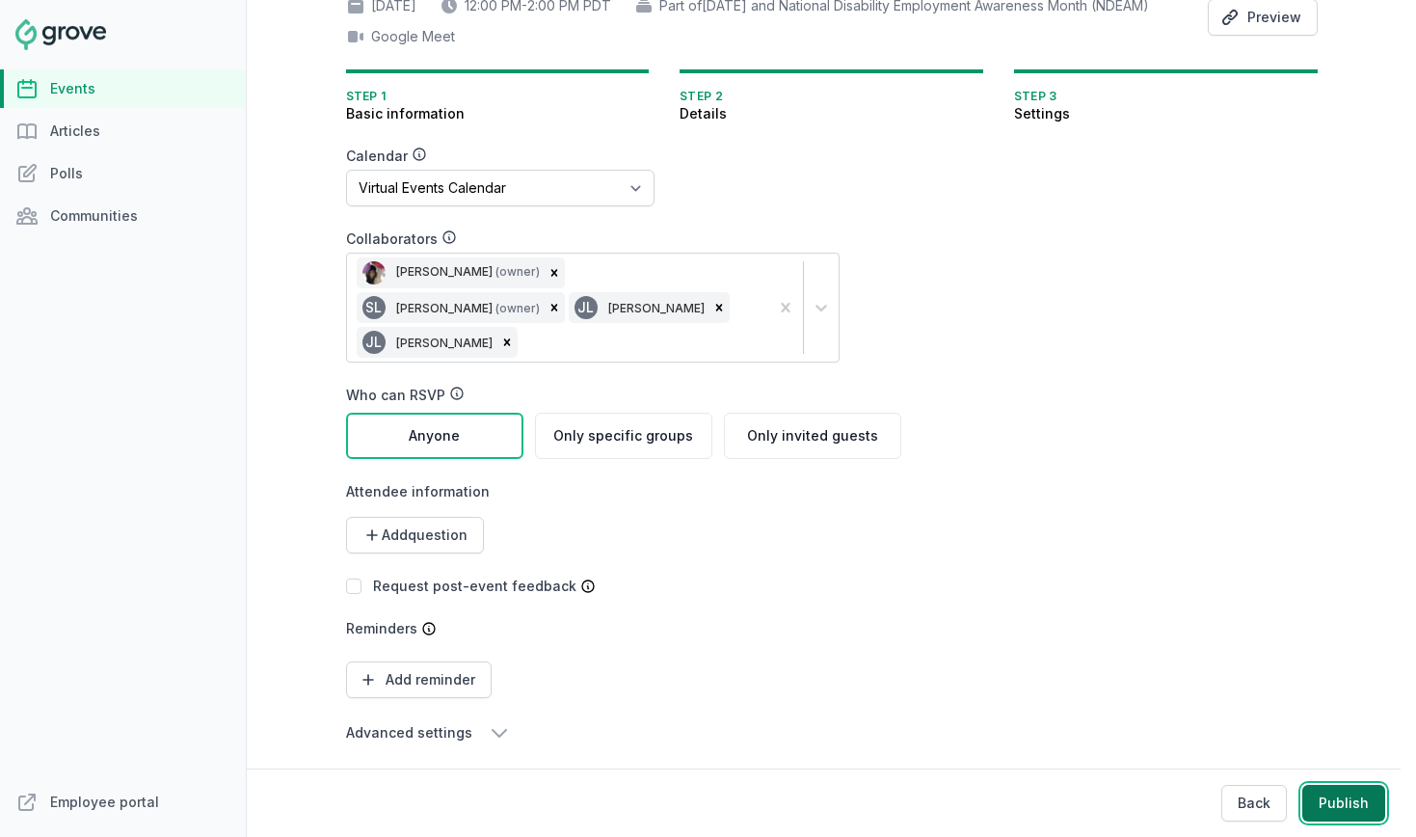
click at [1333, 800] on button "Publish" at bounding box center [1343, 803] width 83 height 37
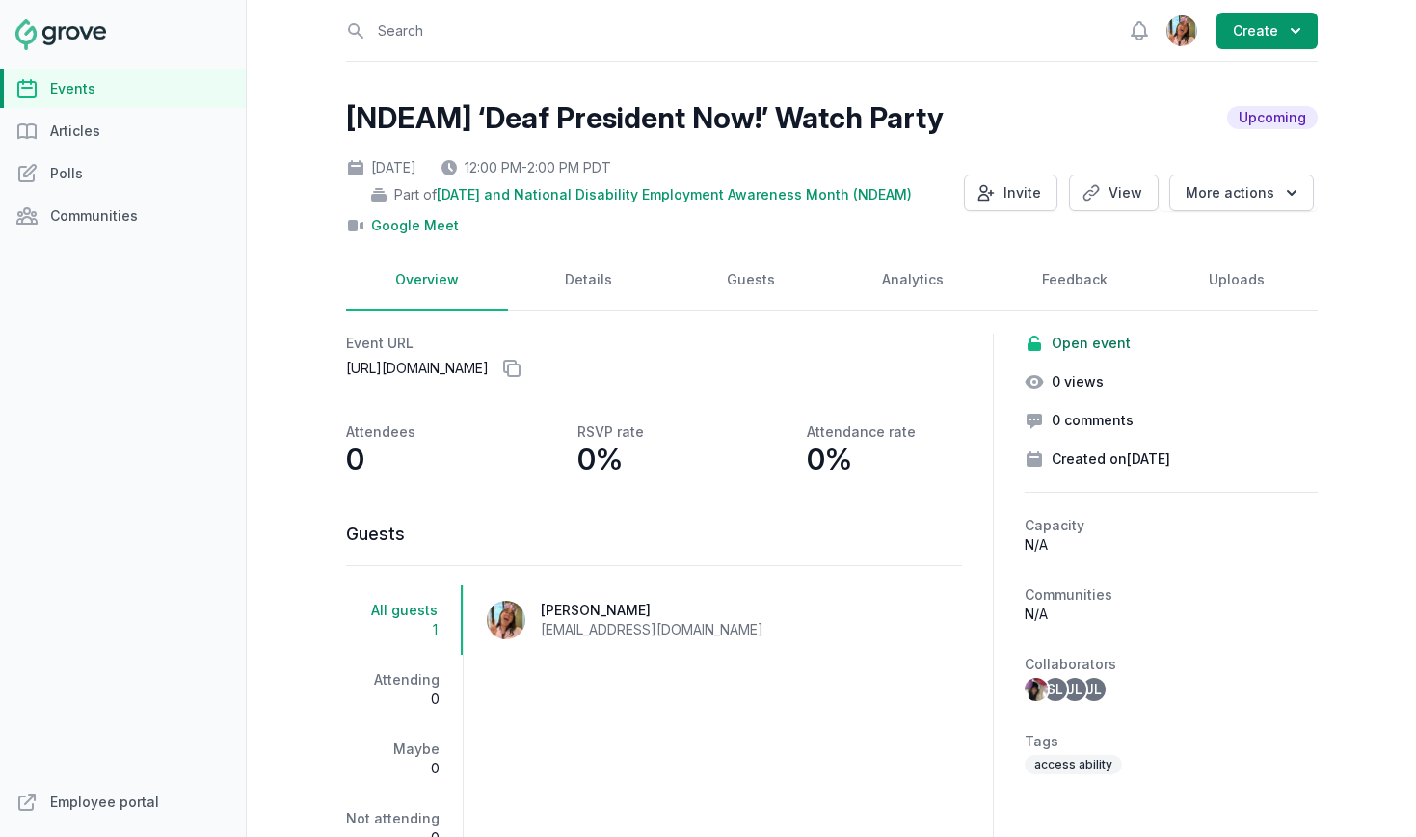
click at [83, 92] on link "Events" at bounding box center [123, 88] width 246 height 39
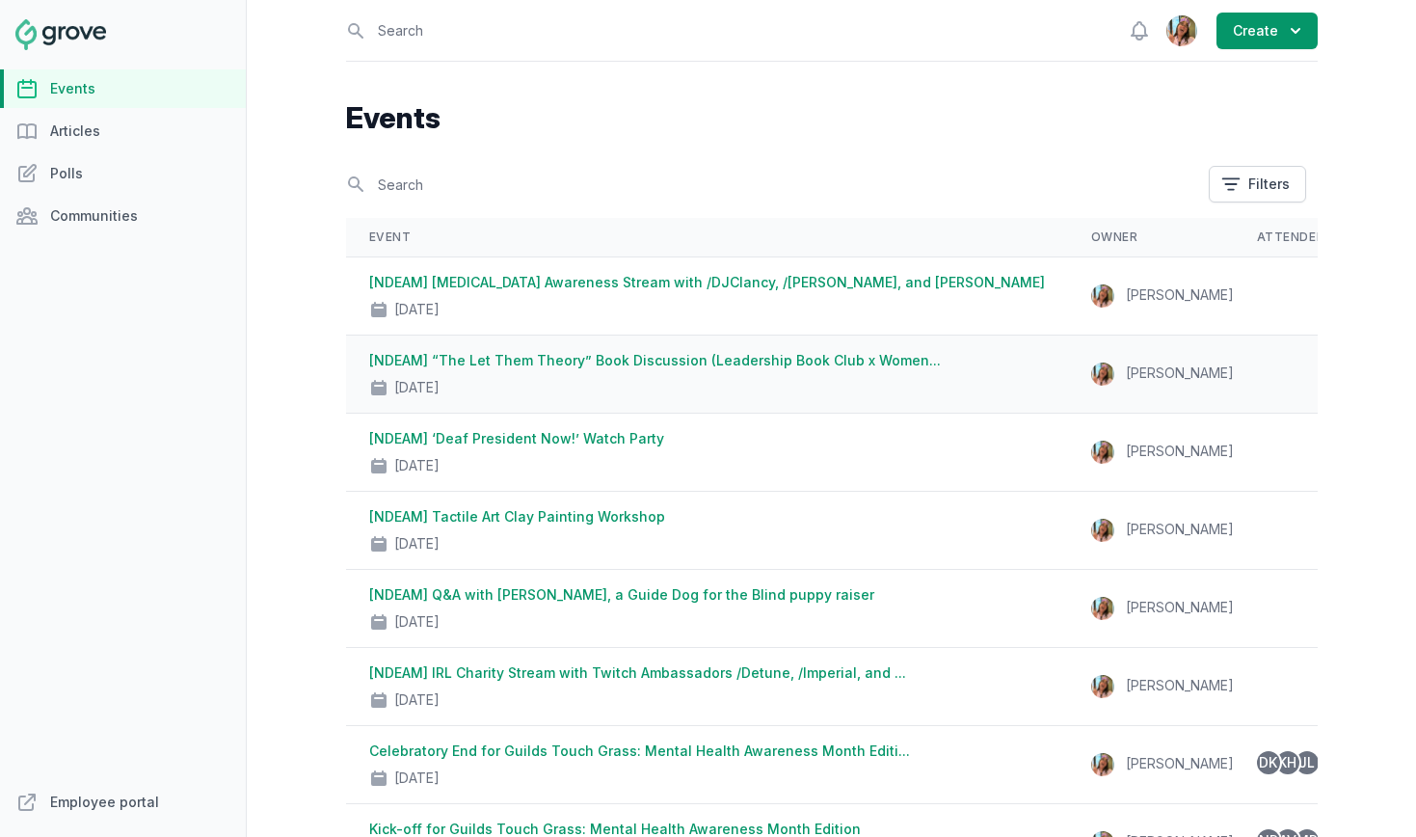
click at [663, 362] on link "[NDEAM] “The Let Them Theory” Book Discussion (Leadership Book Club x Women..." at bounding box center [655, 360] width 572 height 16
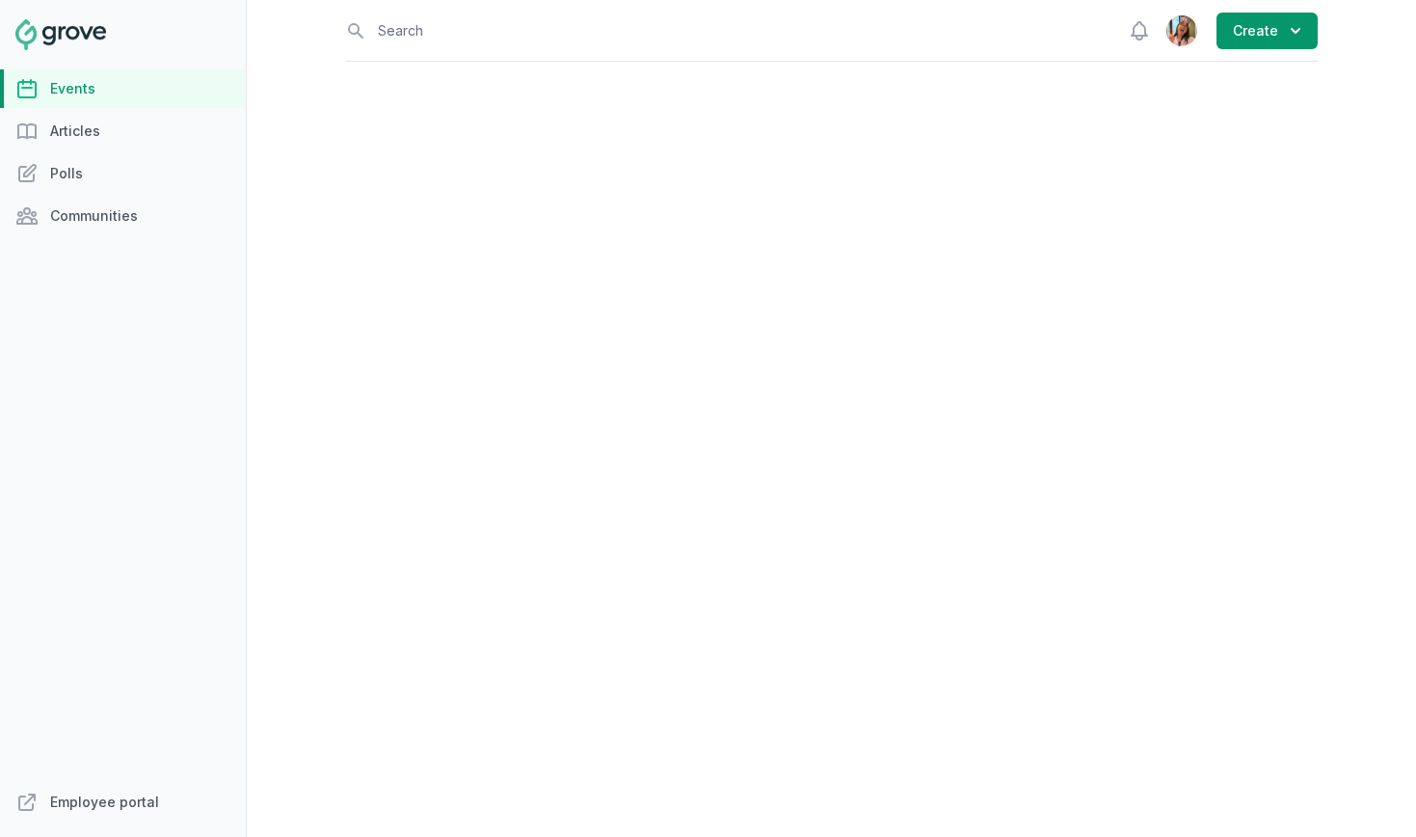
select select "96"
select select "virtual"
select select "12:00 PM"
select select "1:00 PM"
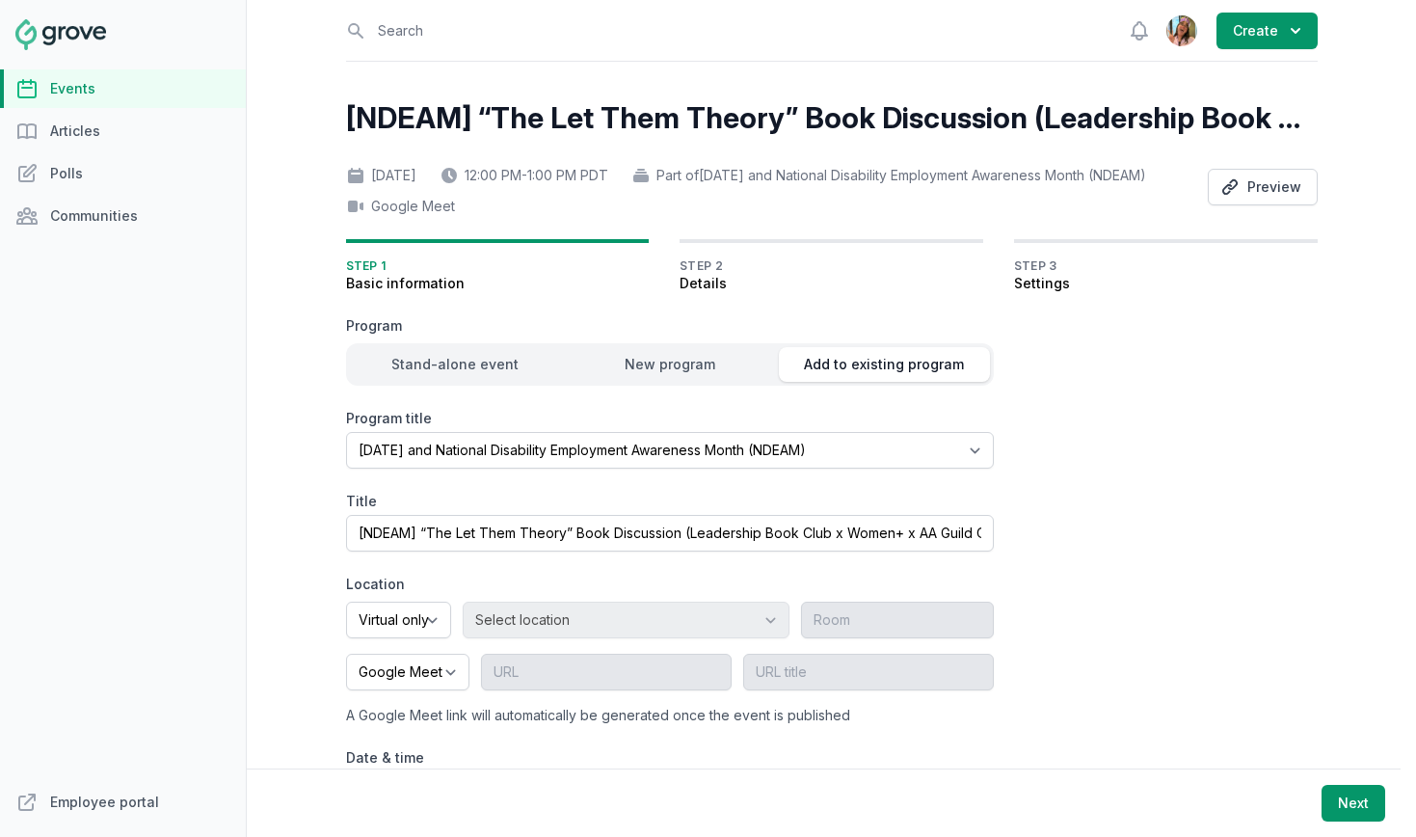
scroll to position [150, 0]
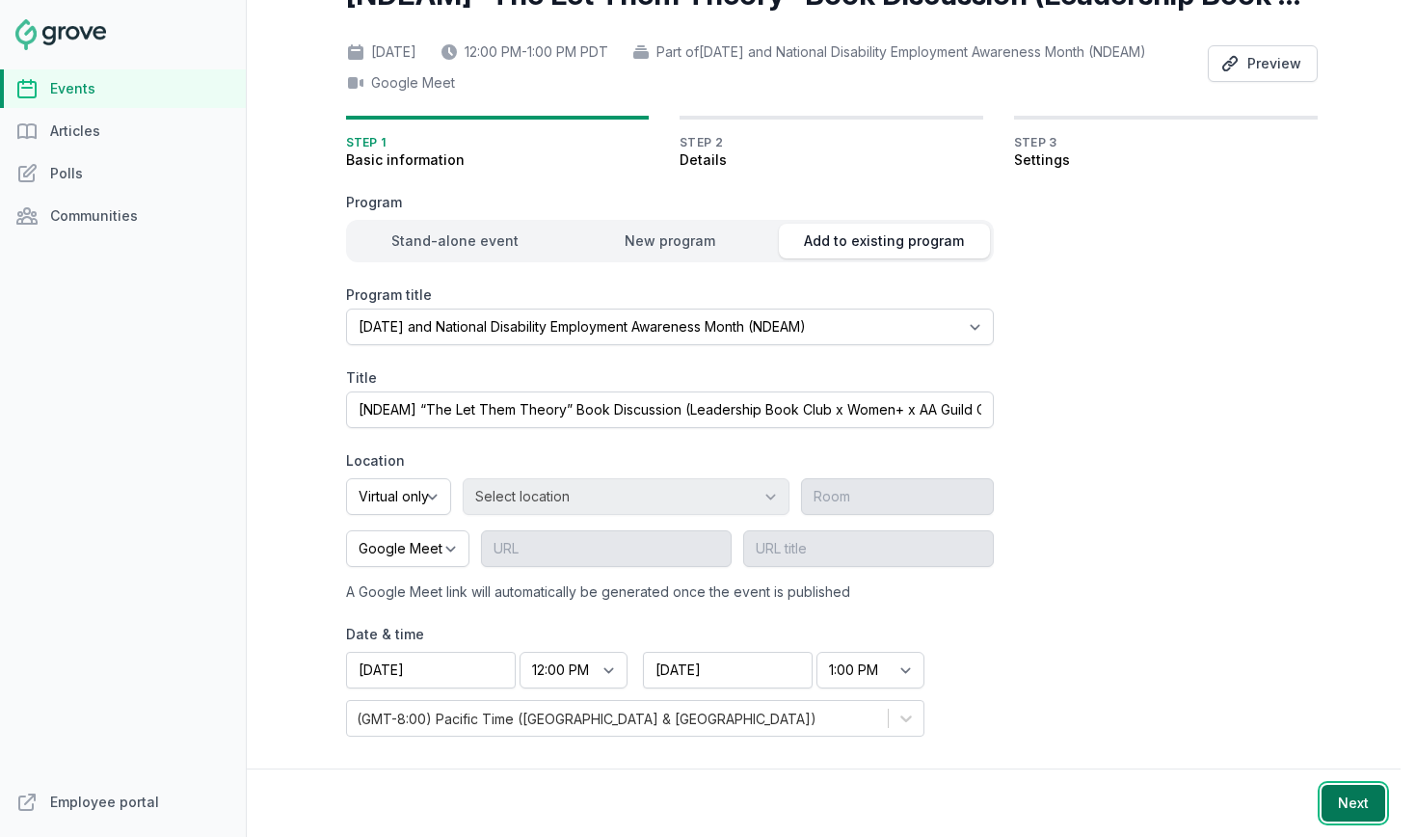
click at [1352, 802] on button "Next" at bounding box center [1354, 803] width 64 height 37
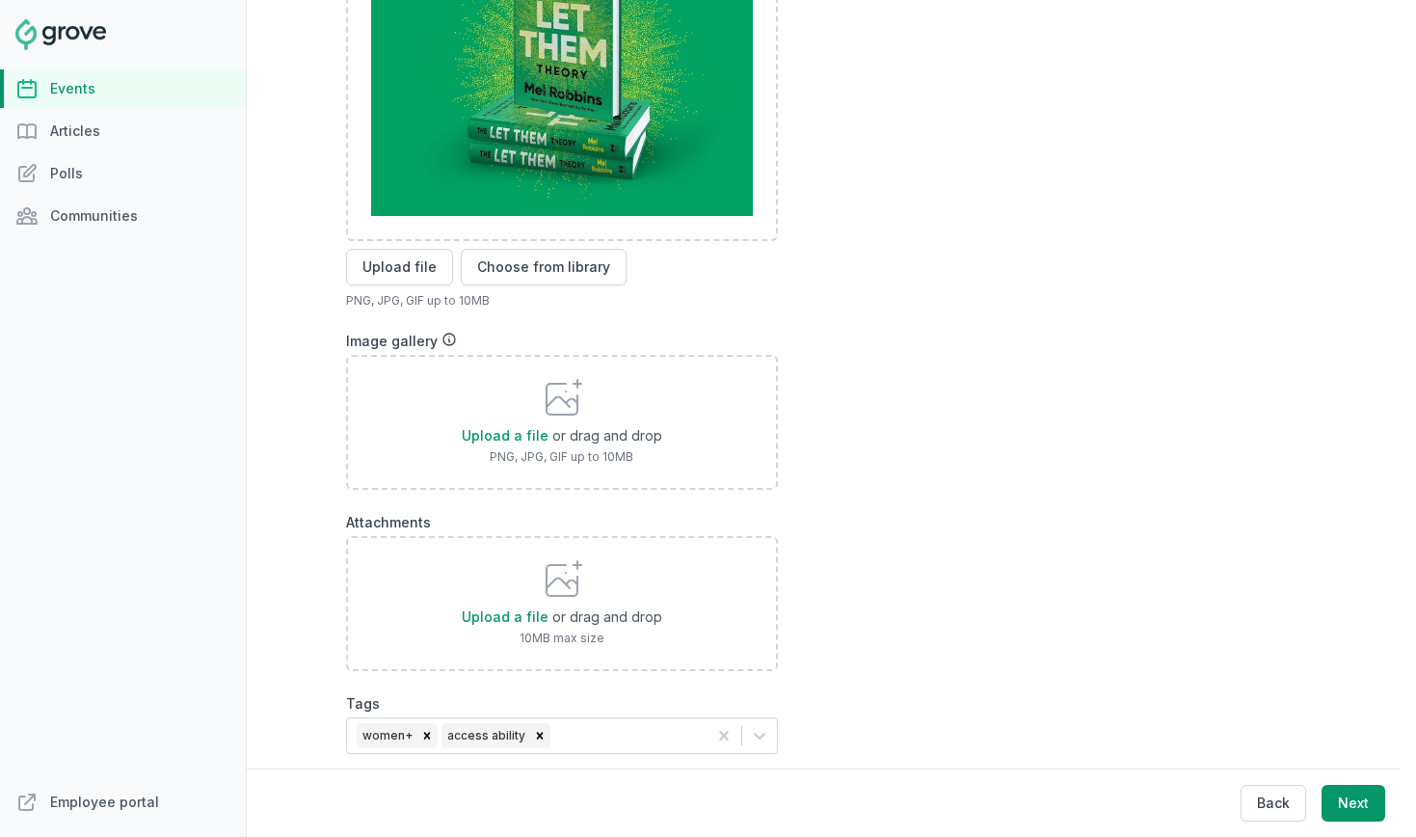
scroll to position [796, 0]
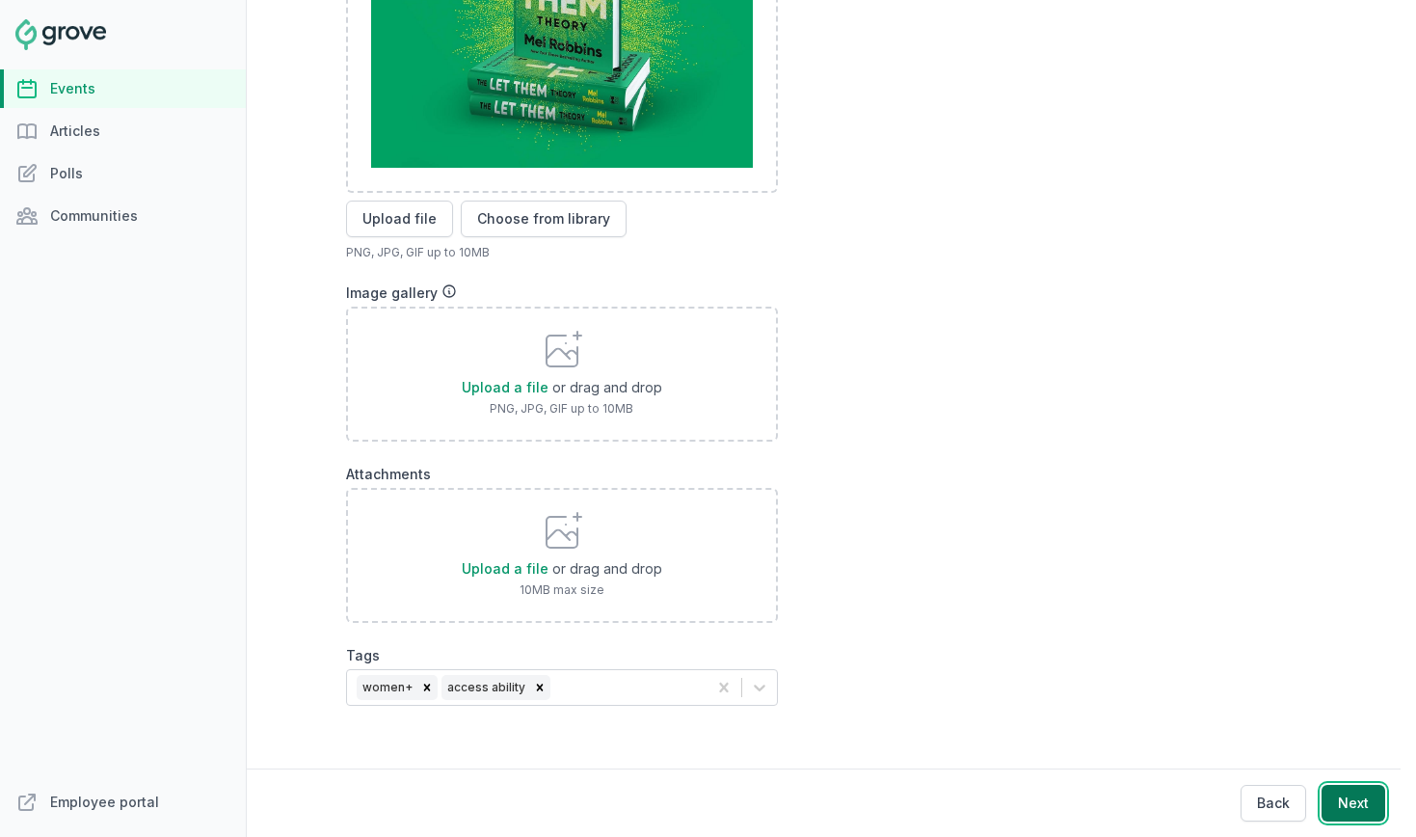
click at [1368, 792] on button "Next" at bounding box center [1354, 803] width 64 height 37
select select "89"
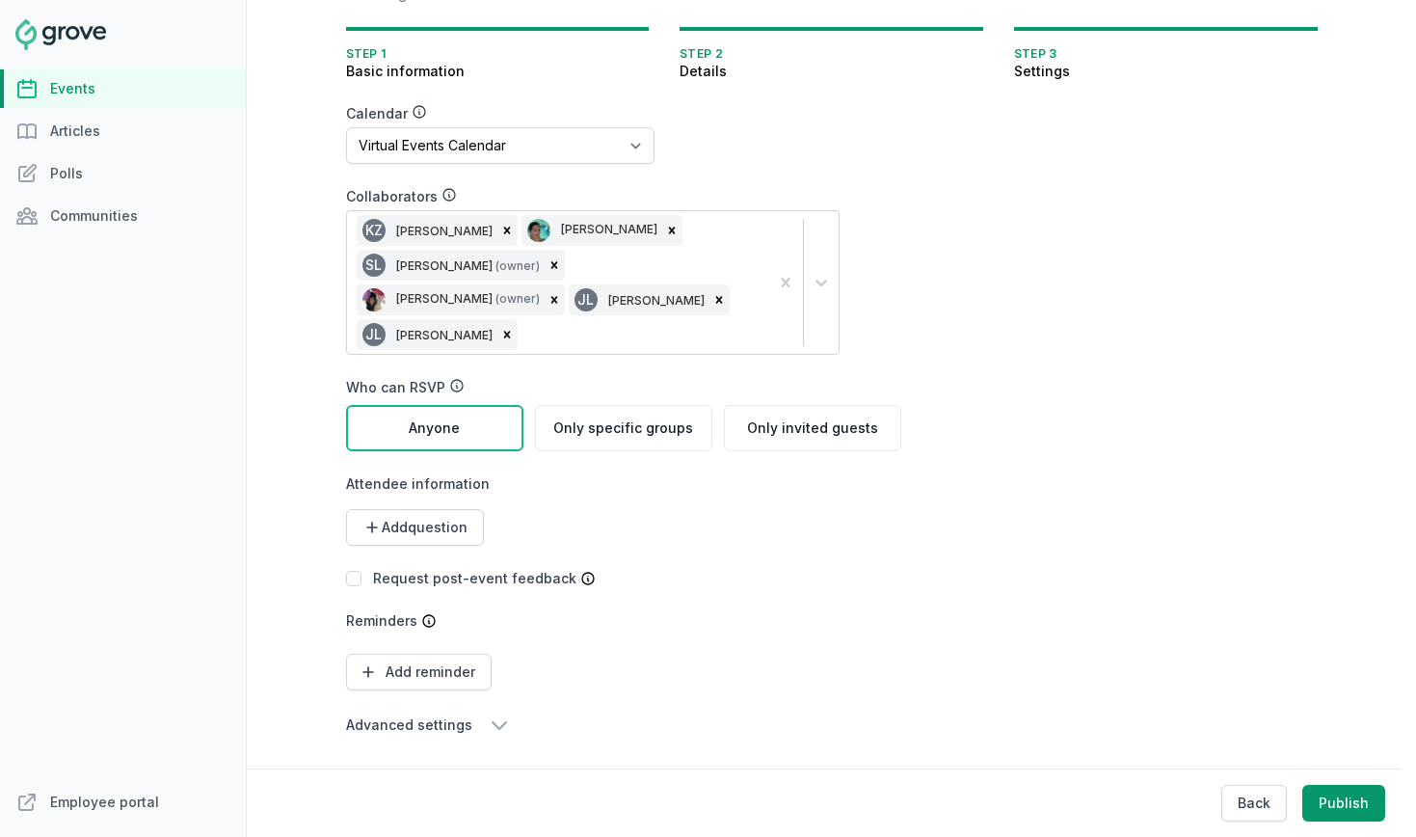
scroll to position [204, 0]
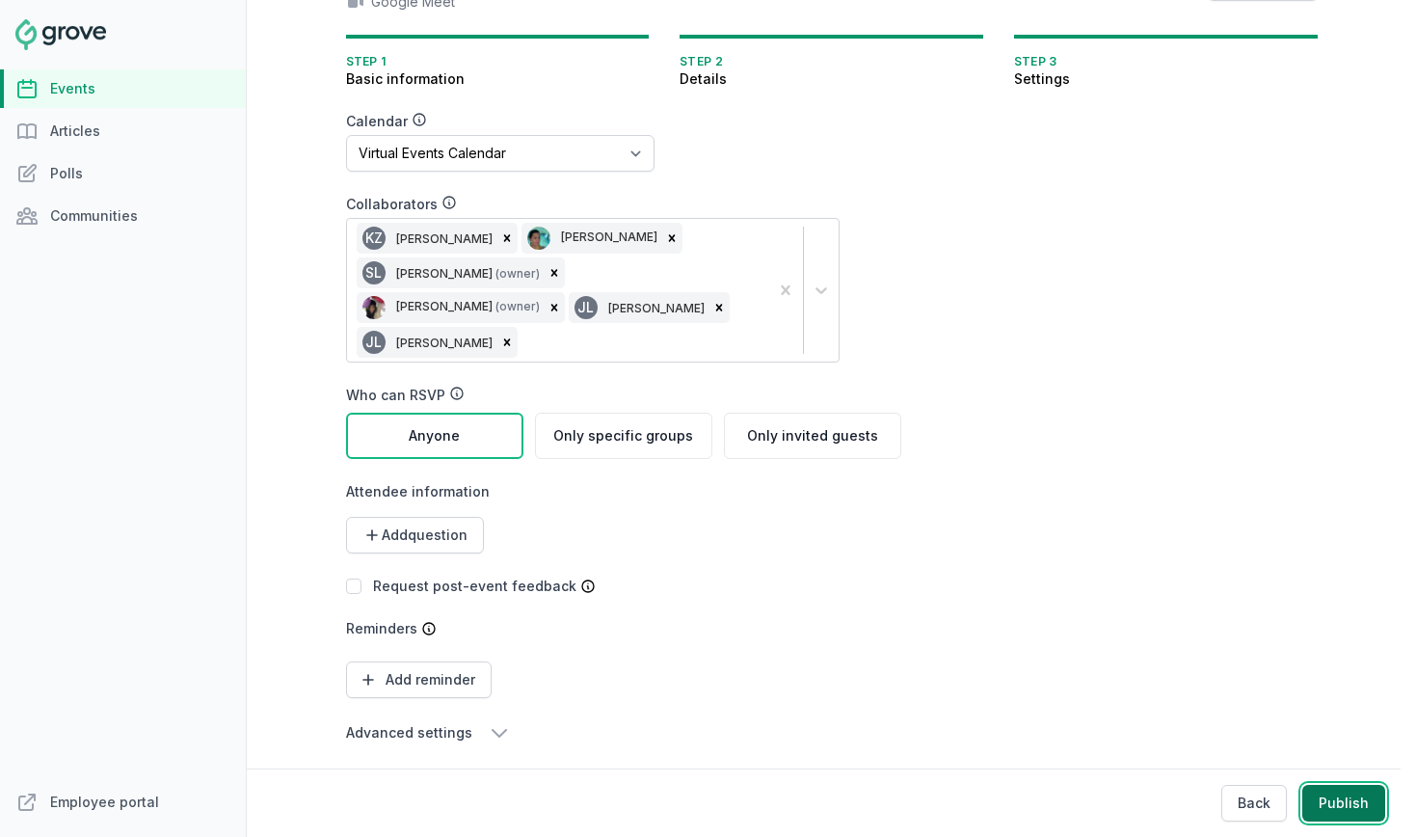
click at [1364, 802] on button "Publish" at bounding box center [1343, 803] width 83 height 37
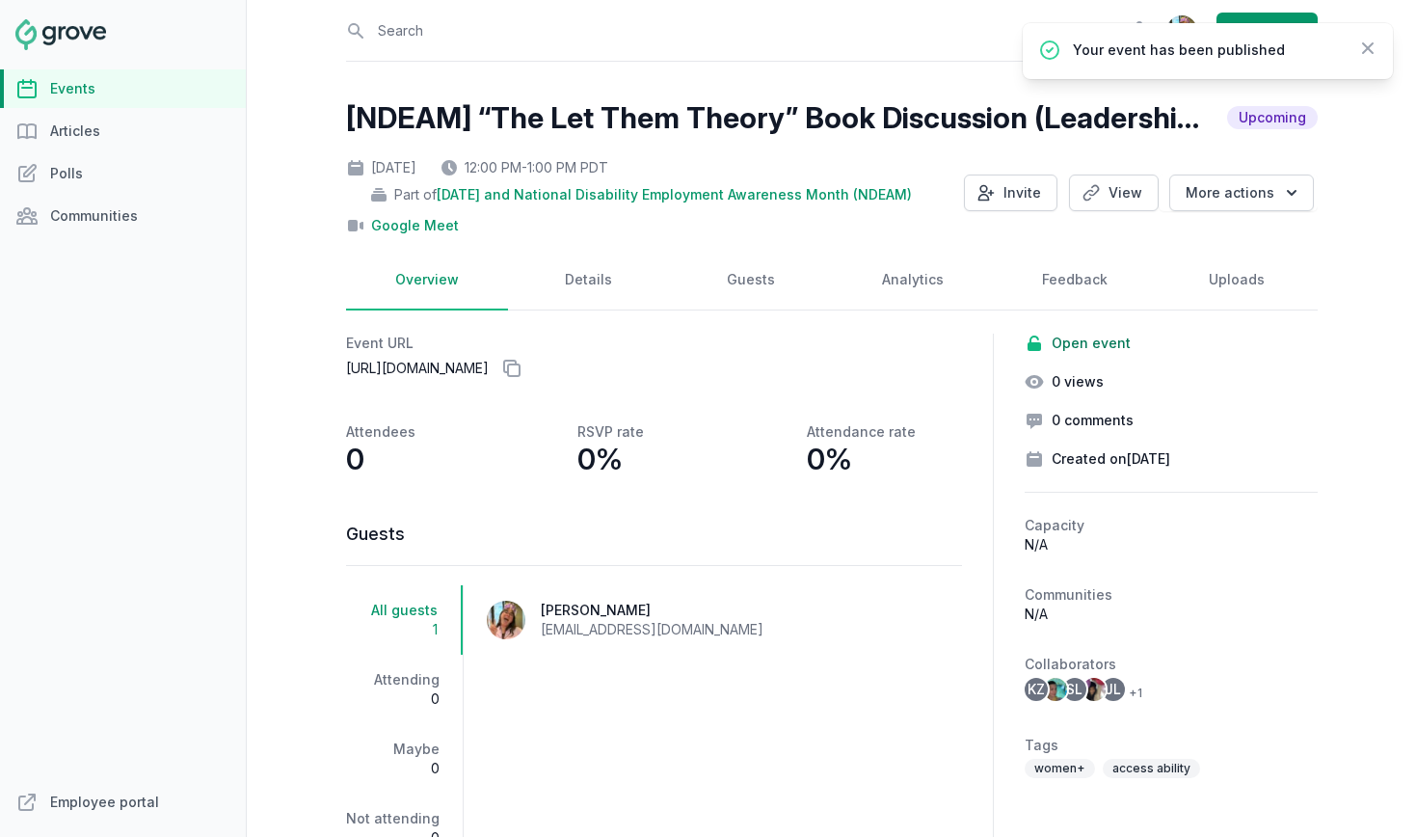
click at [26, 88] on icon at bounding box center [26, 88] width 17 height 17
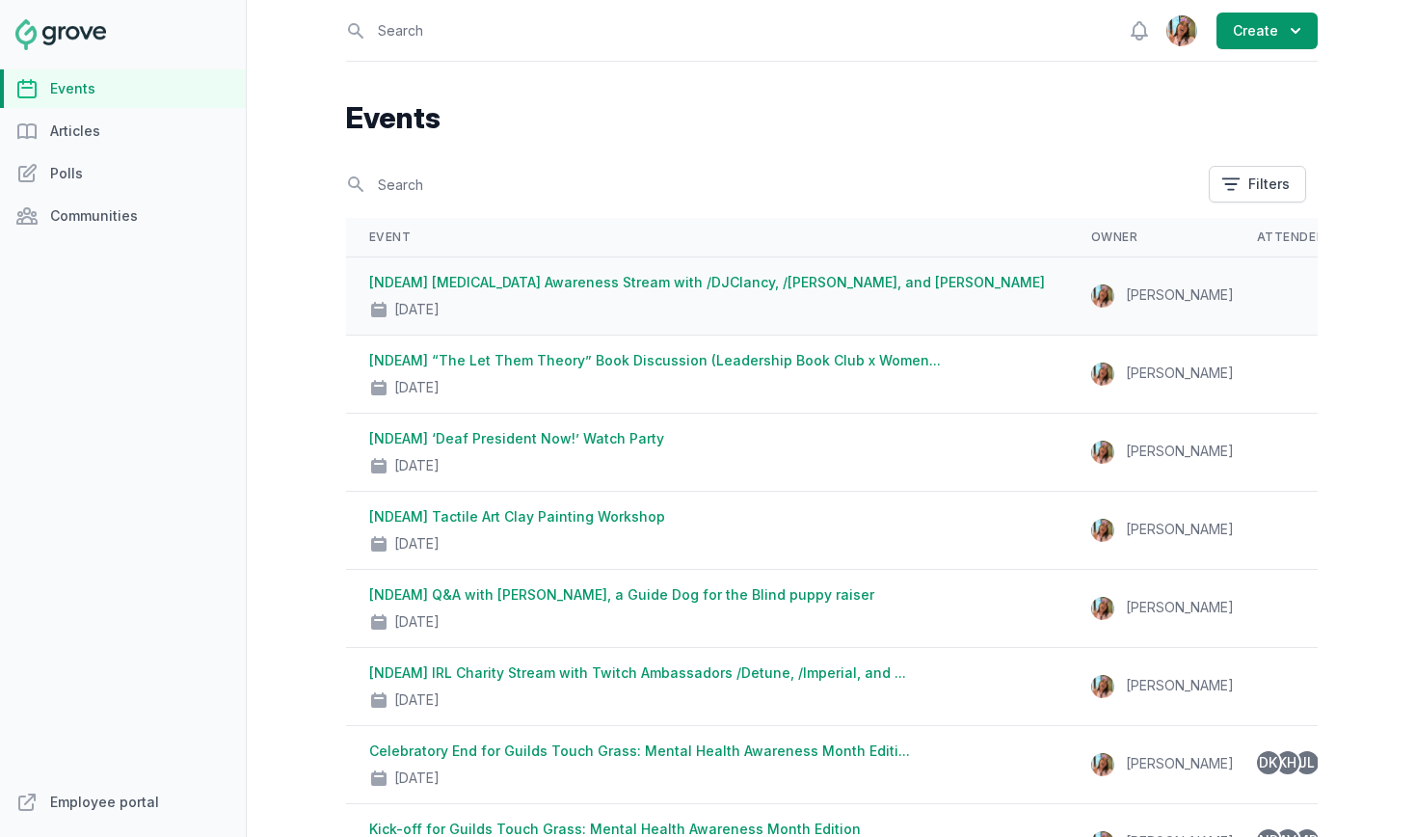
click at [644, 281] on link "[NDEAM] ADHD Awareness Stream with /DJClancy, /Meadow, and Cassandra Reyna" at bounding box center [707, 282] width 676 height 16
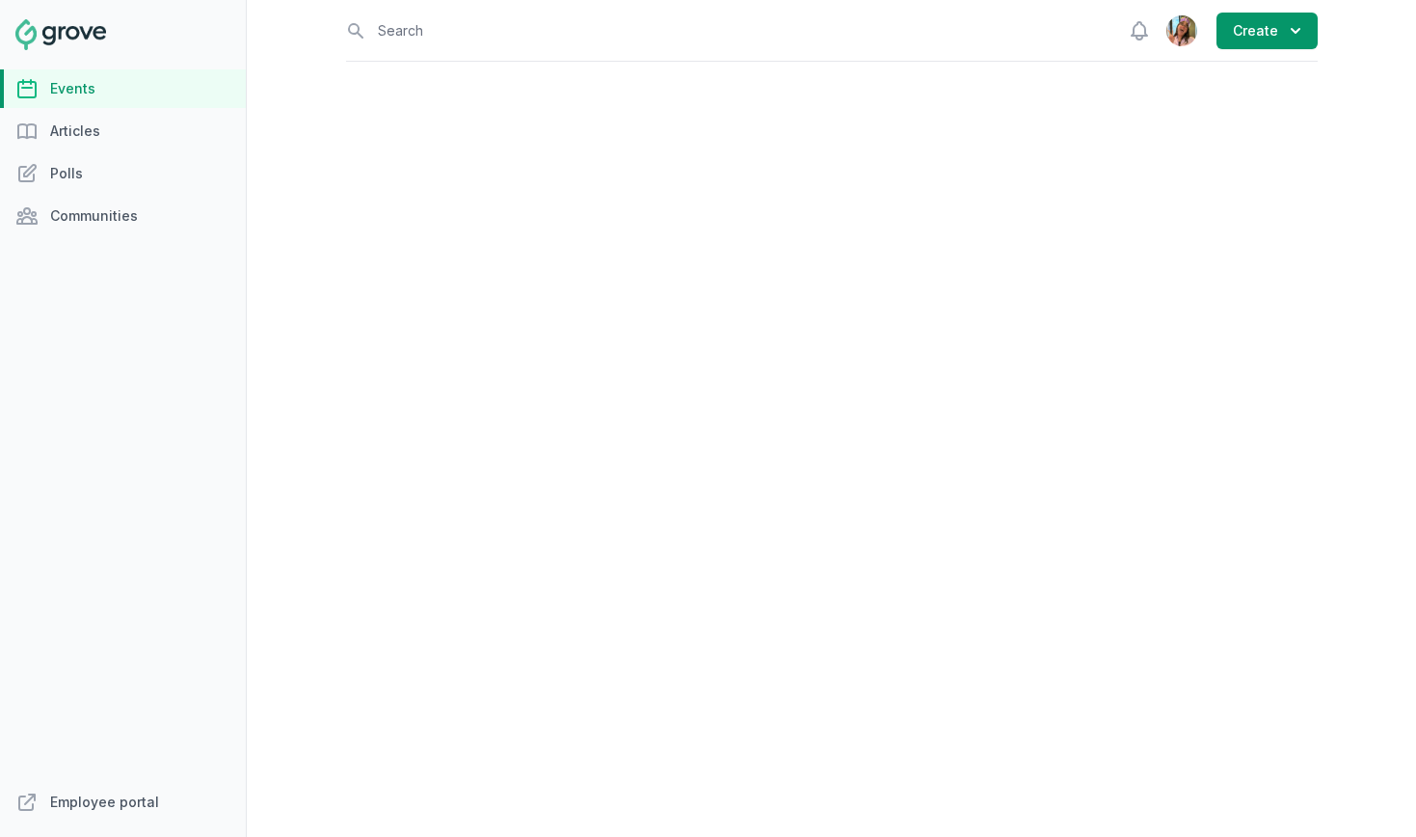
select select "96"
select select "virtual"
select select "false"
select select "4:00 PM"
select select "6:00 PM"
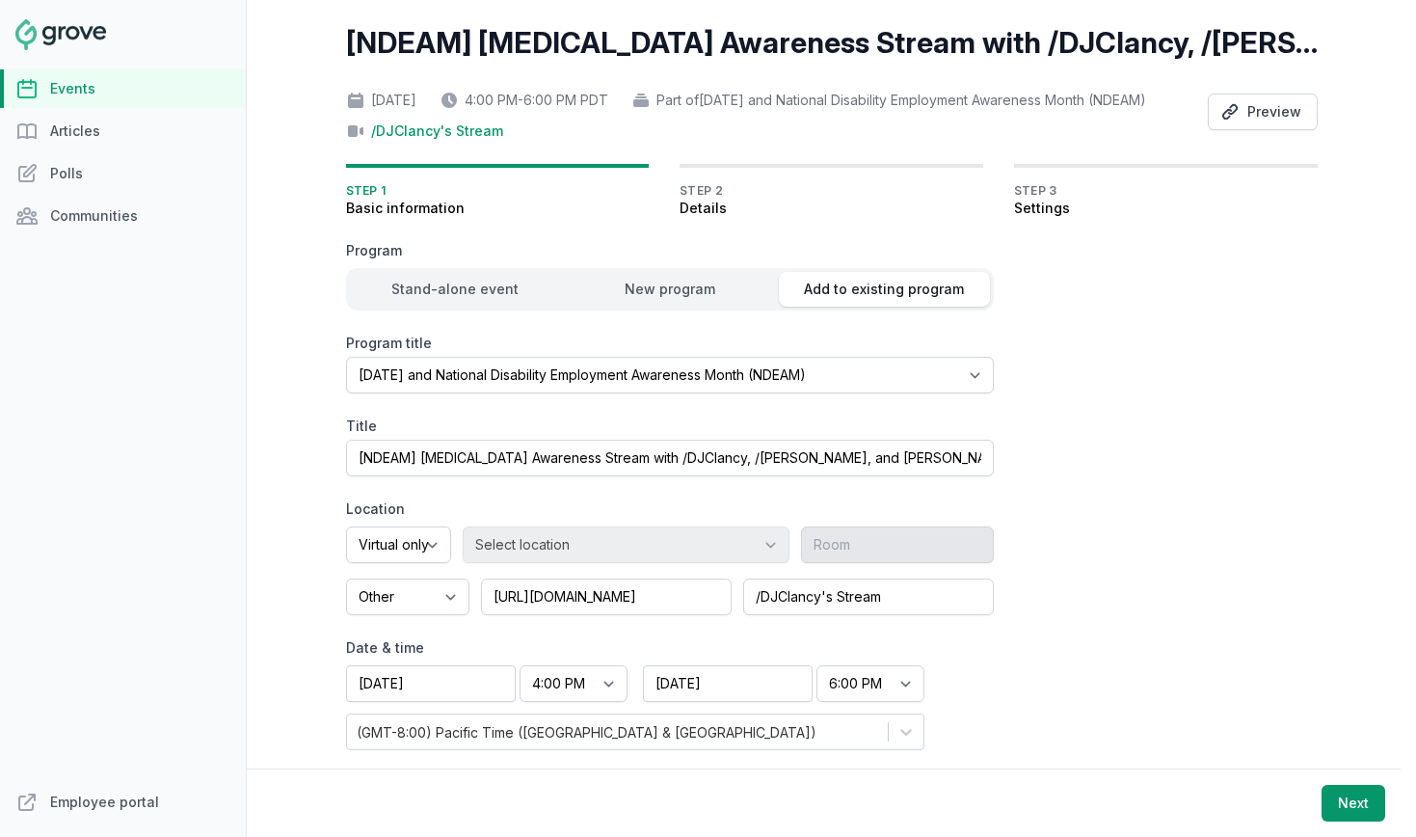
scroll to position [116, 0]
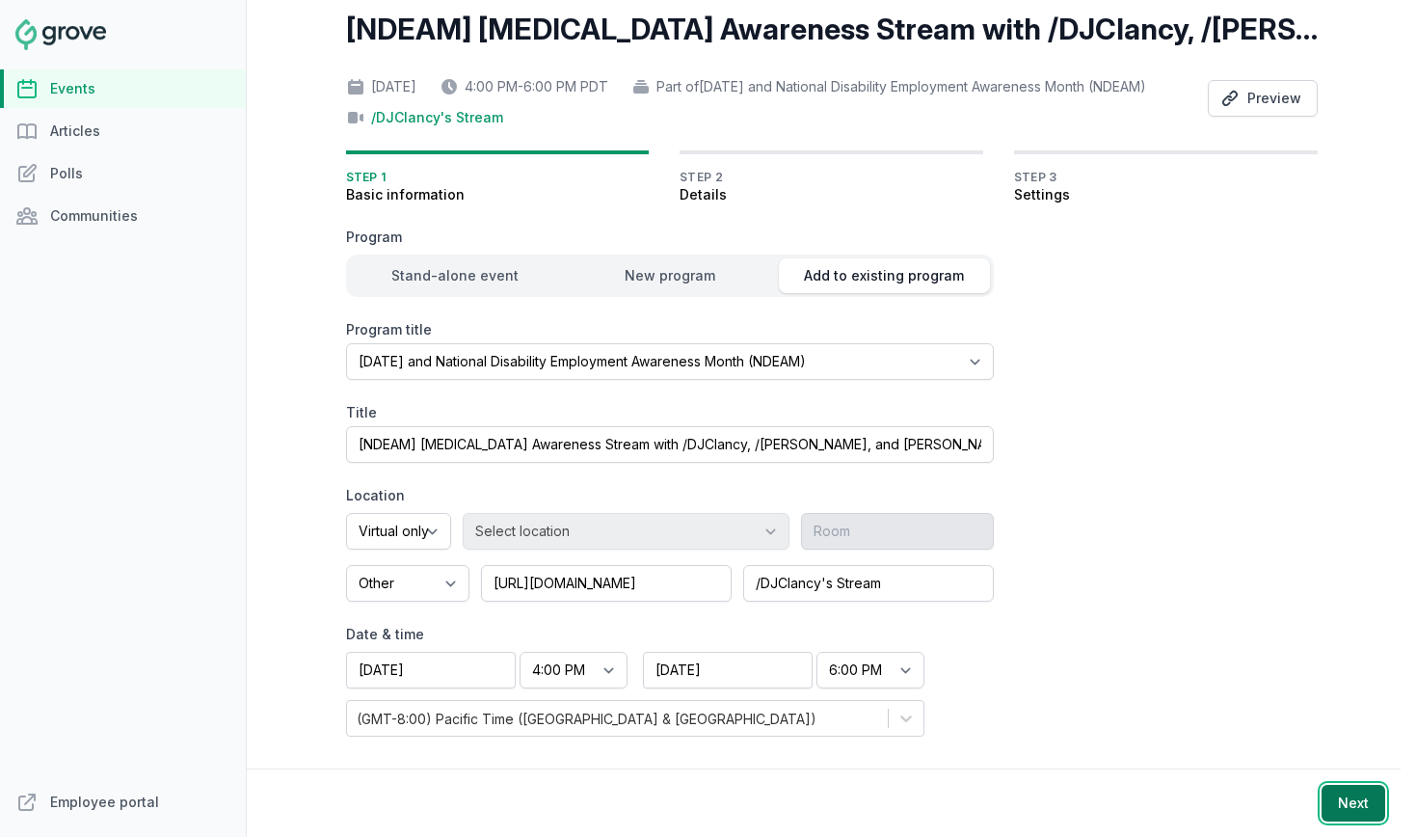
click at [1357, 805] on button "Next" at bounding box center [1354, 803] width 64 height 37
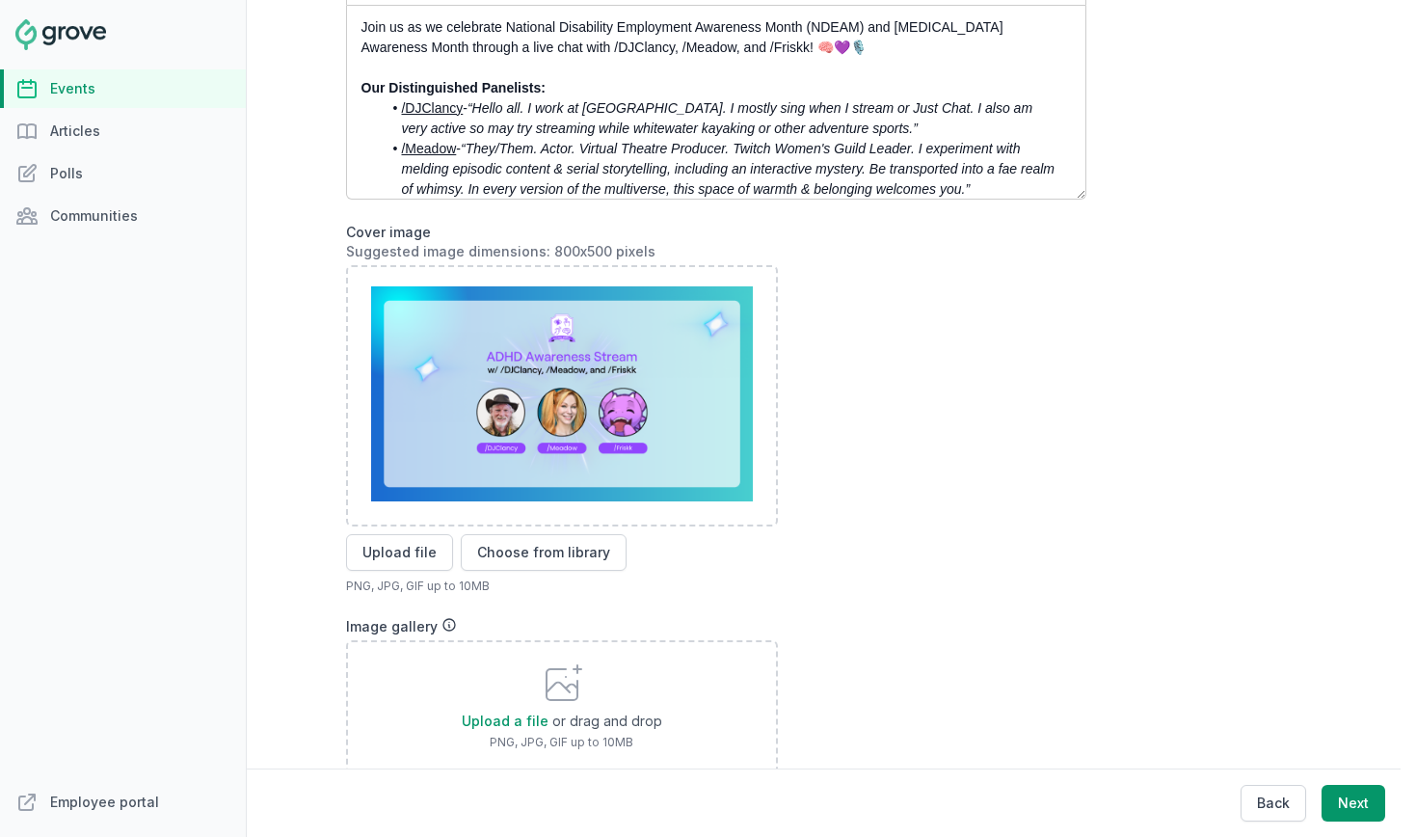
scroll to position [439, 0]
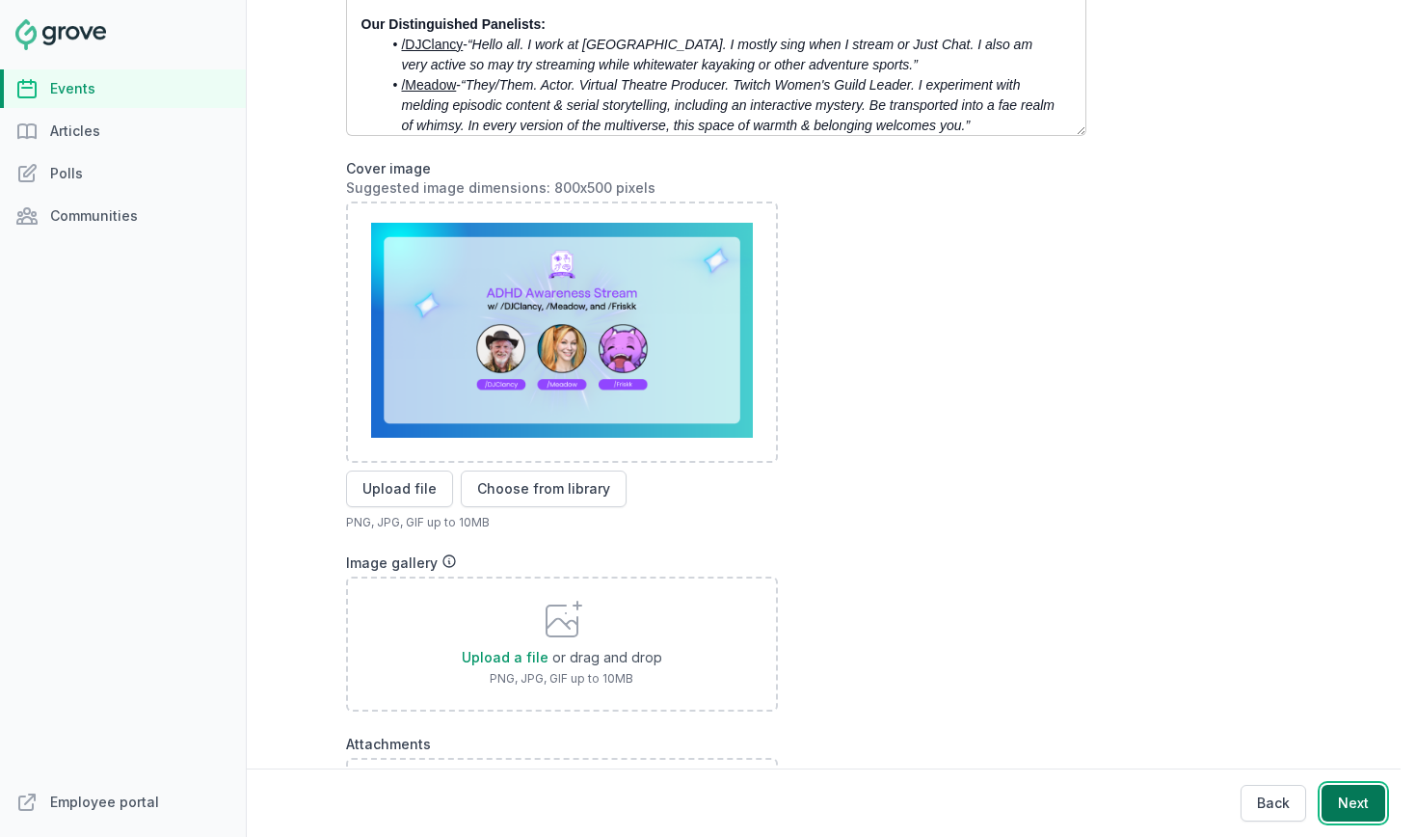
click at [1370, 806] on button "Next" at bounding box center [1354, 803] width 64 height 37
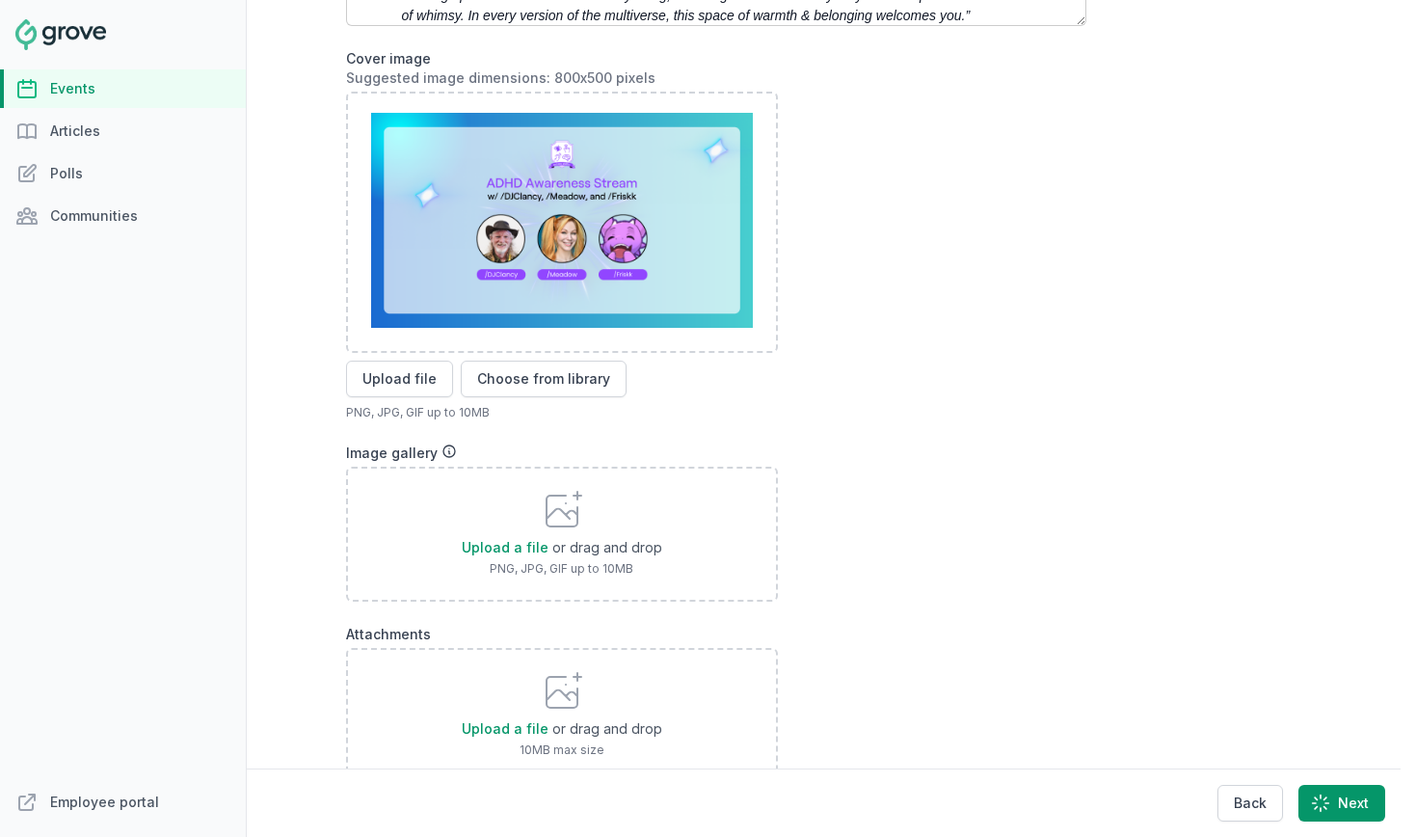
scroll to position [204, 0]
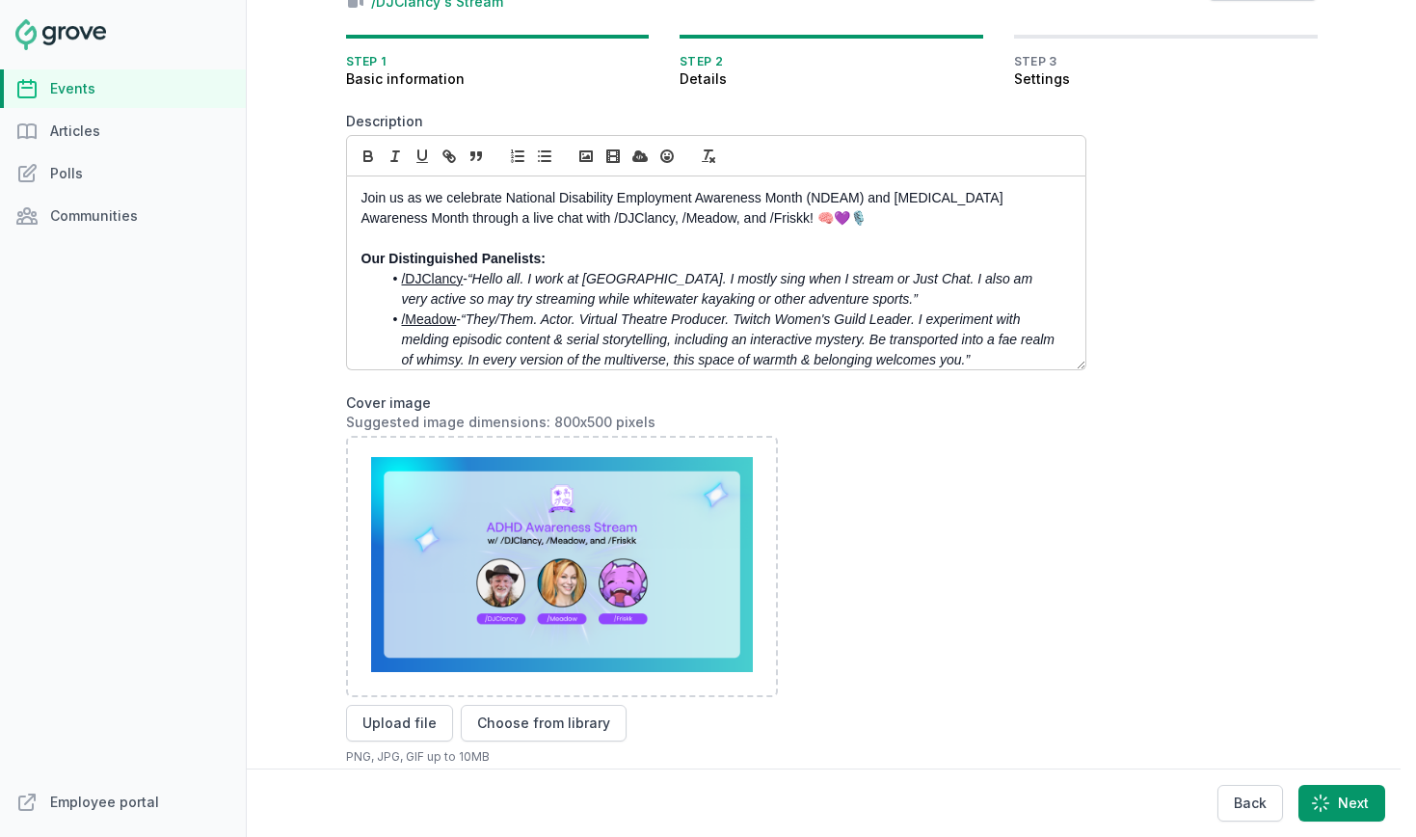
select select "89"
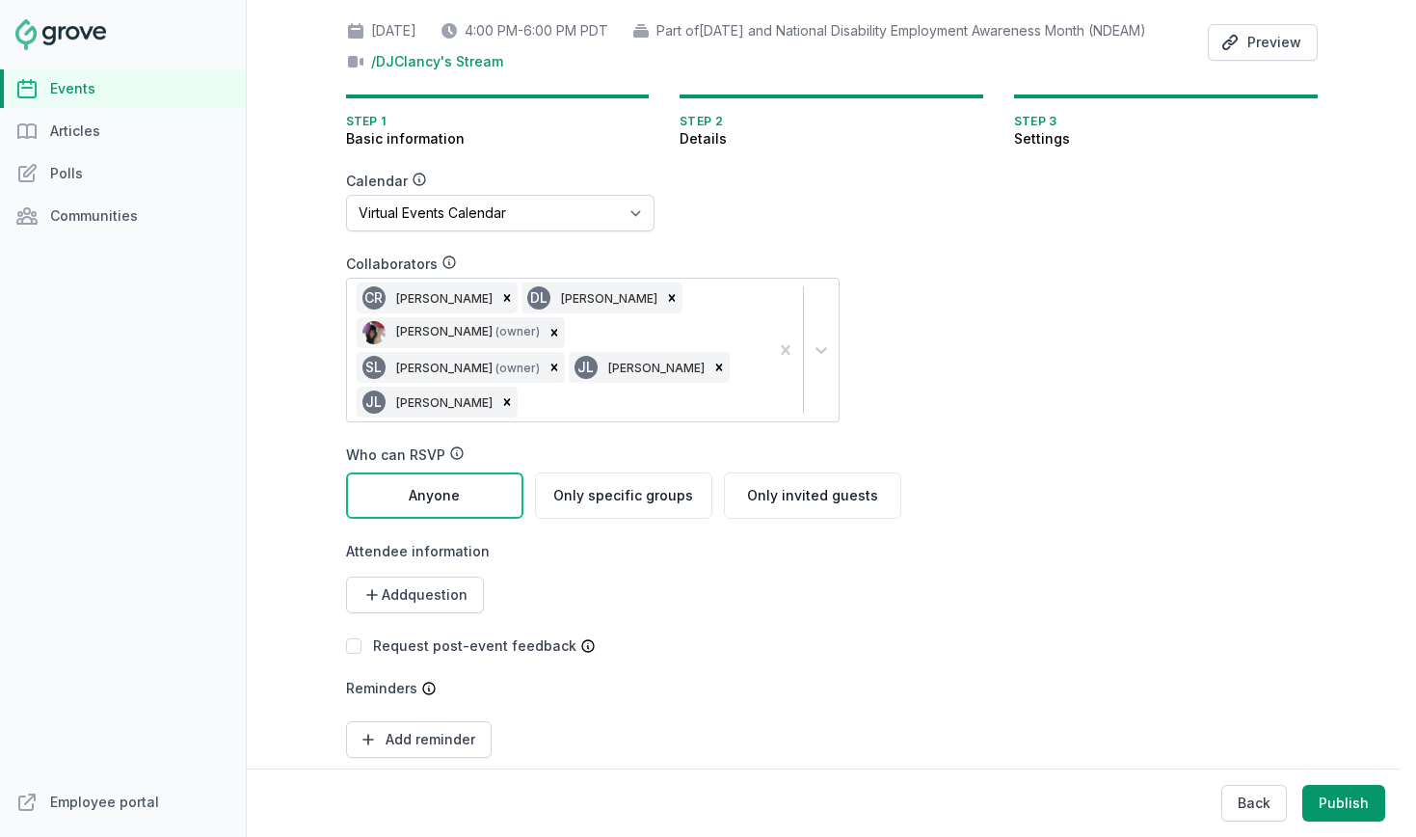
scroll to position [0, 0]
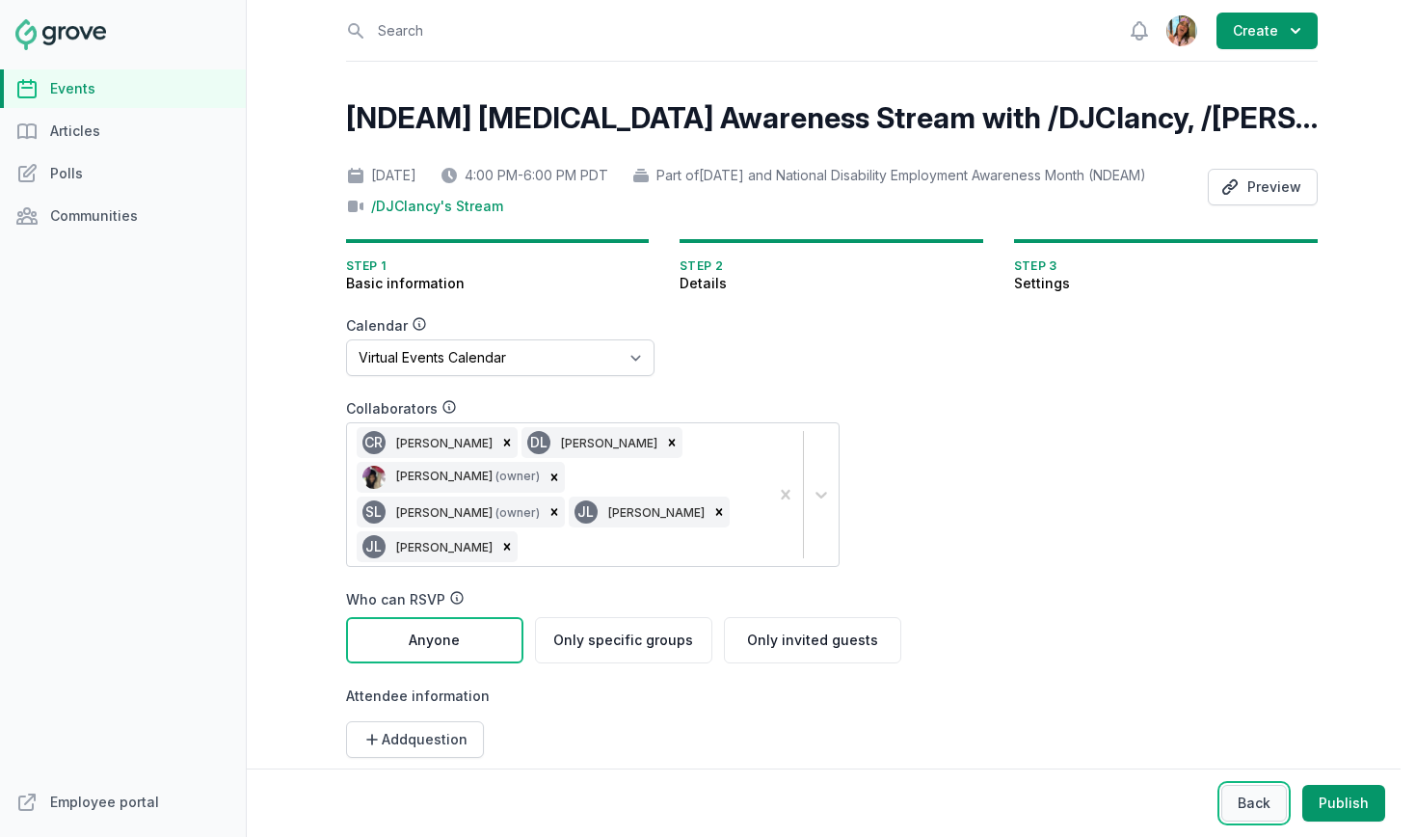
click at [1261, 796] on button "Back" at bounding box center [1254, 803] width 66 height 37
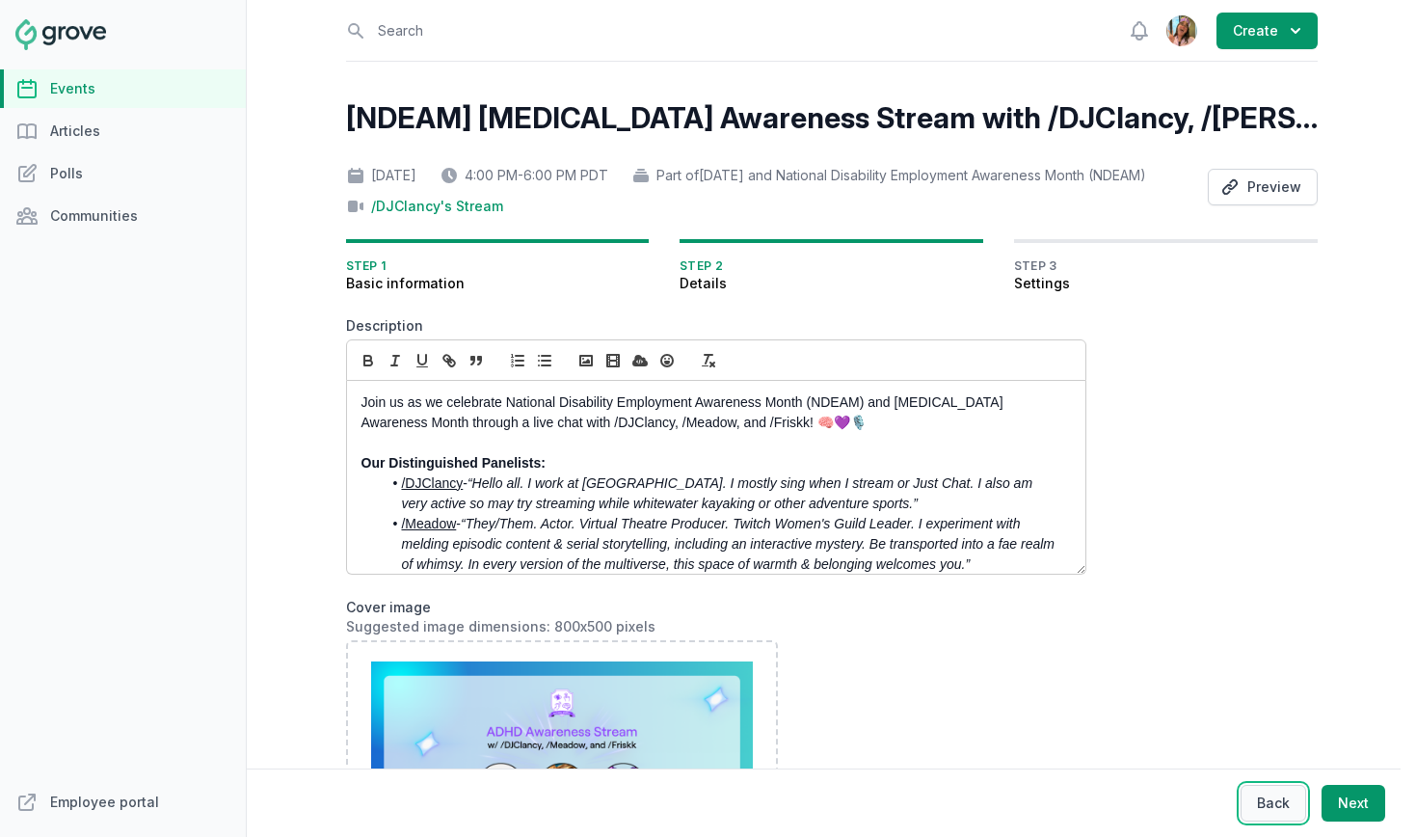
click at [1259, 790] on button "Back" at bounding box center [1274, 803] width 66 height 37
select select "96"
select select "virtual"
select select "false"
select select "4:00 PM"
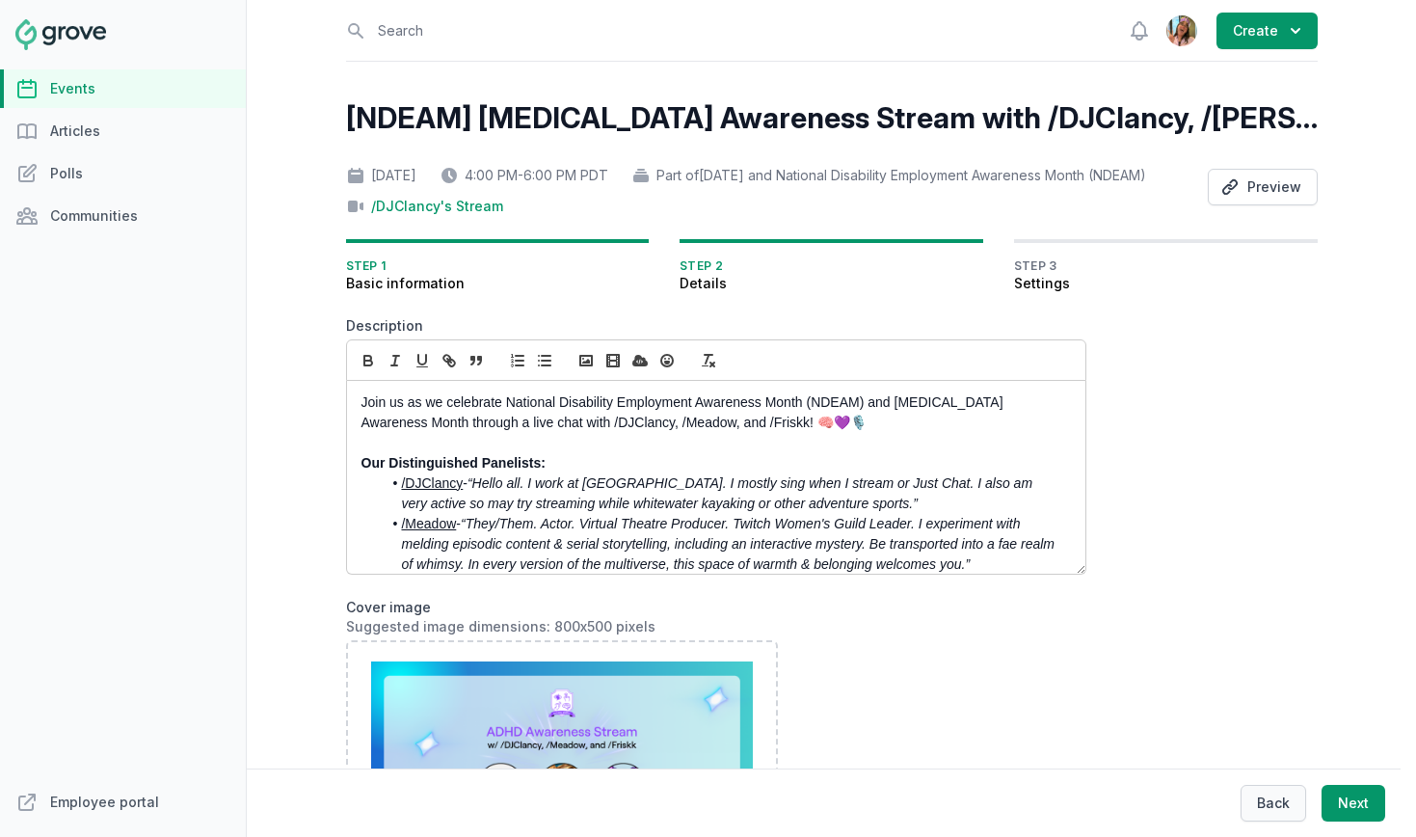
select select "6:00 PM"
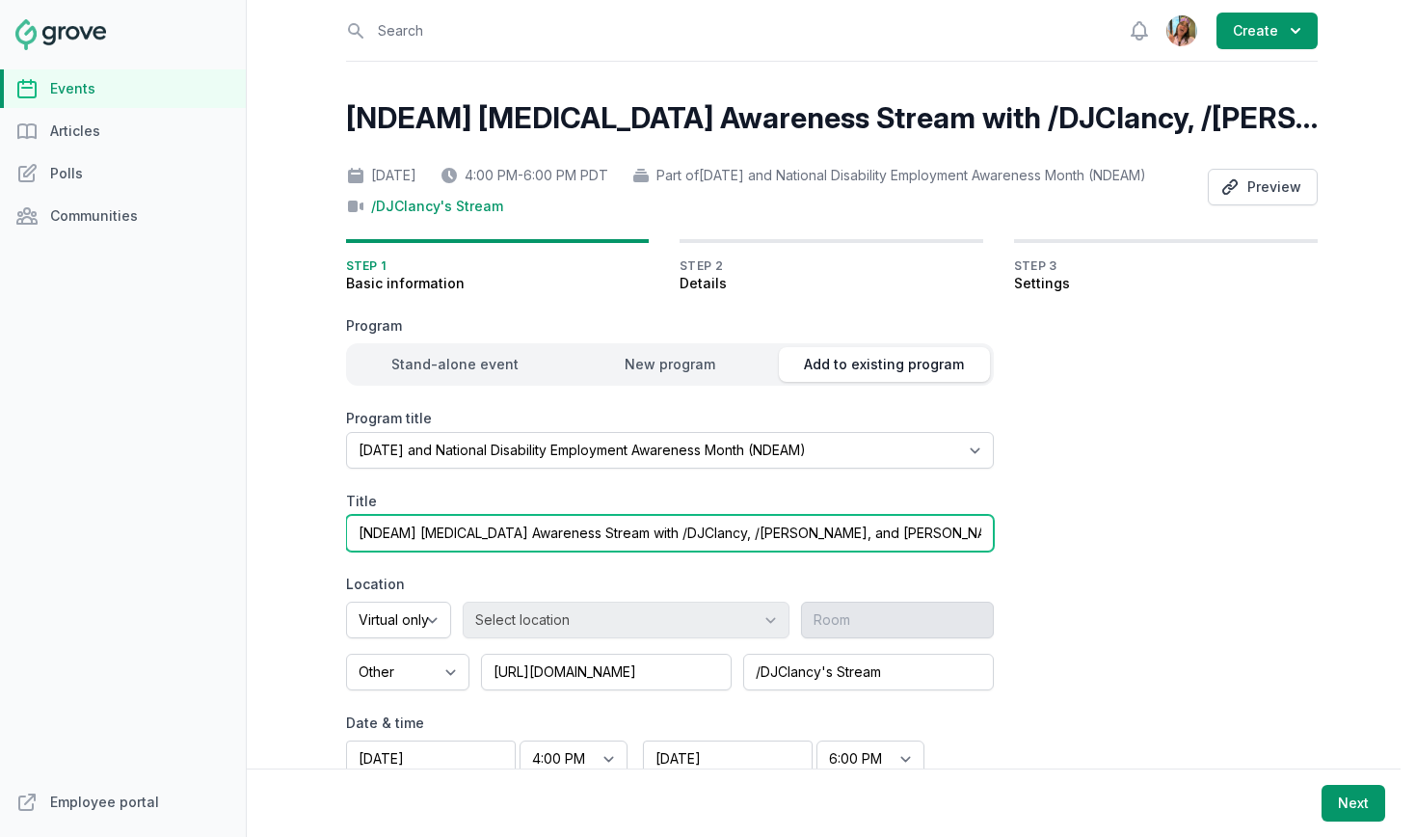
click at [802, 551] on input "[NDEAM] ADHD Awareness Stream with /DJClancy, /Meadow, and Cassandra Reyna" at bounding box center [670, 533] width 648 height 37
click at [901, 551] on input "[NDEAM] ADHD Awareness Stream with /DJClancy, /Meadow, and Cassandra Reyna" at bounding box center [670, 533] width 648 height 37
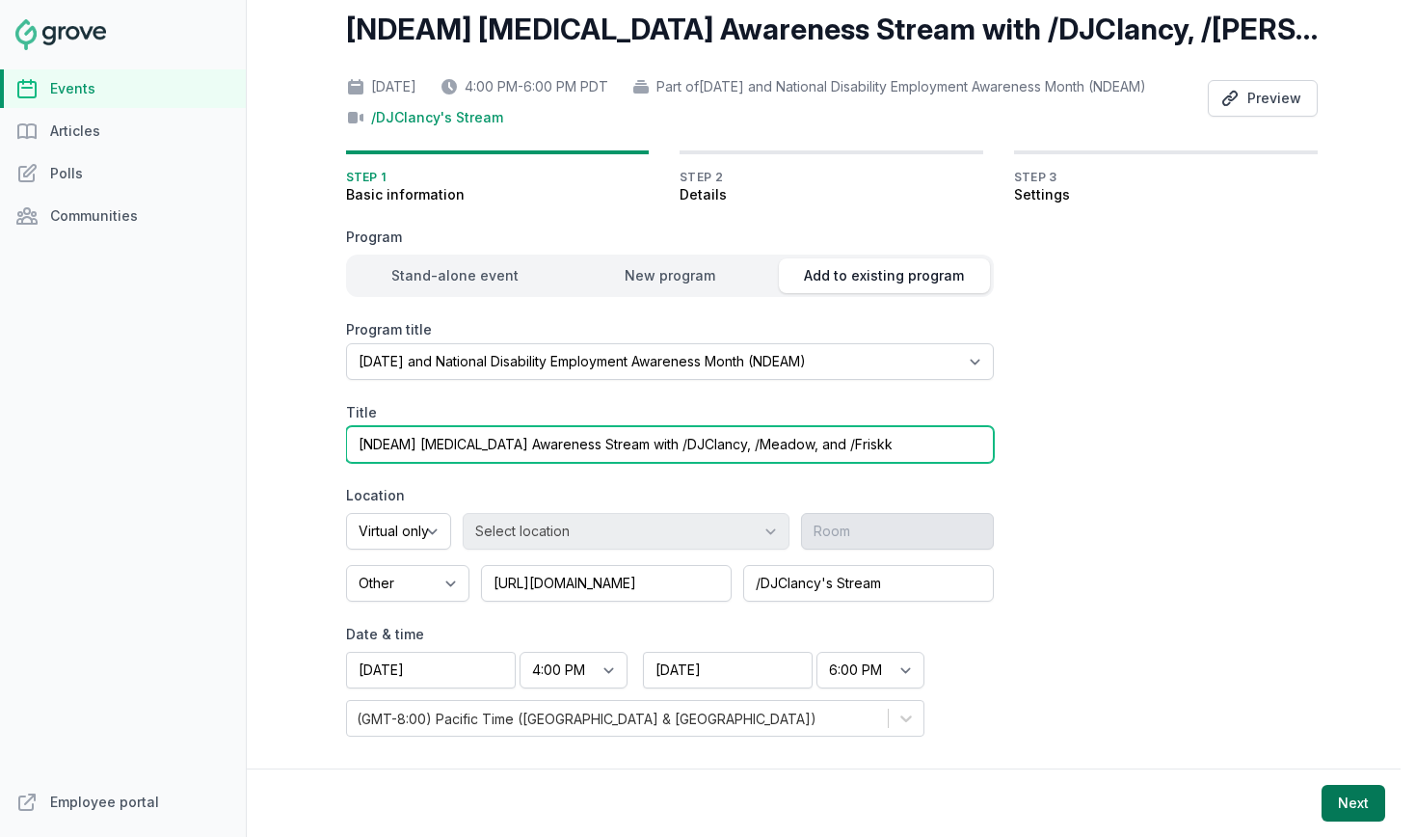
type input "[NDEAM] [MEDICAL_DATA] Awareness Stream with /DJClancy, /Meadow, and /Friskk"
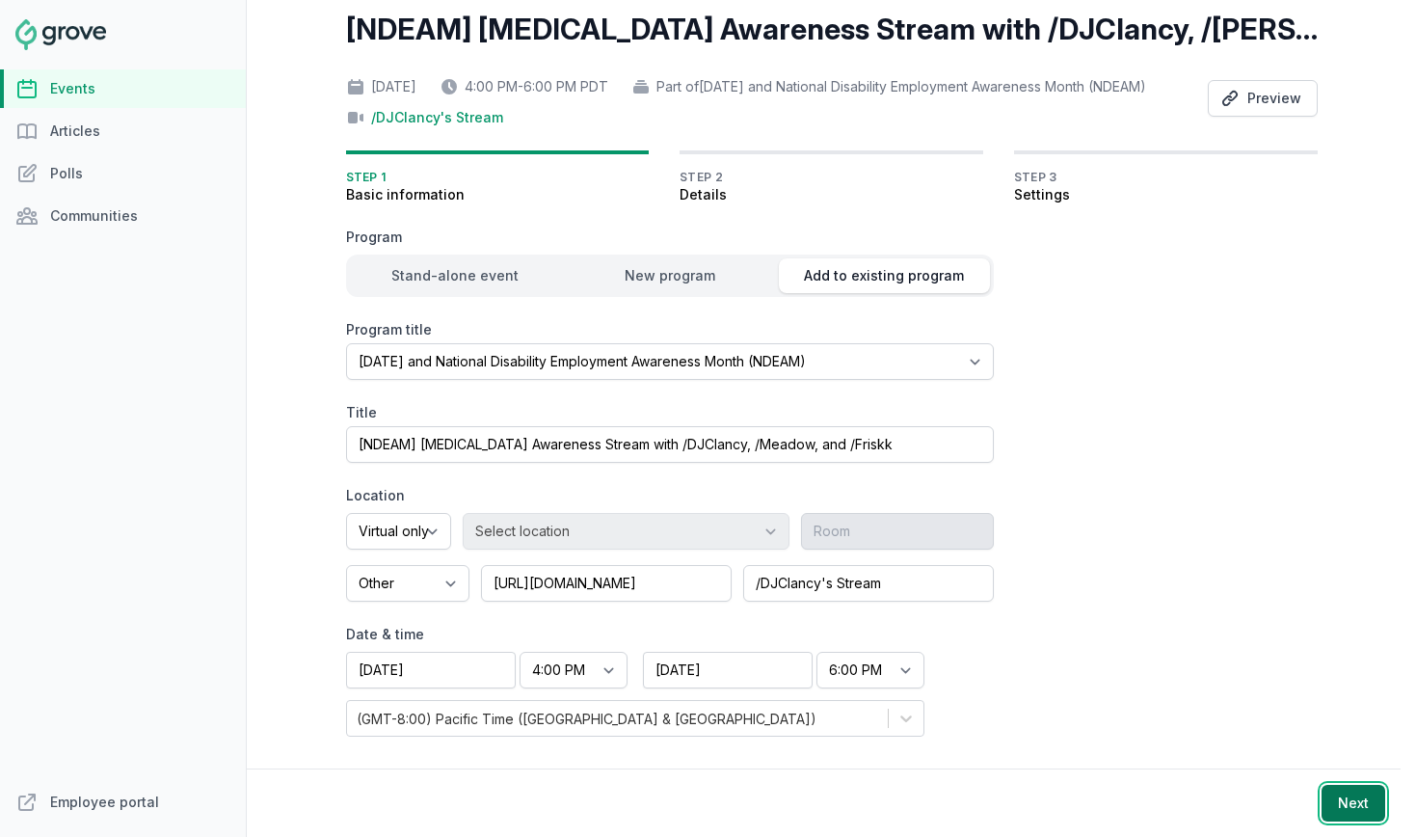
click at [1368, 794] on button "Next" at bounding box center [1354, 803] width 64 height 37
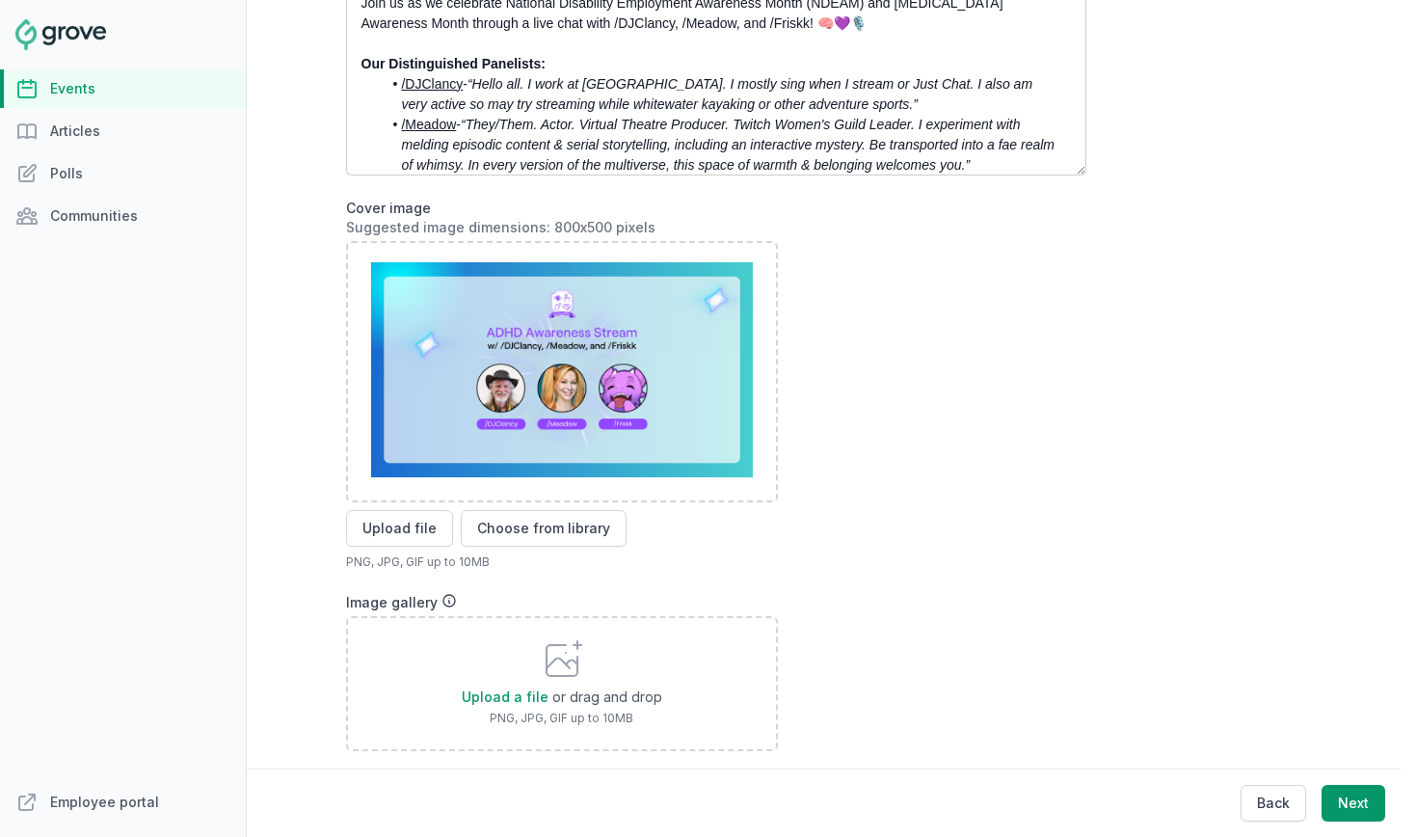
scroll to position [324, 0]
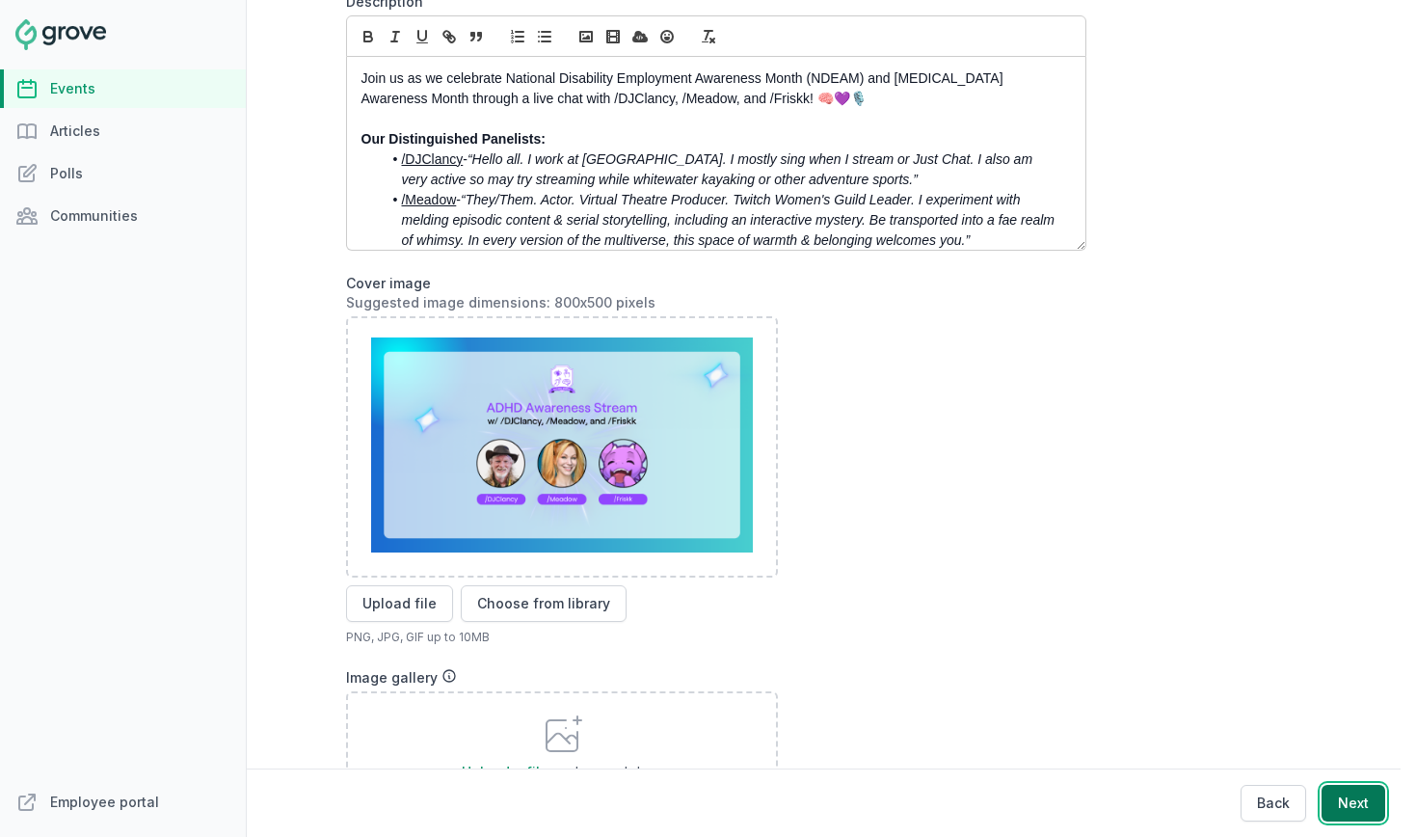
click at [1370, 800] on button "Next" at bounding box center [1354, 803] width 64 height 37
select select "89"
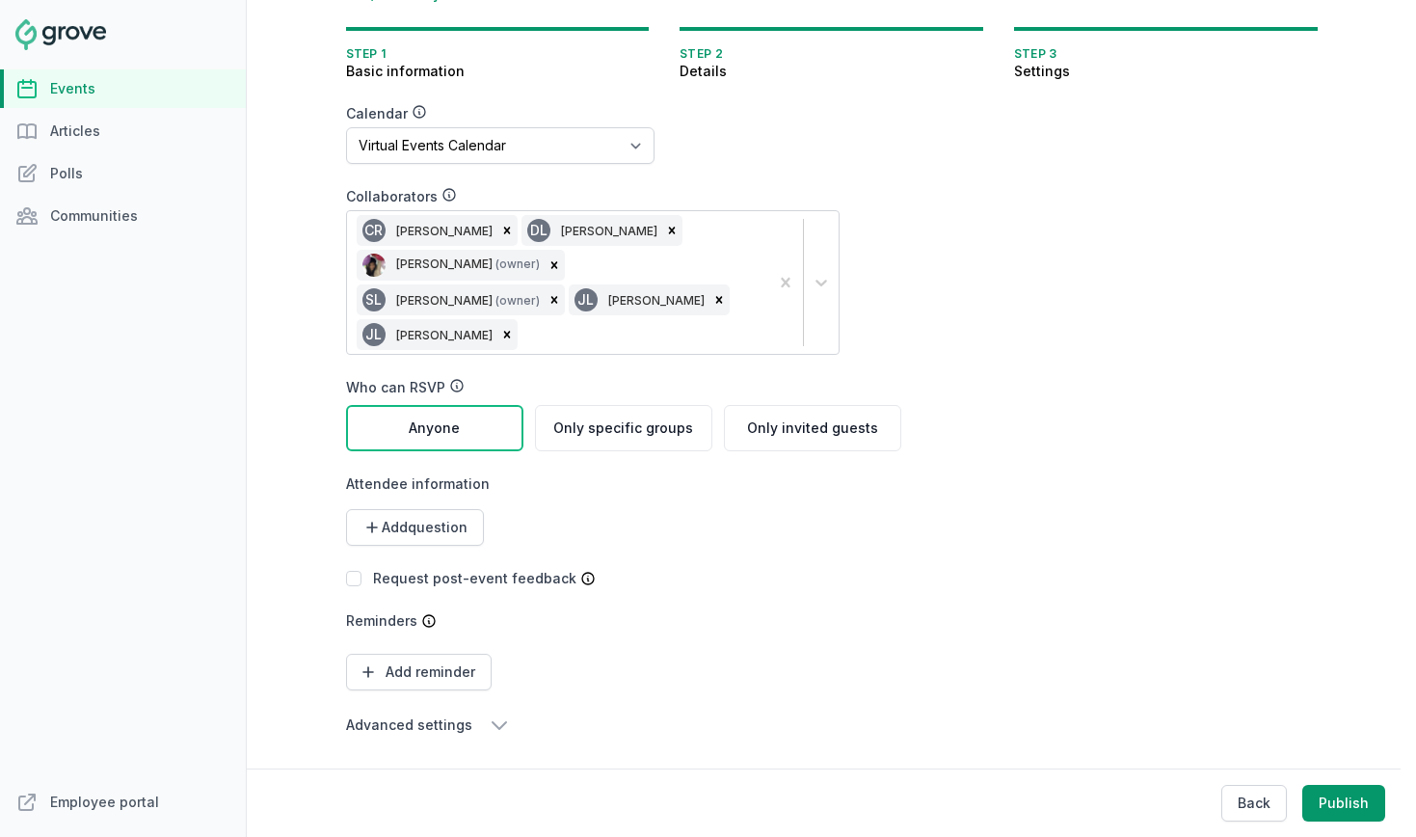
scroll to position [204, 0]
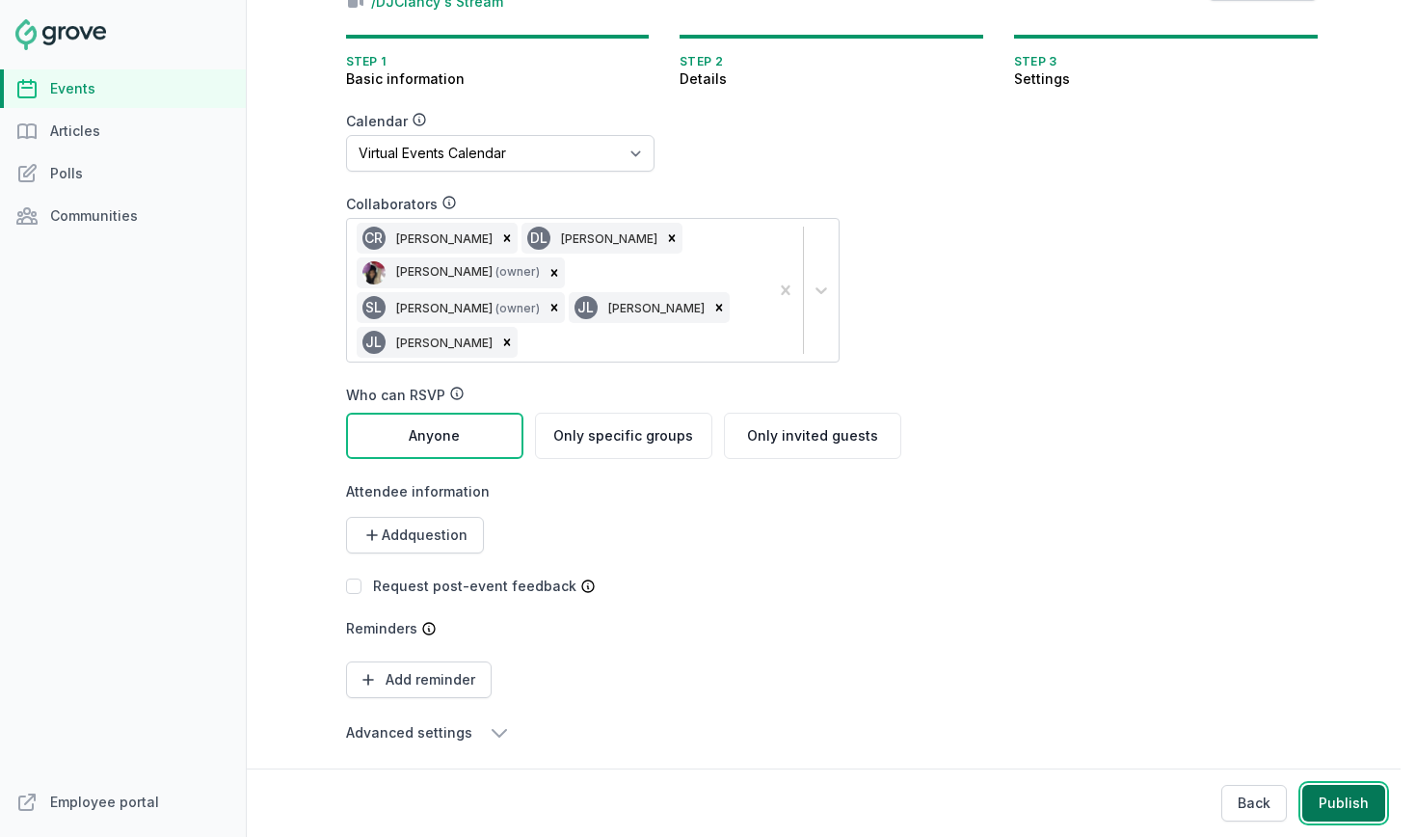
click at [1361, 808] on button "Publish" at bounding box center [1343, 803] width 83 height 37
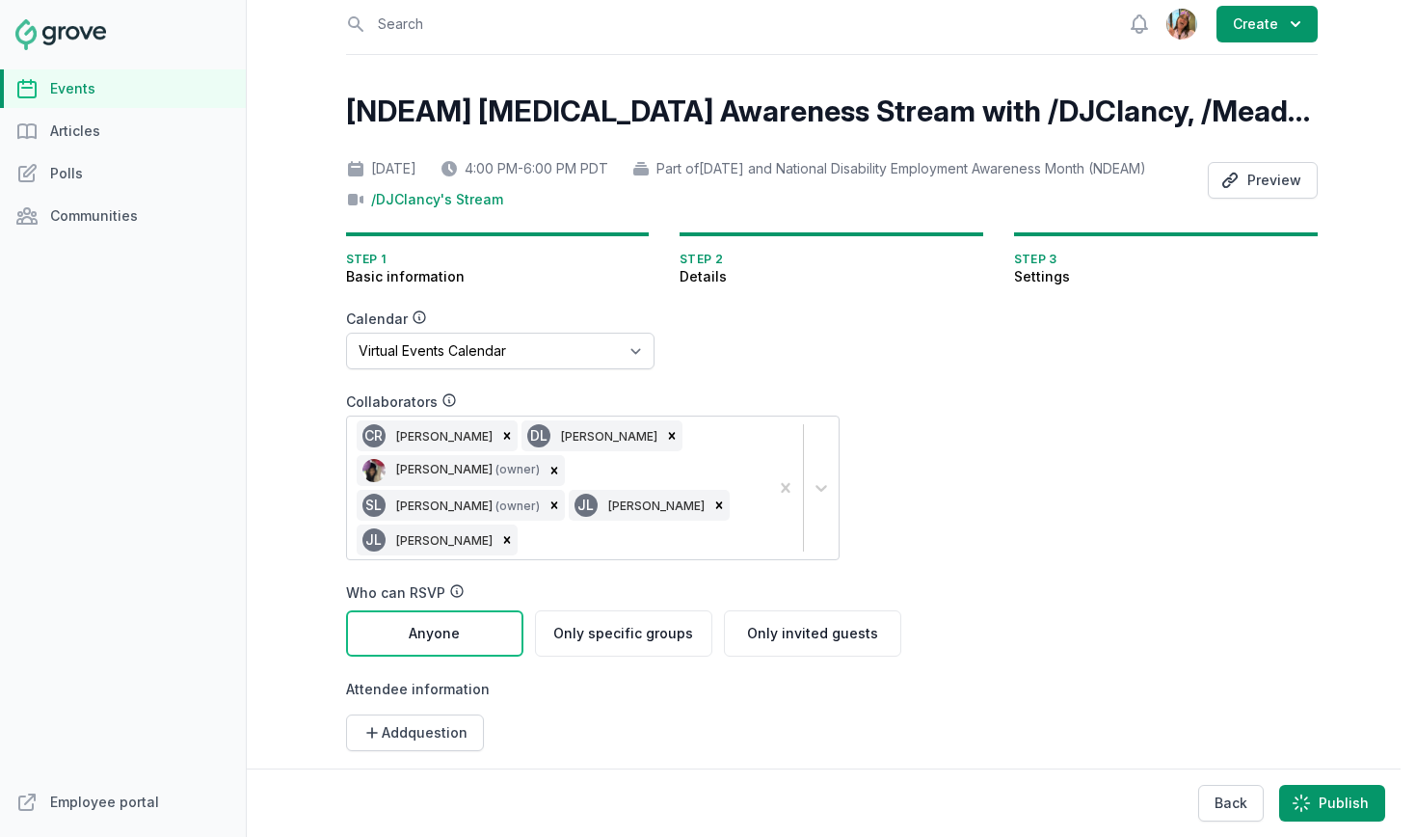
scroll to position [0, 0]
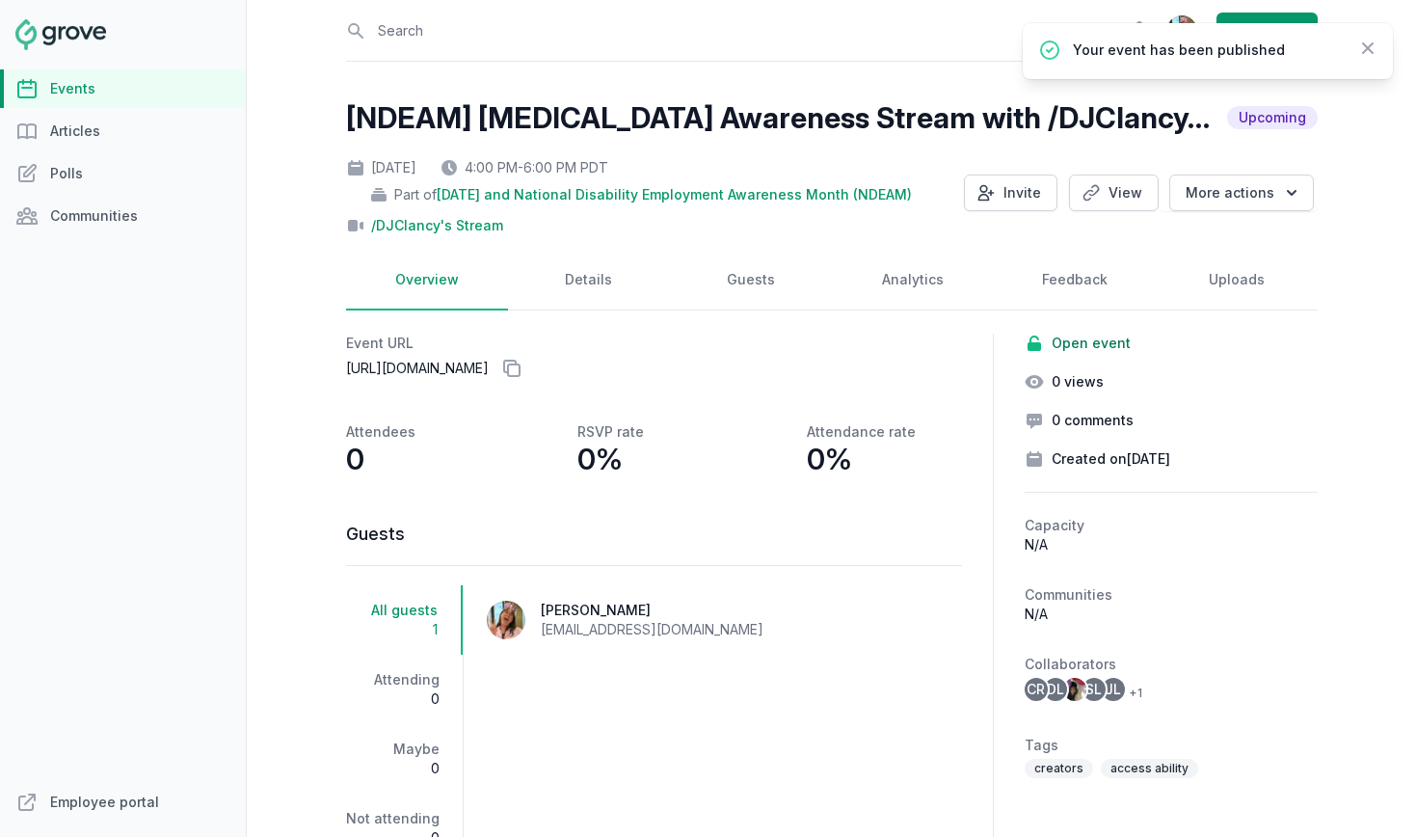
click at [104, 90] on link "Events" at bounding box center [123, 88] width 246 height 39
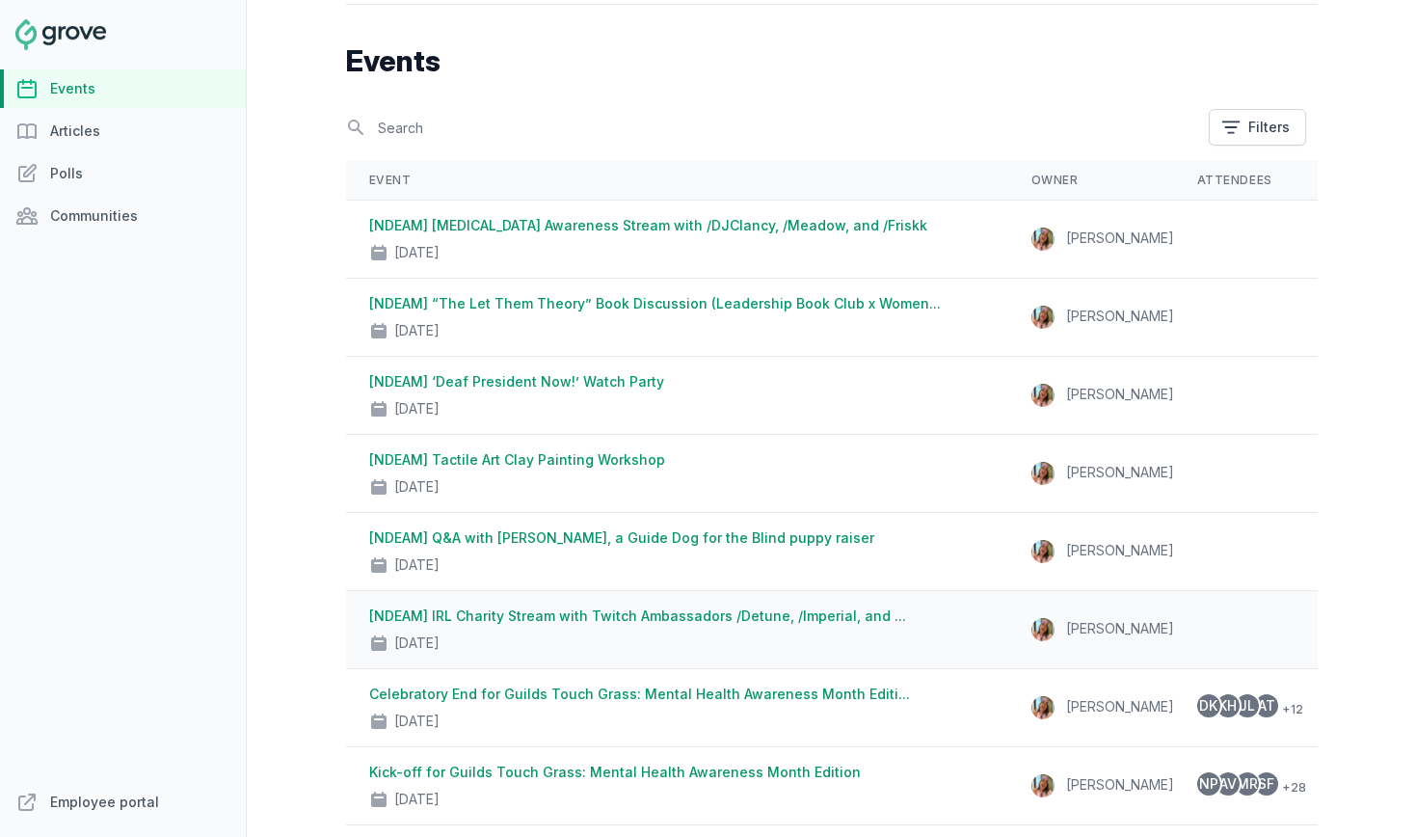
scroll to position [42, 0]
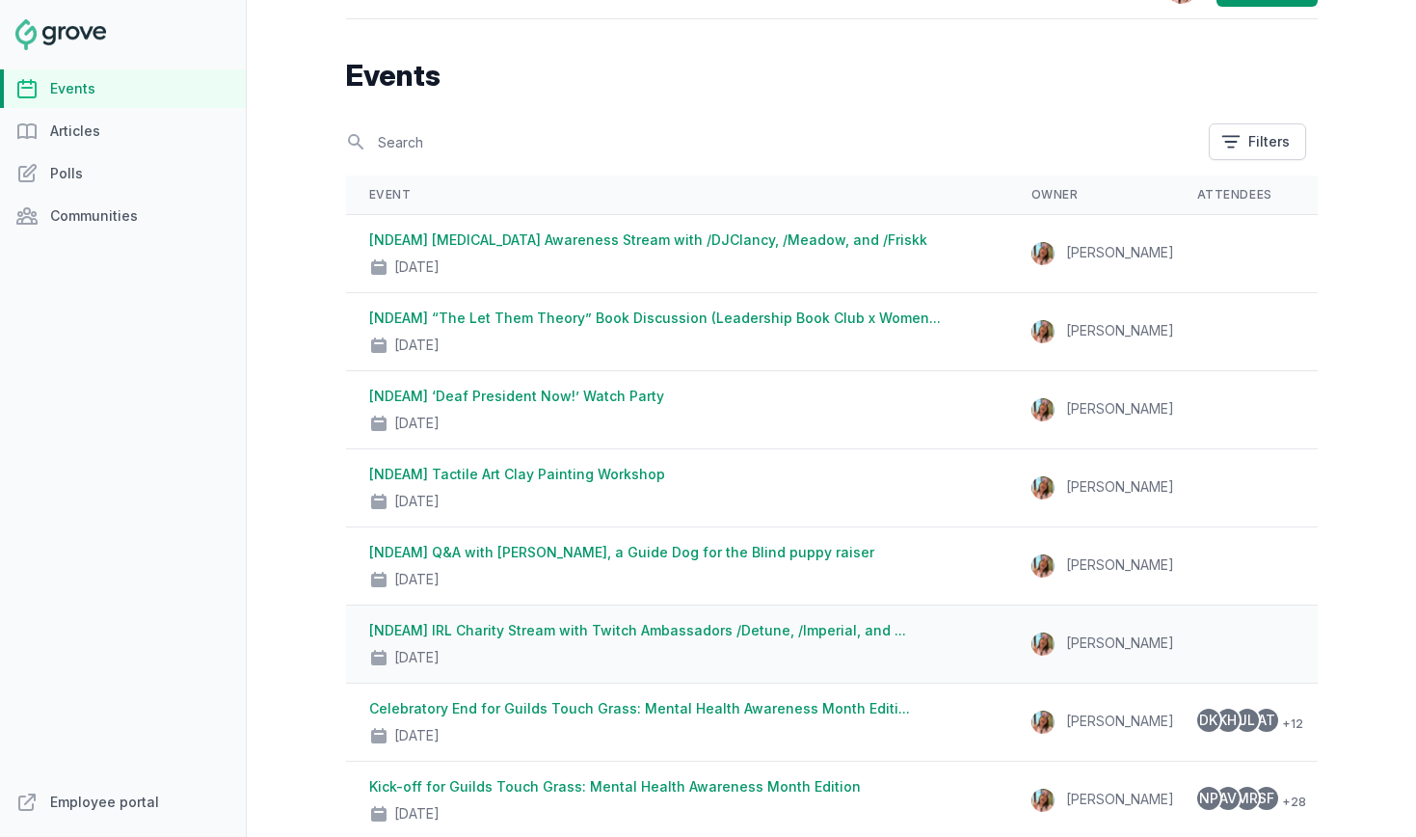
click at [755, 628] on link "[NDEAM] IRL Charity Stream with Twitch Ambassadors /Detune, /Imperial, and ..." at bounding box center [637, 630] width 537 height 16
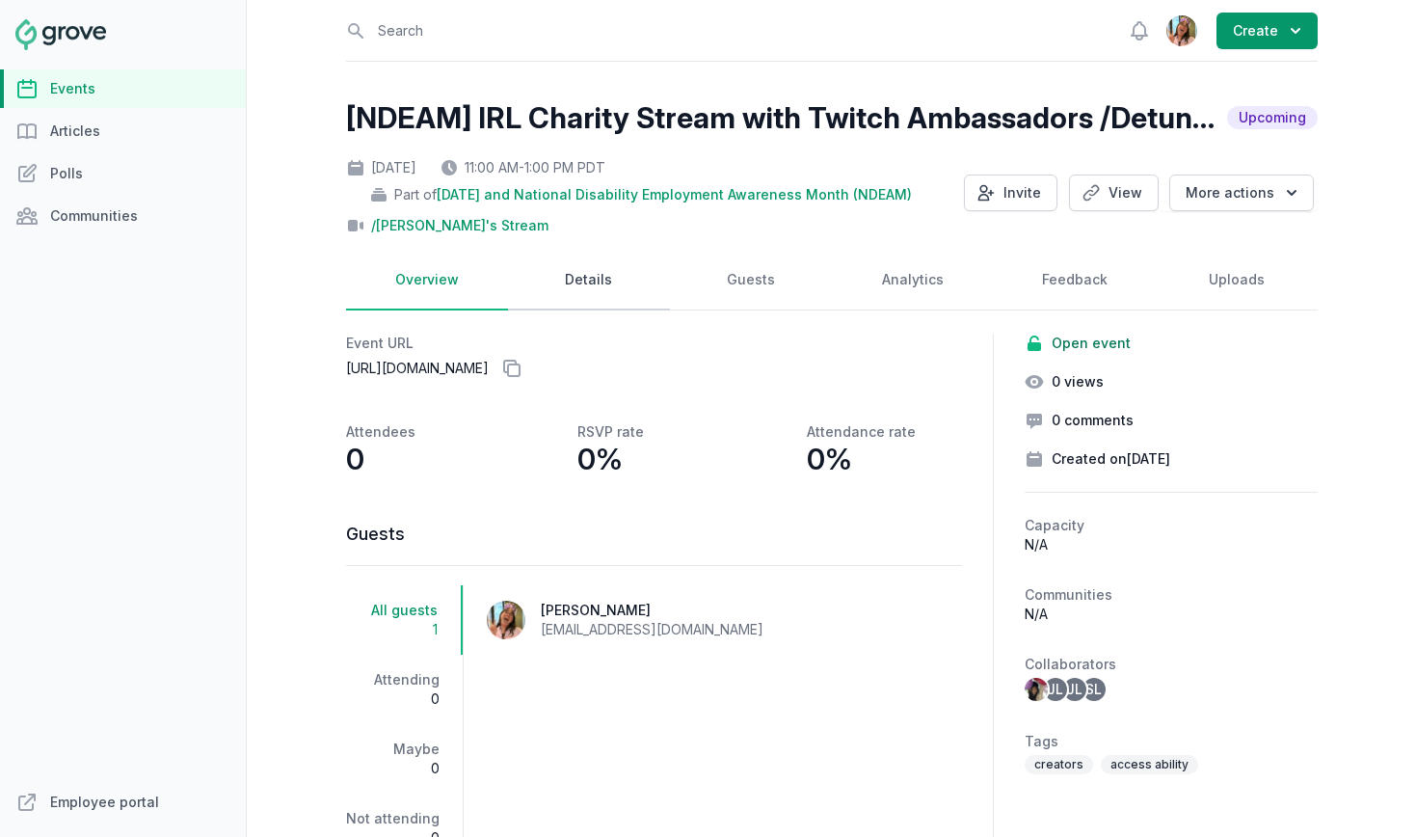
click at [574, 274] on link "Details" at bounding box center [589, 281] width 162 height 60
select select "96"
select select "virtual"
select select "false"
select select "11:00 AM"
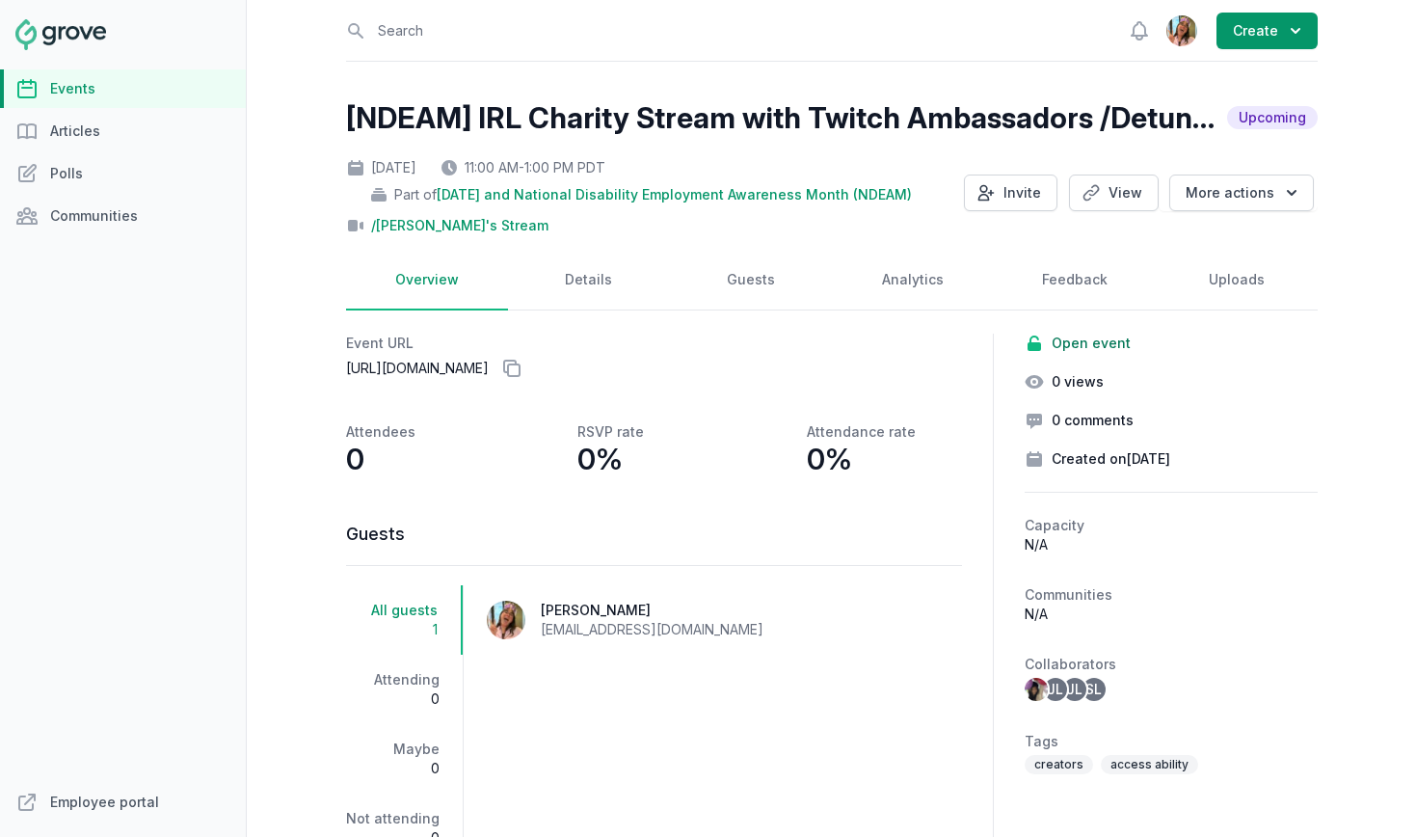
select select "1:00 PM"
select select "89"
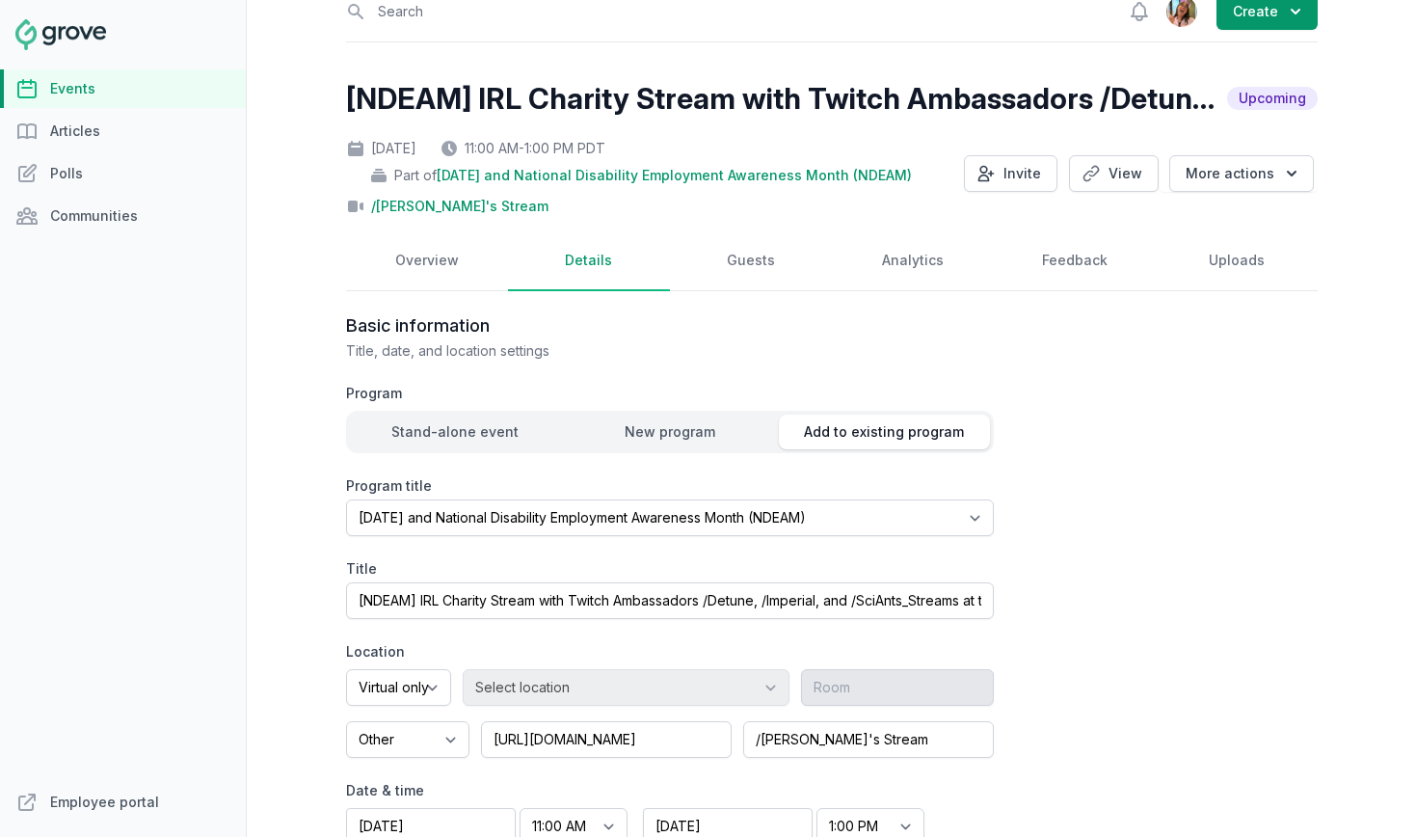
scroll to position [79, 0]
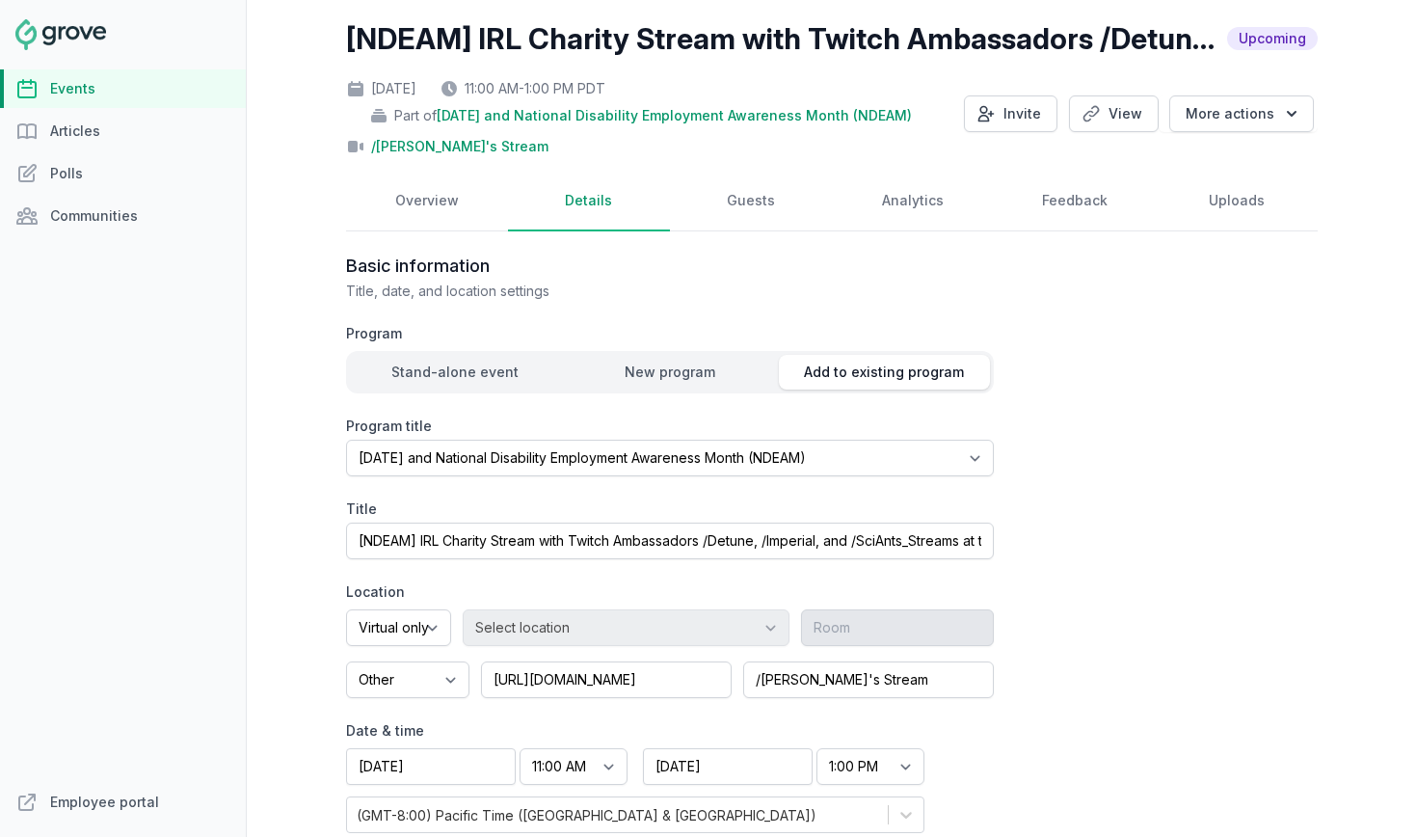
click at [1231, 138] on div "Thu, Oct 2, 2025 11:00 AM - 1:00 PM PDT Part of Halloween and National Disabili…" at bounding box center [832, 113] width 972 height 85
click at [1236, 121] on button "More actions" at bounding box center [1241, 113] width 145 height 37
click at [803, 130] on div "/[PERSON_NAME]'s Stream" at bounding box center [647, 142] width 603 height 27
click at [118, 76] on link "Events" at bounding box center [123, 88] width 246 height 39
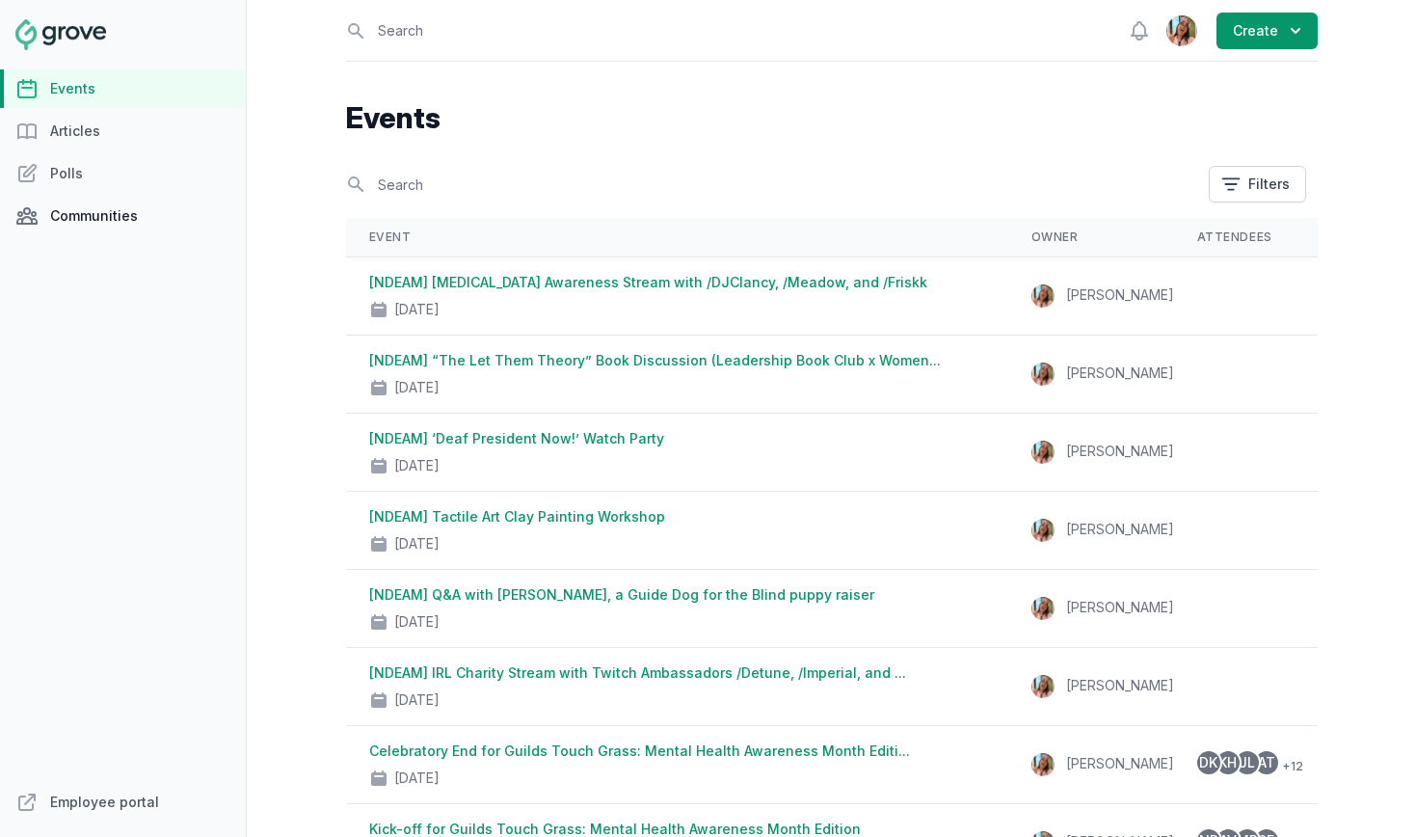
click at [134, 210] on link "Communities" at bounding box center [123, 216] width 246 height 39
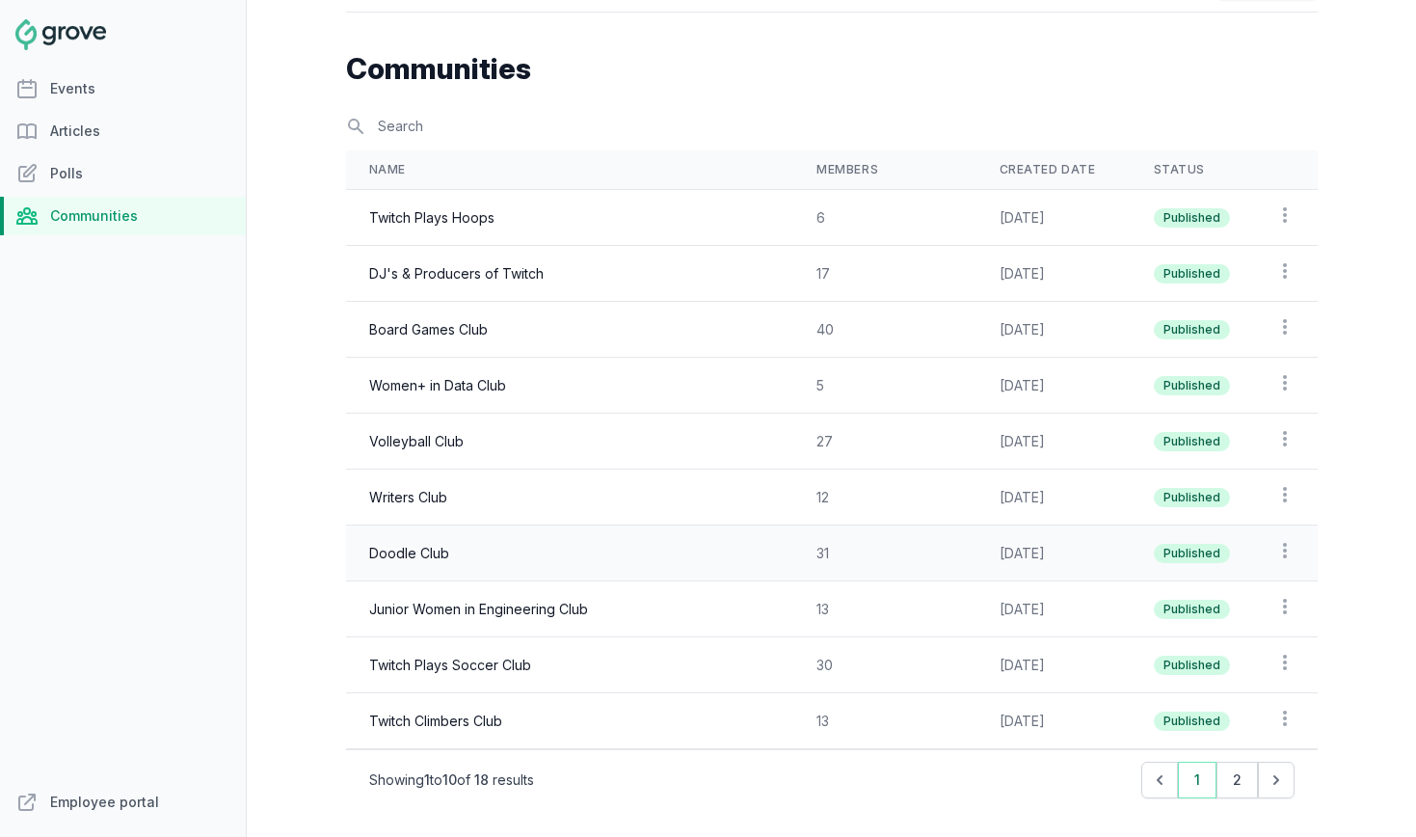
scroll to position [153, 0]
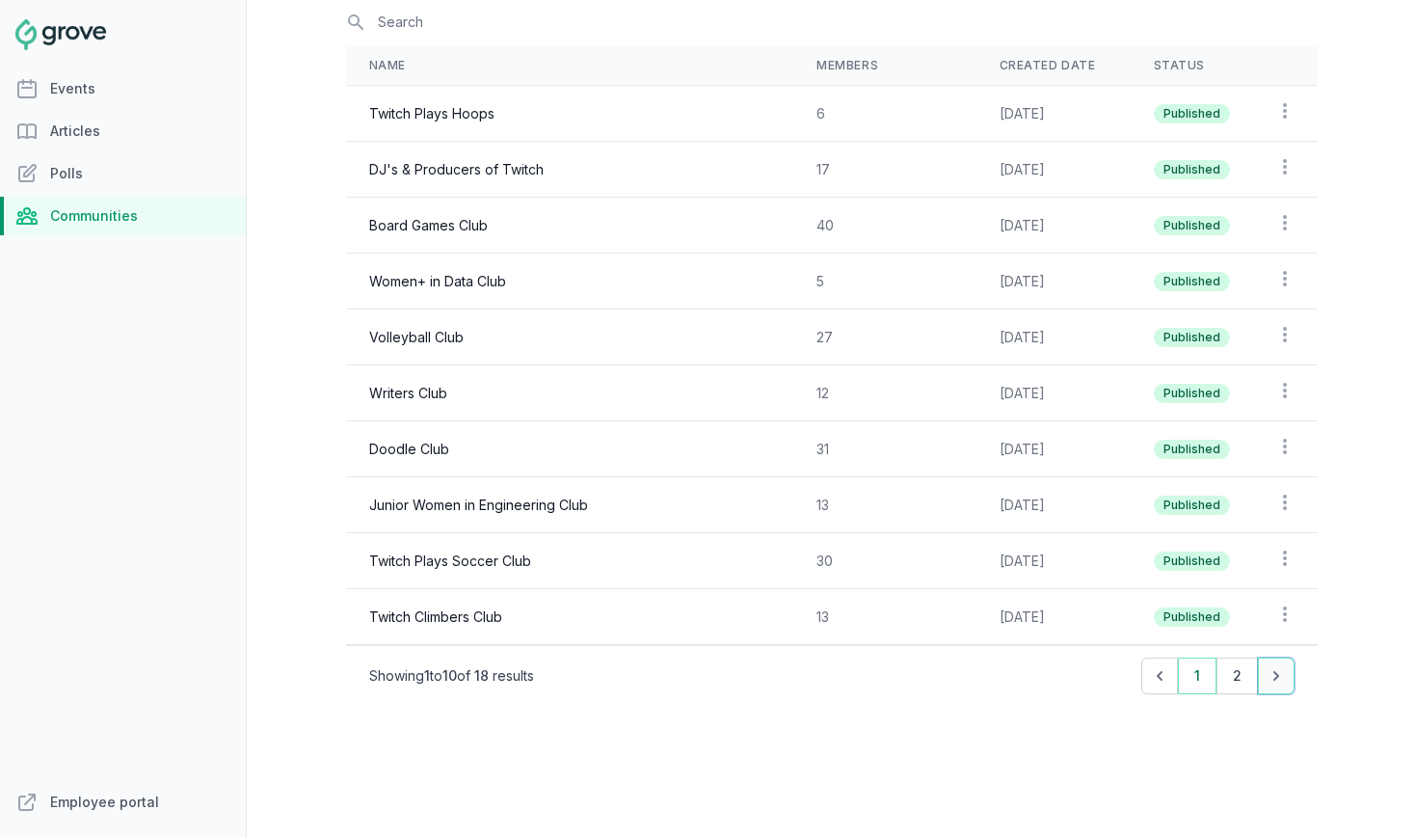
click at [1287, 681] on button "Next" at bounding box center [1276, 675] width 37 height 37
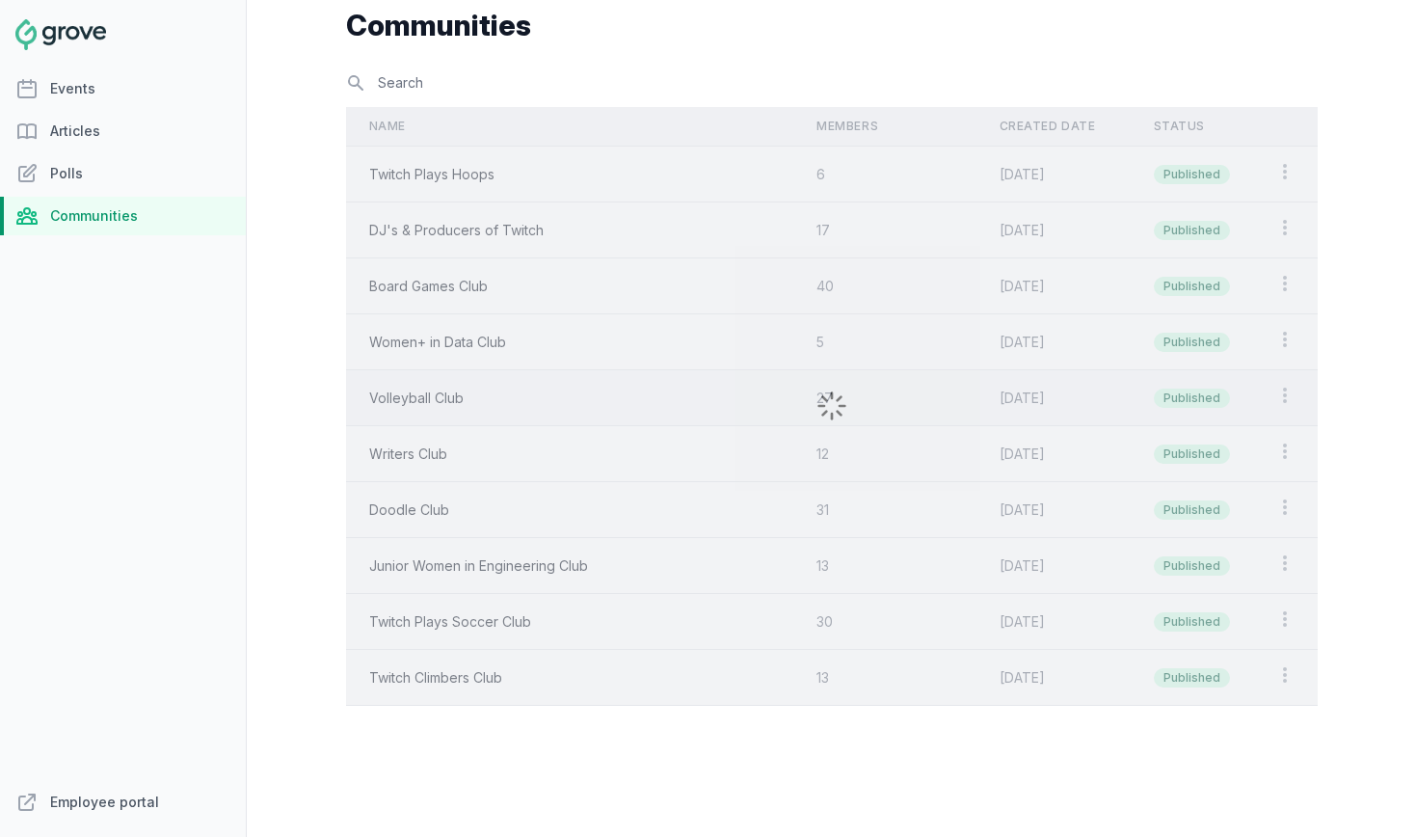
scroll to position [41, 0]
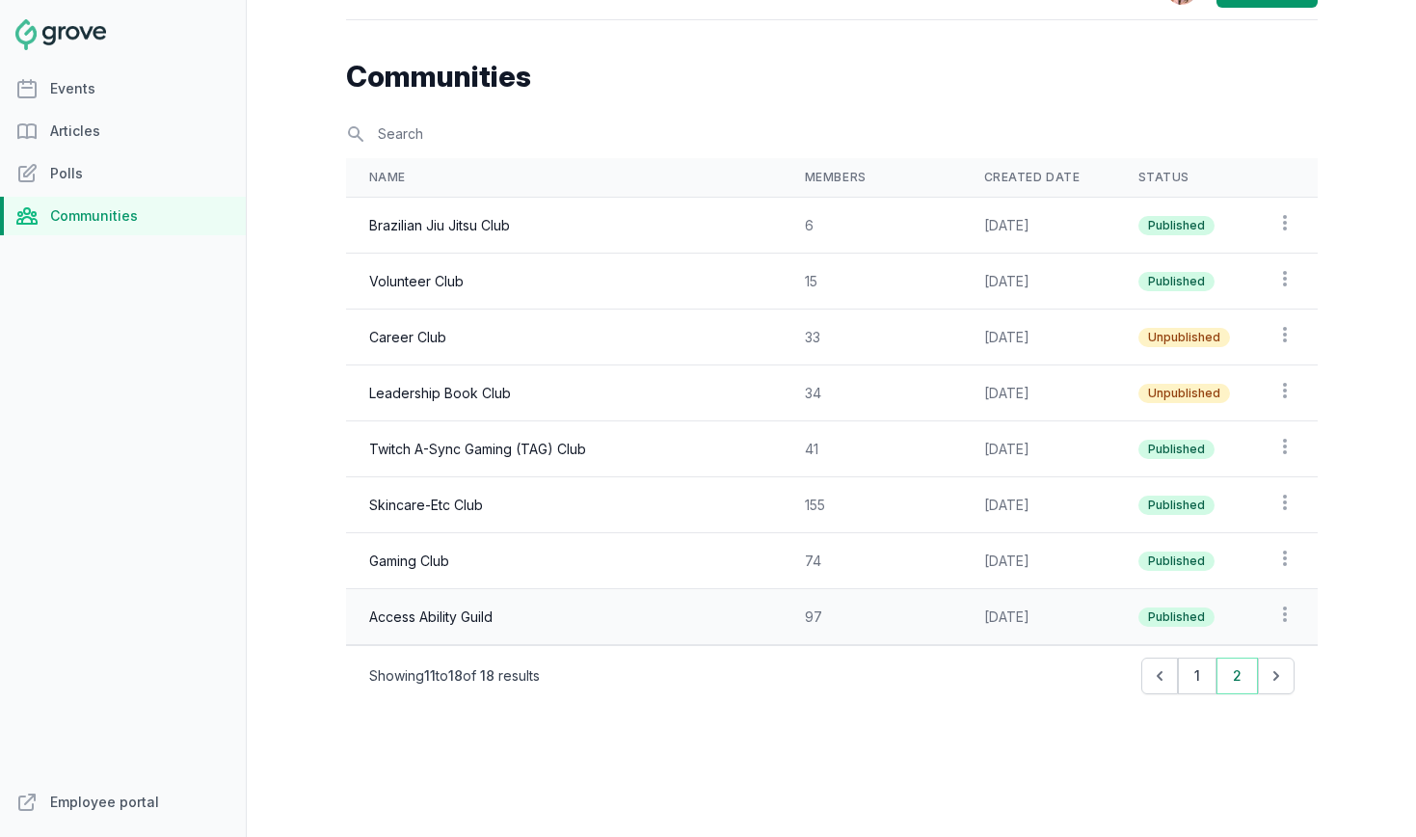
click at [517, 616] on td "Access Ability Guild" at bounding box center [564, 617] width 436 height 56
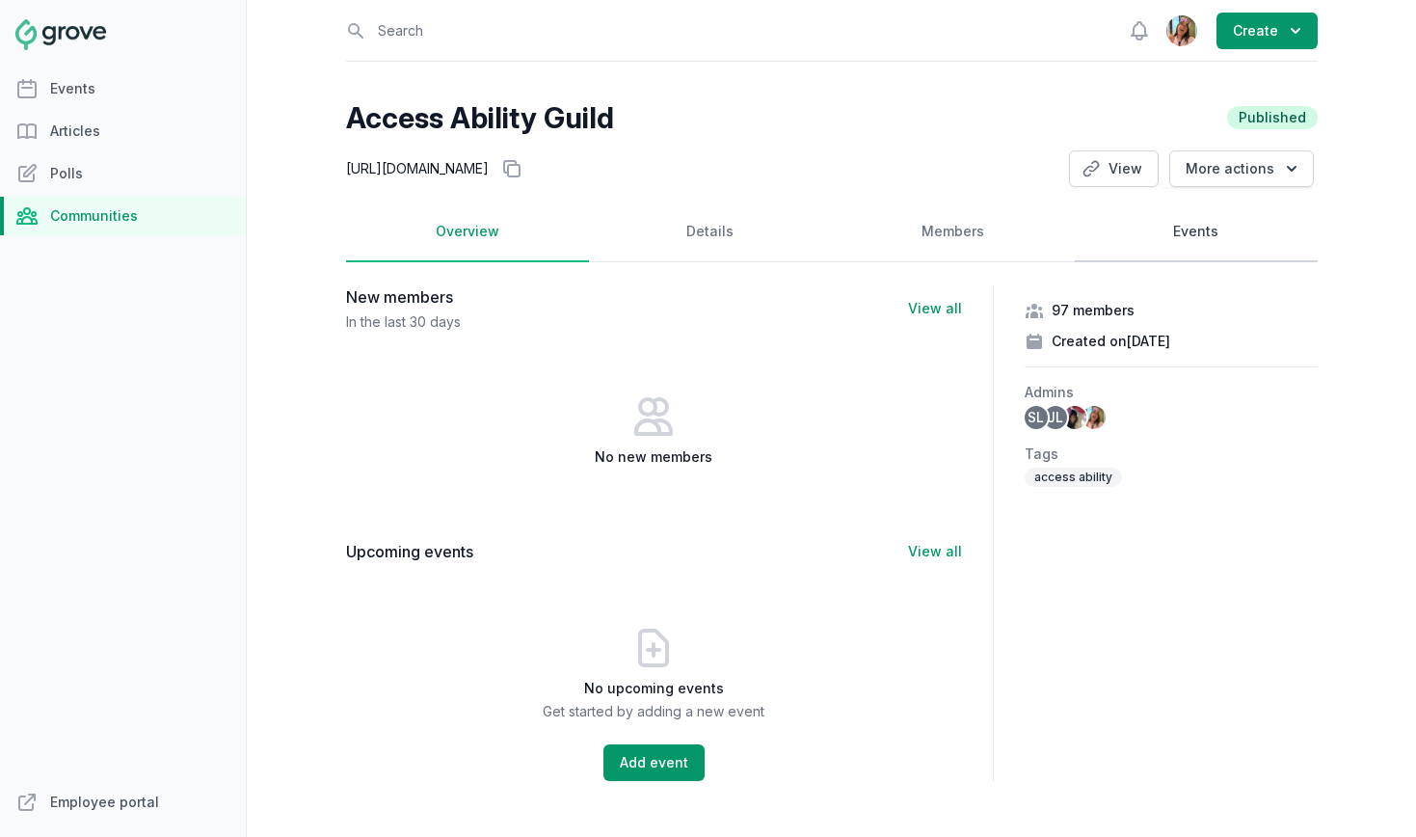
click at [1175, 254] on link "Events" at bounding box center [1196, 232] width 243 height 60
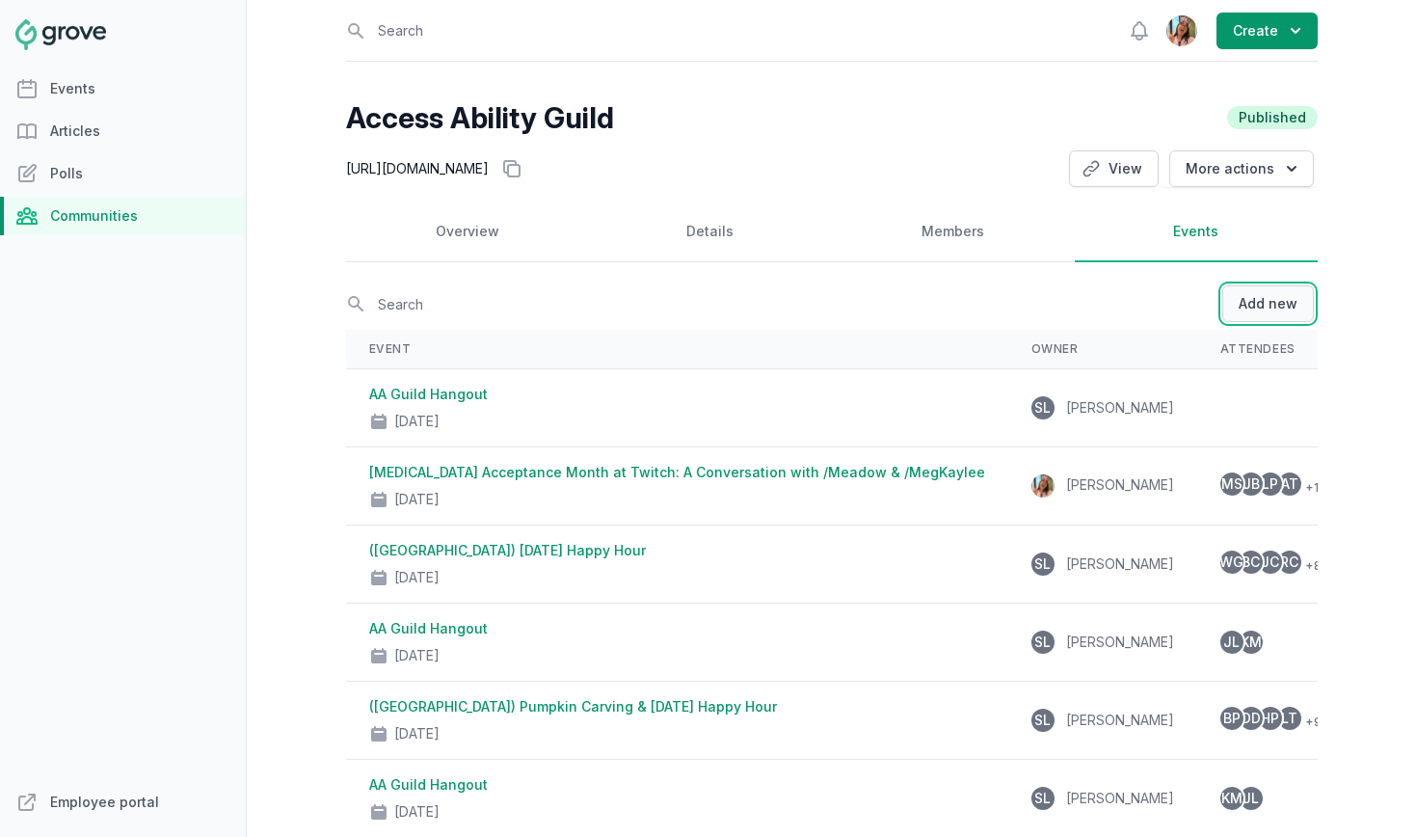
click at [1256, 311] on button "Add new" at bounding box center [1268, 303] width 92 height 37
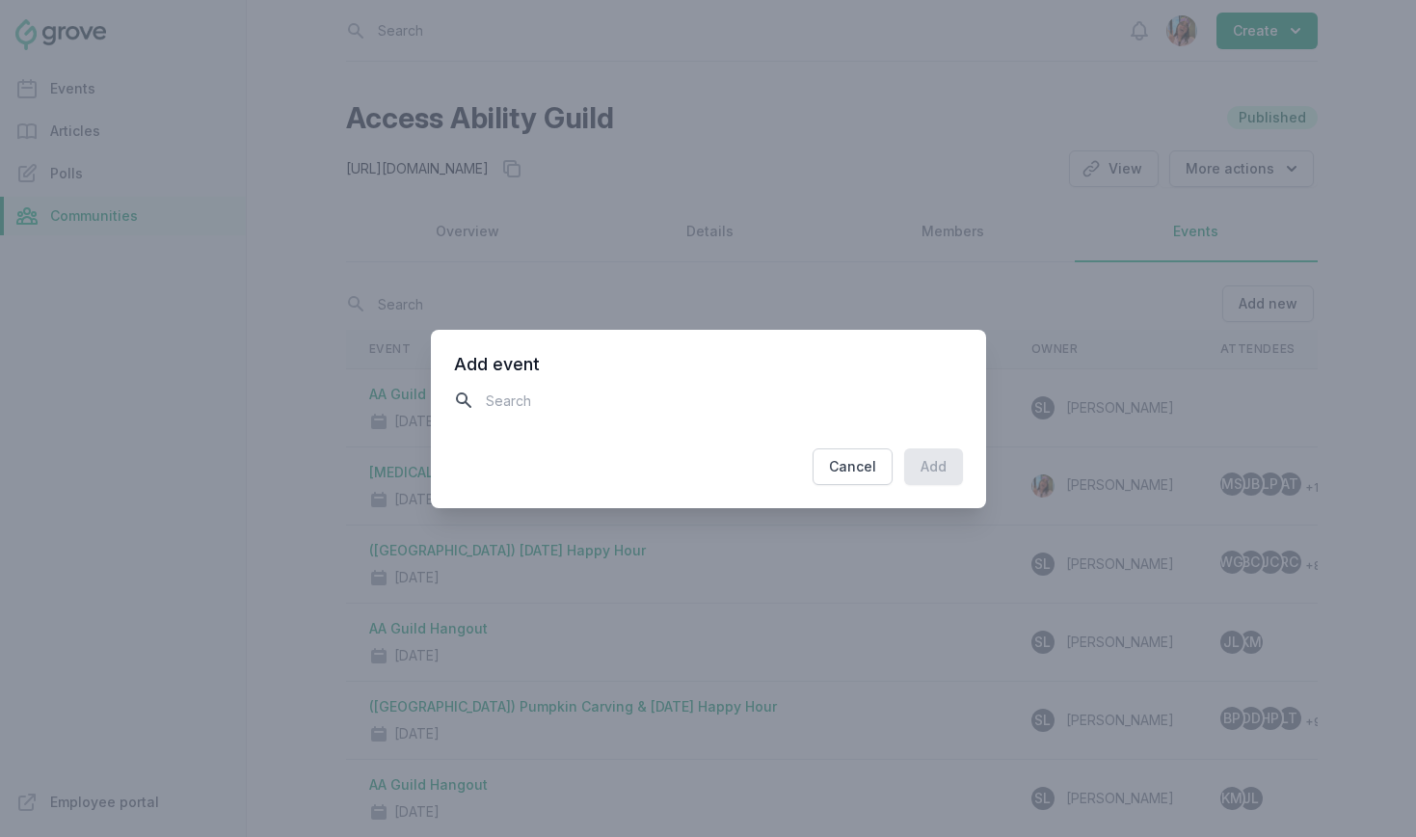
click at [522, 391] on input "text" at bounding box center [708, 401] width 509 height 34
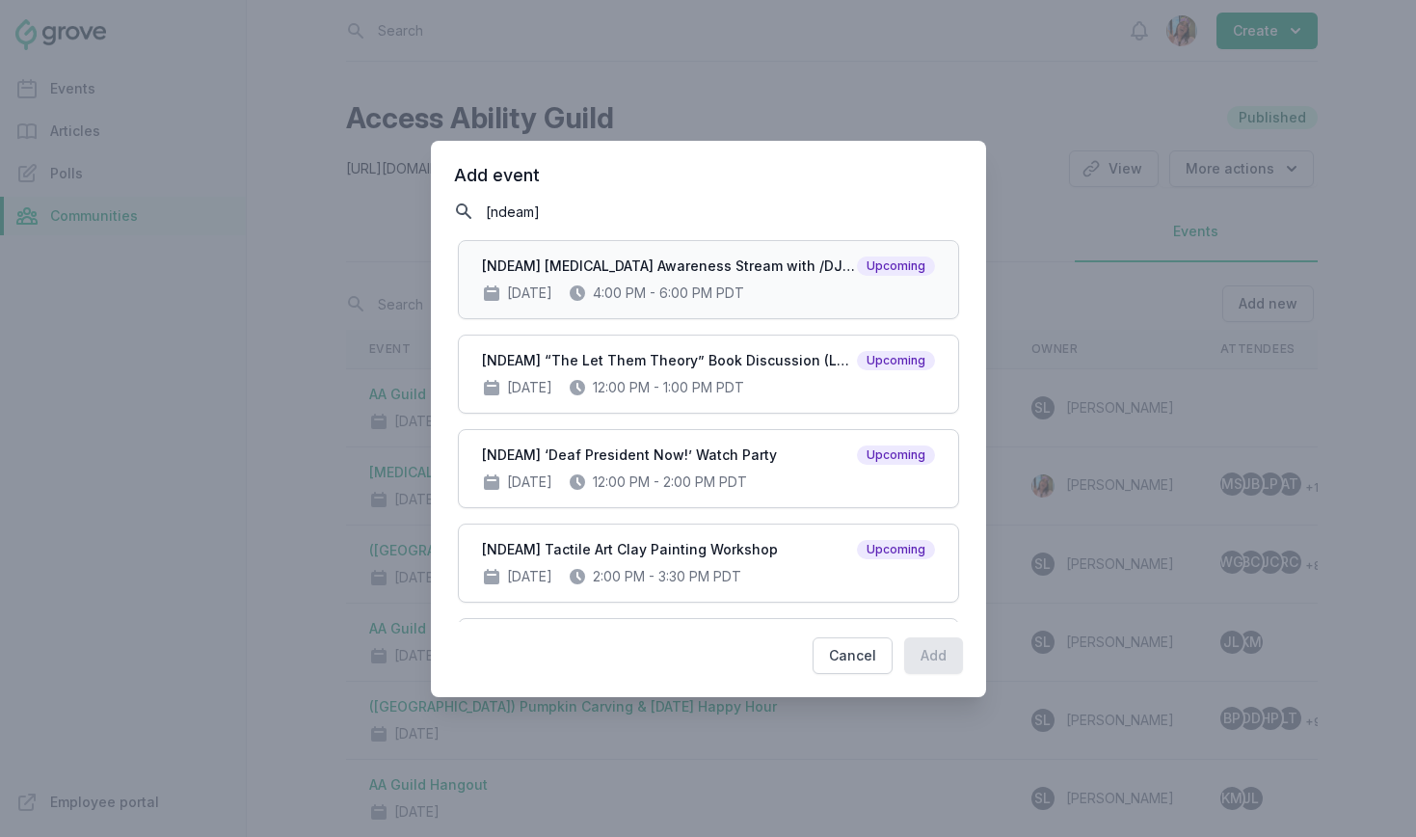
type input "[ndeam]"
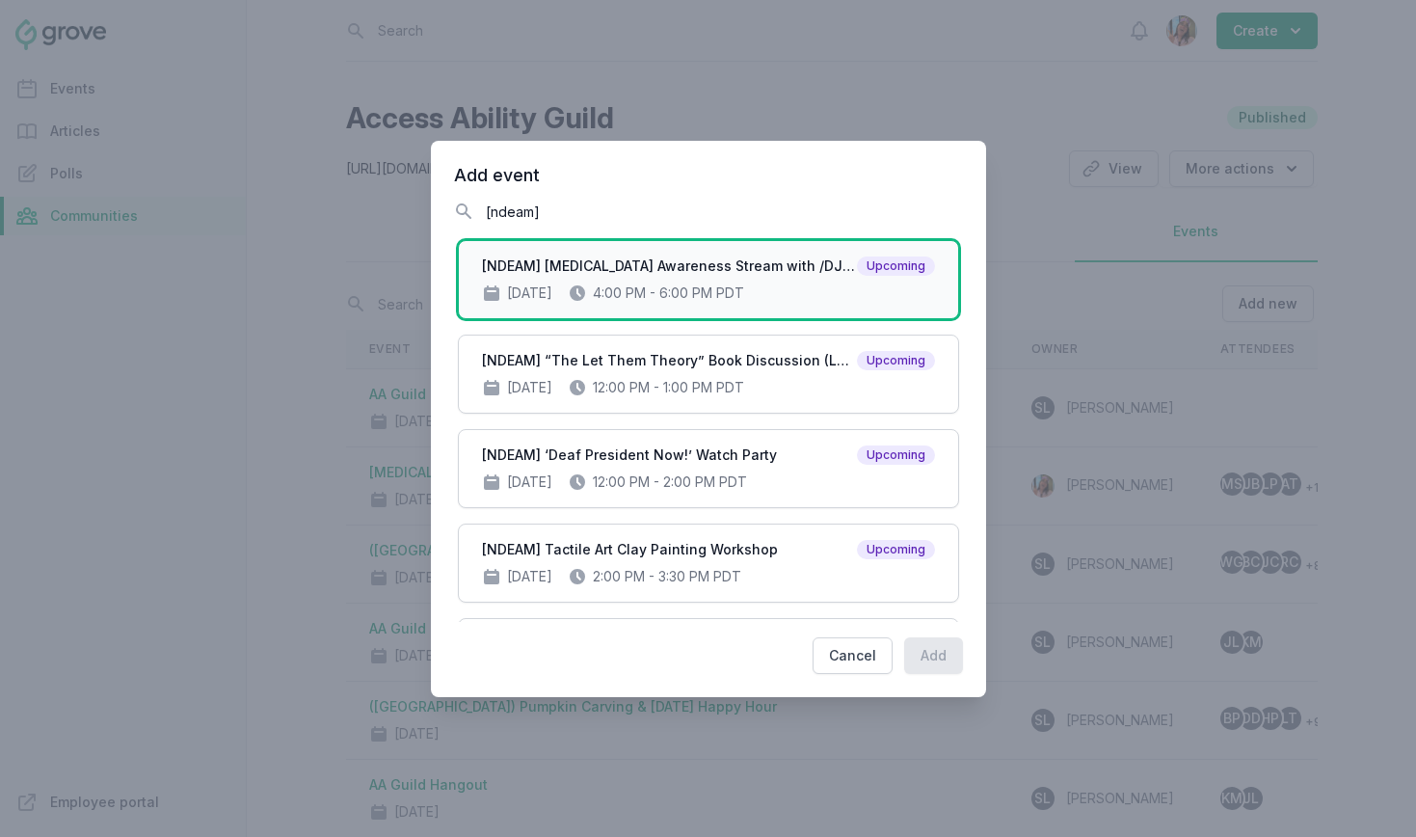
click at [839, 277] on div "[NDEAM] ADHD Awareness Stream with /DJClancy, /Meadow, and /Friskk Upcoming Oct…" at bounding box center [708, 279] width 453 height 46
click at [832, 351] on span "[NDEAM] “The Let Them Theory” Book Discussion (Leadership Book Club x Women+ x …" at bounding box center [669, 360] width 375 height 19
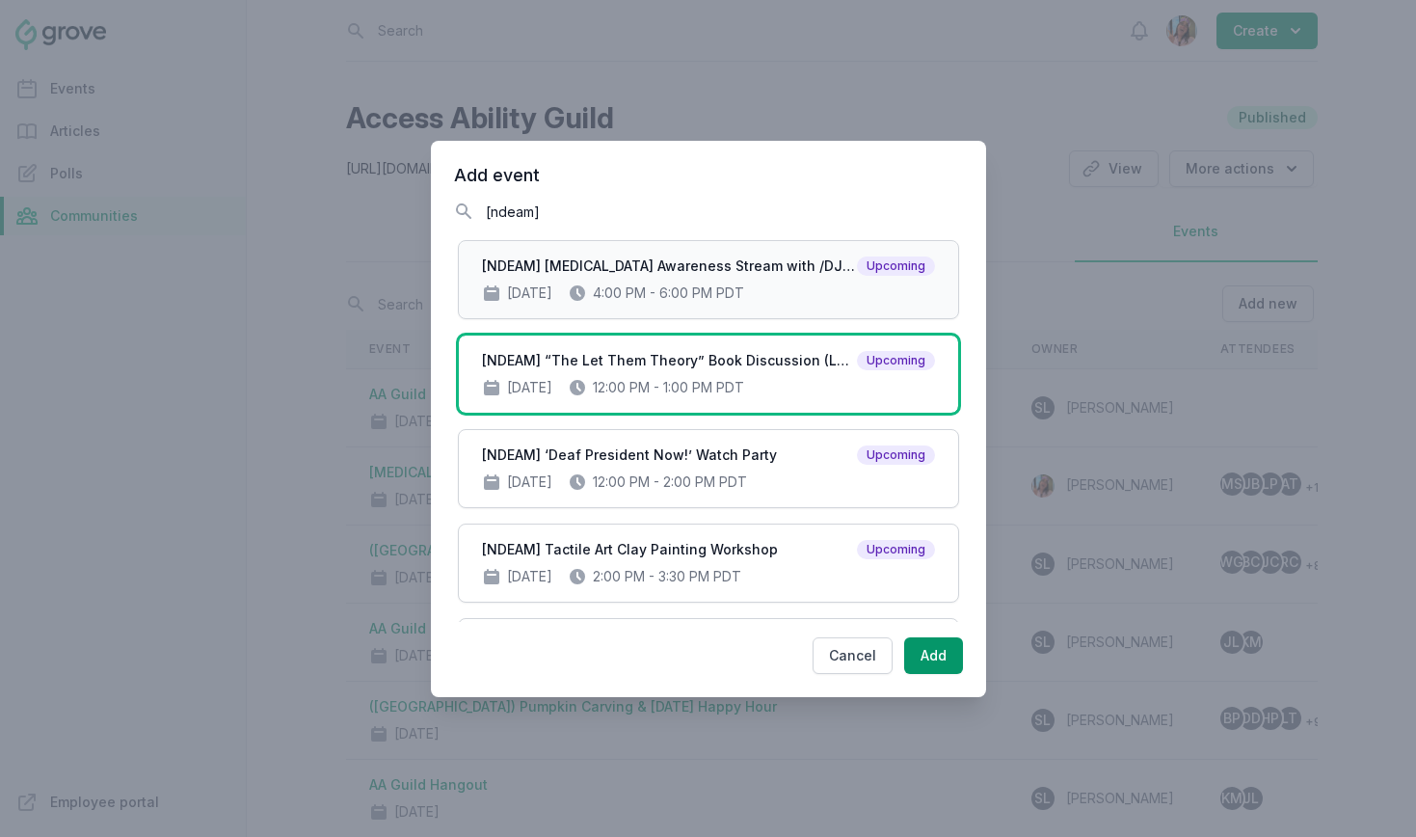
click at [812, 290] on div "Oct 28, 2025 4:00 PM - 6:00 PM PDT" at bounding box center [708, 292] width 453 height 19
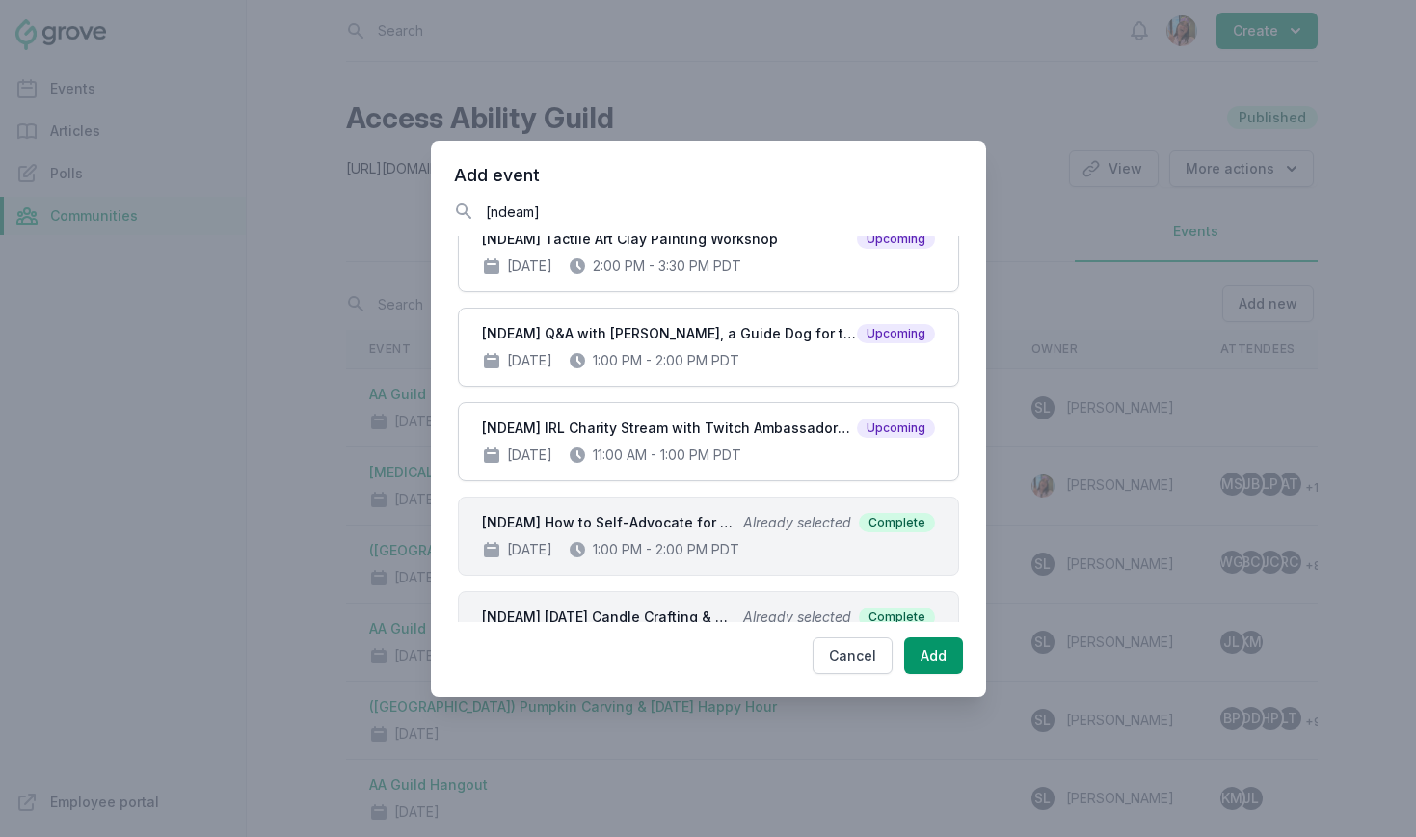
scroll to position [333, 0]
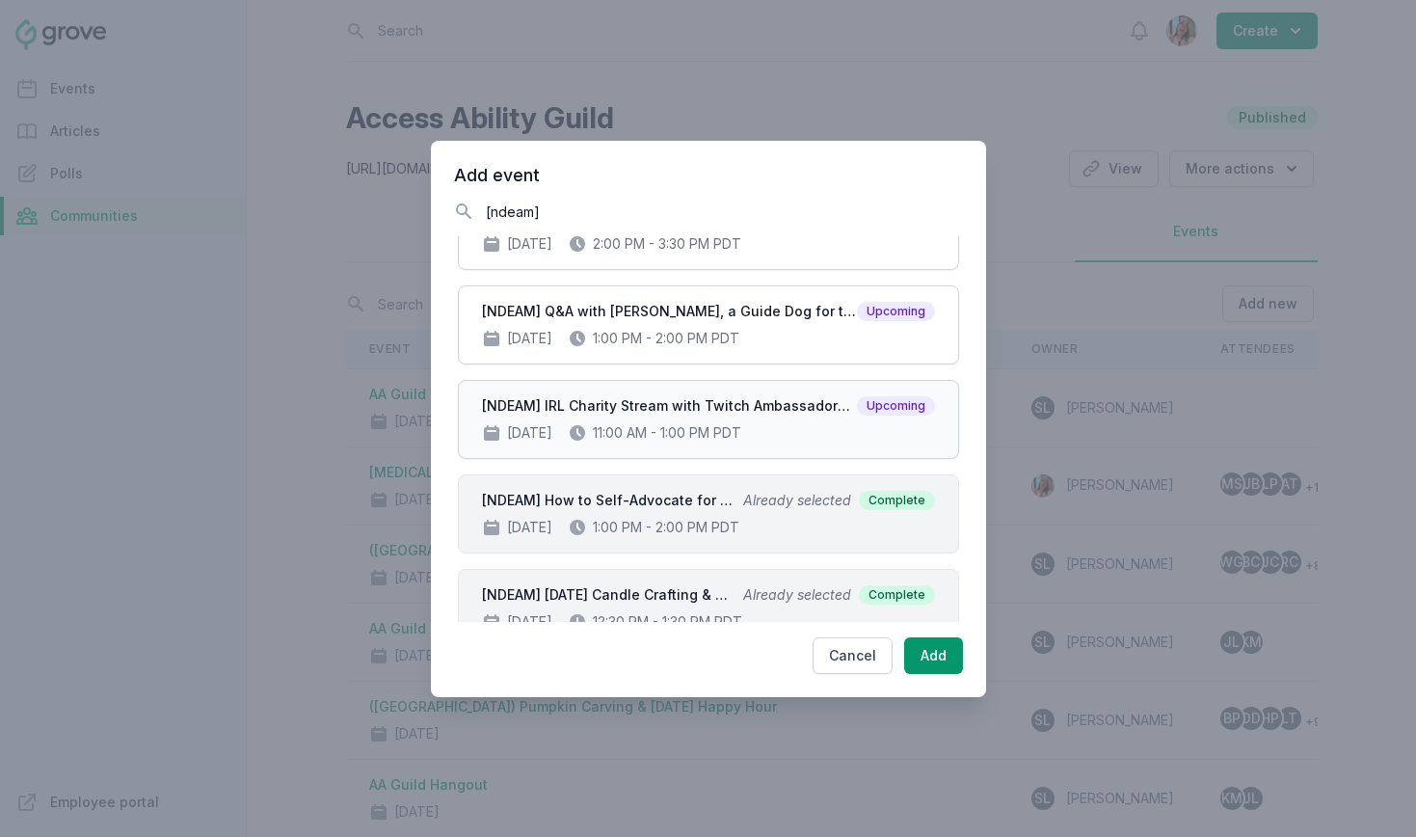
click at [804, 430] on div "Oct 2, 2025 11:00 AM - 1:00 PM PDT" at bounding box center [708, 432] width 453 height 19
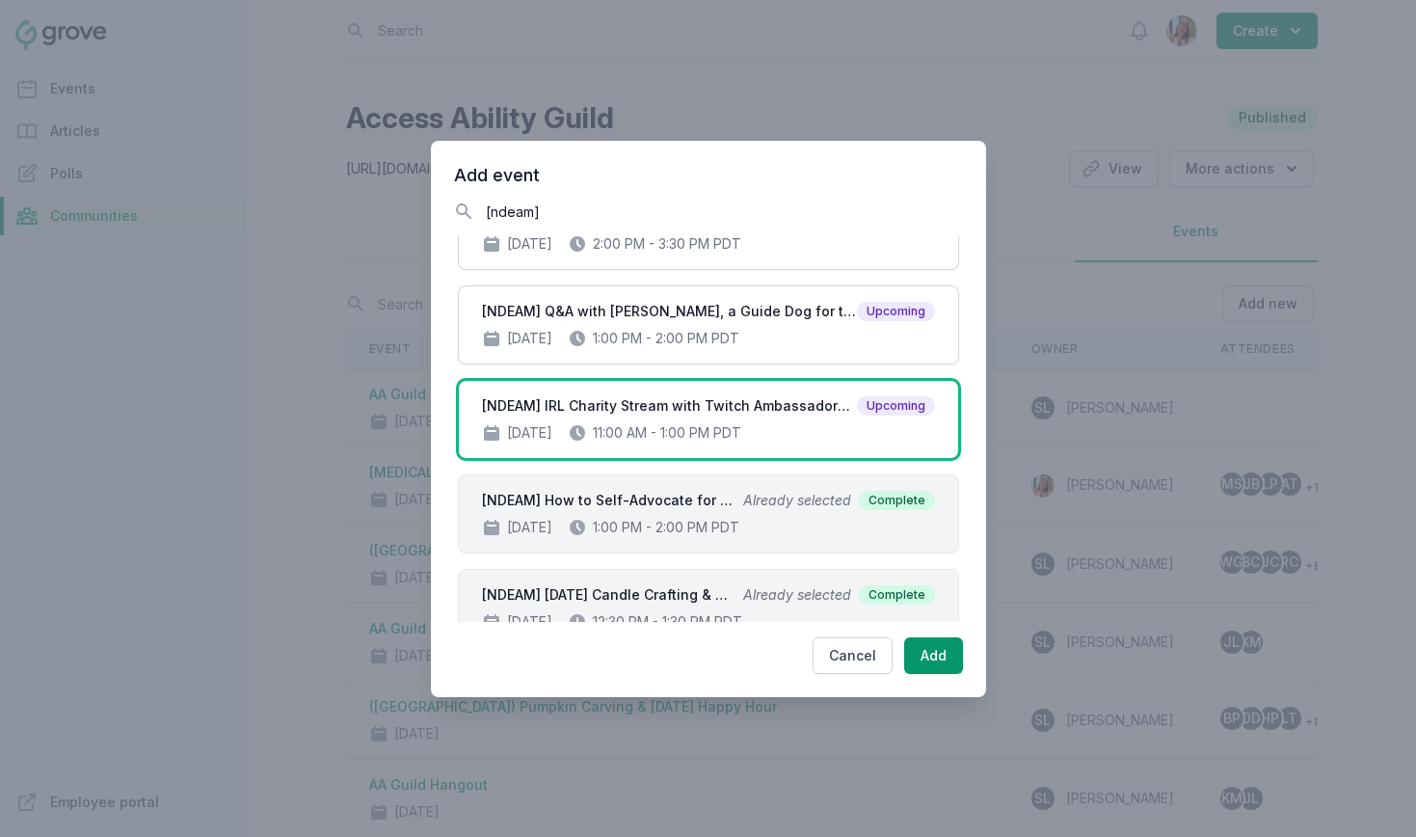
click at [972, 674] on div "Add event Search [ndeam] Server size [NDEAM] ADHD Awareness Stream with /DJClan…" at bounding box center [708, 419] width 555 height 556
click at [952, 660] on button "Add" at bounding box center [933, 655] width 59 height 37
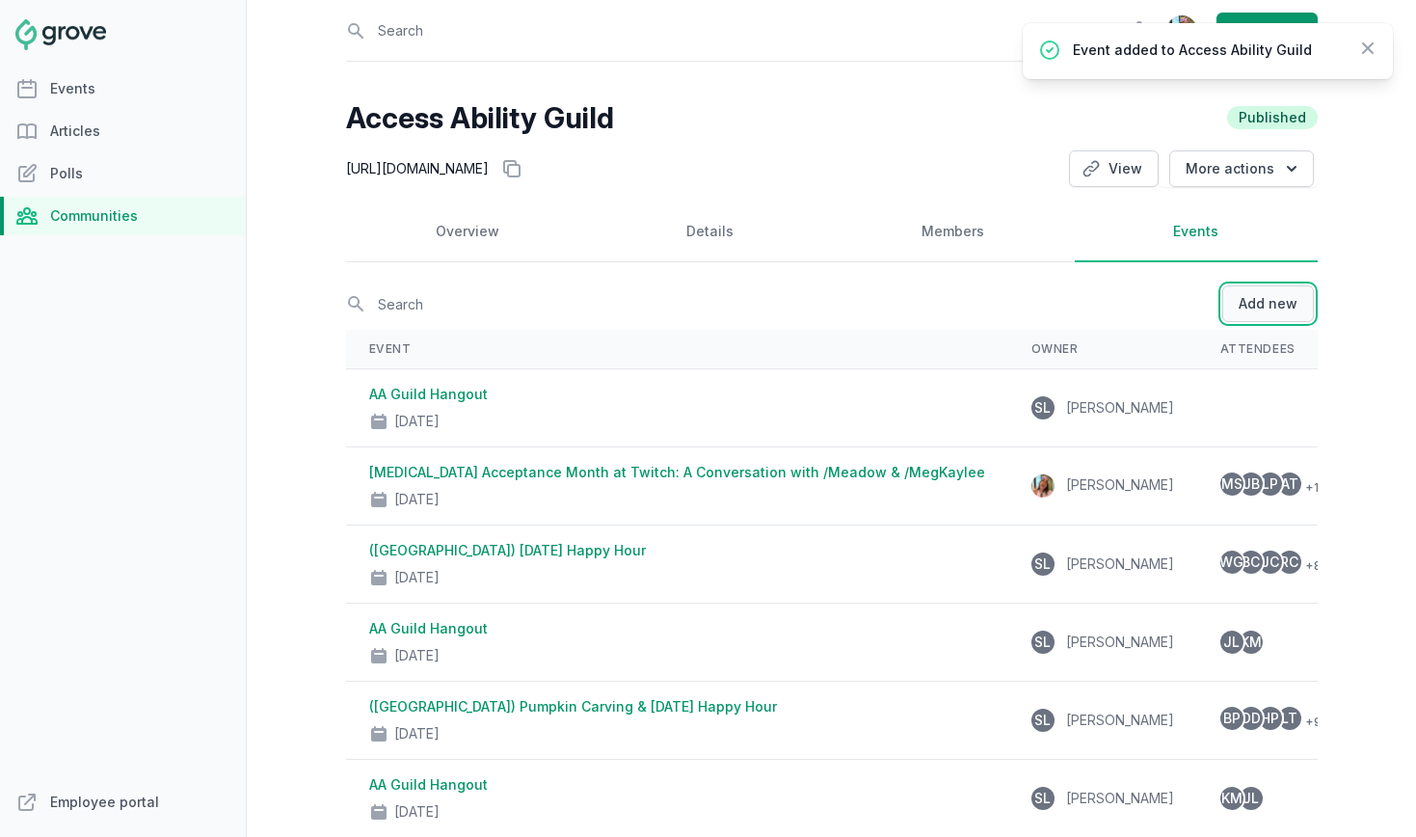
click at [1272, 301] on button "Add new" at bounding box center [1268, 303] width 92 height 37
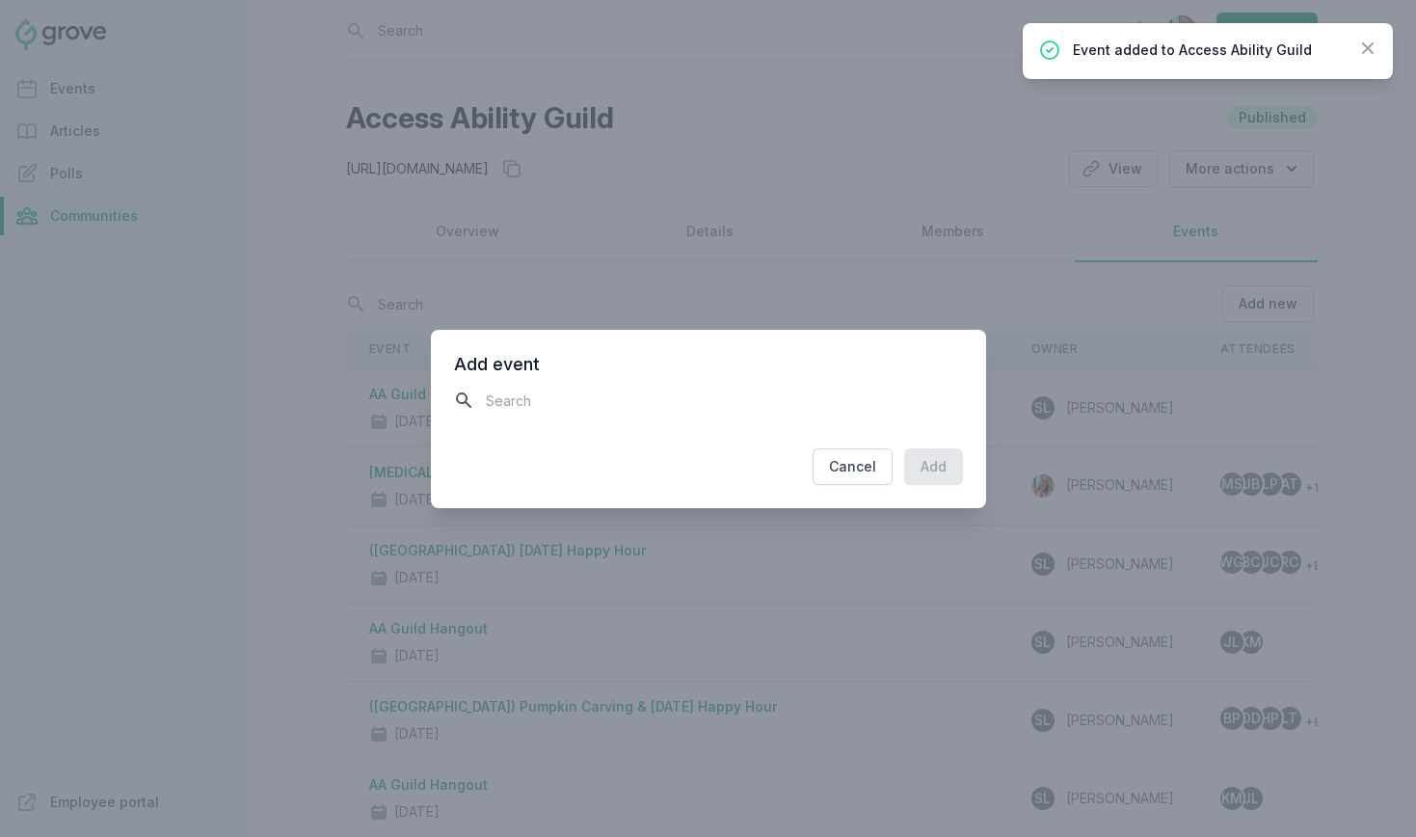
click at [664, 413] on input "text" at bounding box center [708, 401] width 509 height 34
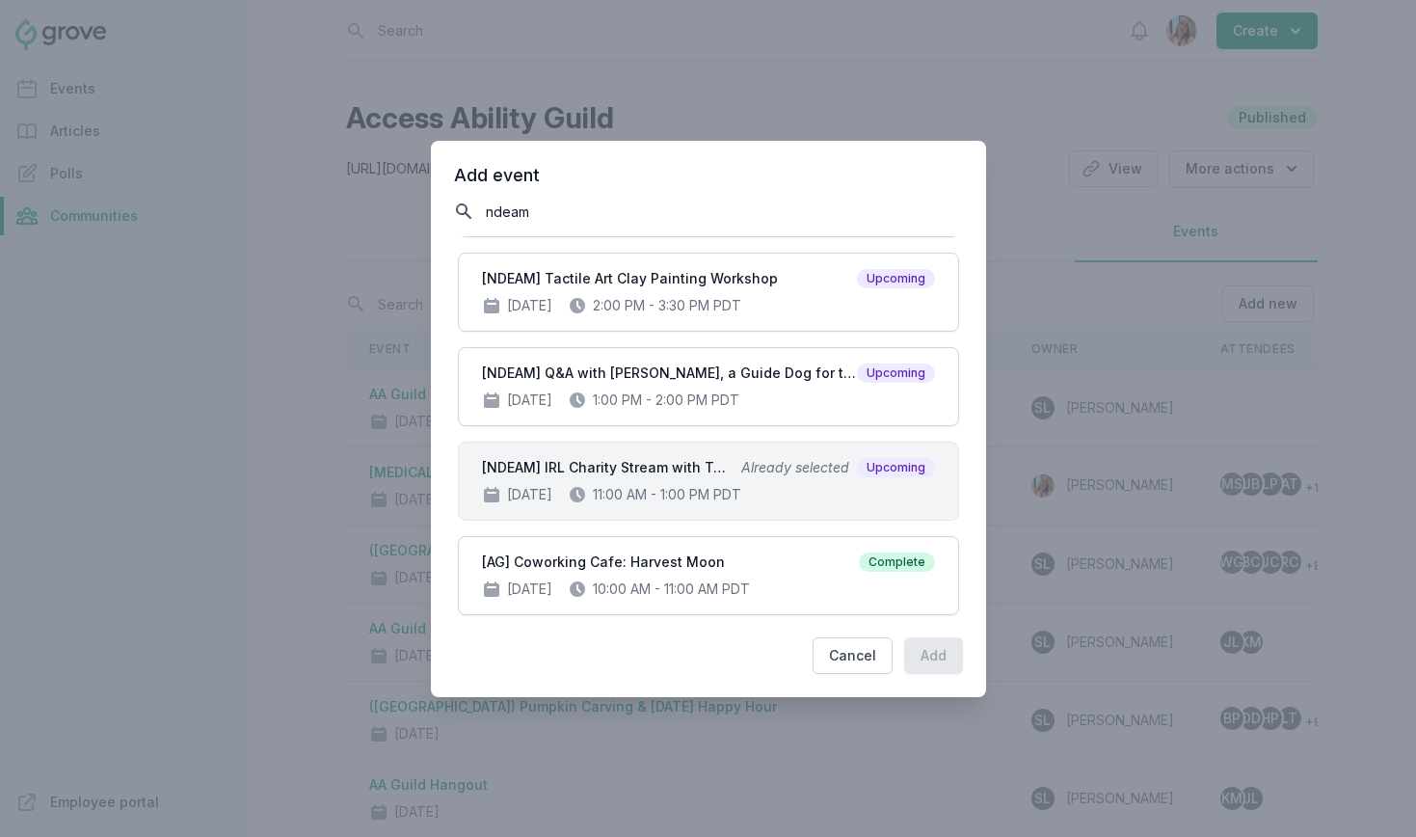
scroll to position [276, 0]
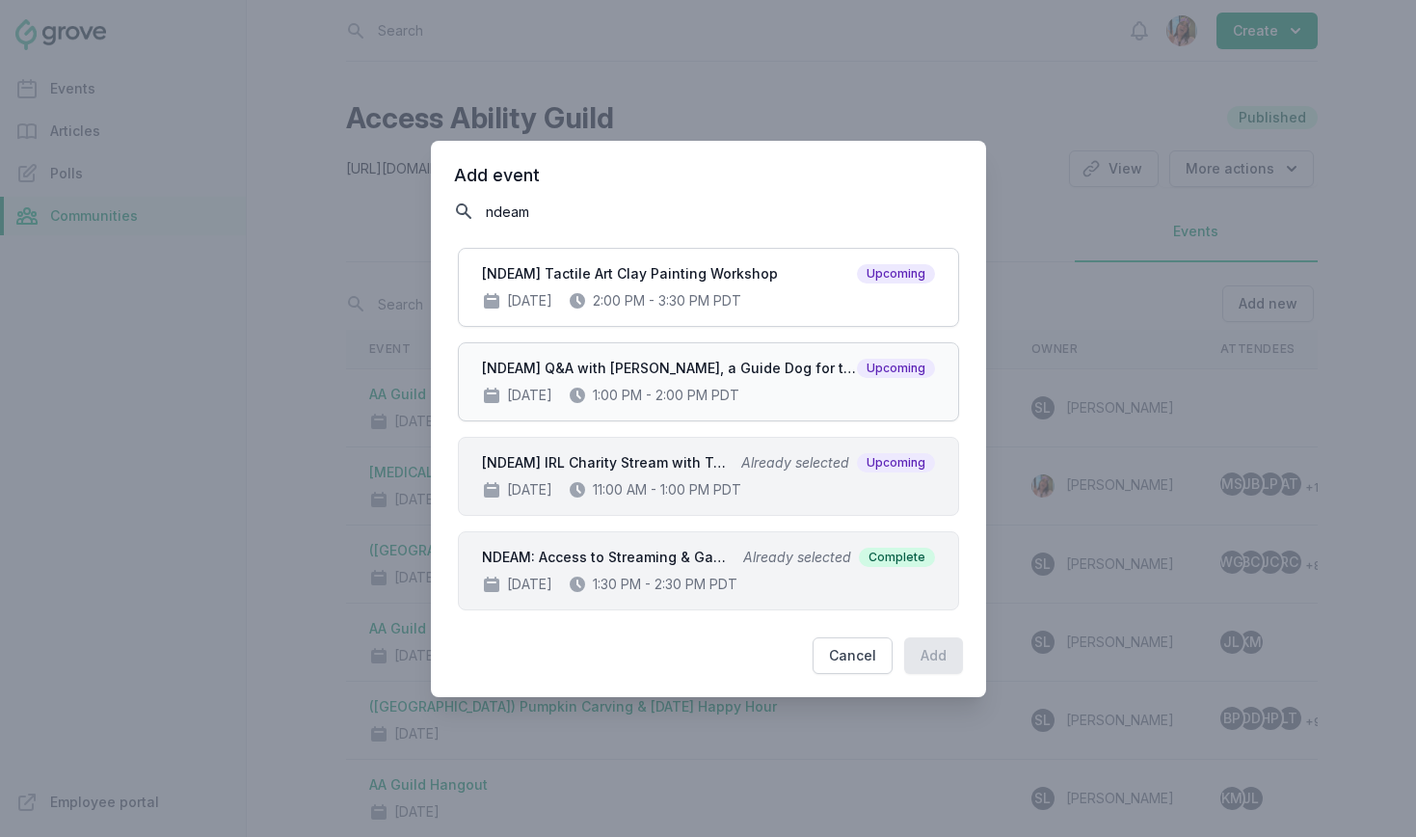
type input "ndeam"
click at [728, 386] on div "Oct 7, 2025 1:00 PM - 2:00 PM PDT" at bounding box center [708, 395] width 453 height 19
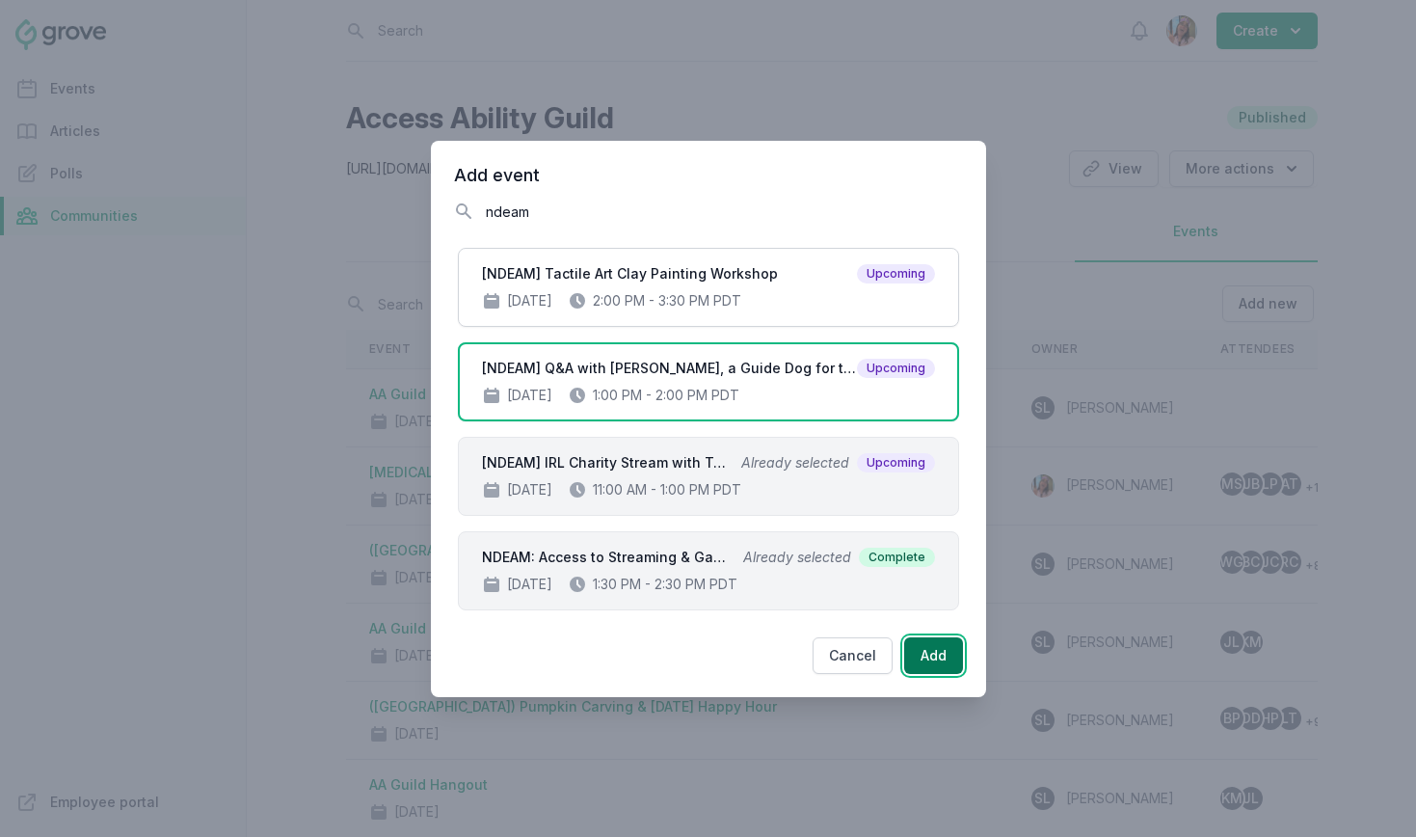
click at [927, 641] on button "Add" at bounding box center [933, 655] width 59 height 37
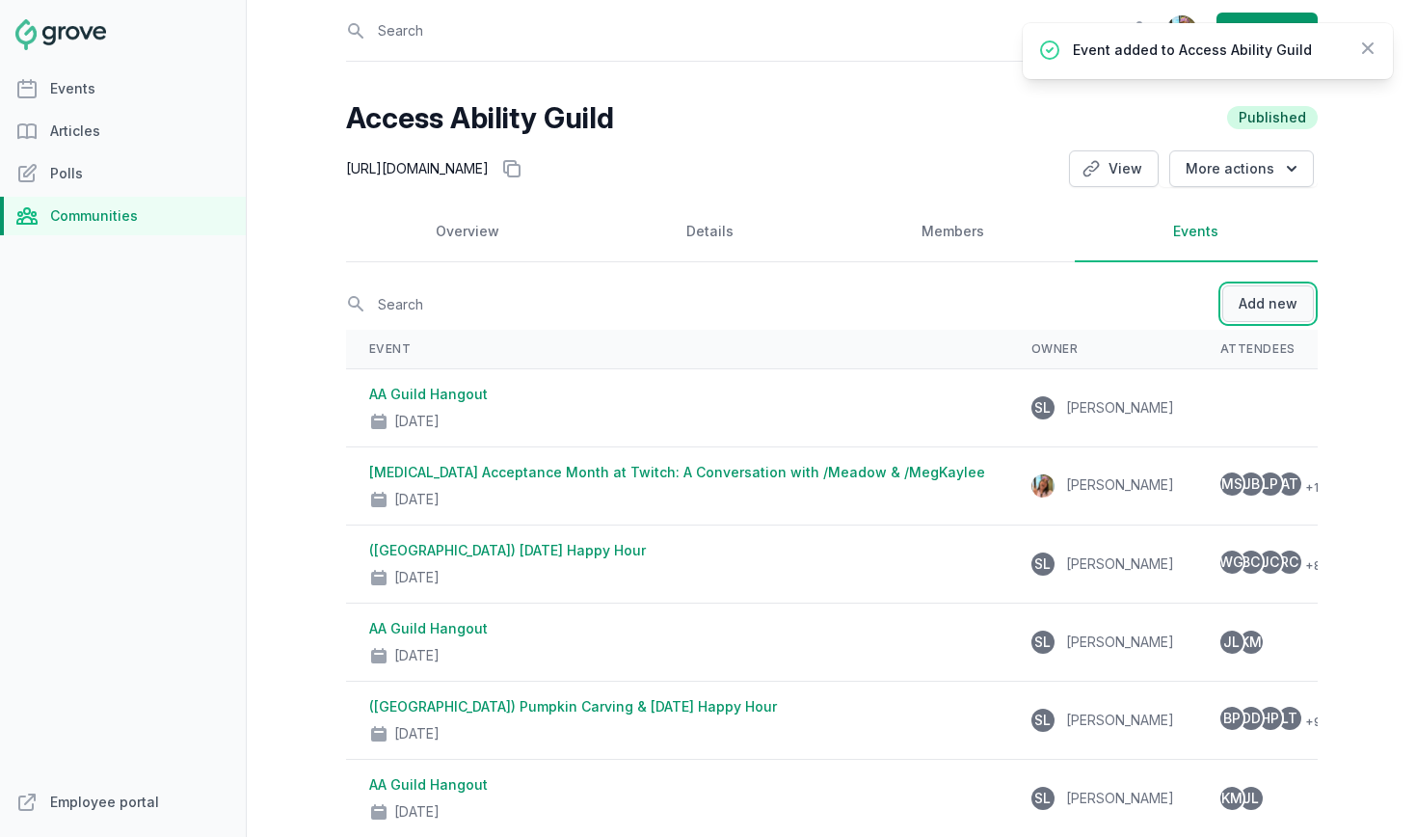
click at [1262, 308] on button "Add new" at bounding box center [1268, 303] width 92 height 37
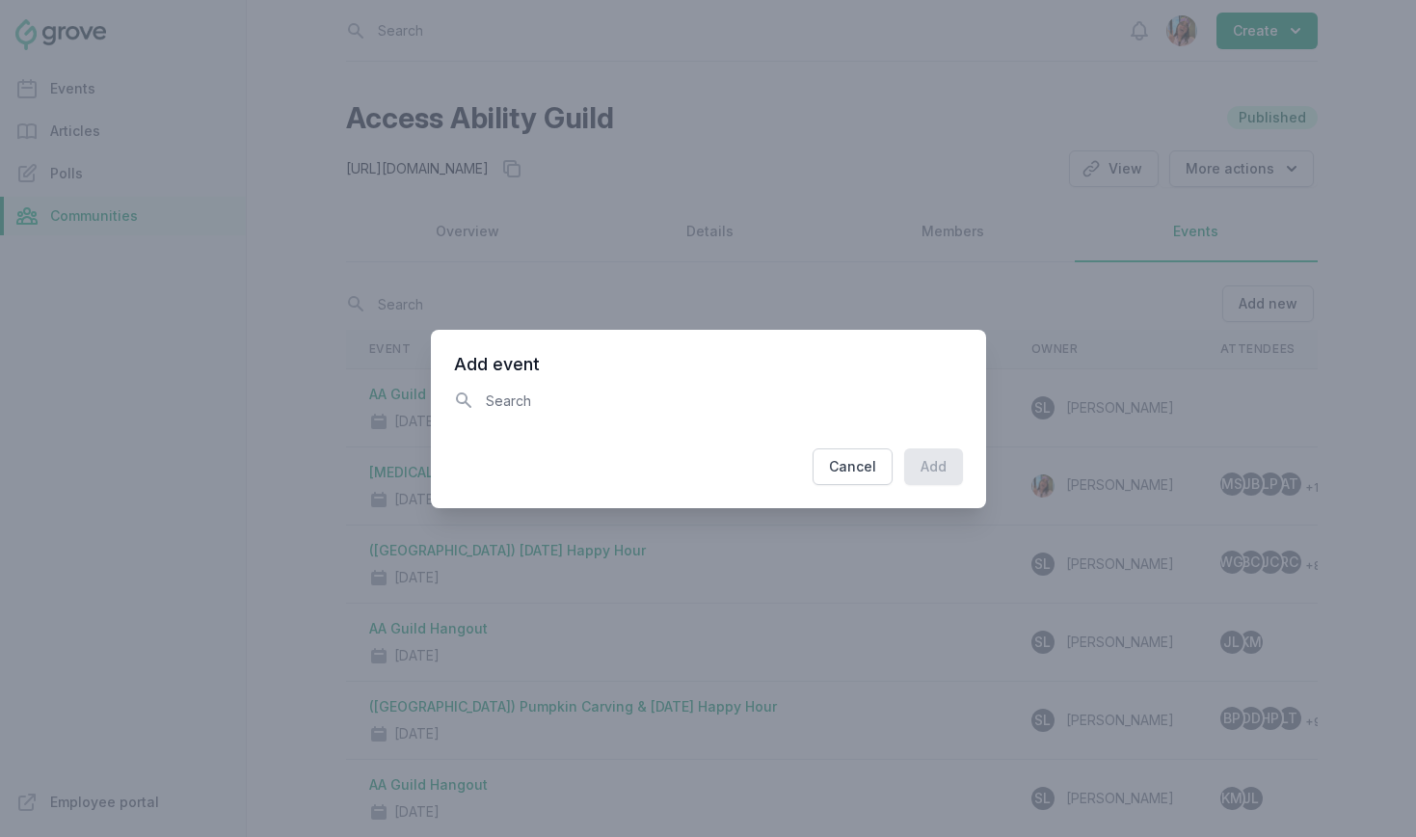
click at [741, 379] on div "Add event Search Server size" at bounding box center [708, 393] width 509 height 80
click at [731, 395] on input "text" at bounding box center [708, 401] width 509 height 34
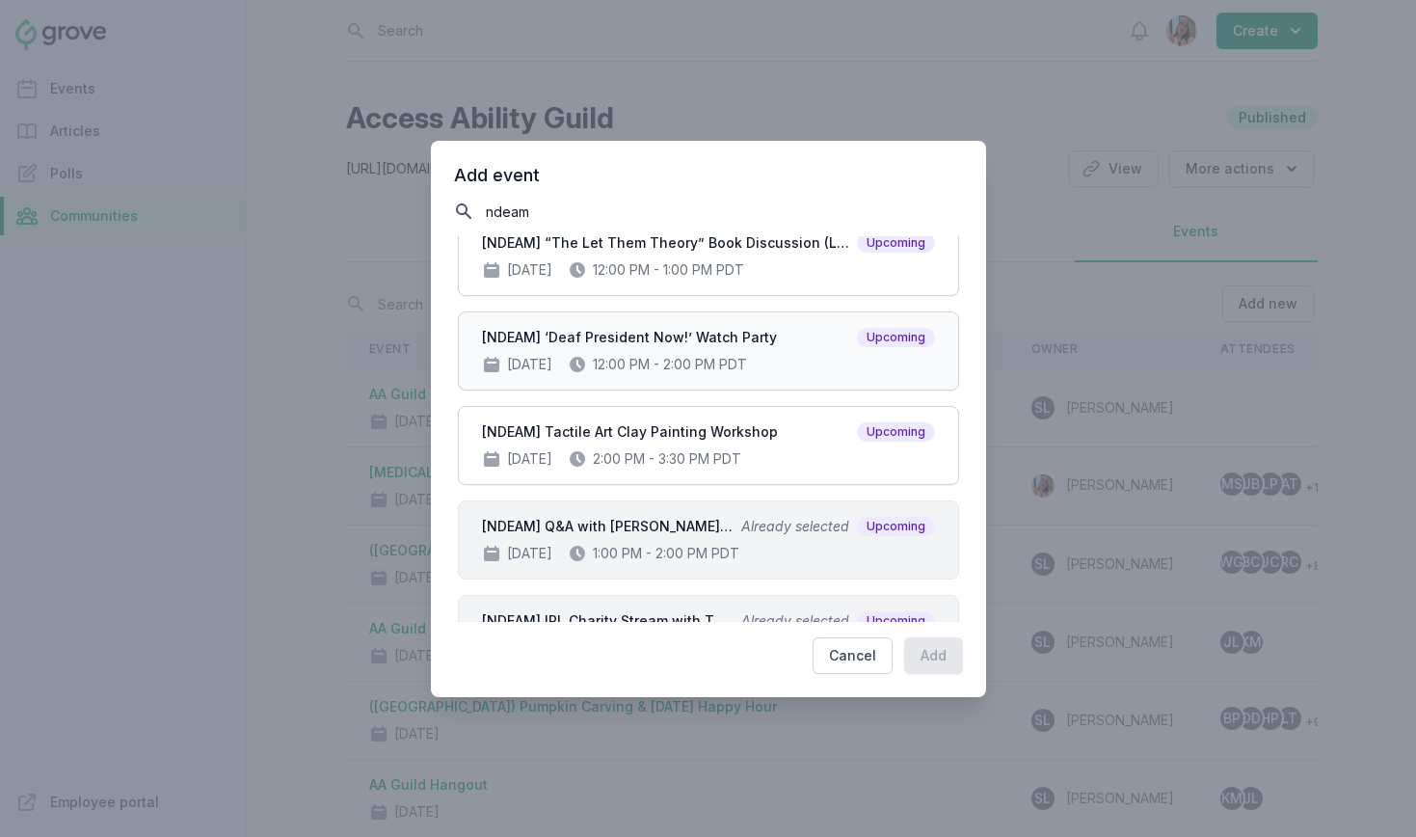
scroll to position [270, 0]
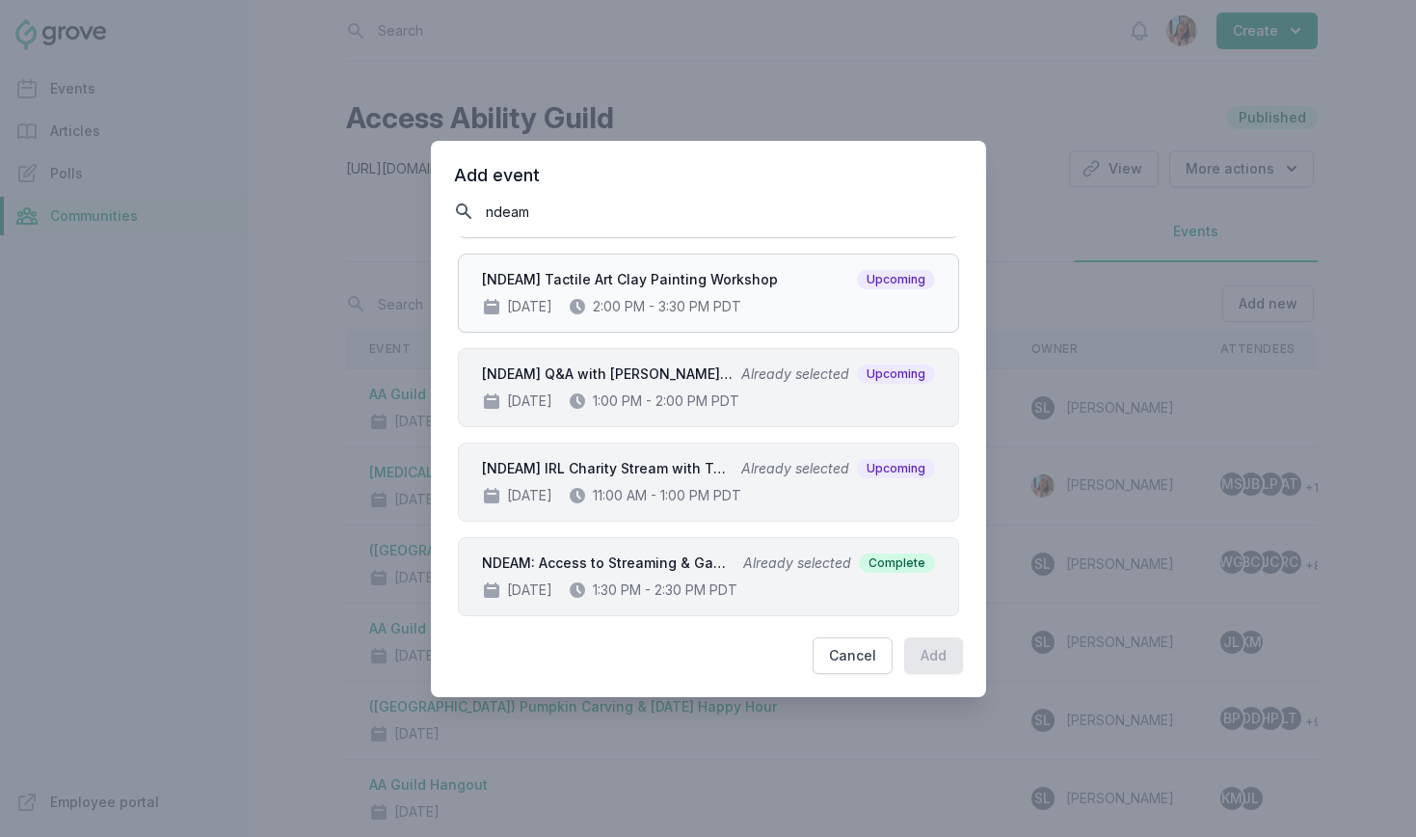
type input "ndeam"
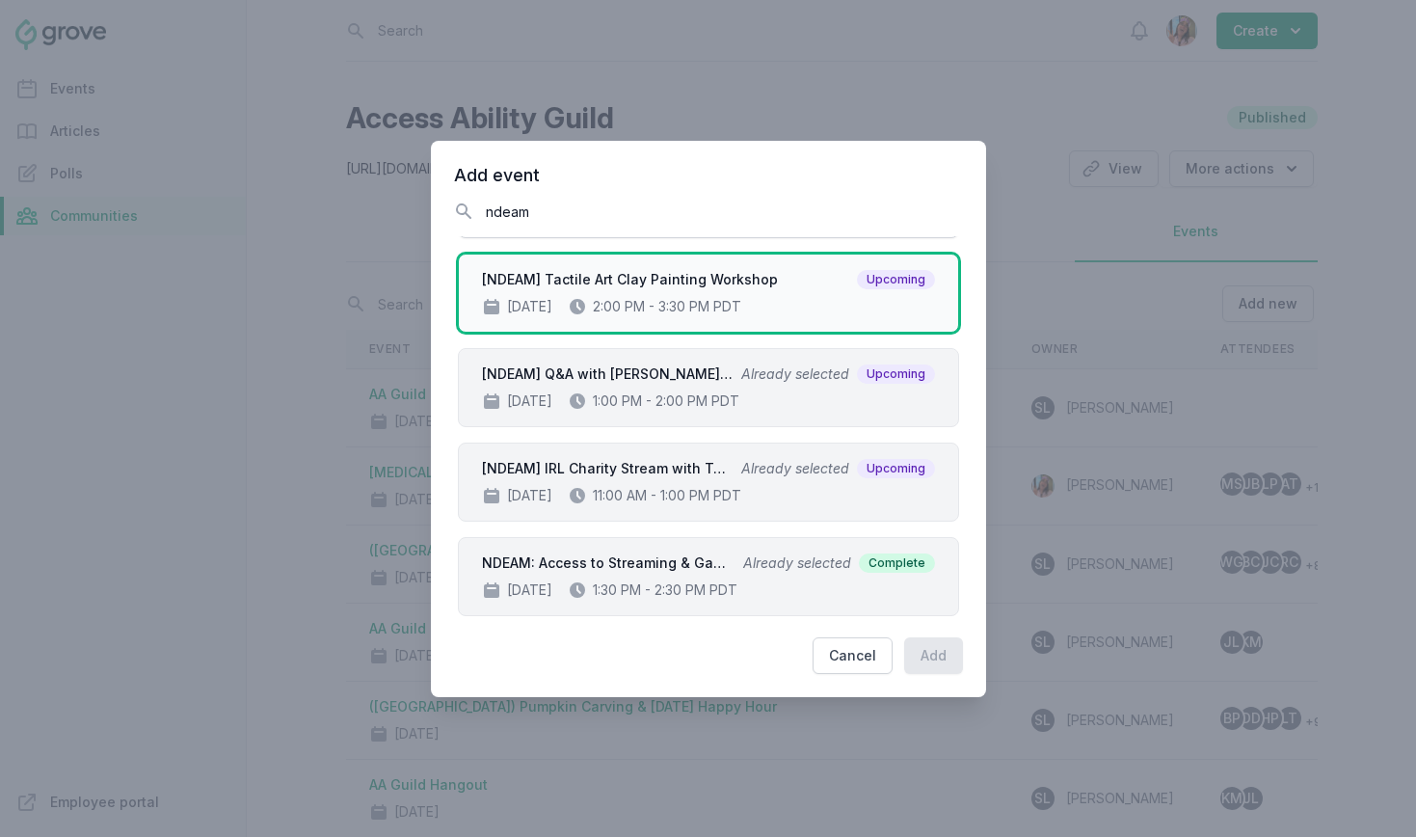
click at [753, 308] on div "Oct 23, 2025 2:00 PM - 3:30 PM PDT" at bounding box center [708, 306] width 453 height 19
click at [946, 644] on button "Add" at bounding box center [933, 655] width 59 height 37
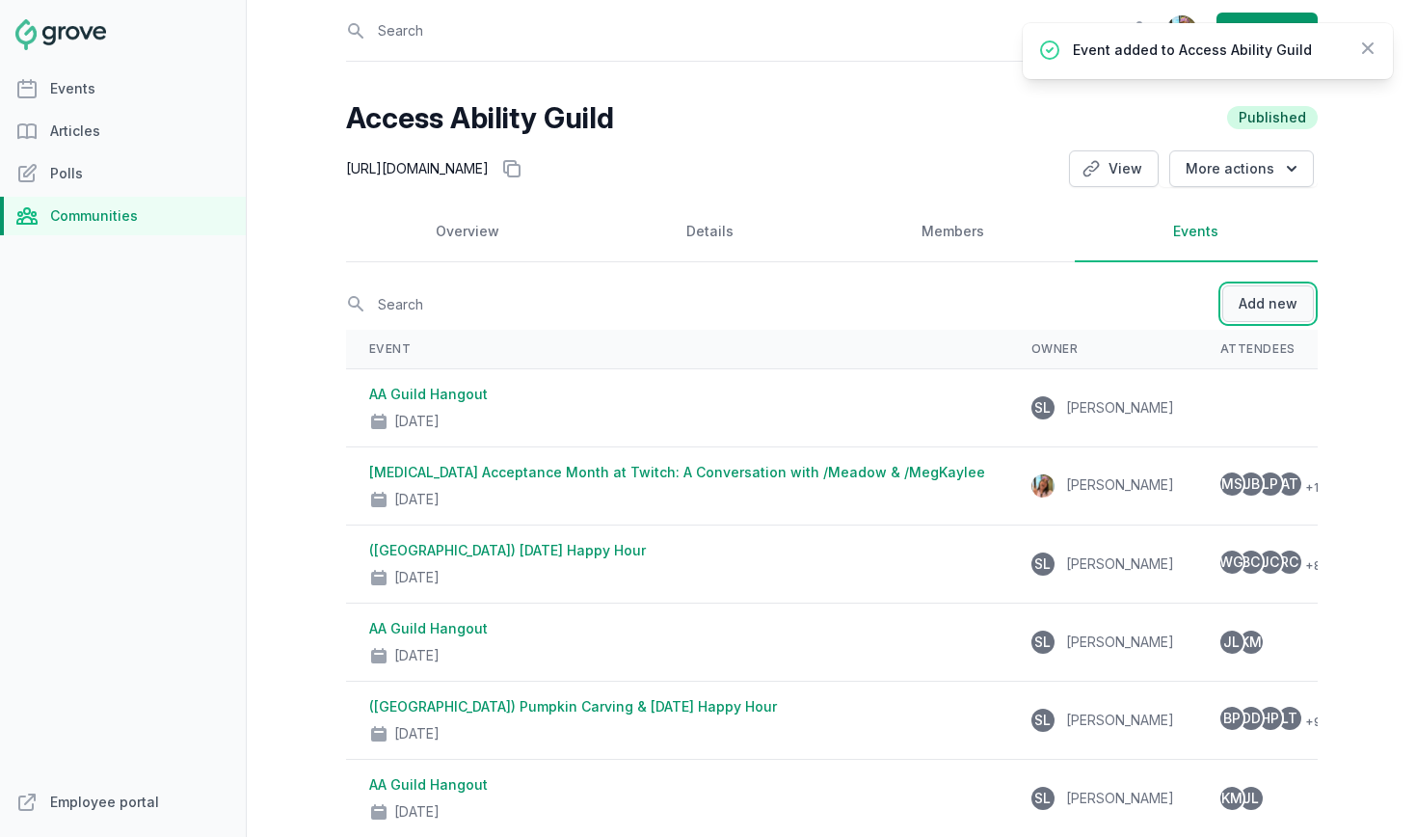
click at [1269, 308] on button "Add new" at bounding box center [1268, 303] width 92 height 37
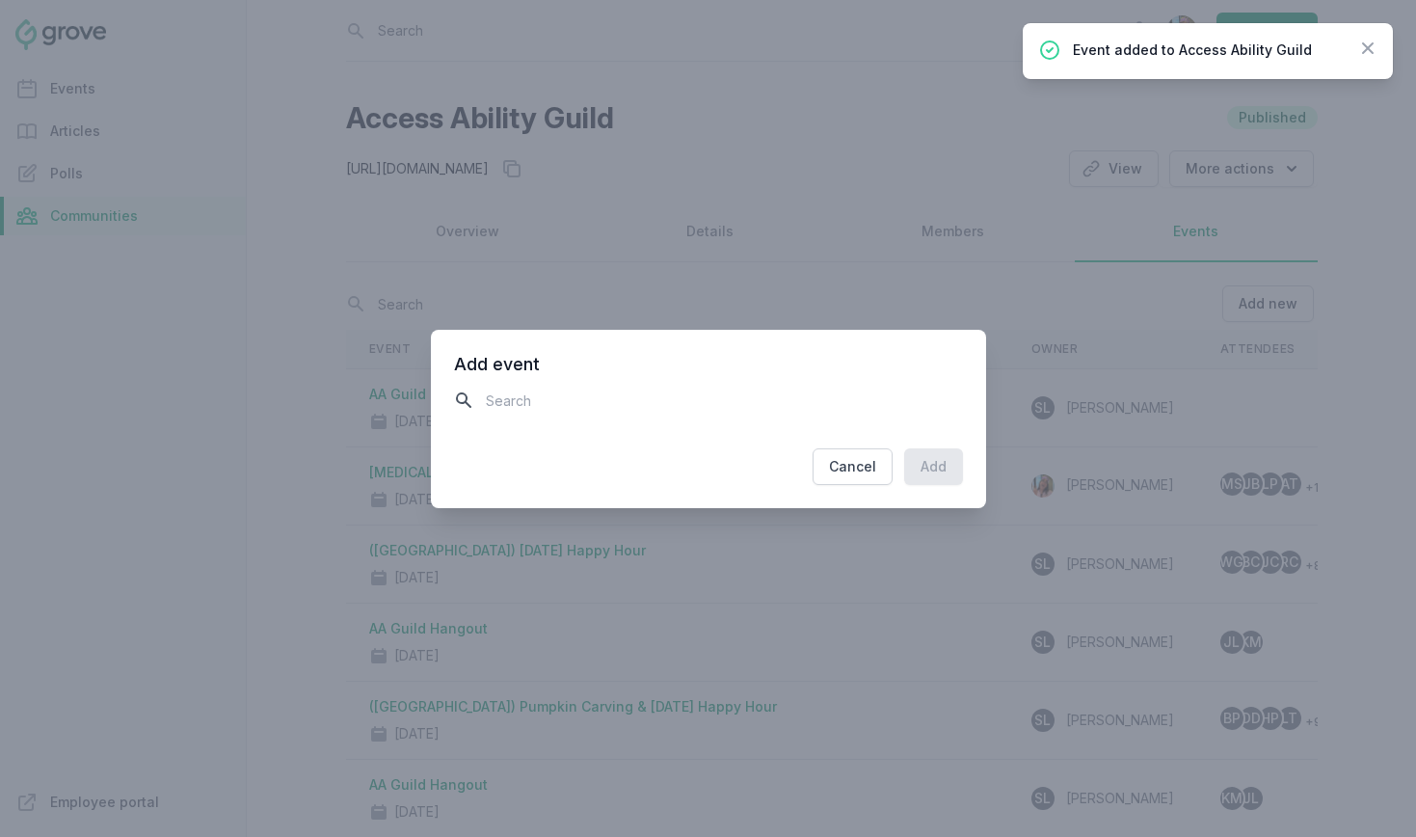
click at [653, 401] on input "text" at bounding box center [708, 401] width 509 height 34
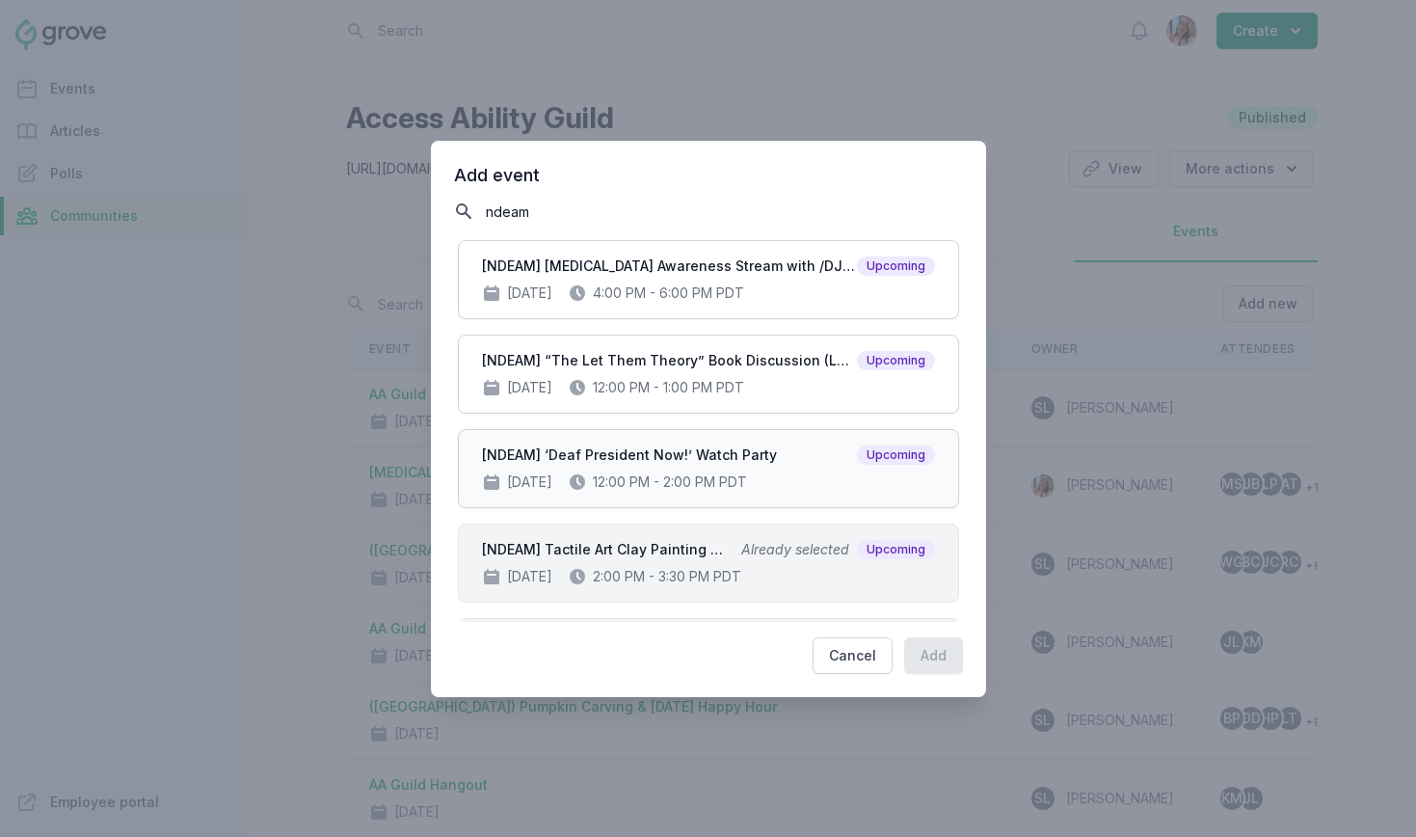
type input "ndeam"
click at [731, 438] on div "[NDEAM] ‘Deaf President Now!’ Watch Party Upcoming Oct 24, 2025 12:00 PM - 2:00…" at bounding box center [708, 468] width 501 height 79
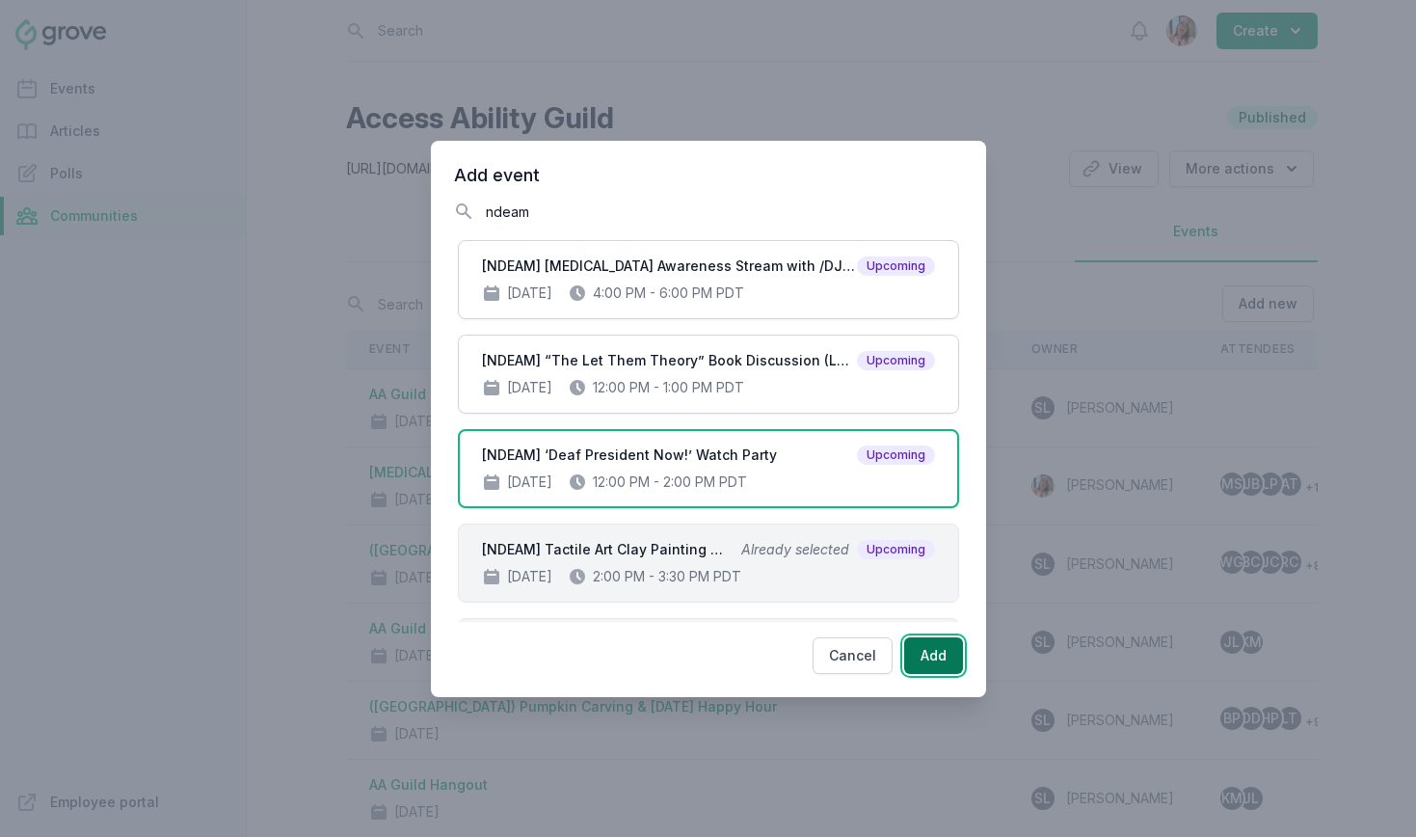
click at [924, 637] on button "Add" at bounding box center [933, 655] width 59 height 37
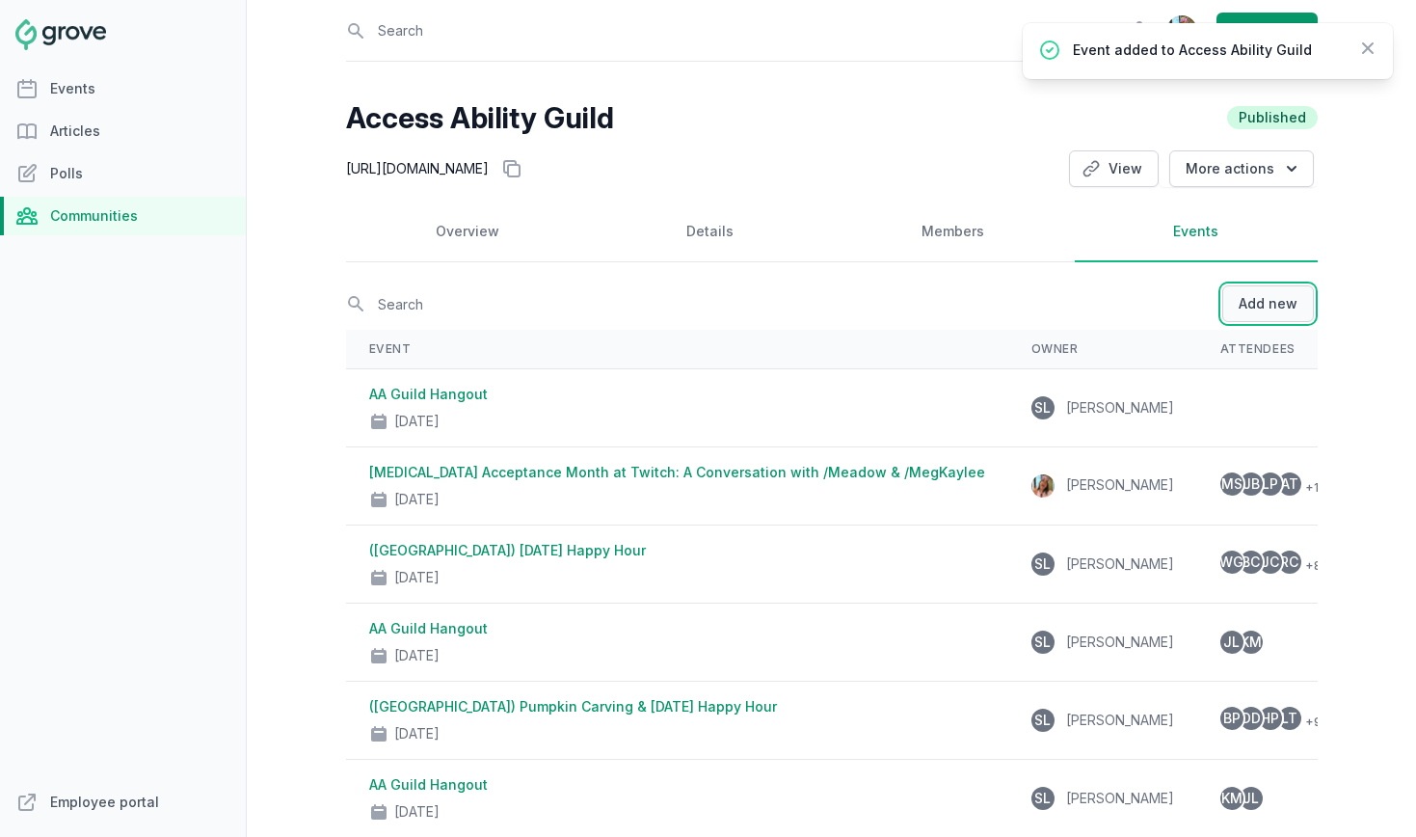
click at [1283, 298] on button "Add new" at bounding box center [1268, 303] width 92 height 37
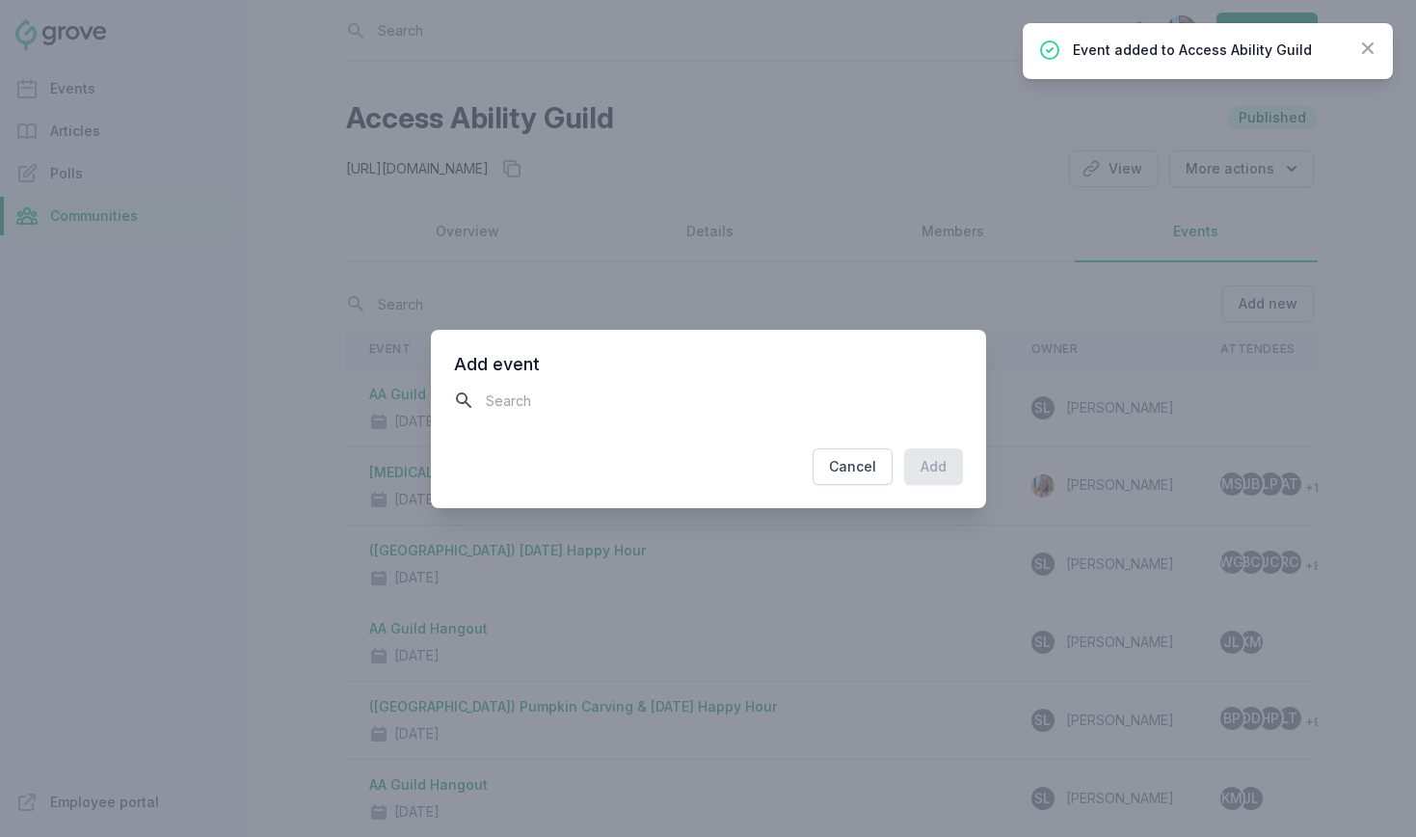
click at [743, 414] on input "text" at bounding box center [708, 401] width 509 height 34
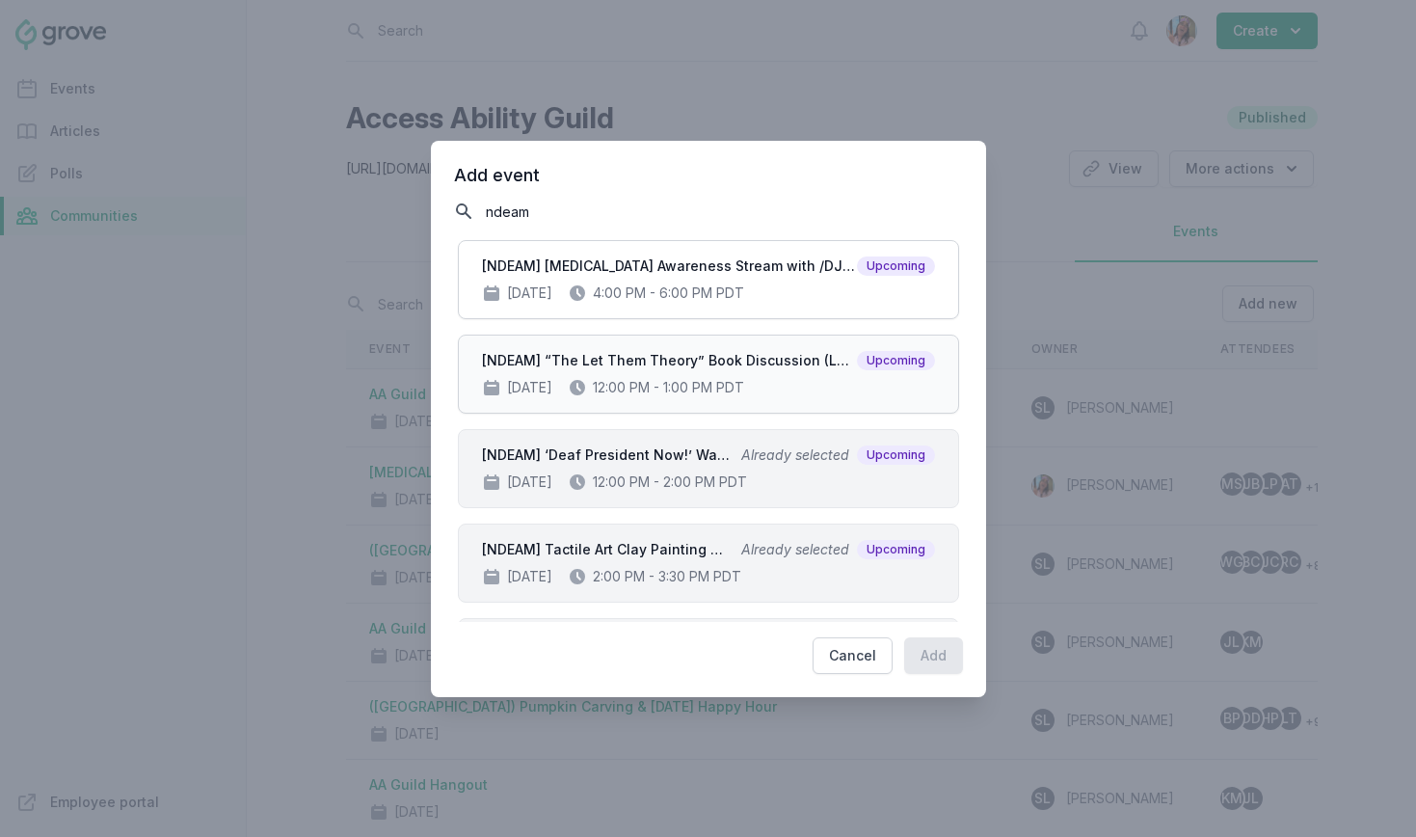
type input "ndeam"
click at [768, 371] on div "[NDEAM] “The Let Them Theory” Book Discussion (Leadership Book Club x Women+ x …" at bounding box center [708, 374] width 453 height 46
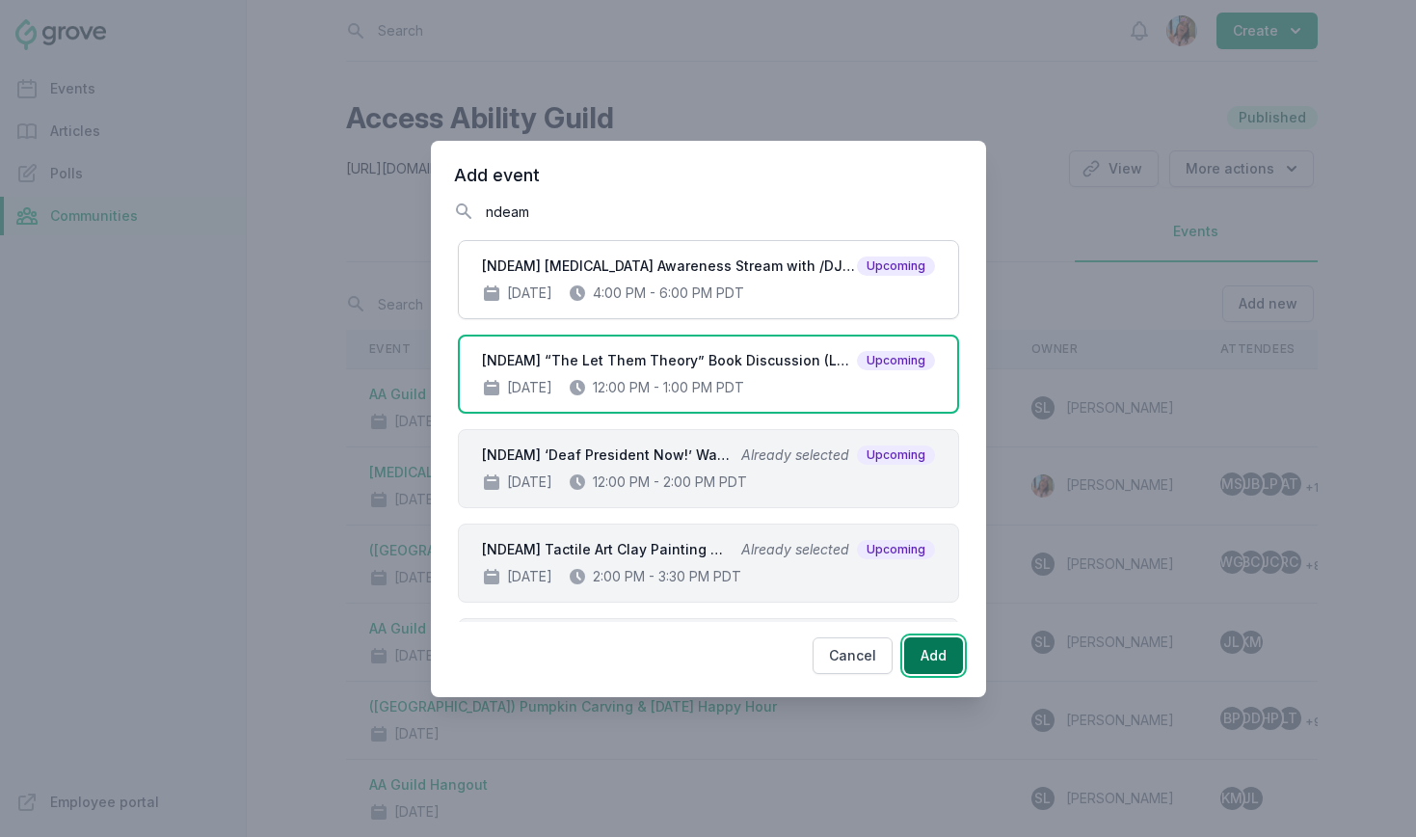
click at [937, 654] on button "Add" at bounding box center [933, 655] width 59 height 37
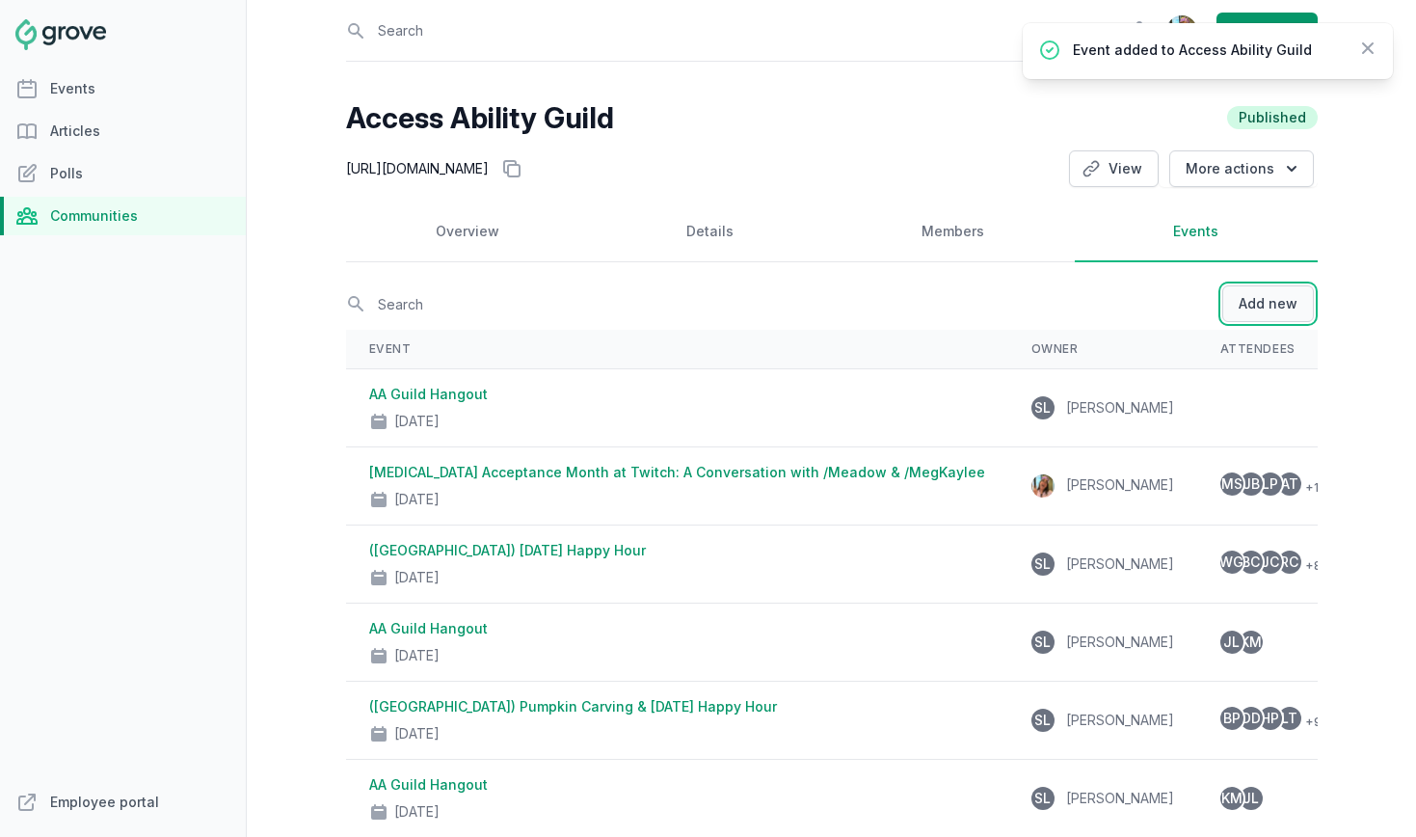
click at [1272, 304] on button "Add new" at bounding box center [1268, 303] width 92 height 37
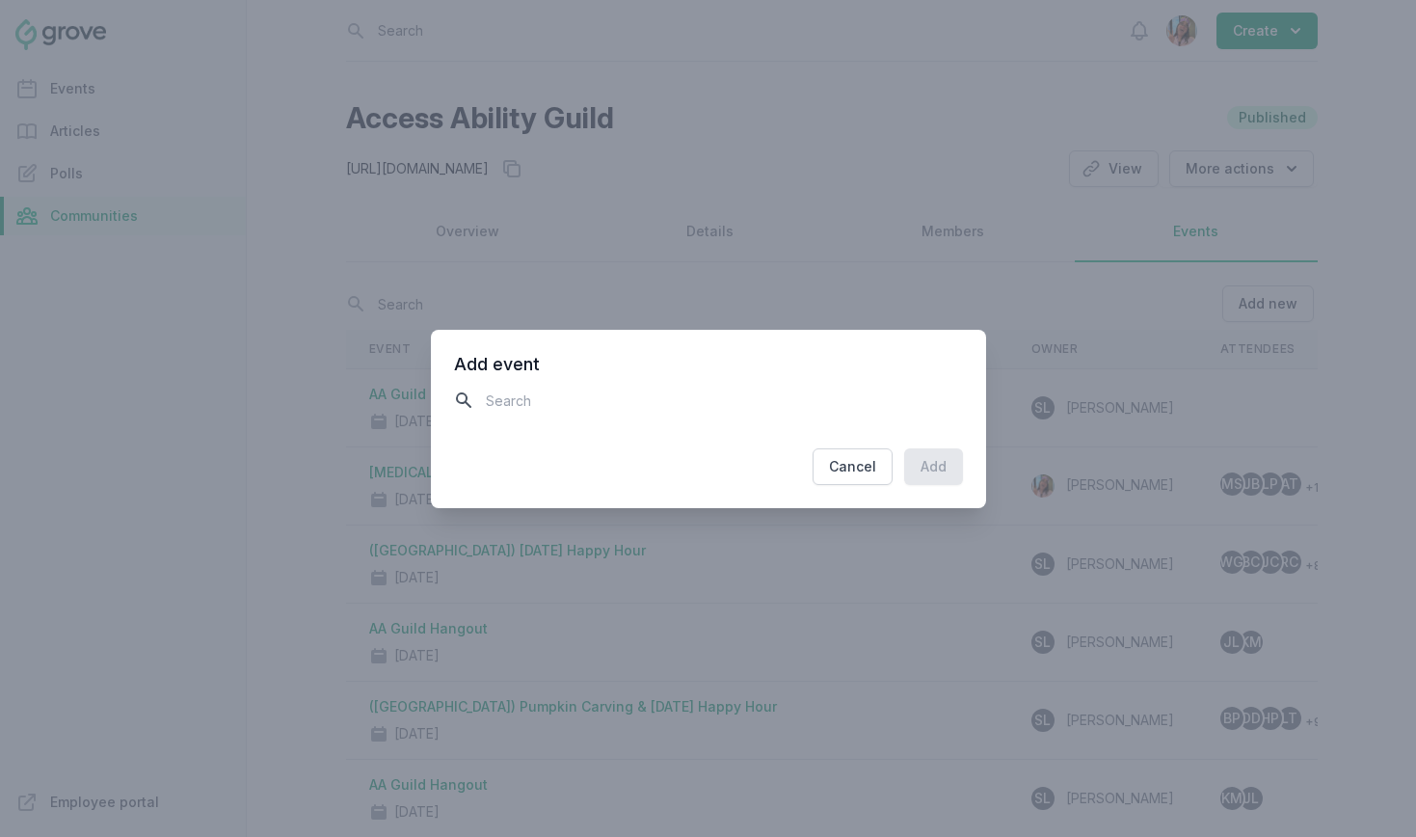
click at [729, 390] on input "text" at bounding box center [708, 401] width 509 height 34
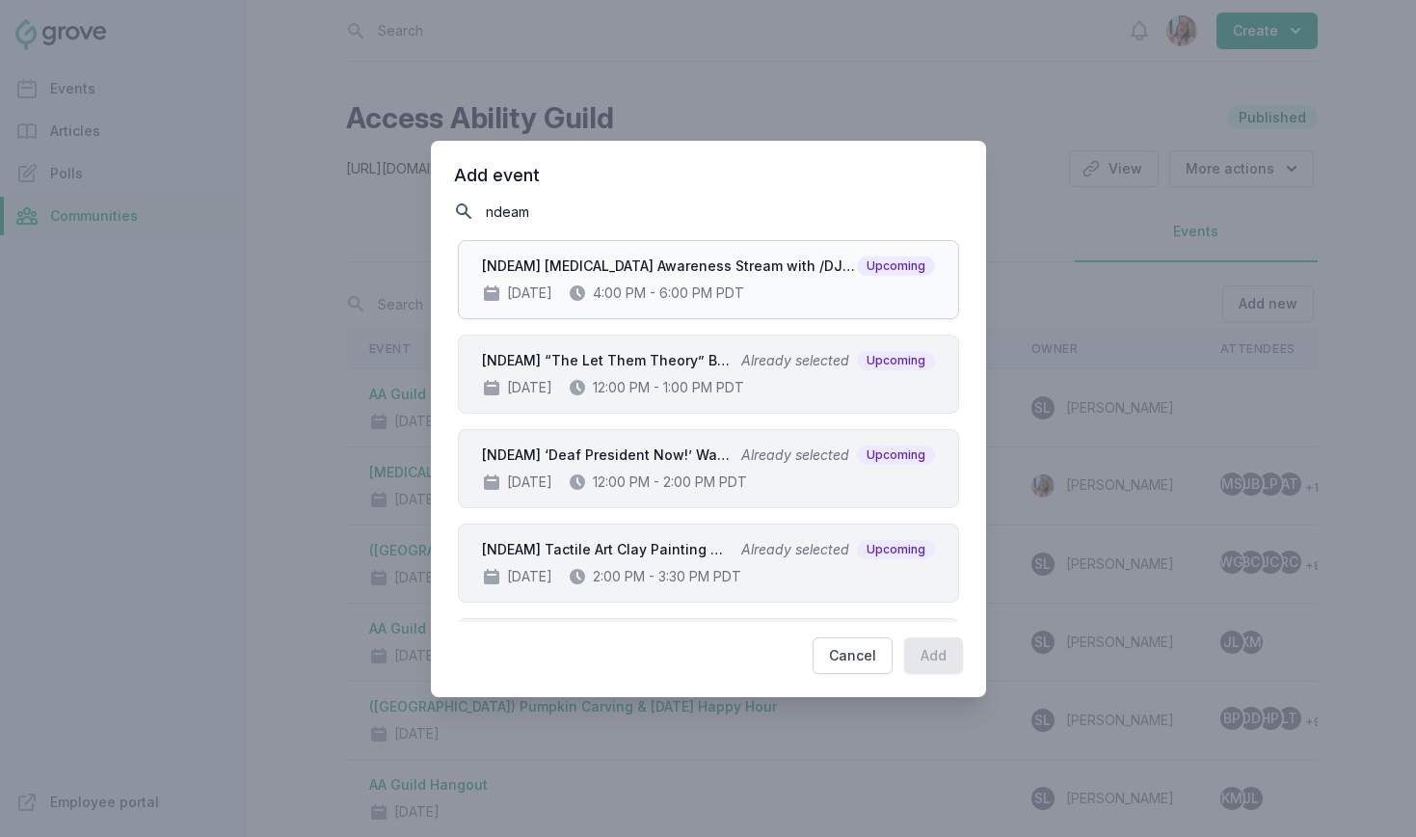
type input "ndeam"
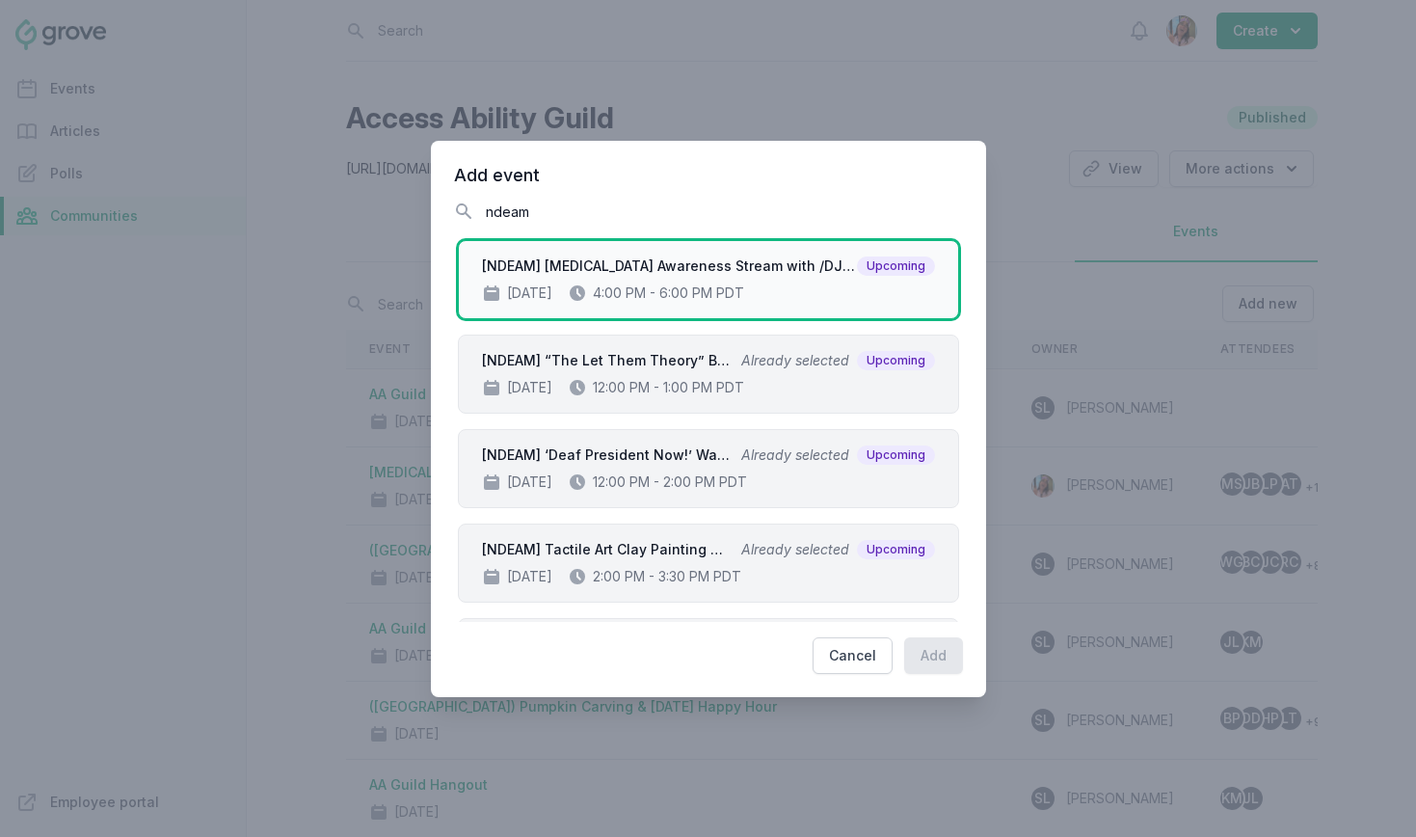
click at [744, 300] on div "Oct 28, 2025 4:00 PM - 6:00 PM PDT" at bounding box center [708, 292] width 453 height 19
click at [935, 656] on button "Add" at bounding box center [933, 655] width 59 height 37
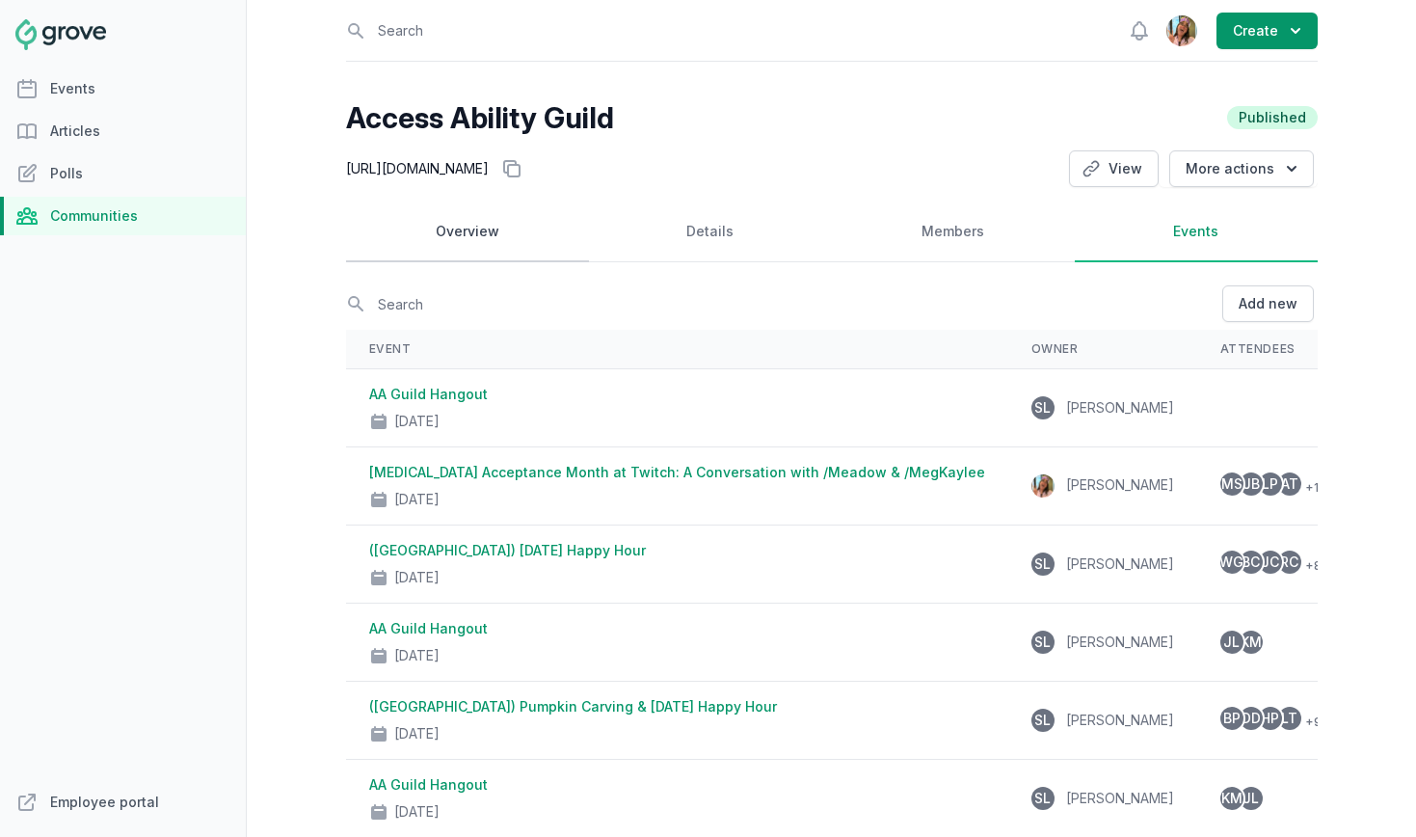
click at [488, 249] on link "Overview" at bounding box center [467, 232] width 243 height 60
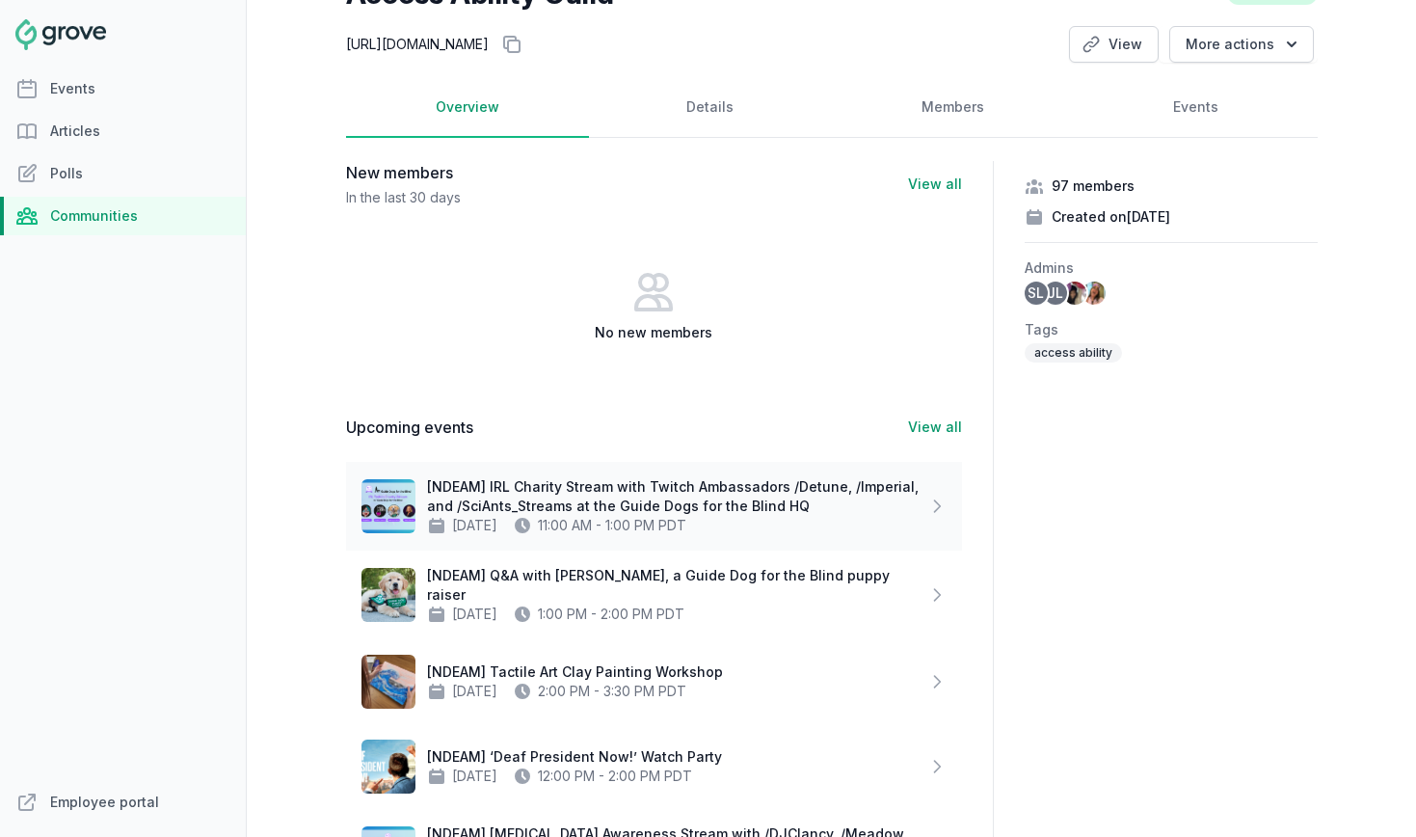
scroll to position [39, 0]
